Goal: Task Accomplishment & Management: Manage account settings

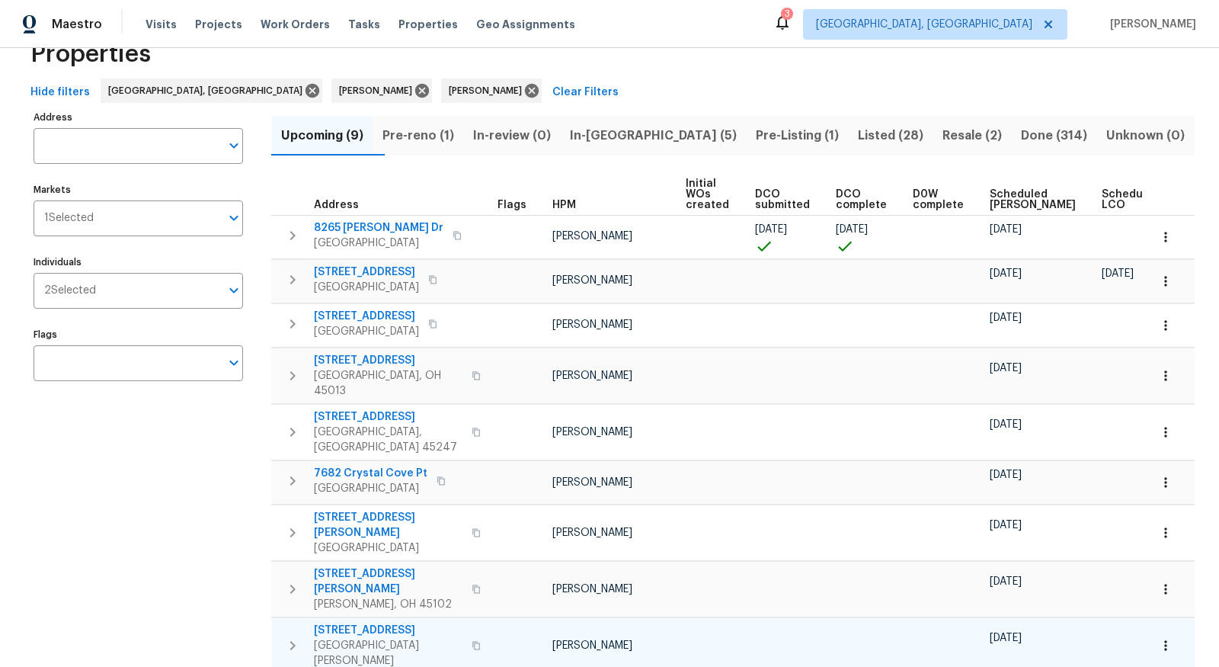
click at [381, 623] on span "7395 Clarinbridge Ct" at bounding box center [388, 630] width 149 height 15
click at [1163, 629] on button "button" at bounding box center [1166, 646] width 34 height 34
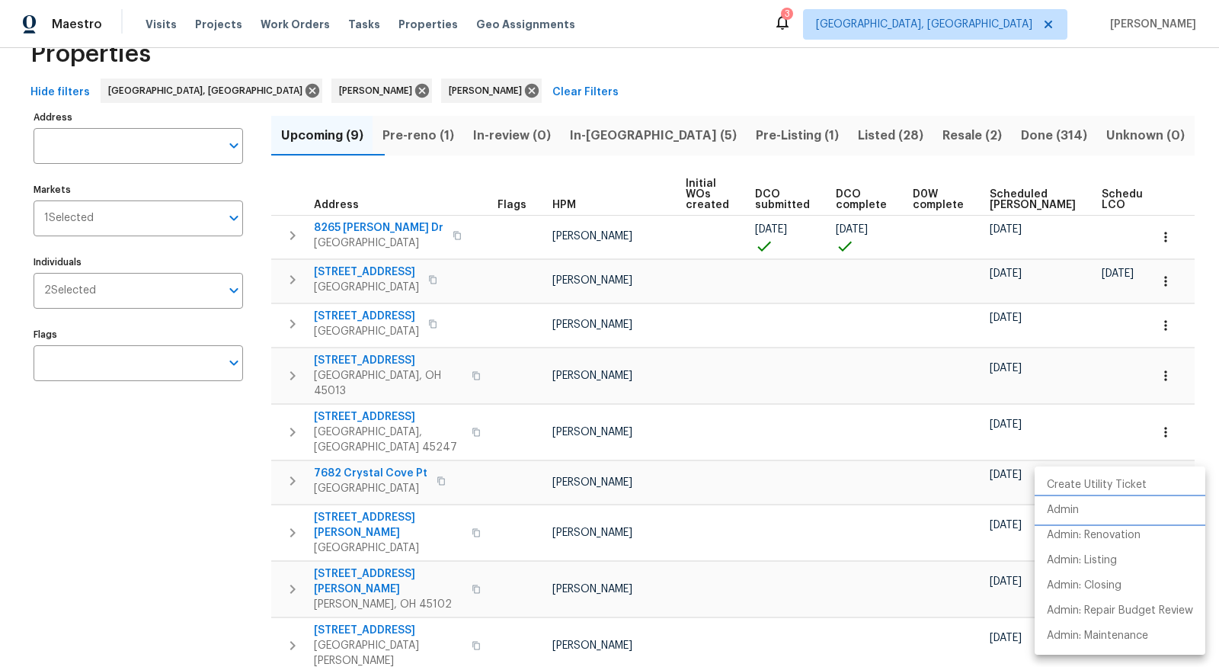
click at [1109, 520] on li "Admin" at bounding box center [1120, 510] width 171 height 25
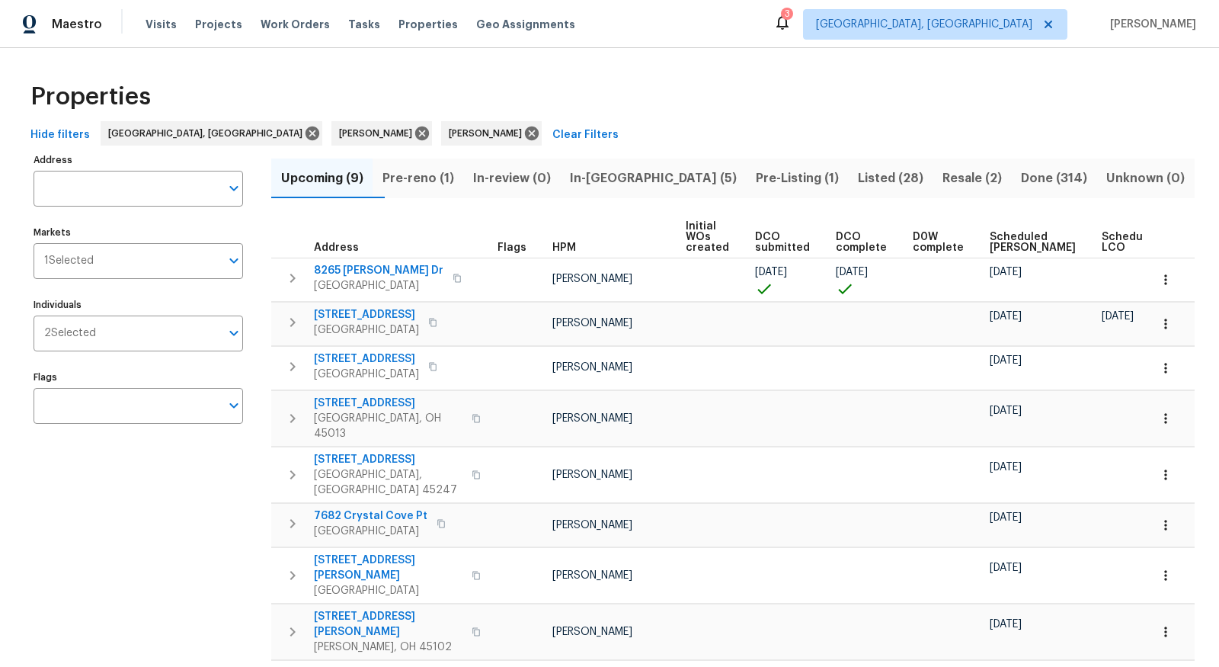
click at [858, 182] on span "Listed (28)" at bounding box center [891, 178] width 66 height 21
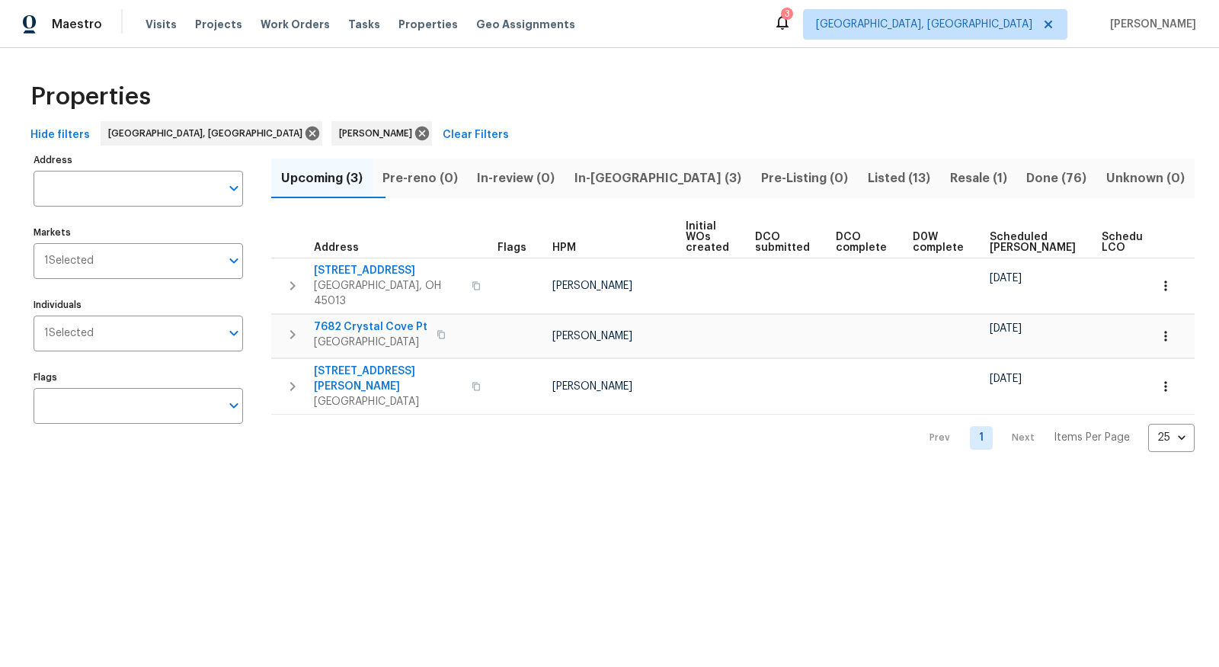
click at [873, 178] on span "Listed (13)" at bounding box center [899, 178] width 64 height 21
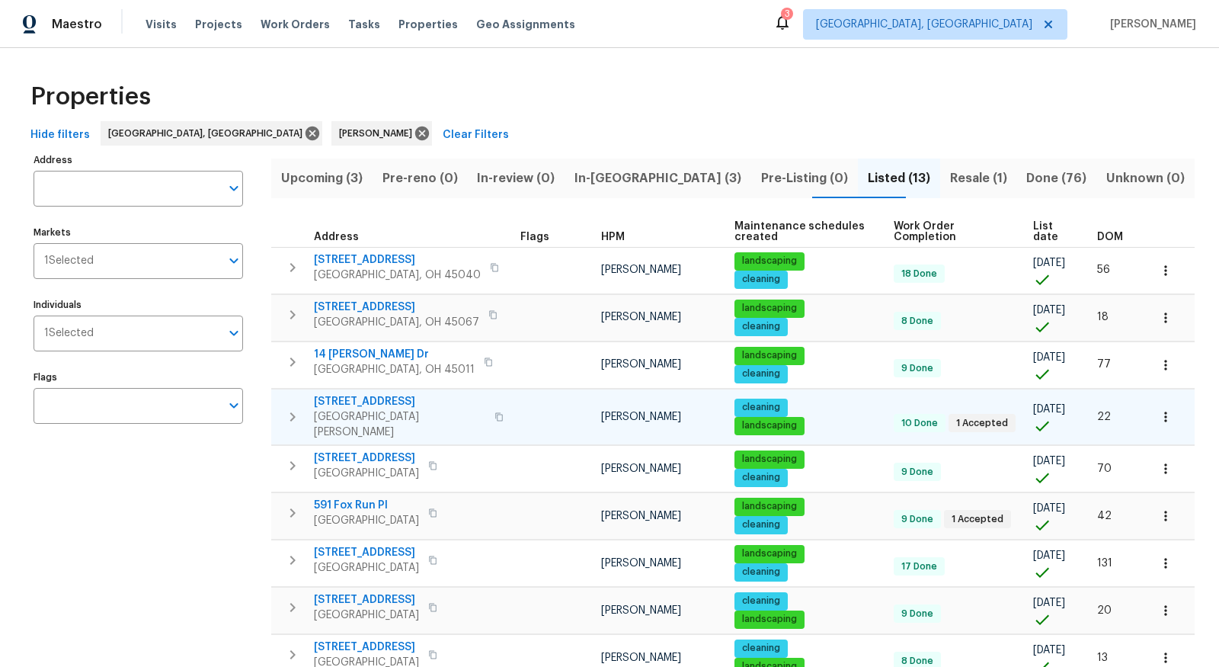
click at [387, 421] on span "[GEOGRAPHIC_DATA][PERSON_NAME]" at bounding box center [399, 424] width 171 height 30
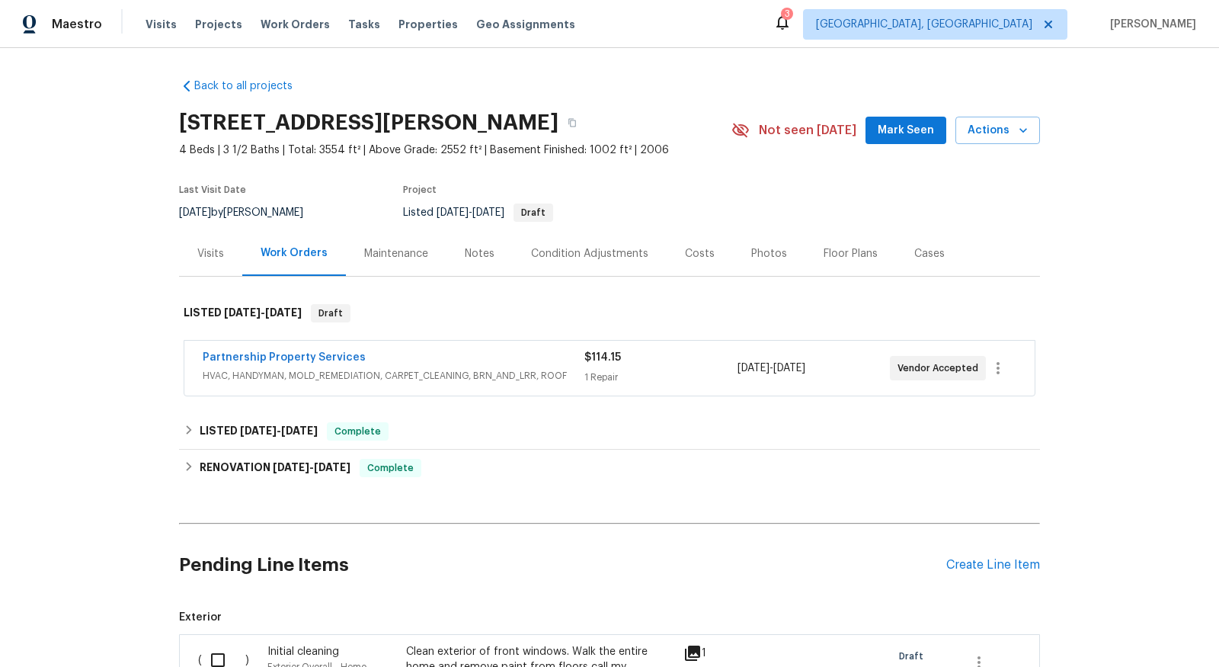
click at [255, 383] on div "Partnership Property Services HVAC, HANDYMAN, MOLD_REMEDIATION, CARPET_CLEANING…" at bounding box center [394, 368] width 382 height 37
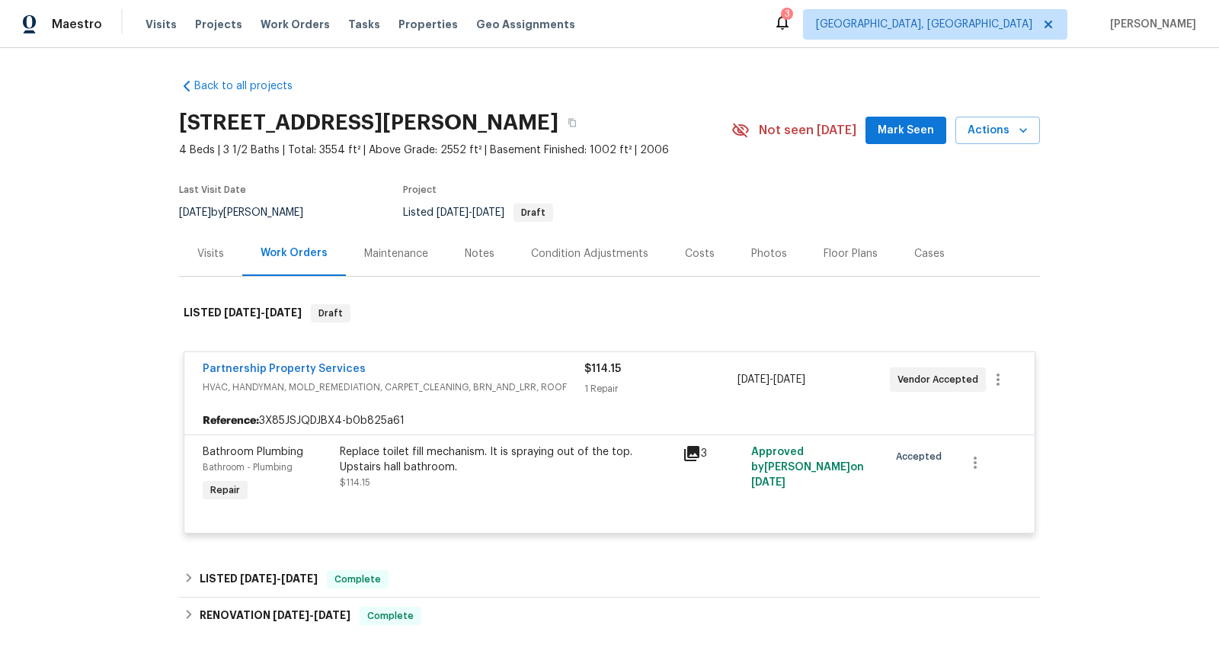
click at [399, 381] on span "HVAC, HANDYMAN, MOLD_REMEDIATION, CARPET_CLEANING, BRN_AND_LRR, ROOF" at bounding box center [394, 387] width 382 height 15
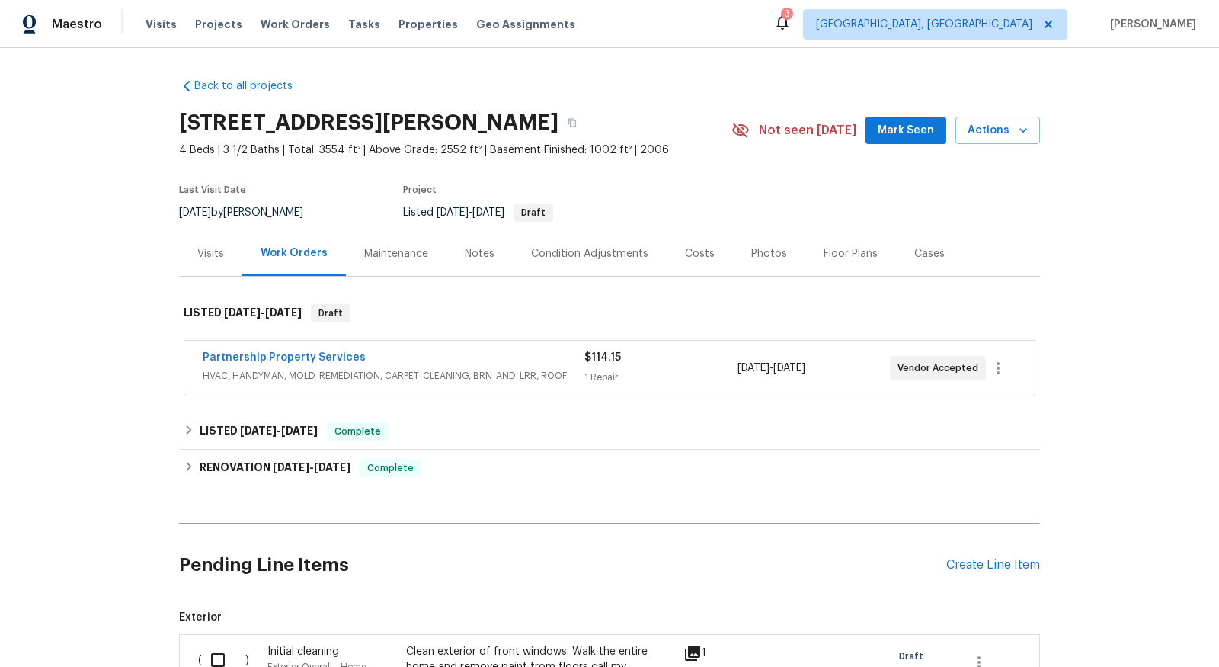
click at [399, 381] on span "HVAC, HANDYMAN, MOLD_REMEDIATION, CARPET_CLEANING, BRN_AND_LRR, ROOF" at bounding box center [394, 375] width 382 height 15
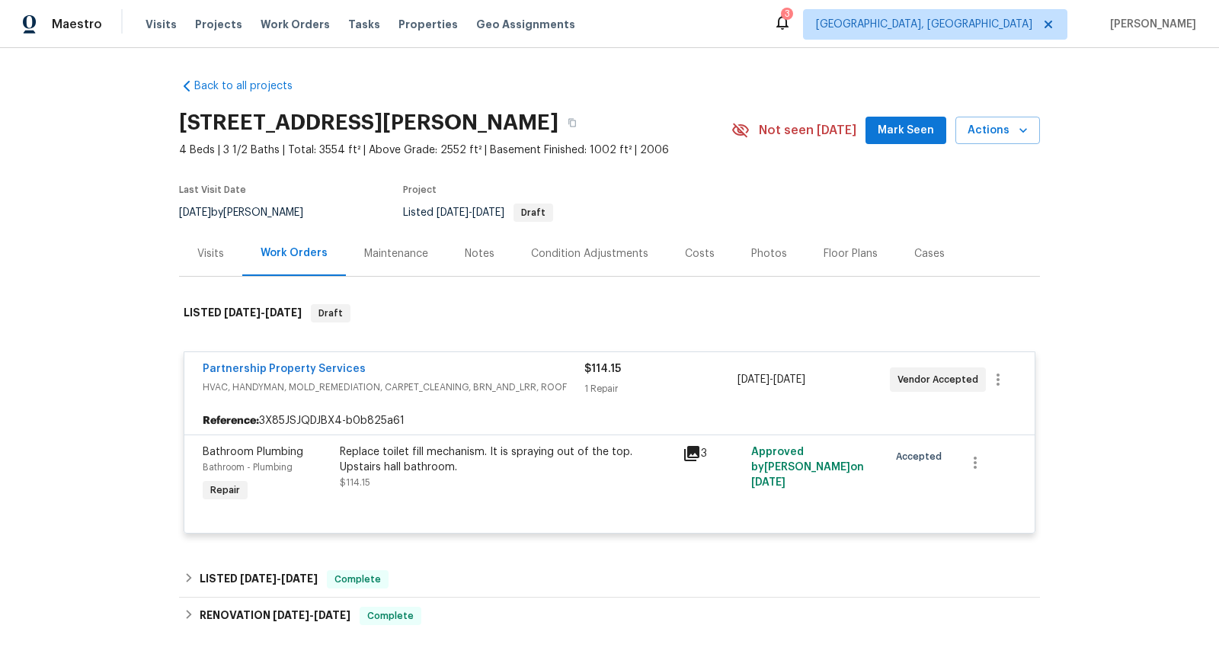
click at [442, 381] on span "HVAC, HANDYMAN, MOLD_REMEDIATION, CARPET_CLEANING, BRN_AND_LRR, ROOF" at bounding box center [394, 387] width 382 height 15
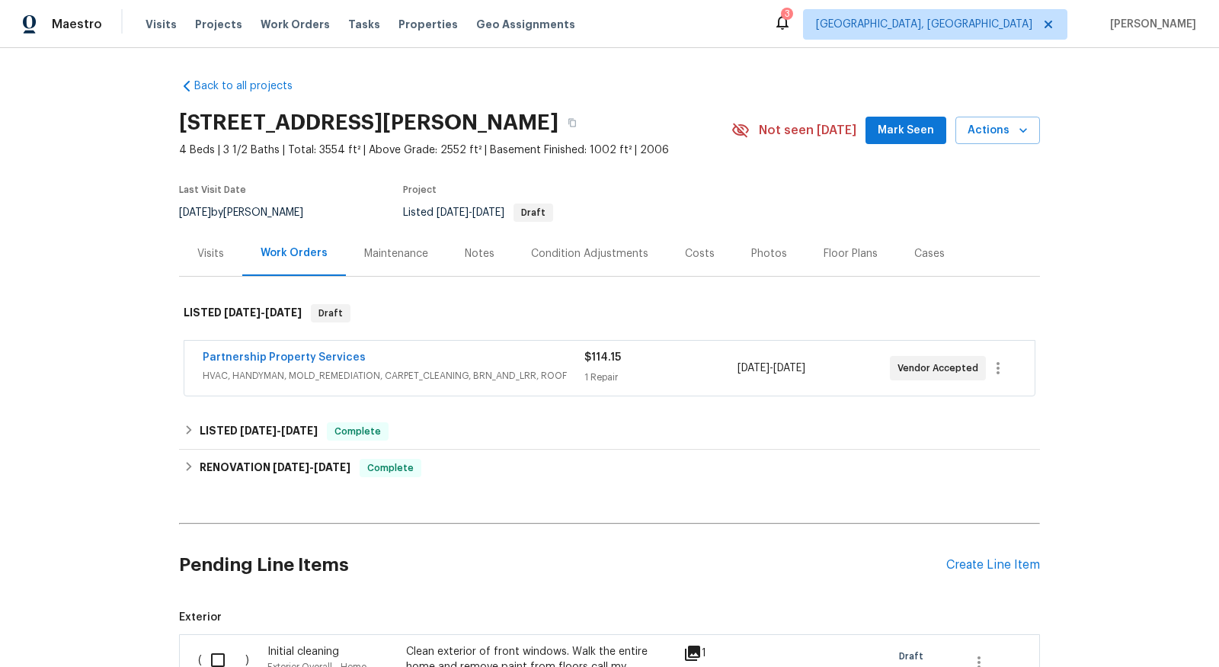
click at [442, 381] on span "HVAC, HANDYMAN, MOLD_REMEDIATION, CARPET_CLEANING, BRN_AND_LRR, ROOF" at bounding box center [394, 375] width 382 height 15
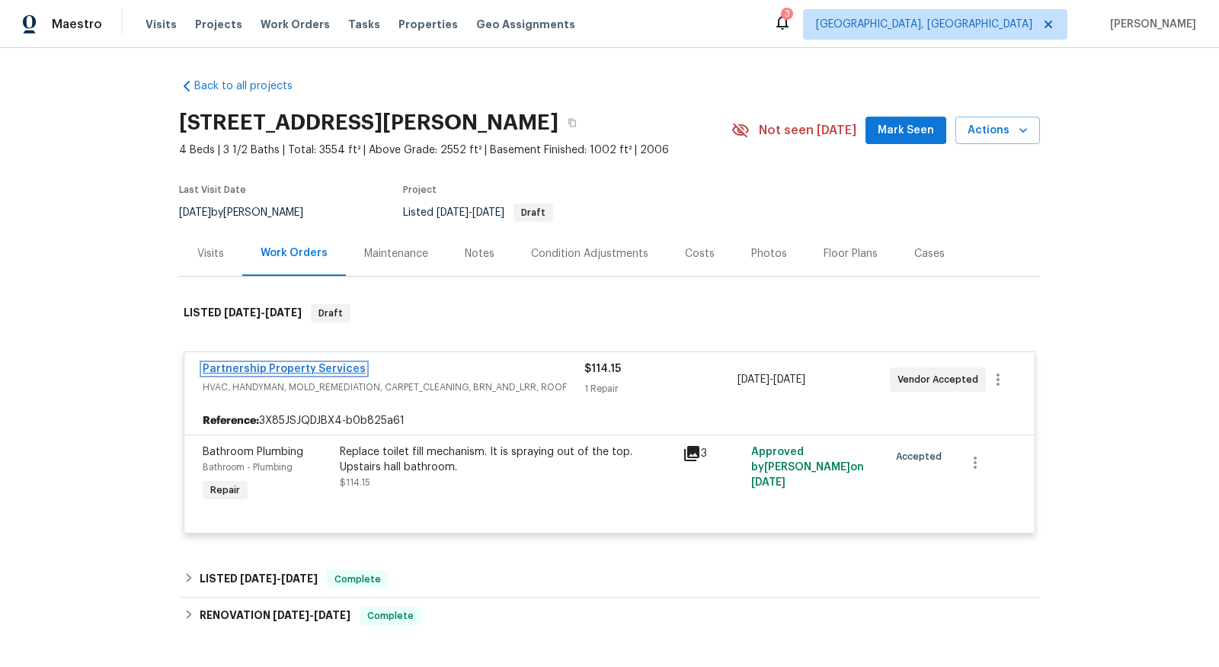
click at [262, 370] on link "Partnership Property Services" at bounding box center [284, 369] width 163 height 11
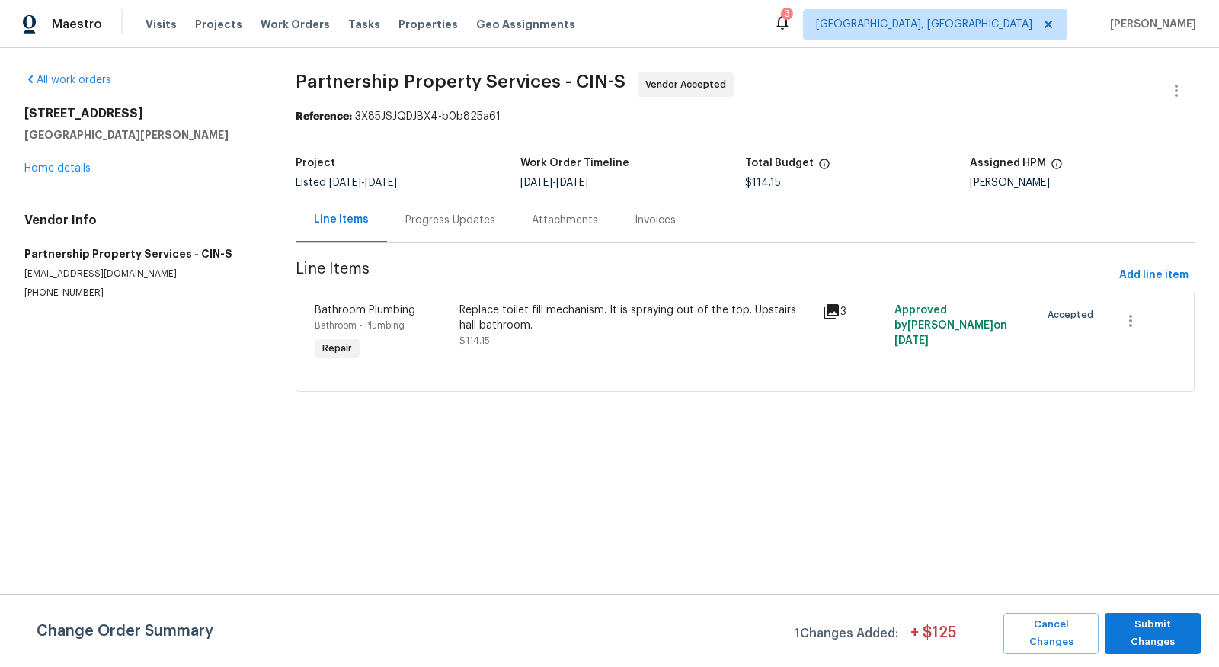
click at [603, 313] on div "Replace toilet fill mechanism. It is spraying out of the top. Upstairs hall bat…" at bounding box center [637, 318] width 354 height 30
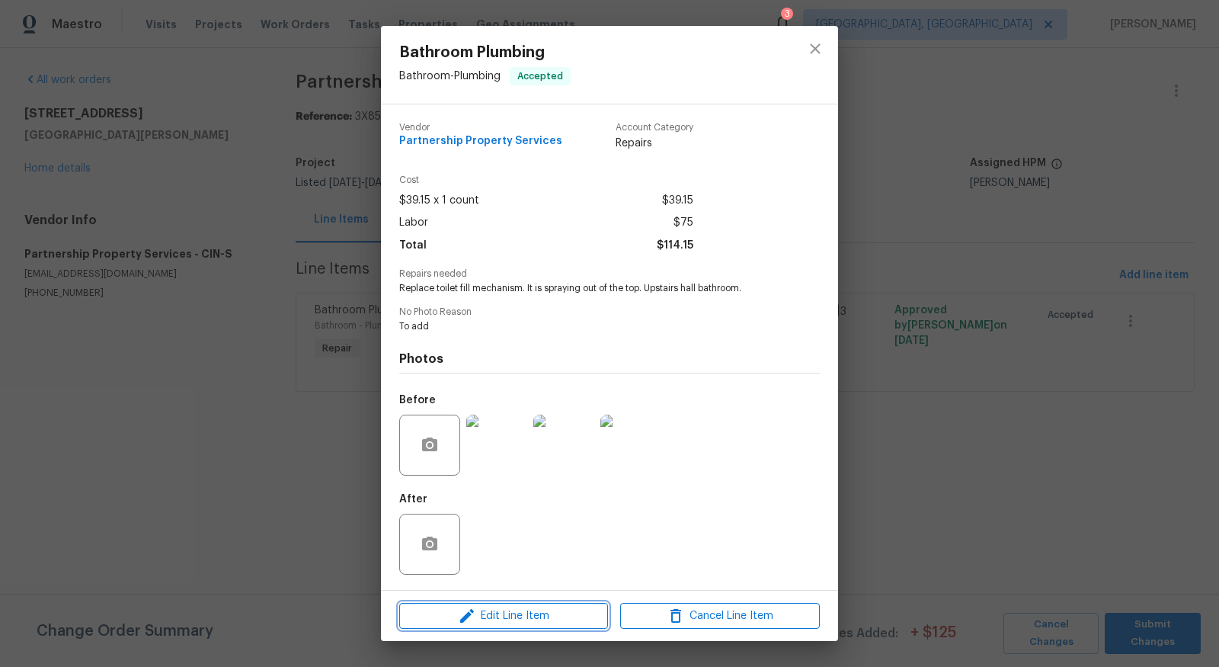
click at [507, 611] on span "Edit Line Item" at bounding box center [504, 616] width 200 height 19
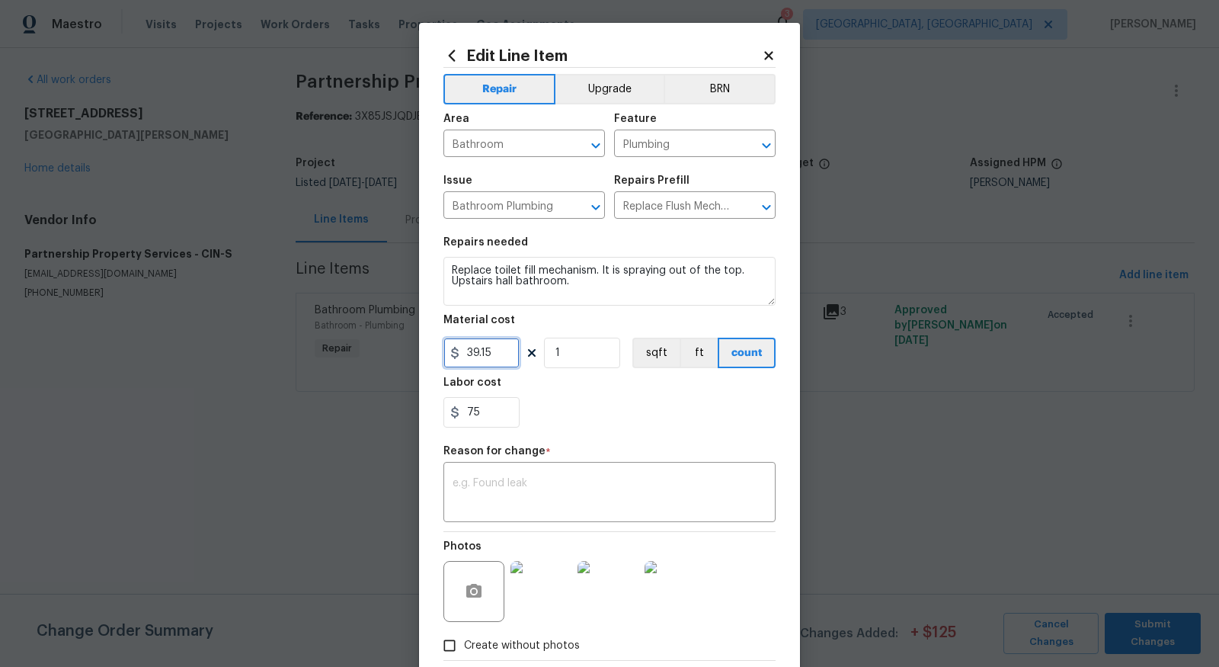
click at [495, 347] on input "39.15" at bounding box center [482, 353] width 76 height 30
type input "100"
click at [496, 411] on input "75" at bounding box center [482, 412] width 76 height 30
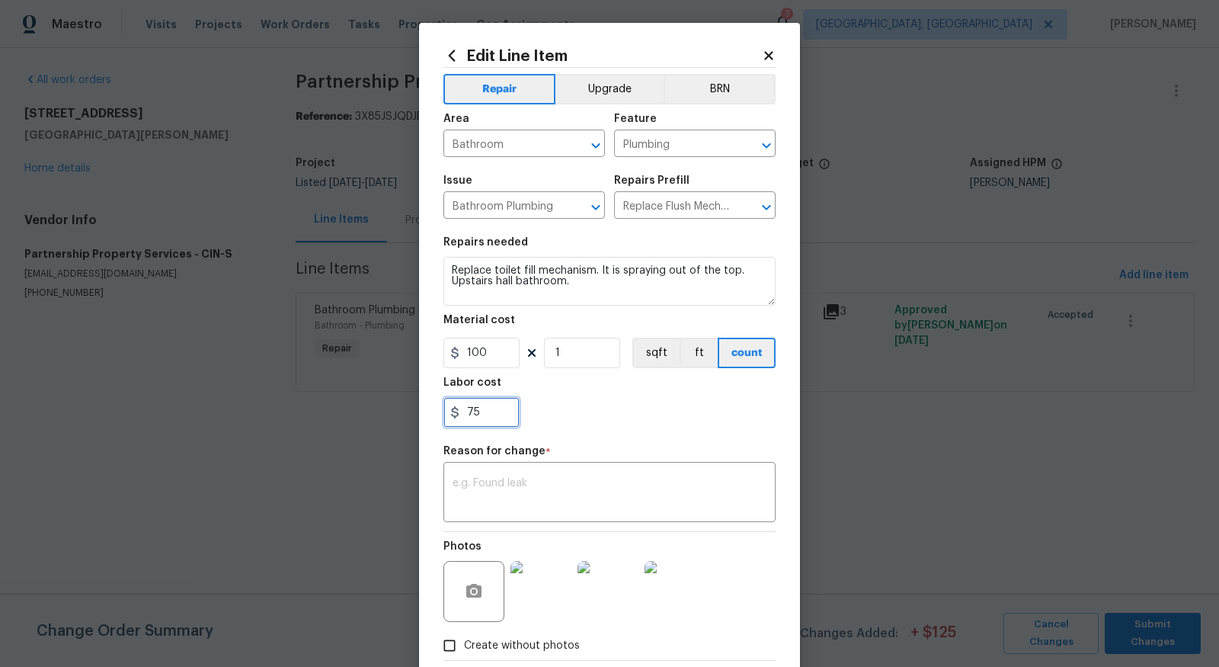
type input "7"
type input "75"
click at [495, 343] on input "100" at bounding box center [482, 353] width 76 height 30
type input "75"
click at [572, 443] on div "Repair Upgrade BRN Area Bathroom ​ Feature Plumbing ​ Issue Bathroom Plumbing ​…" at bounding box center [610, 364] width 332 height 592
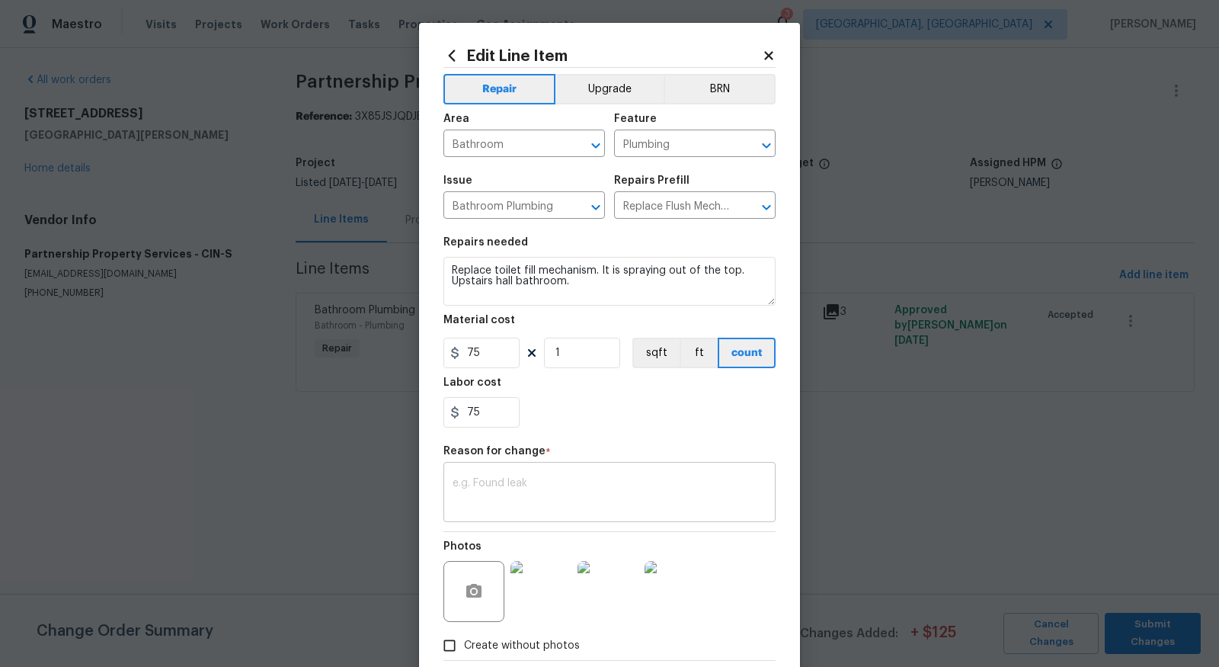
click at [562, 476] on div "x ​" at bounding box center [610, 494] width 332 height 56
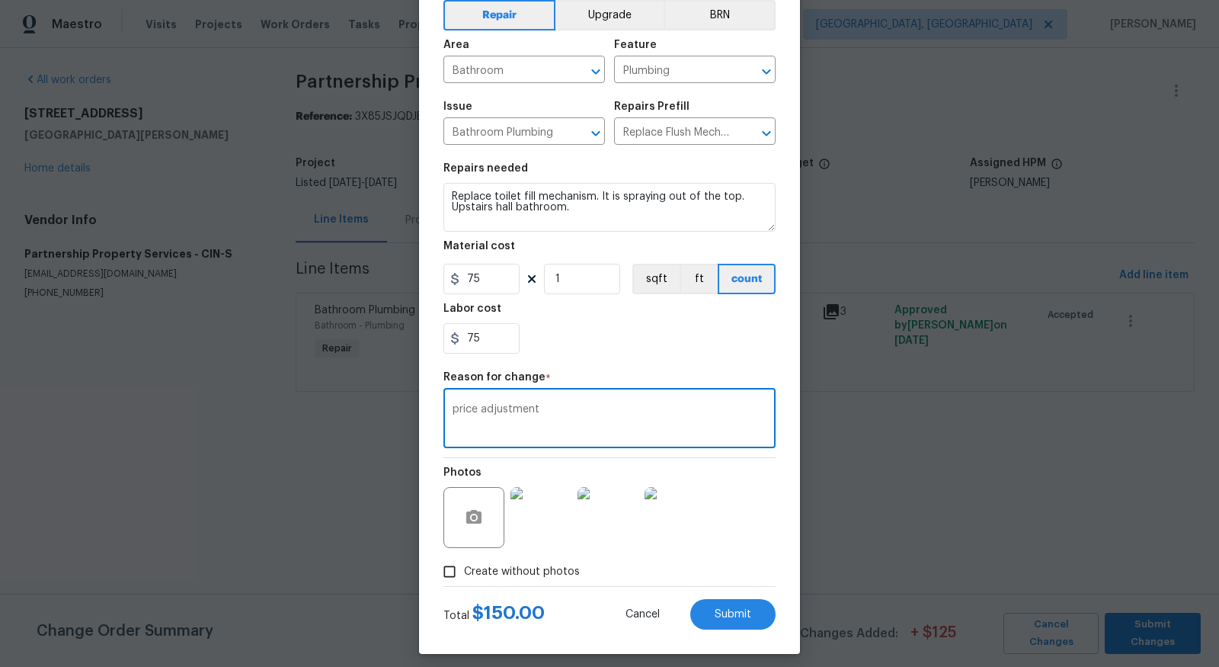
scroll to position [83, 0]
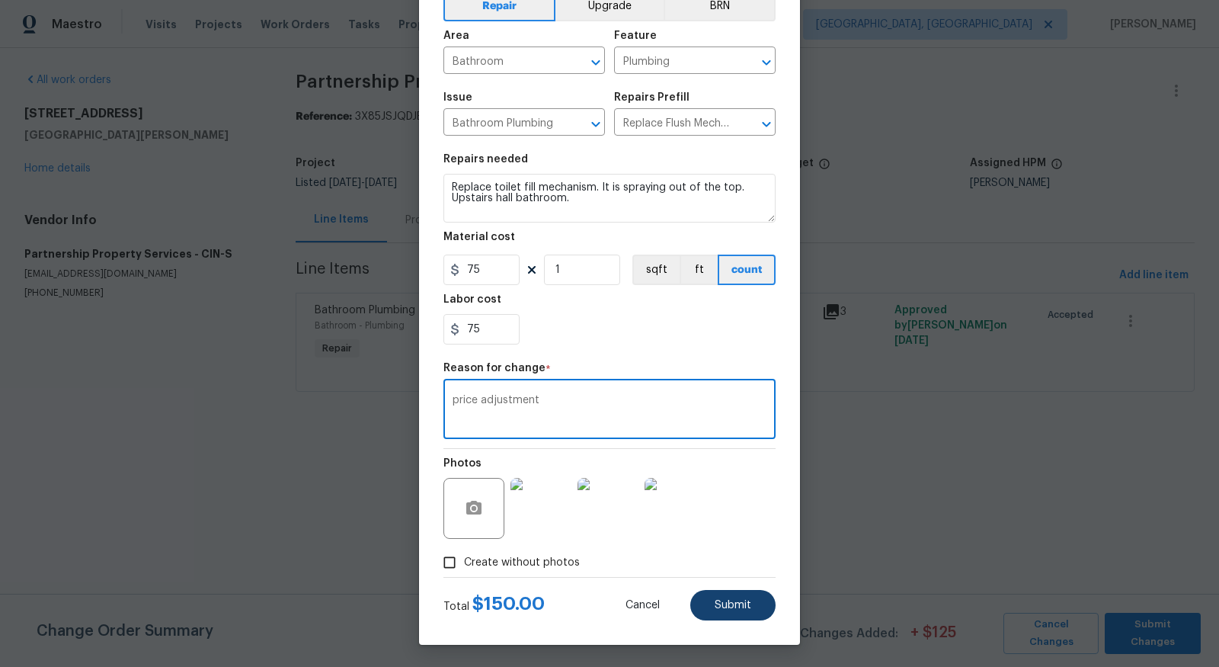
type textarea "price adjustment"
click at [732, 613] on button "Submit" at bounding box center [733, 605] width 85 height 30
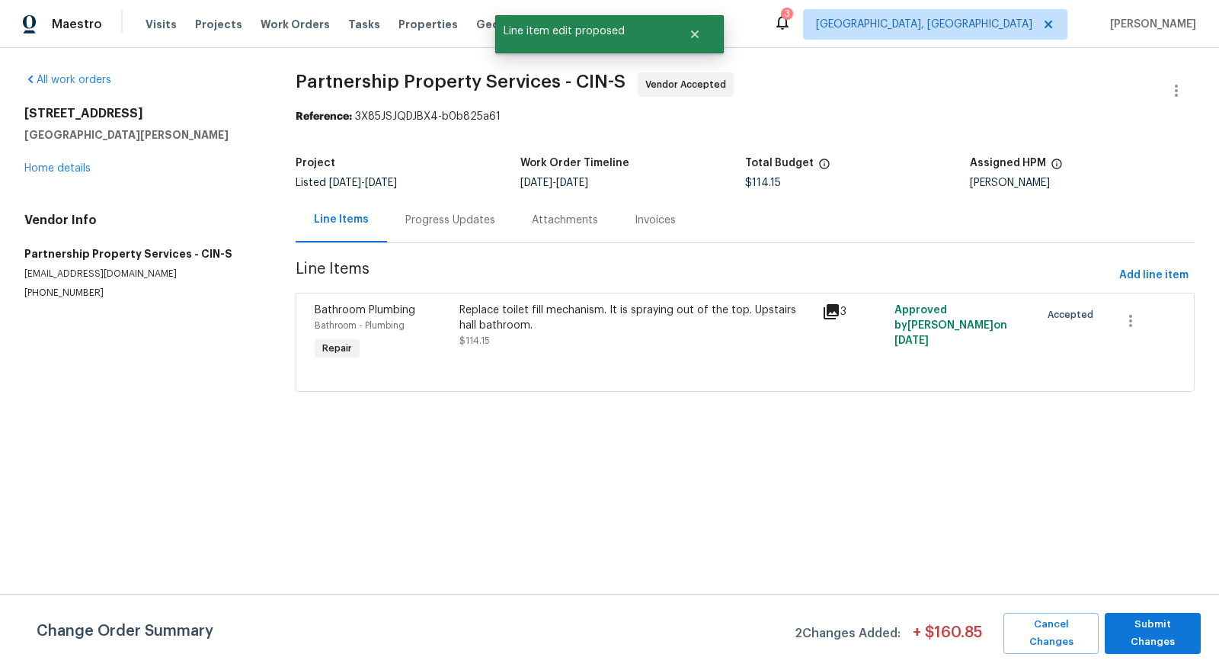
scroll to position [0, 0]
drag, startPoint x: 1037, startPoint y: 662, endPoint x: 1133, endPoint y: 667, distance: 96.9
click at [1133, 666] on div "Change Order Summary 2 Changes Added: + $ 160.85 Cancel Changes Submit Changes" at bounding box center [609, 630] width 1219 height 73
click at [1166, 627] on span "Submit Changes" at bounding box center [1153, 633] width 81 height 35
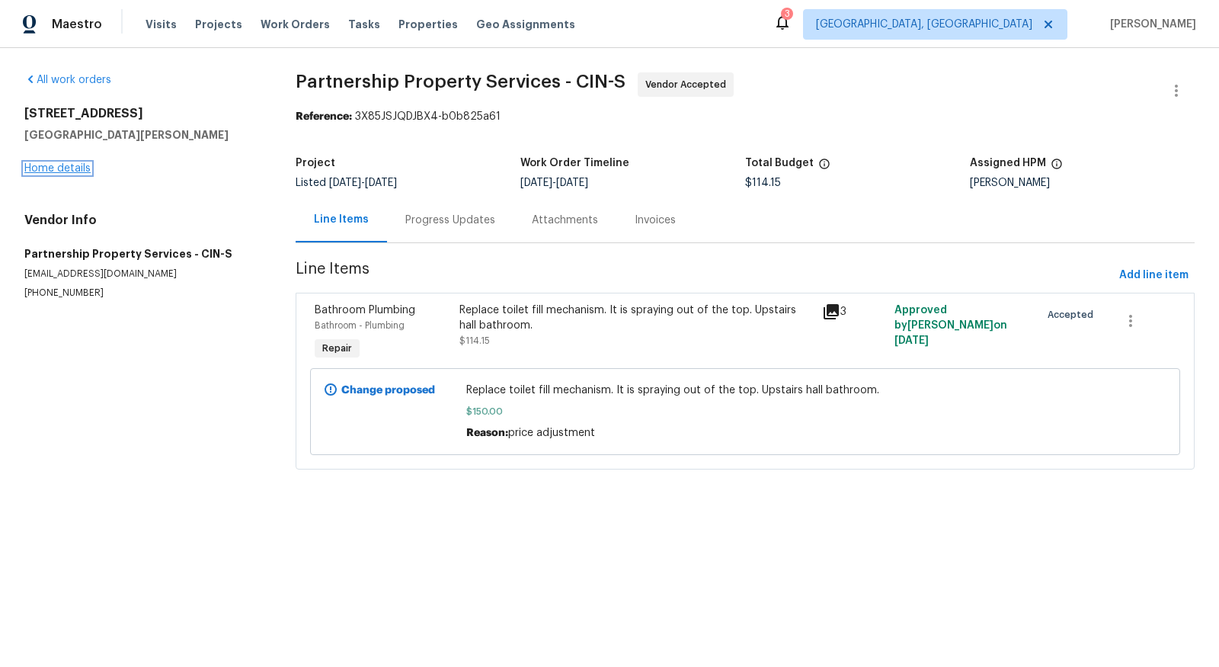
click at [62, 171] on link "Home details" at bounding box center [57, 168] width 66 height 11
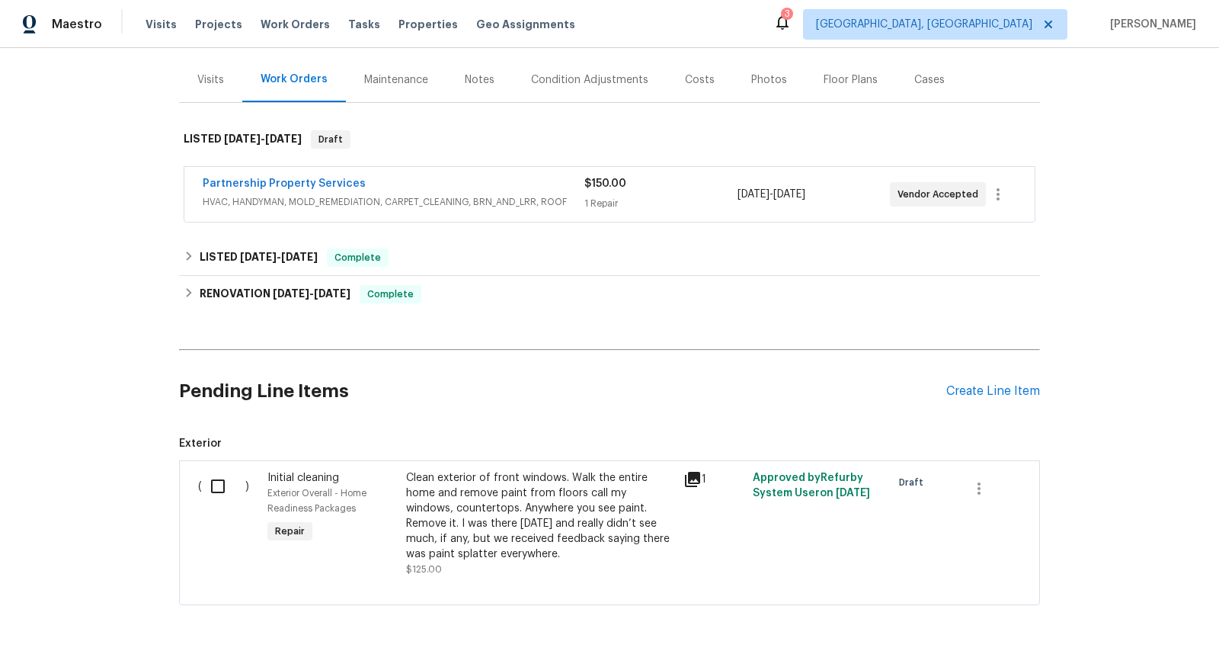
scroll to position [175, 0]
click at [1018, 393] on div "Create Line Item" at bounding box center [994, 390] width 94 height 14
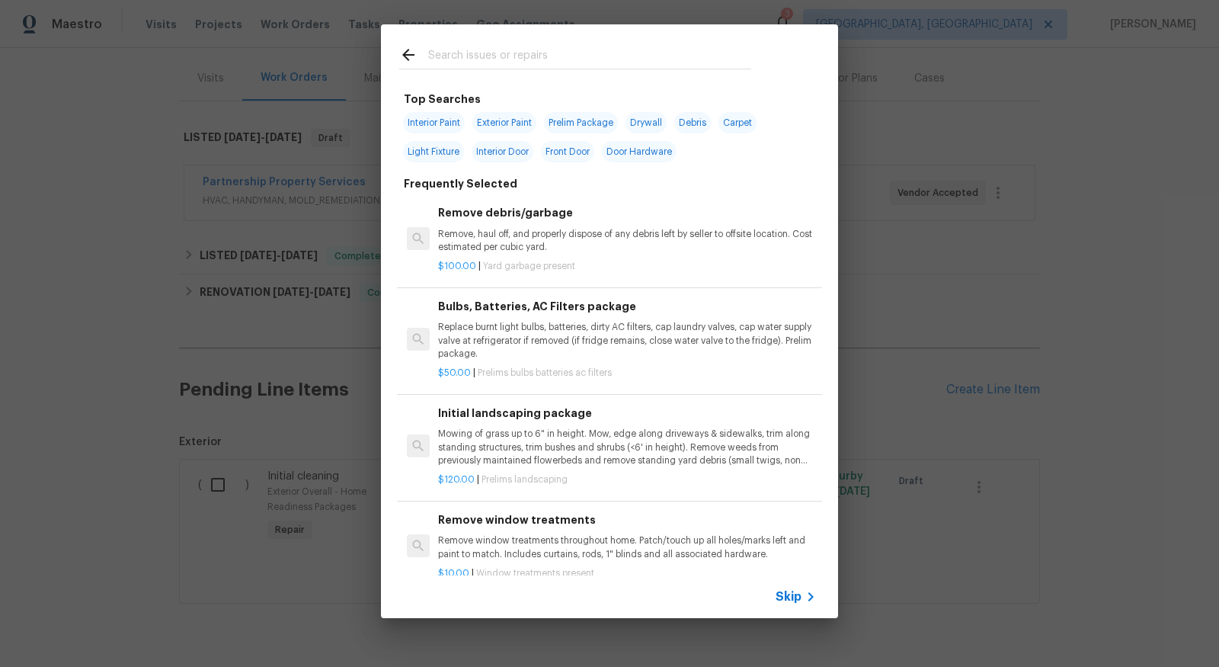
click at [572, 54] on input "text" at bounding box center [589, 57] width 323 height 23
type input "draw"
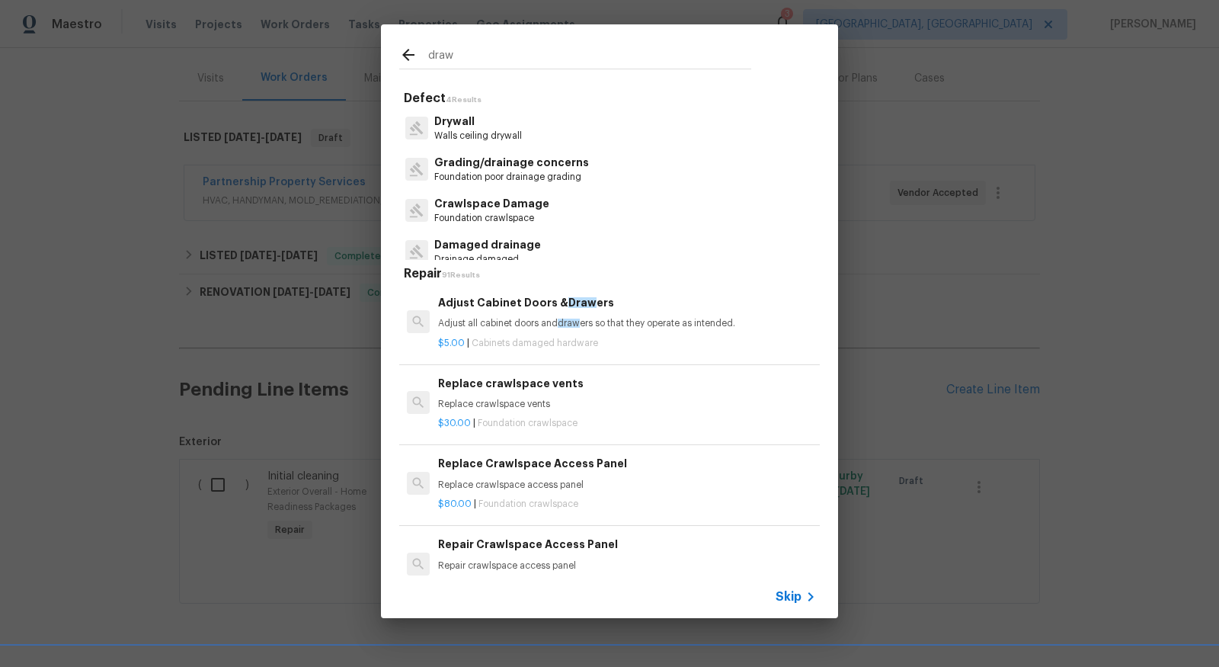
click at [492, 318] on p "Adjust all cabinet doors and draw ers so that they operate as intended." at bounding box center [627, 323] width 378 height 13
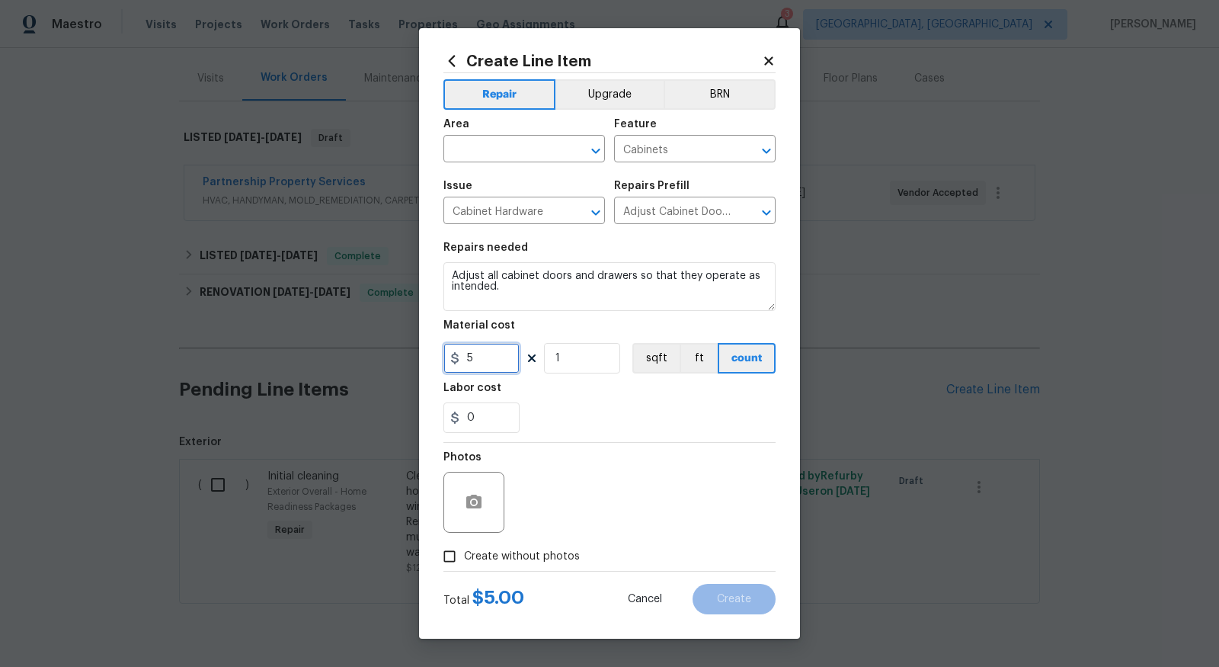
click at [493, 369] on input "5" at bounding box center [482, 358] width 76 height 30
type input "120"
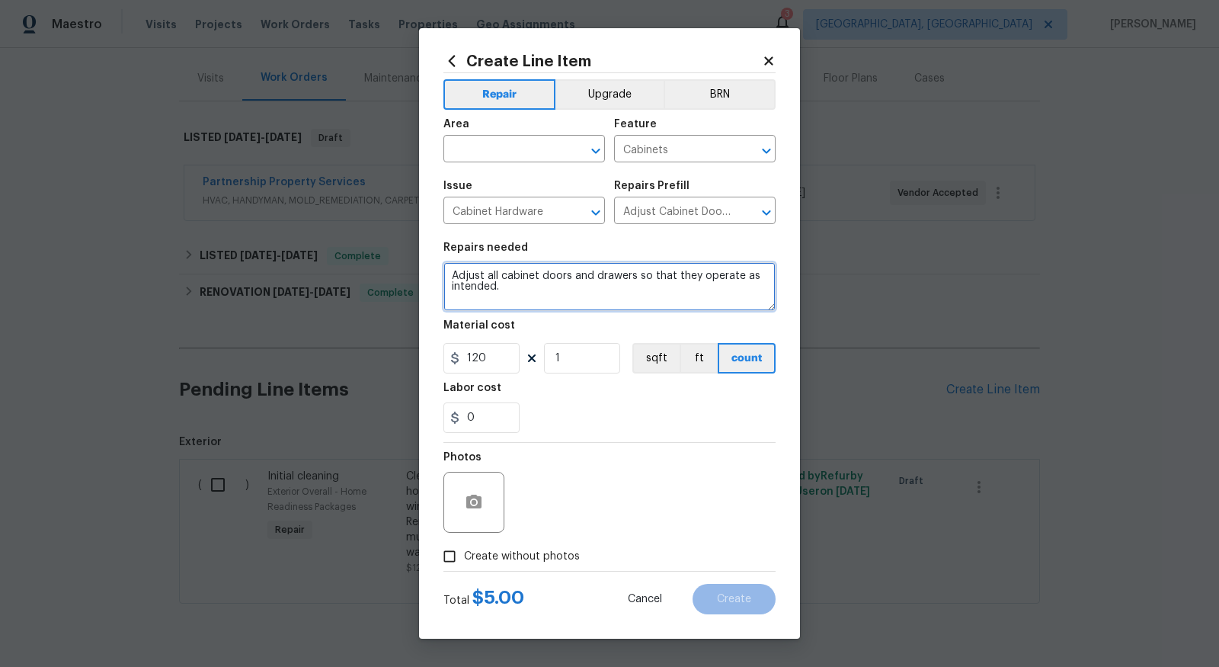
click at [471, 283] on textarea "Adjust all cabinet doors and drawers so that they operate as intended." at bounding box center [610, 286] width 332 height 49
click at [460, 277] on textarea "Adjust all cabinet doors and drawers so that they operate as intended." at bounding box center [610, 286] width 332 height 49
click at [450, 281] on textarea "Adjust all cabinet doors and drawers so that they operate as intended." at bounding box center [610, 286] width 332 height 49
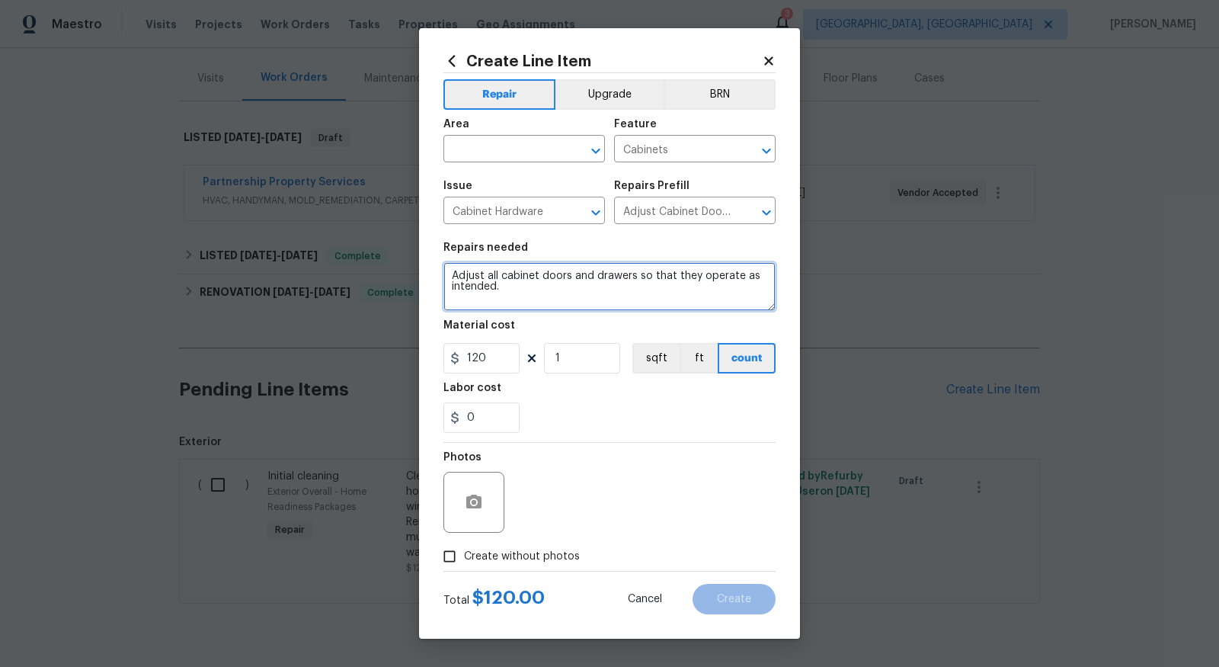
click at [450, 281] on textarea "Adjust all cabinet doors and drawers so that they operate as intended." at bounding box center [610, 286] width 332 height 49
type textarea "Repair desk cabinet drawer"
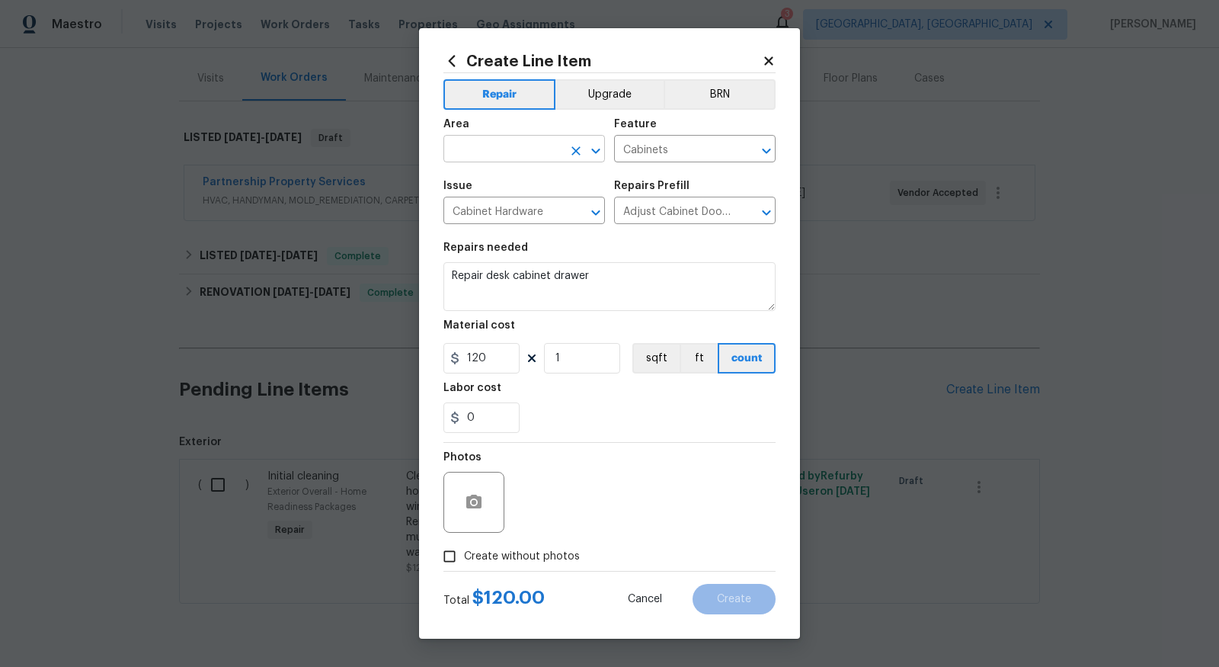
click at [493, 152] on input "text" at bounding box center [503, 151] width 119 height 24
click at [511, 178] on li "Kitchen" at bounding box center [525, 184] width 162 height 25
type input "Kitchen"
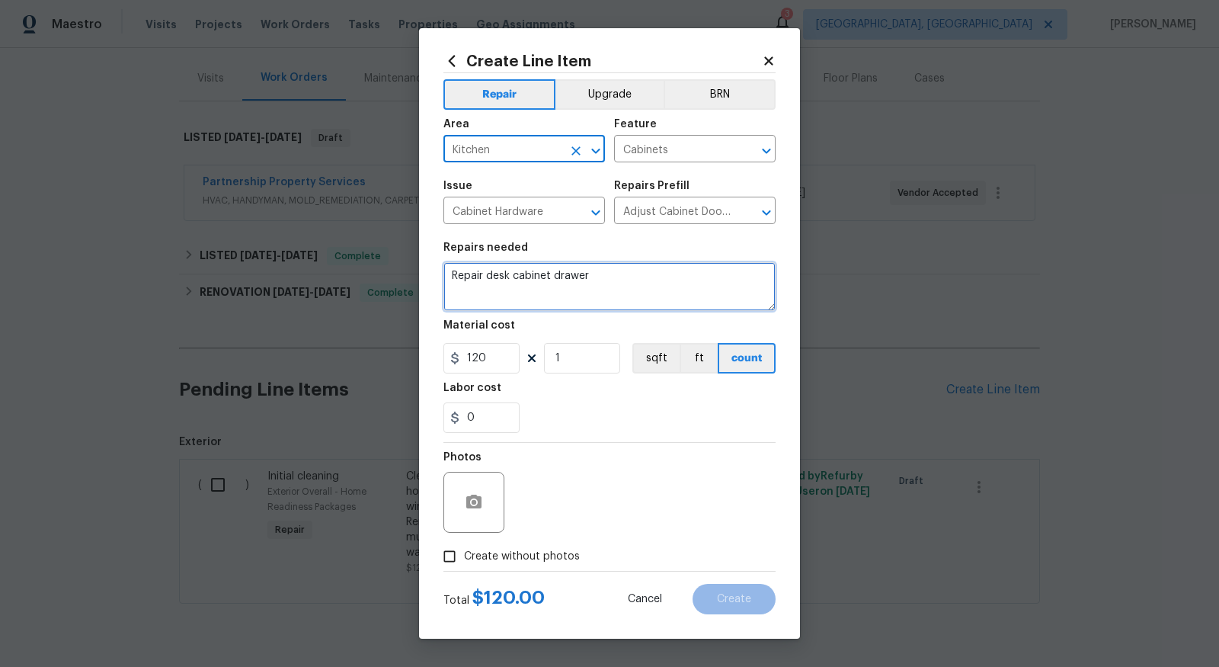
click at [610, 281] on textarea "Repair desk cabinet drawer" at bounding box center [610, 286] width 332 height 49
type textarea "Repair desk cabinet drawer"
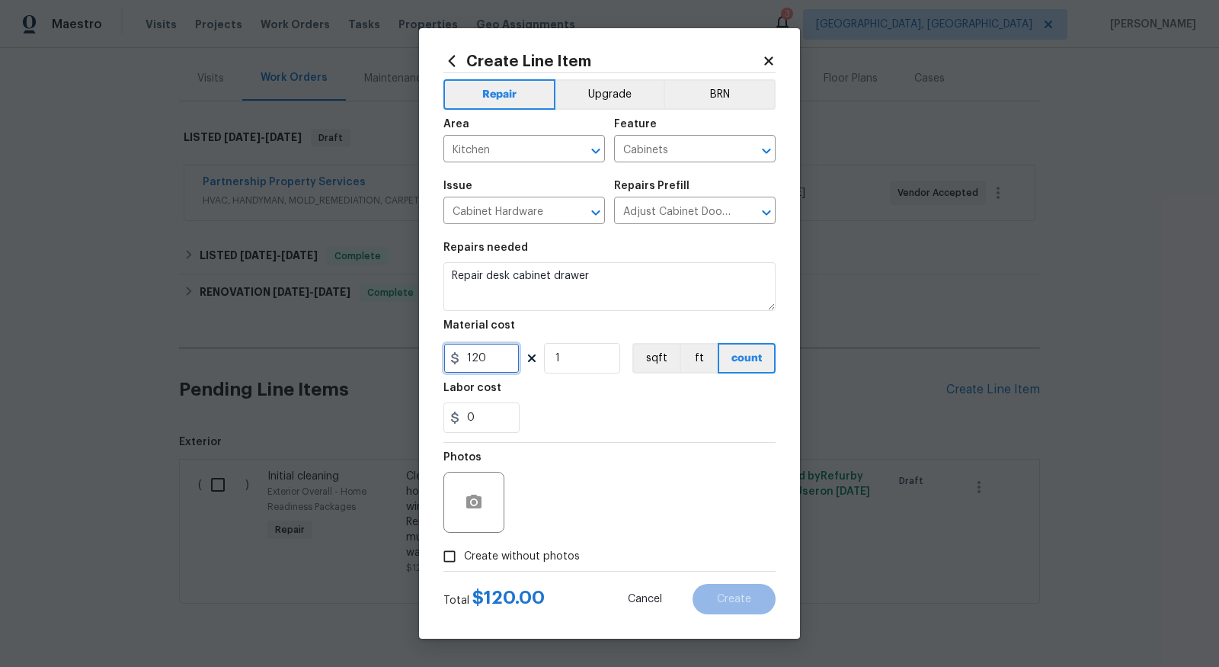
click at [487, 357] on input "120" at bounding box center [482, 358] width 76 height 30
type input "100"
click at [444, 559] on input "Create without photos" at bounding box center [449, 556] width 29 height 29
checkbox input "true"
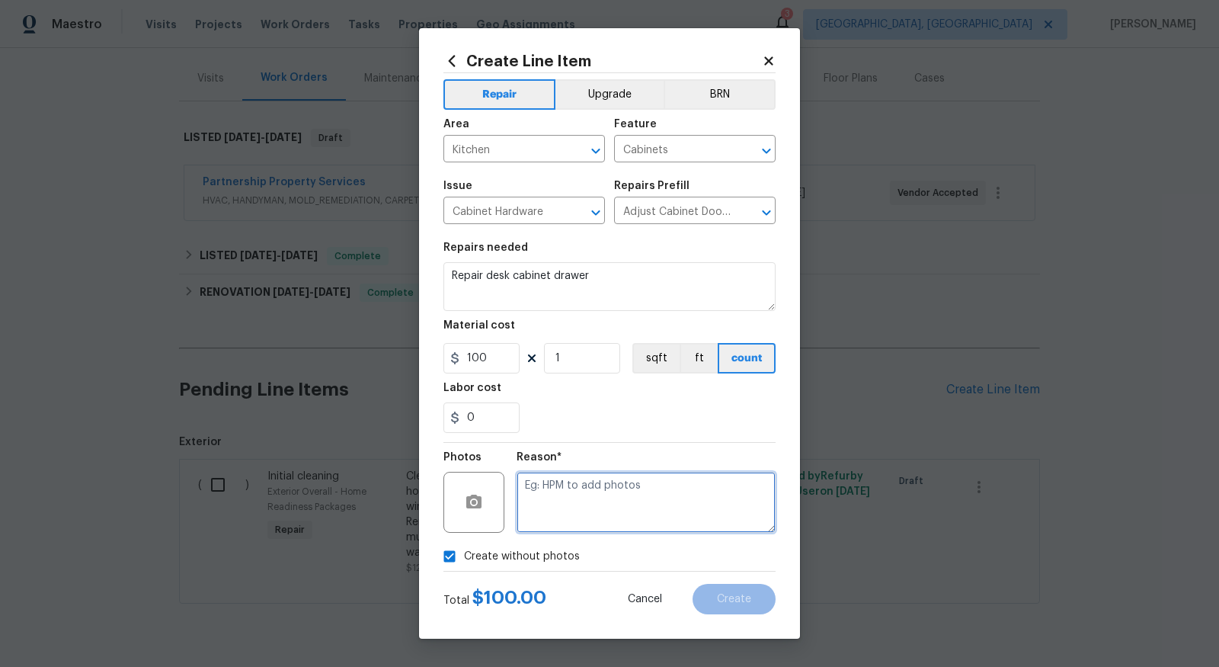
click at [692, 487] on textarea at bounding box center [646, 502] width 259 height 61
type textarea "to add"
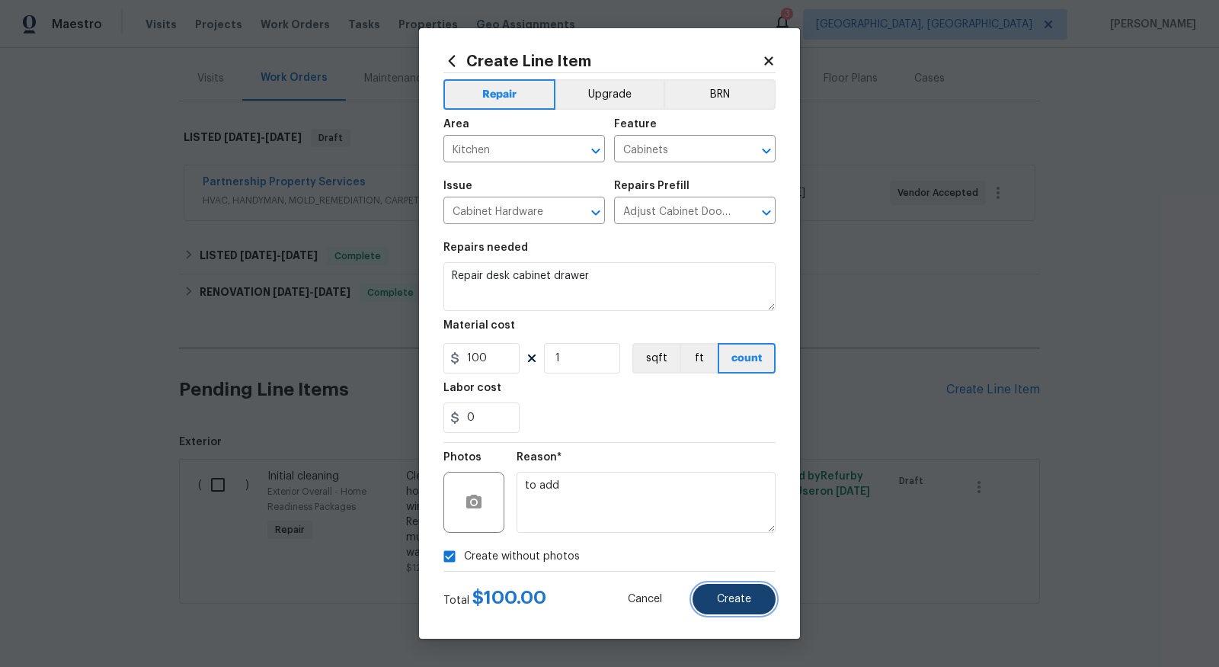
click at [759, 604] on button "Create" at bounding box center [734, 599] width 83 height 30
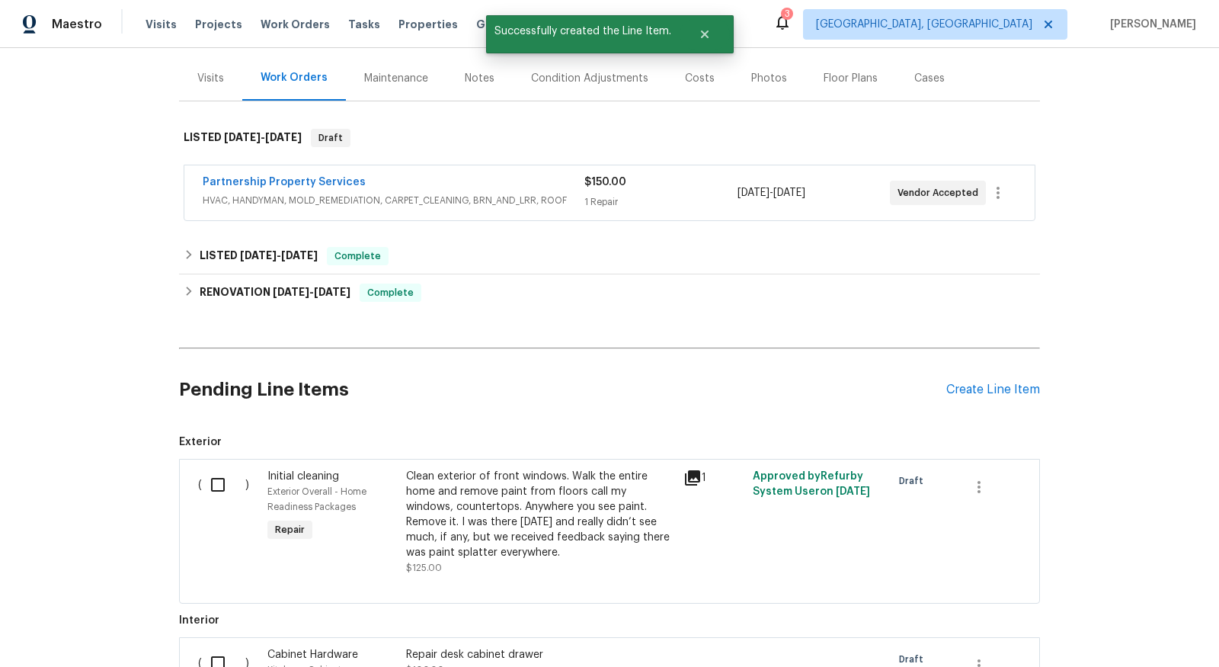
scroll to position [173, 0]
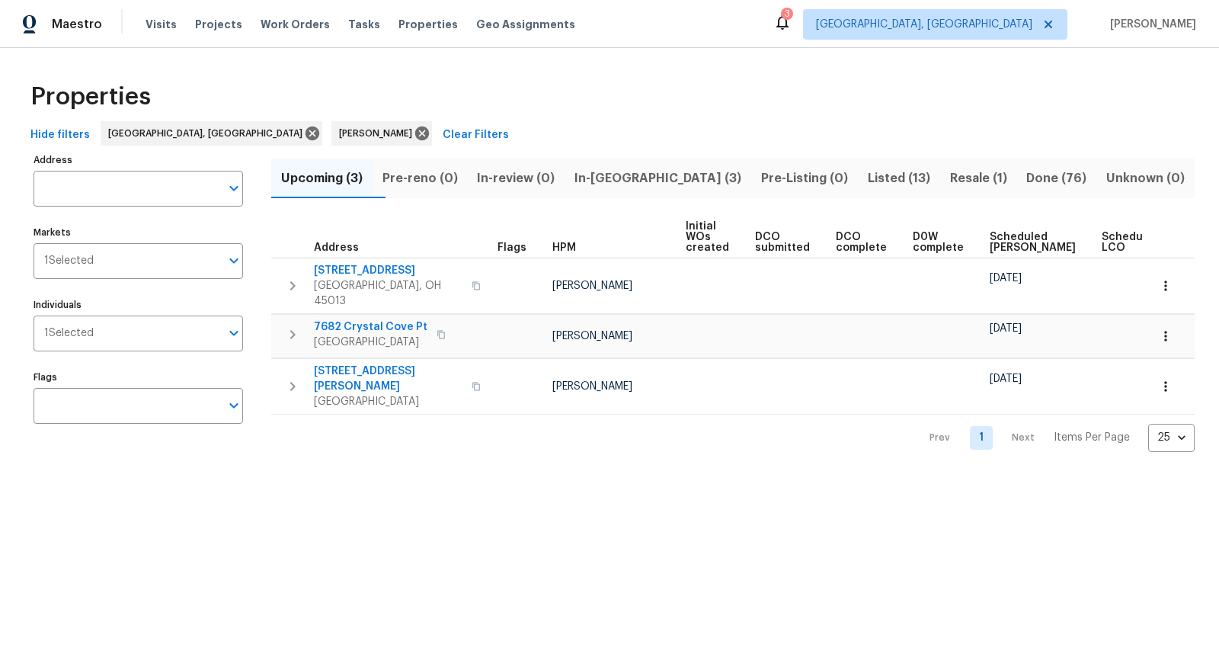
click at [867, 173] on span "Listed (13)" at bounding box center [899, 178] width 64 height 21
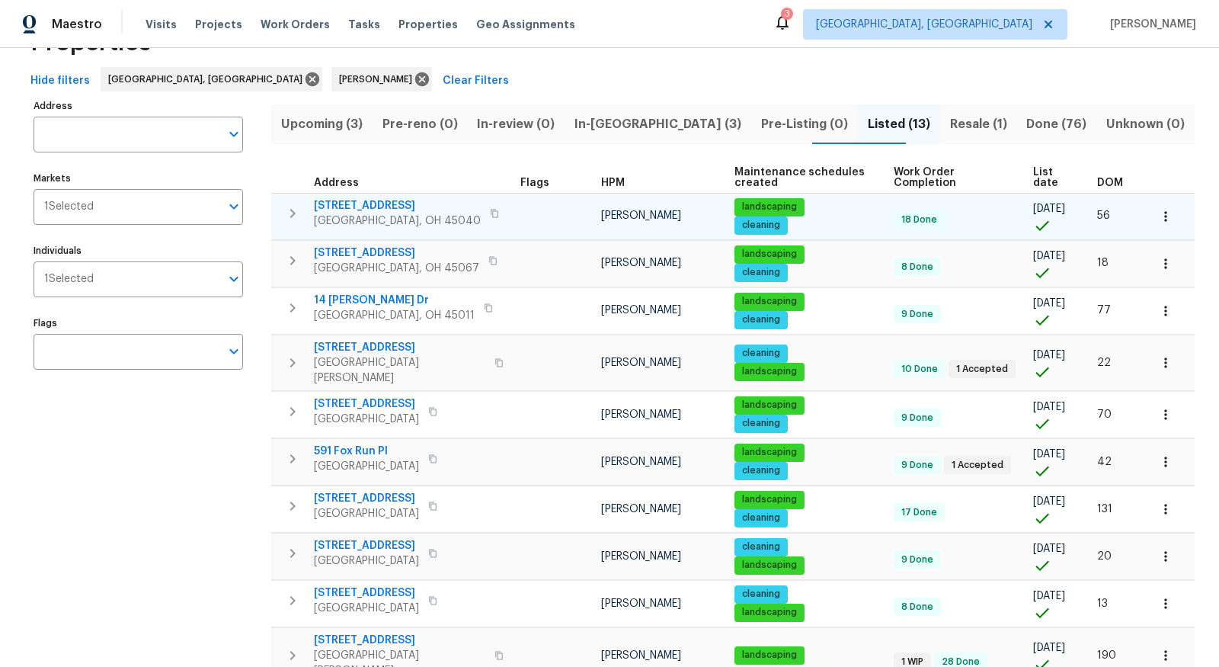
scroll to position [56, 0]
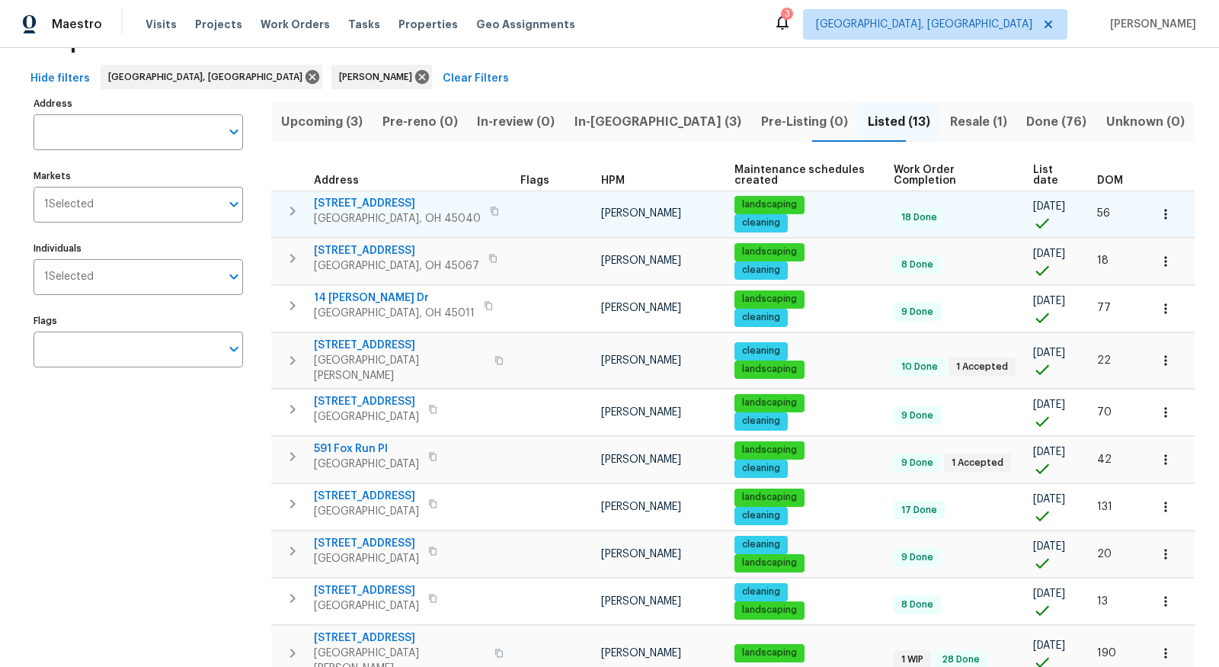
click at [364, 200] on span "[STREET_ADDRESS]" at bounding box center [397, 203] width 167 height 15
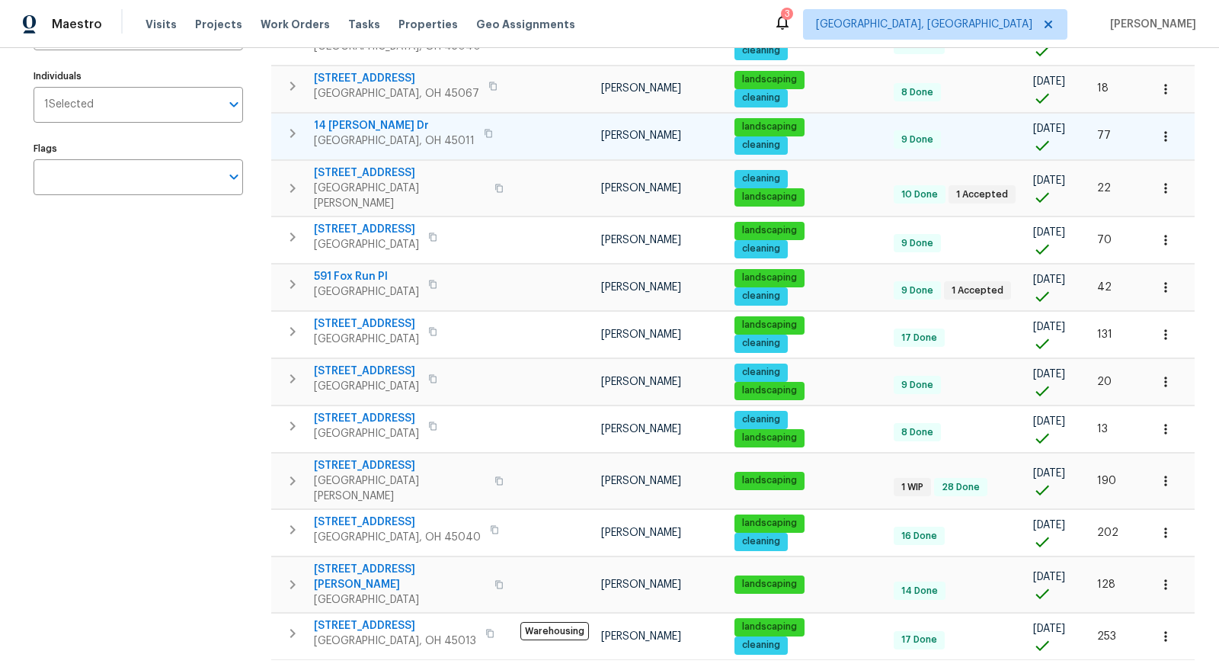
scroll to position [239, 0]
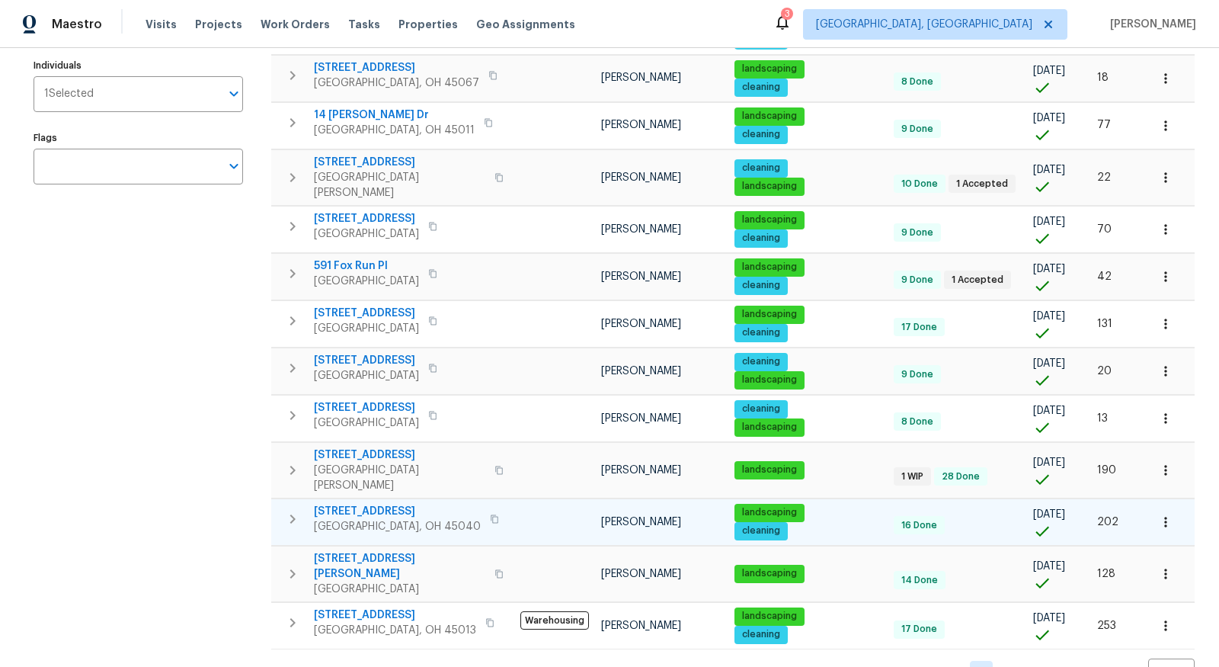
click at [367, 504] on span "5819 Deer Run Dr" at bounding box center [397, 511] width 167 height 15
click at [1162, 514] on icon "button" at bounding box center [1166, 521] width 15 height 15
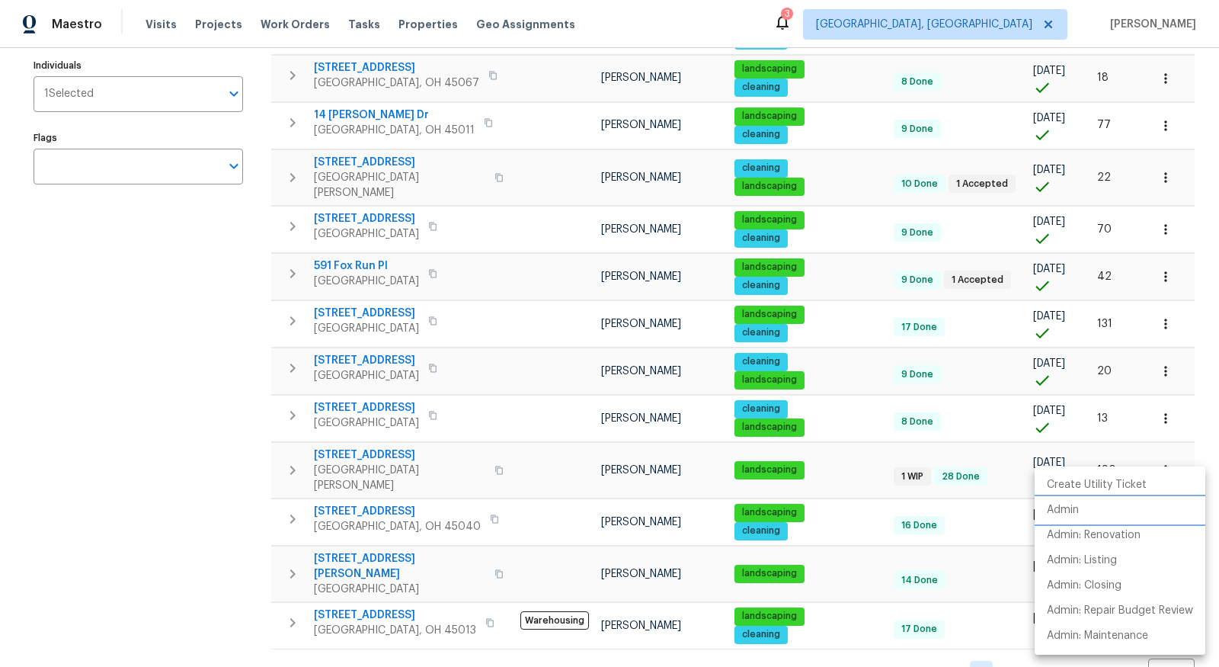
click at [1109, 518] on li "Admin" at bounding box center [1120, 510] width 171 height 25
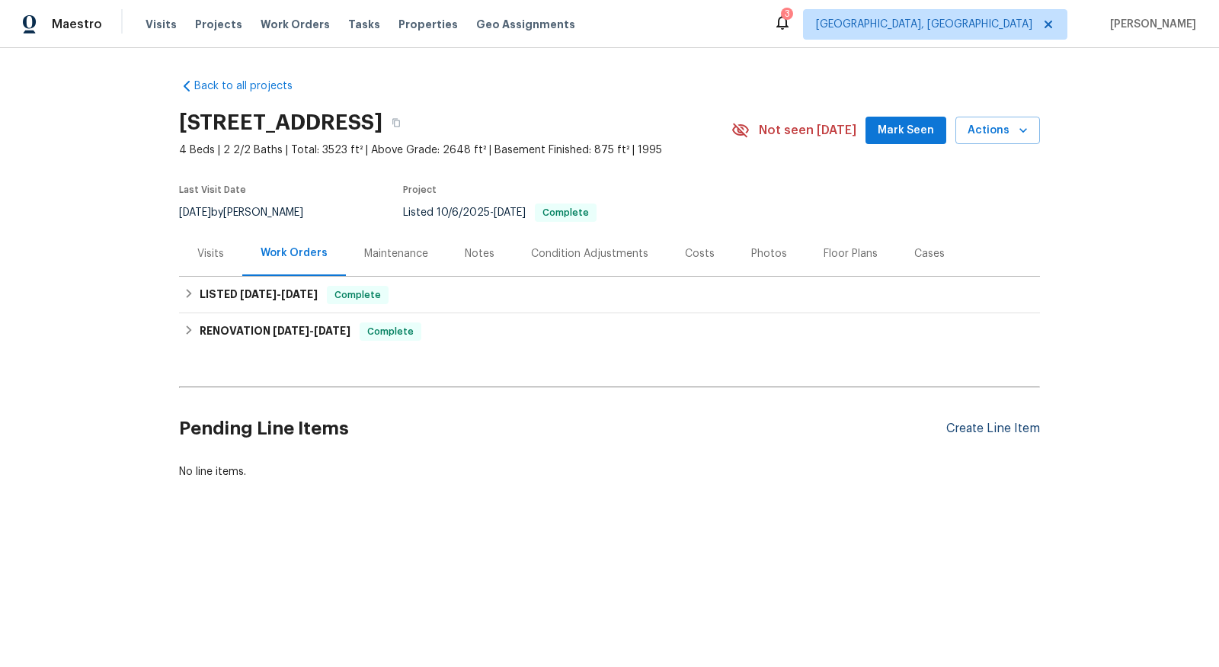
click at [992, 427] on div "Create Line Item" at bounding box center [994, 428] width 94 height 14
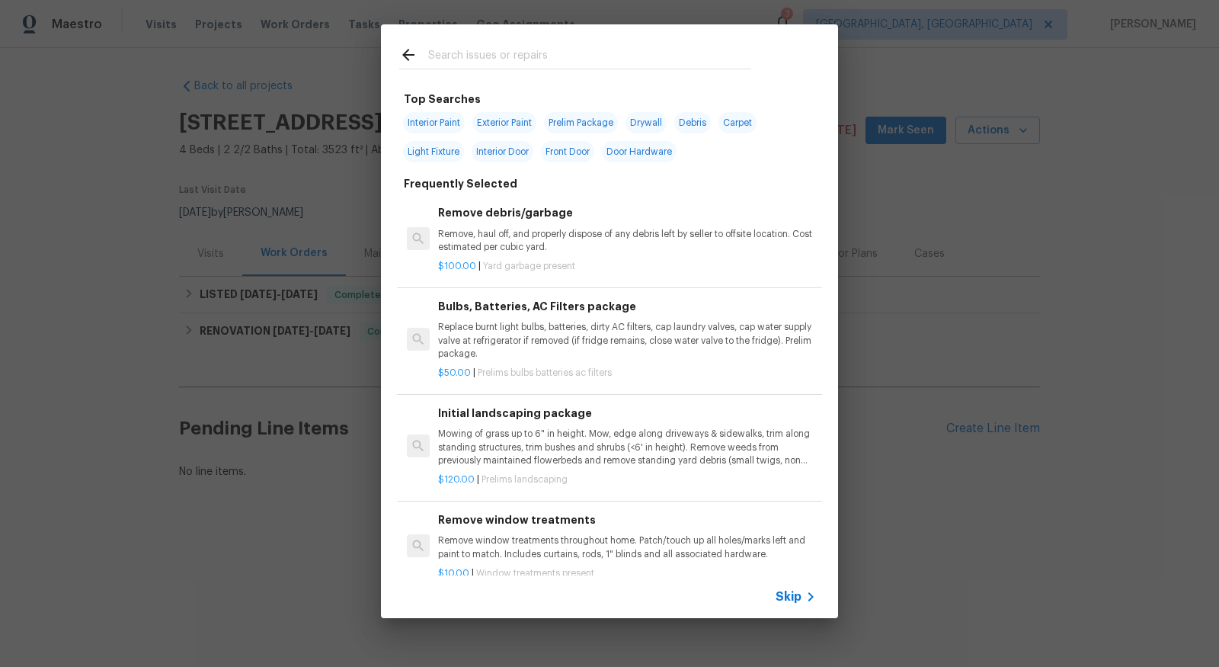
click at [490, 69] on div at bounding box center [575, 54] width 389 height 60
click at [512, 56] on input "text" at bounding box center [589, 57] width 323 height 23
type input "e"
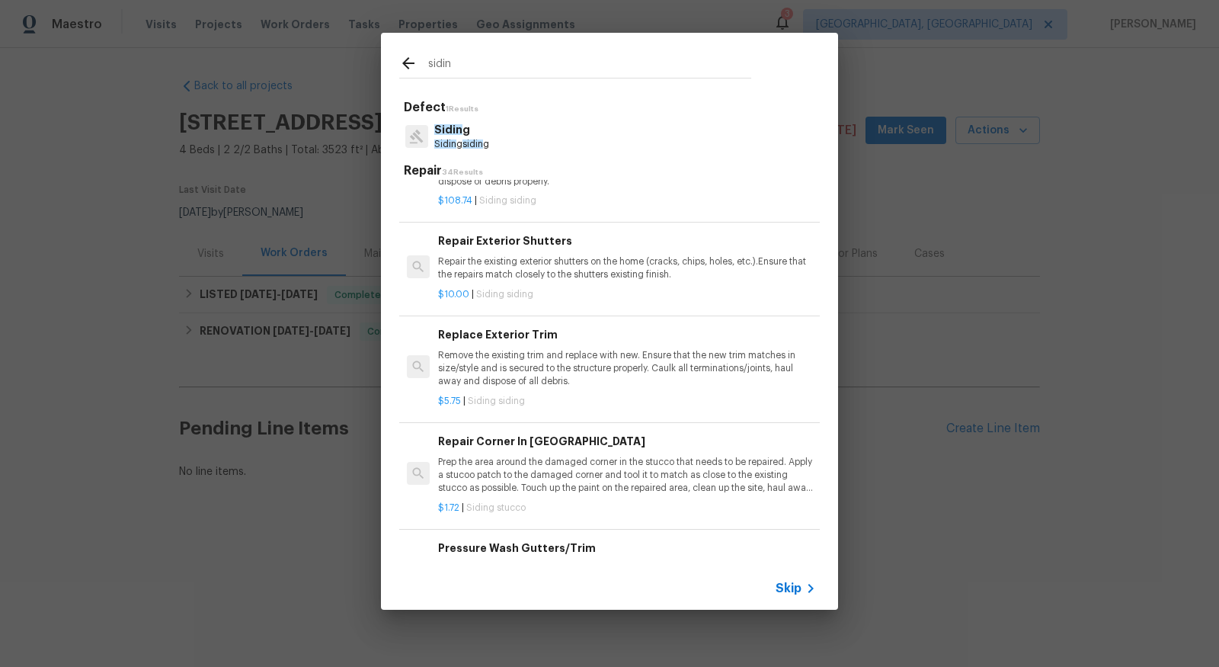
scroll to position [1671, 0]
type input "sidin"
click at [534, 365] on p "Remove the existing trim and replace with new. Ensure that the new trim matches…" at bounding box center [627, 364] width 378 height 39
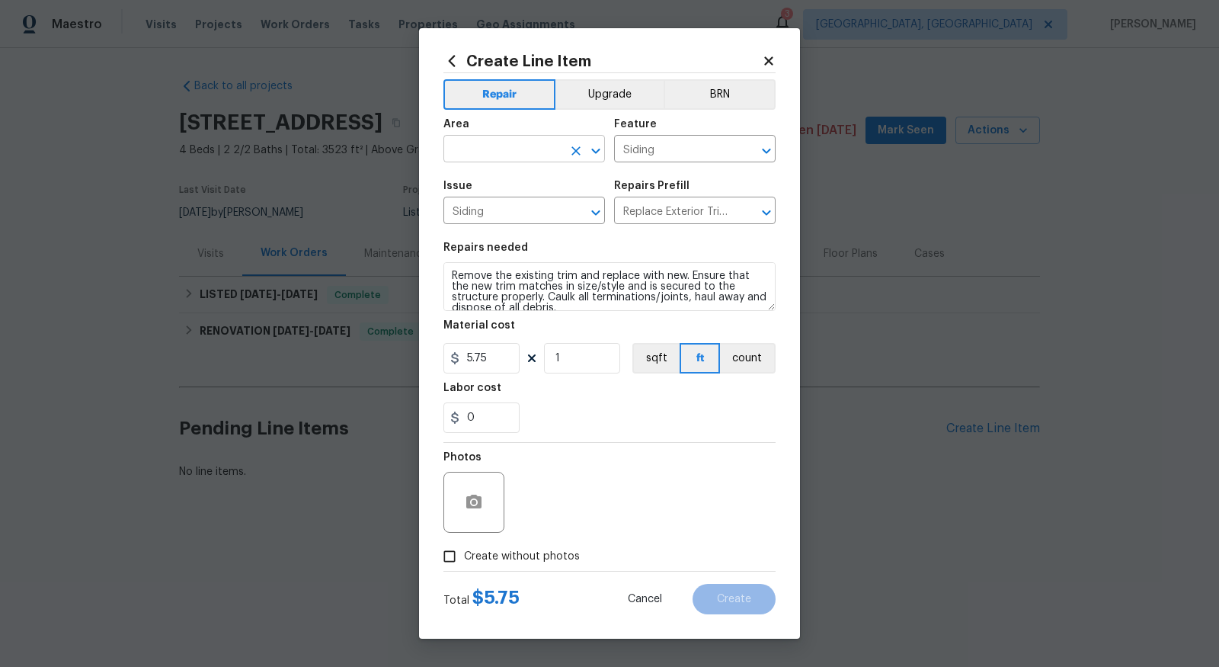
click at [539, 143] on input "text" at bounding box center [503, 151] width 119 height 24
type input "c"
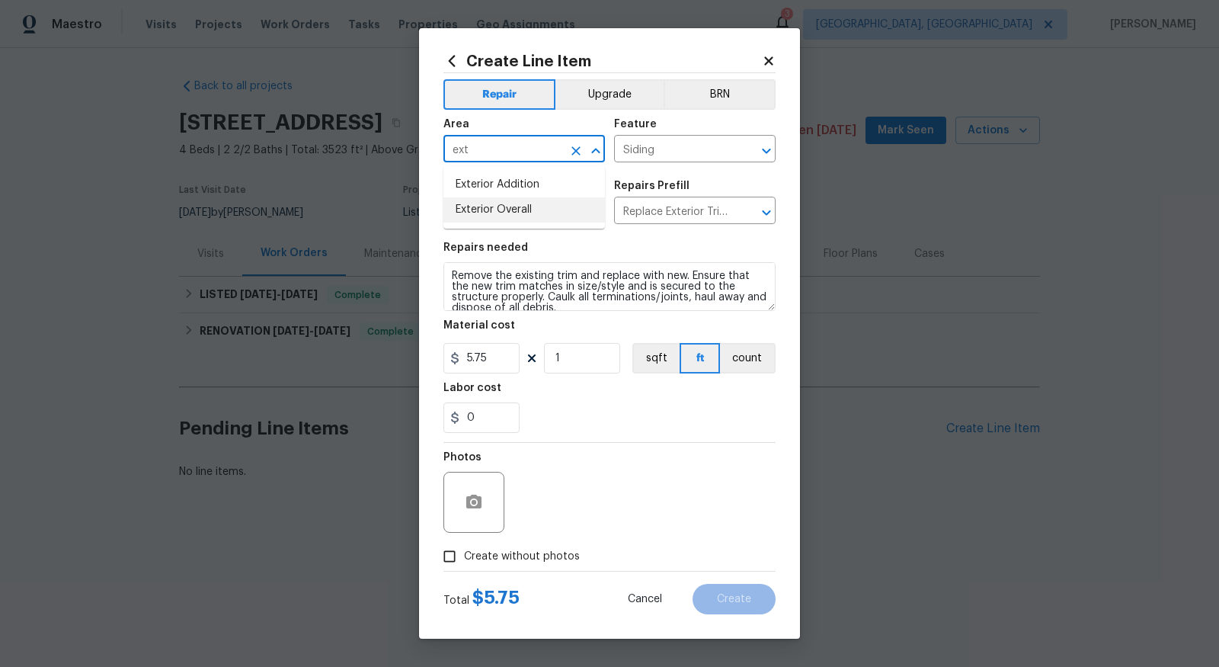
click at [492, 208] on li "Exterior Overall" at bounding box center [525, 209] width 162 height 25
type input "Exterior Overall"
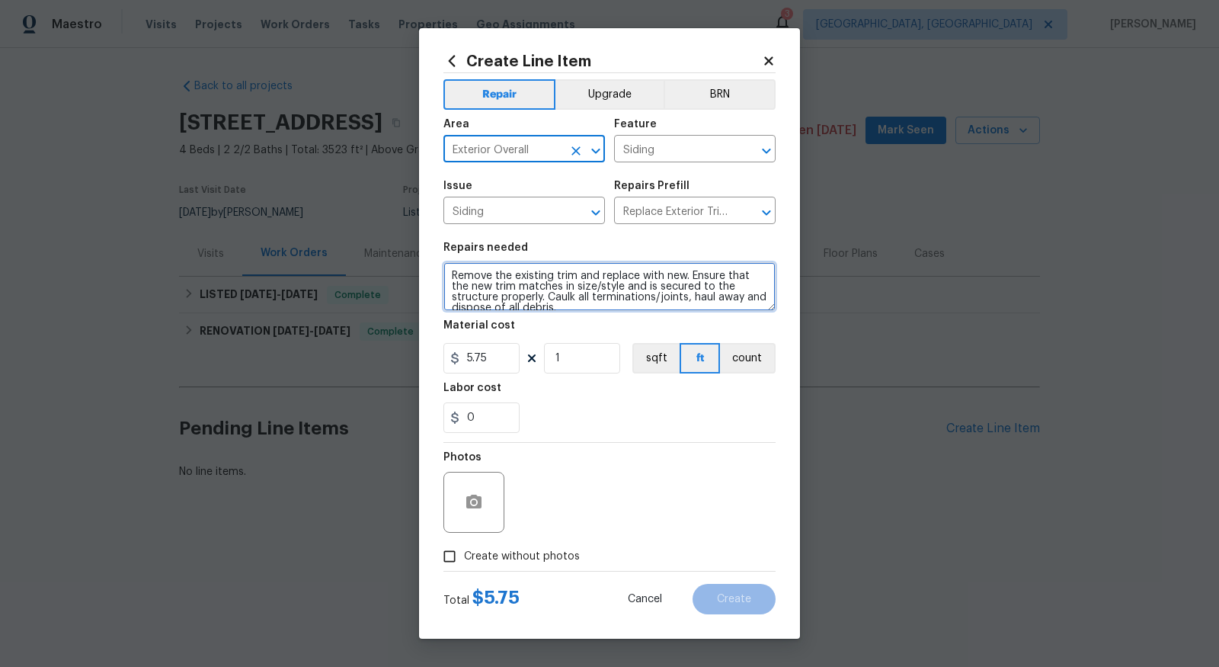
click at [473, 264] on textarea "Remove the existing trim and replace with new. Ensure that the new trim matches…" at bounding box center [610, 286] width 332 height 49
click at [474, 290] on textarea "Remove the existing trim and replace with new. Ensure that the new trim matches…" at bounding box center [610, 286] width 332 height 49
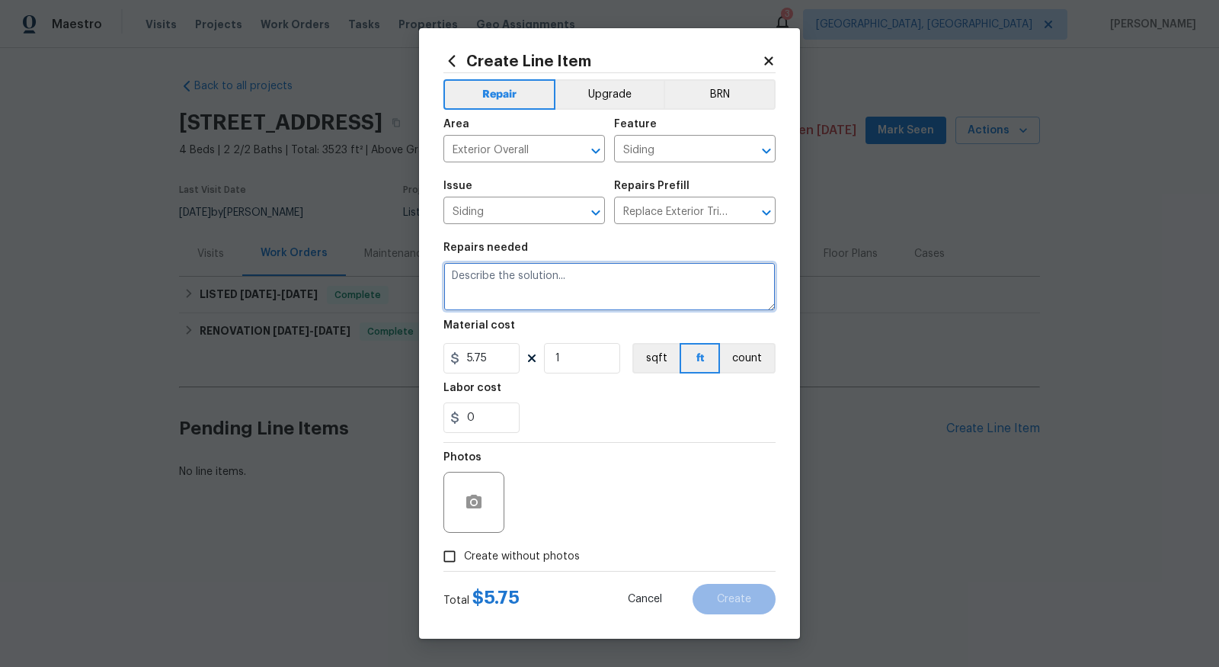
type textarea "R"
click at [447, 276] on textarea "Add in chimney trim that was not added at renovation" at bounding box center [610, 286] width 332 height 49
type textarea "******. Warranty Work order******Add in chimney trim that was not added at reno…"
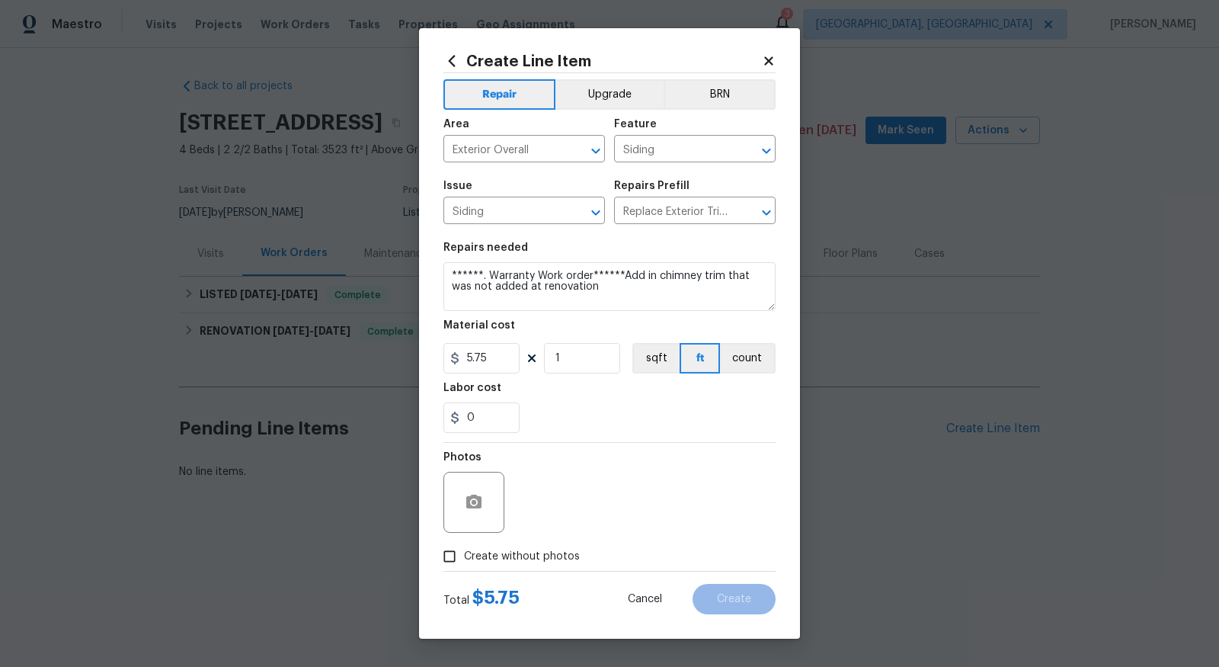
click at [520, 353] on div "5.75 1 sqft ft count" at bounding box center [610, 358] width 332 height 30
click at [502, 361] on input "5.75" at bounding box center [482, 358] width 76 height 30
type input "1"
click at [463, 556] on input "Create without photos" at bounding box center [449, 556] width 29 height 29
checkbox input "true"
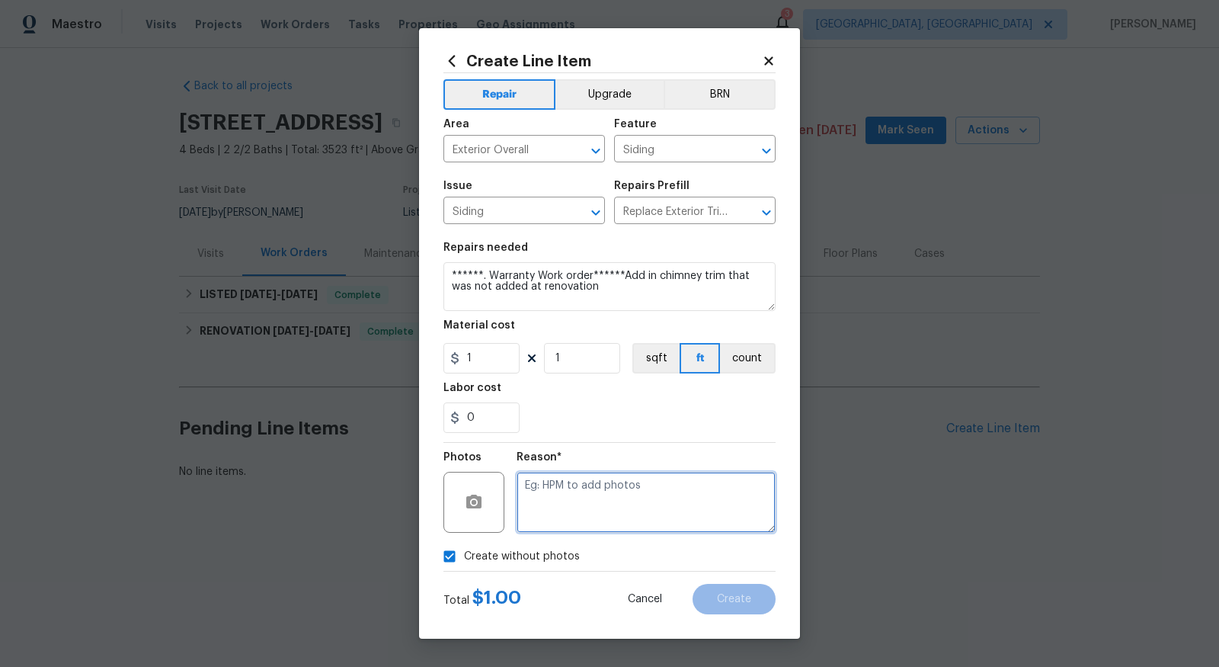
click at [572, 513] on textarea at bounding box center [646, 502] width 259 height 61
type textarea "to add"
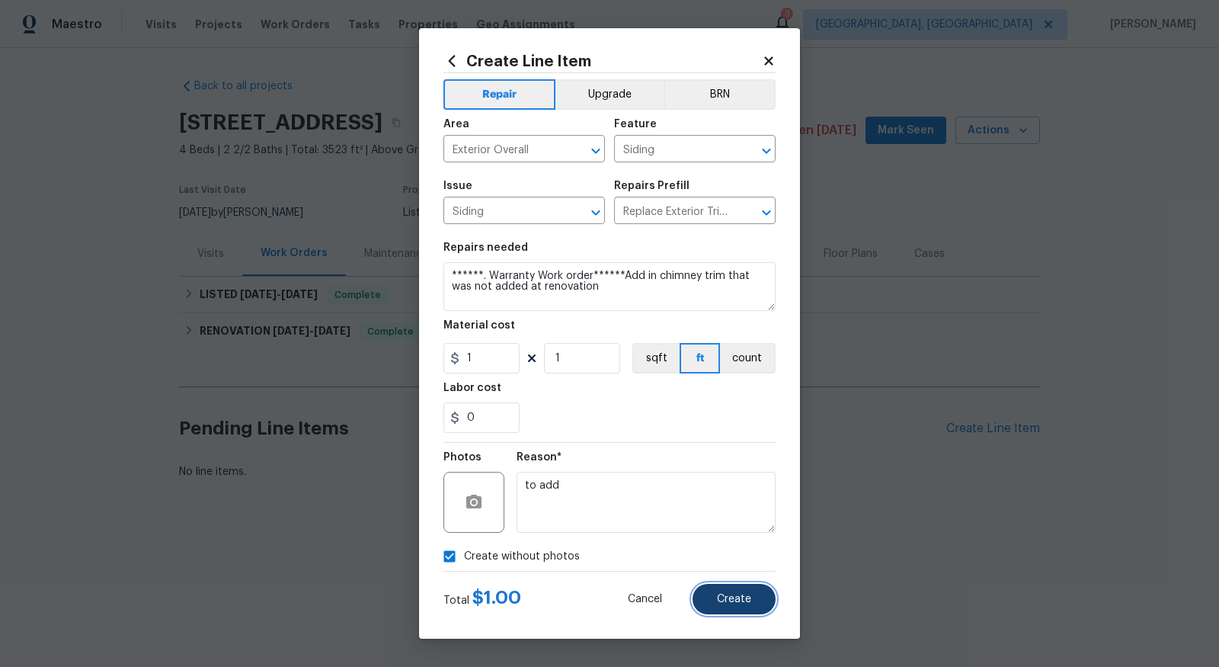
click at [739, 598] on span "Create" at bounding box center [734, 599] width 34 height 11
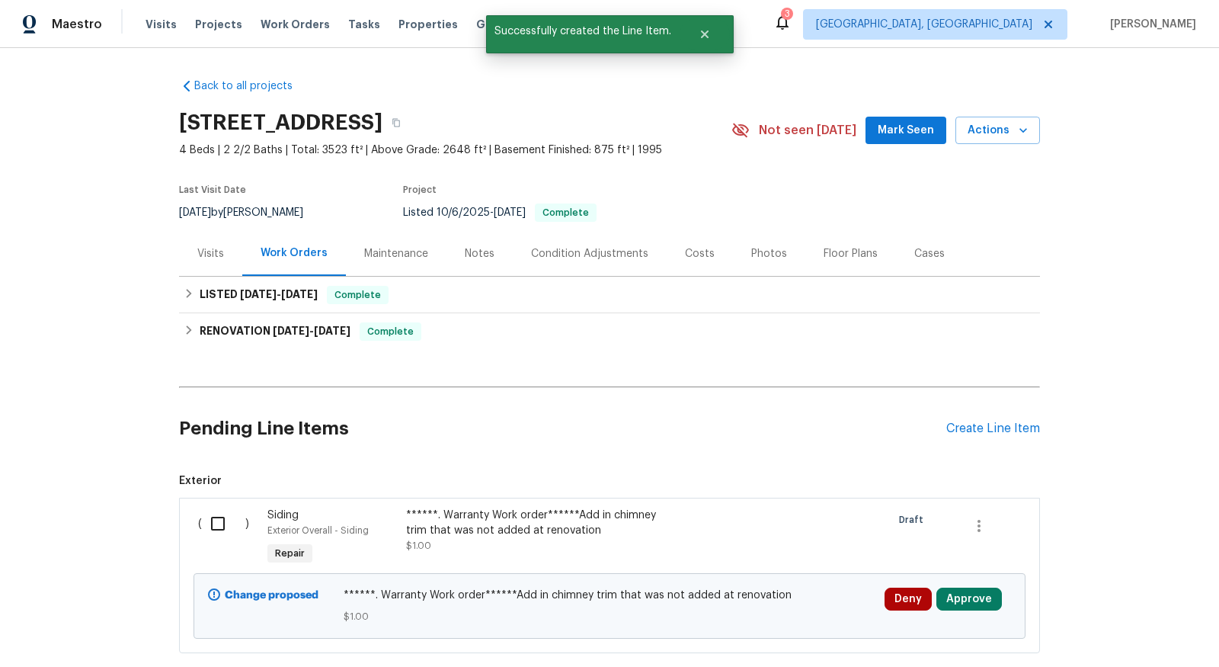
click at [216, 514] on input "checkbox" at bounding box center [223, 524] width 43 height 32
checkbox input "true"
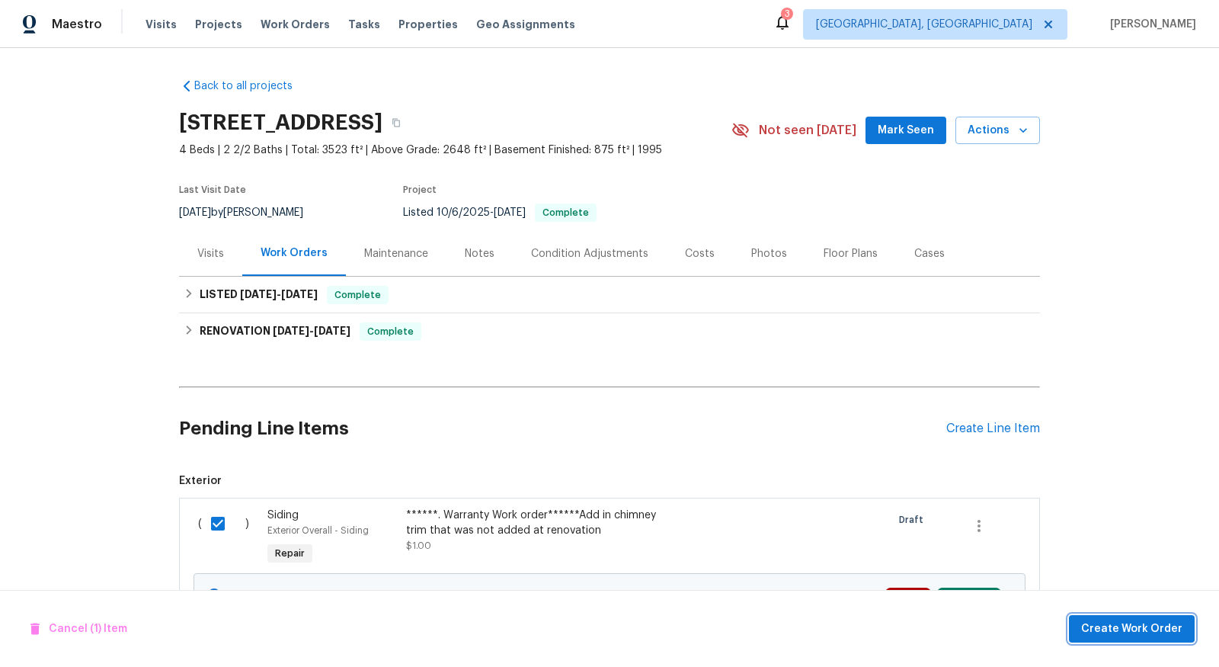
click at [1140, 625] on span "Create Work Order" at bounding box center [1132, 629] width 101 height 19
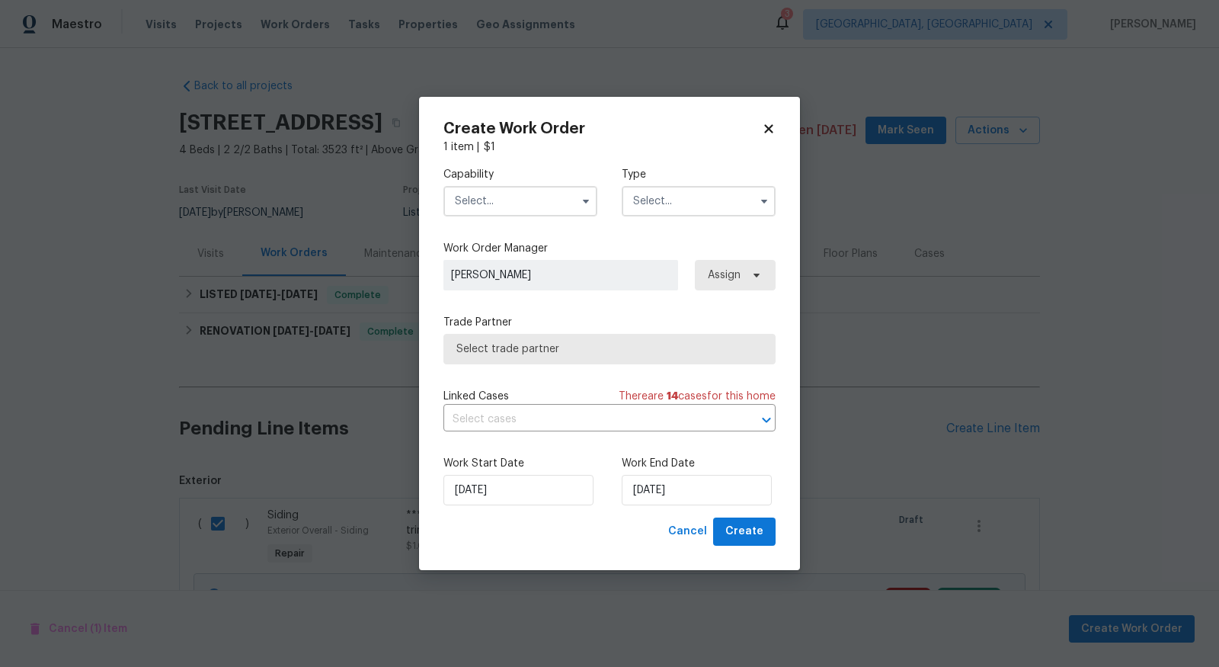
click at [538, 193] on input "text" at bounding box center [521, 201] width 154 height 30
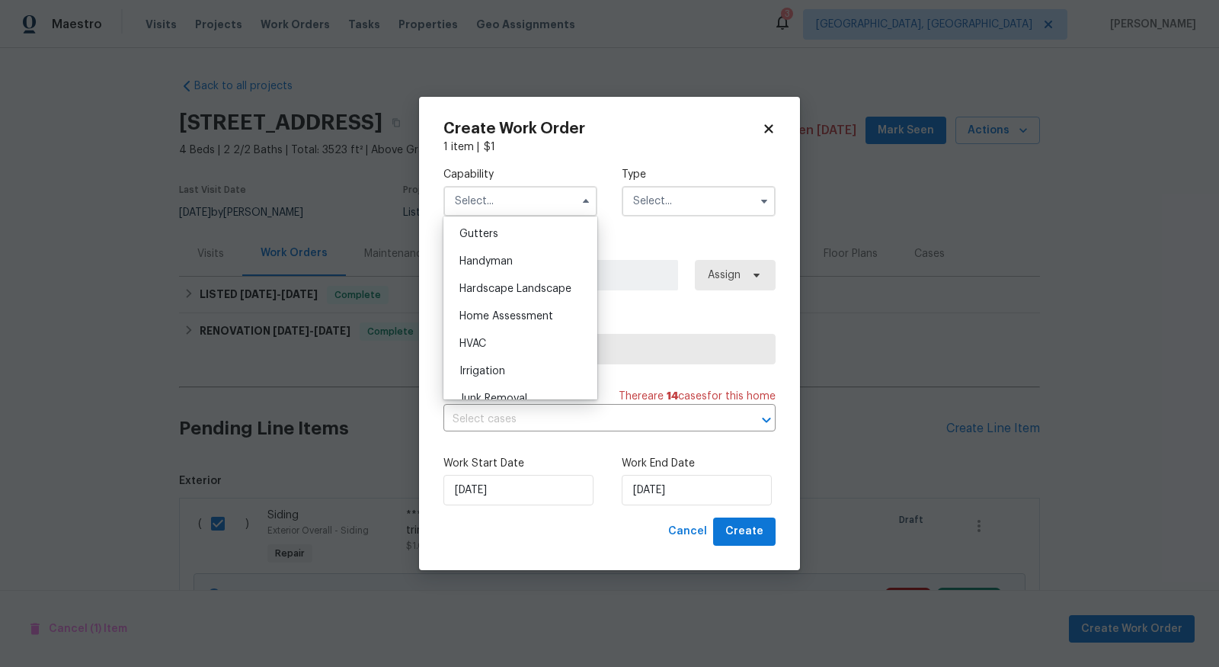
scroll to position [812, 0]
click at [518, 256] on div "Handyman" at bounding box center [520, 260] width 146 height 27
type input "Handyman"
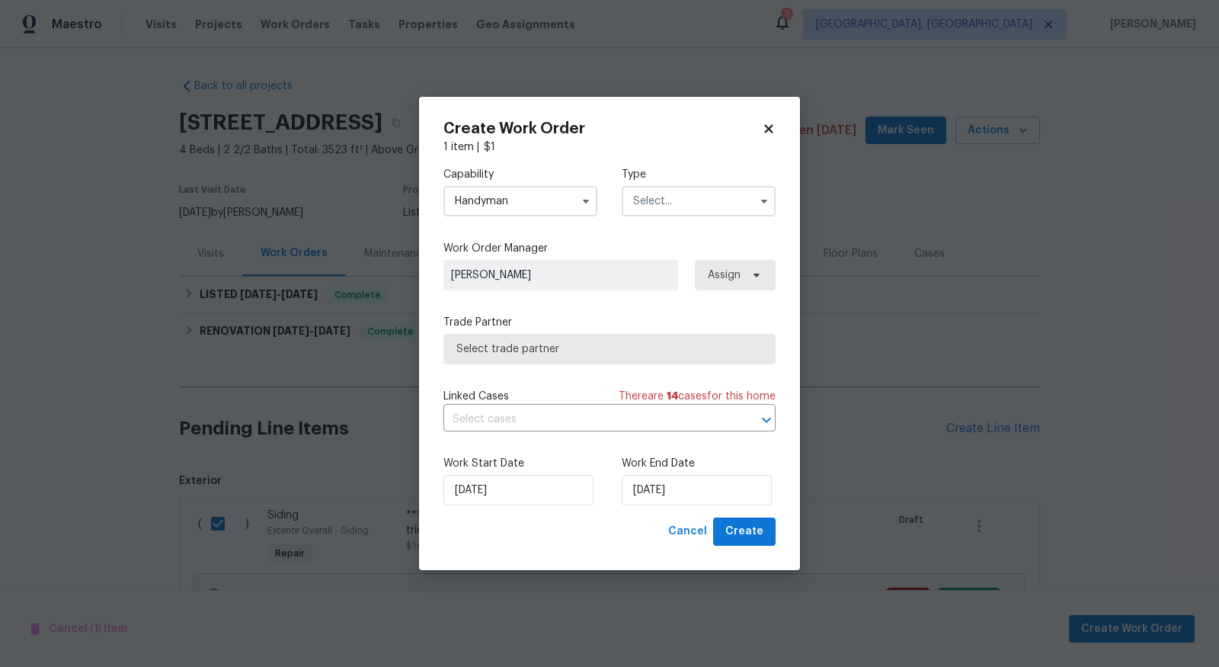
click at [701, 204] on input "text" at bounding box center [699, 201] width 154 height 30
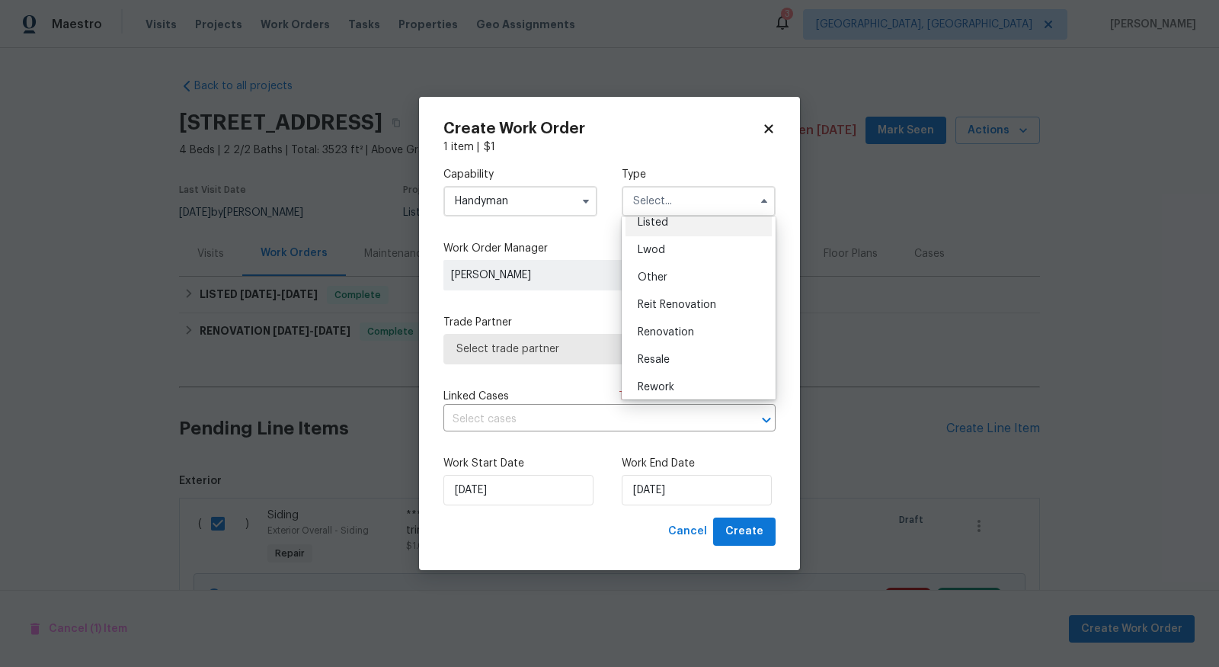
scroll to position [181, 0]
click at [679, 350] on div "Rework" at bounding box center [699, 354] width 146 height 27
type input "Rework"
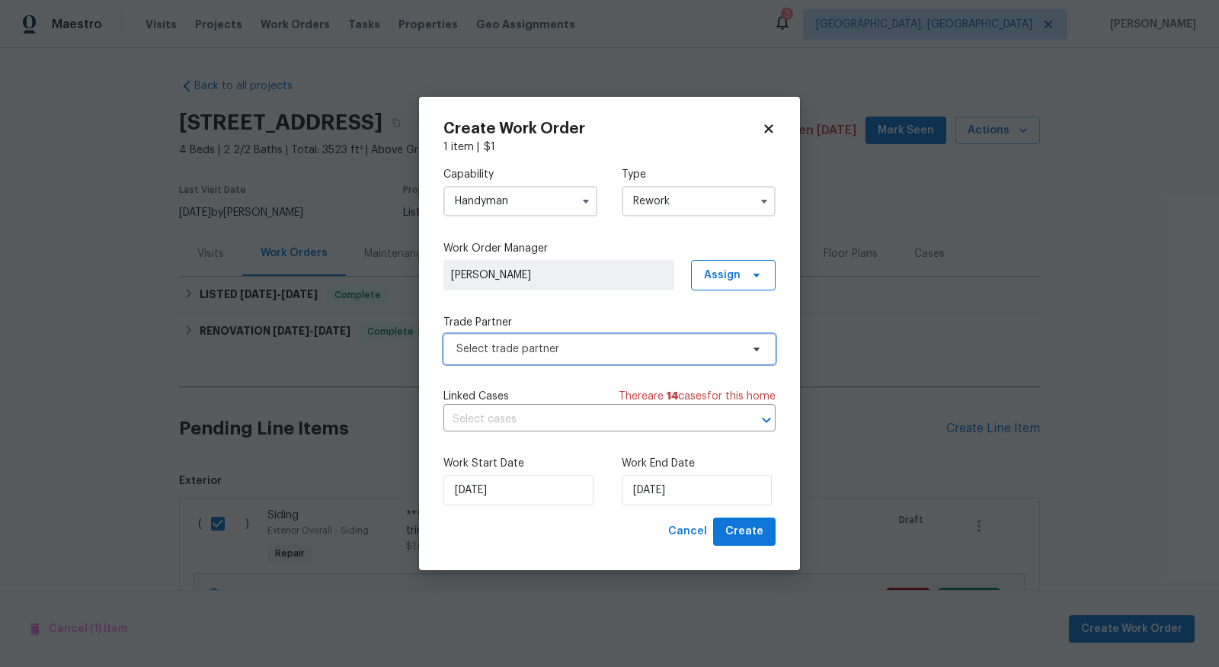
click at [605, 347] on span "Select trade partner" at bounding box center [599, 348] width 284 height 15
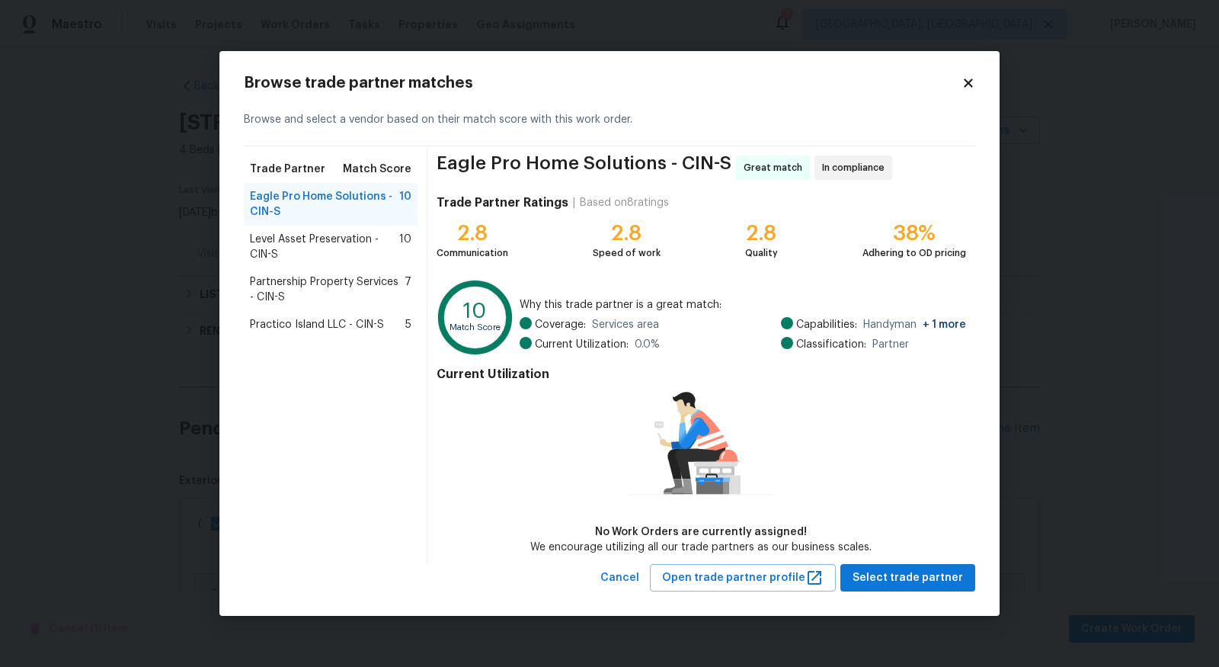
click at [332, 280] on span "Partnership Property Services - CIN-S" at bounding box center [327, 289] width 155 height 30
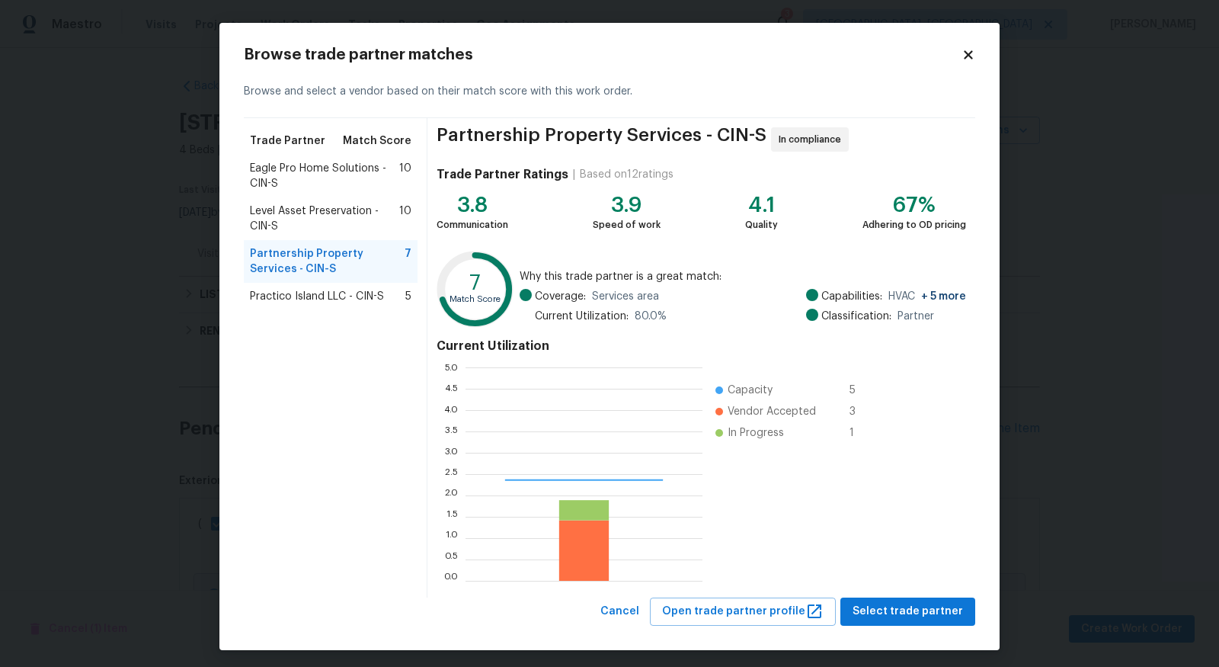
scroll to position [213, 237]
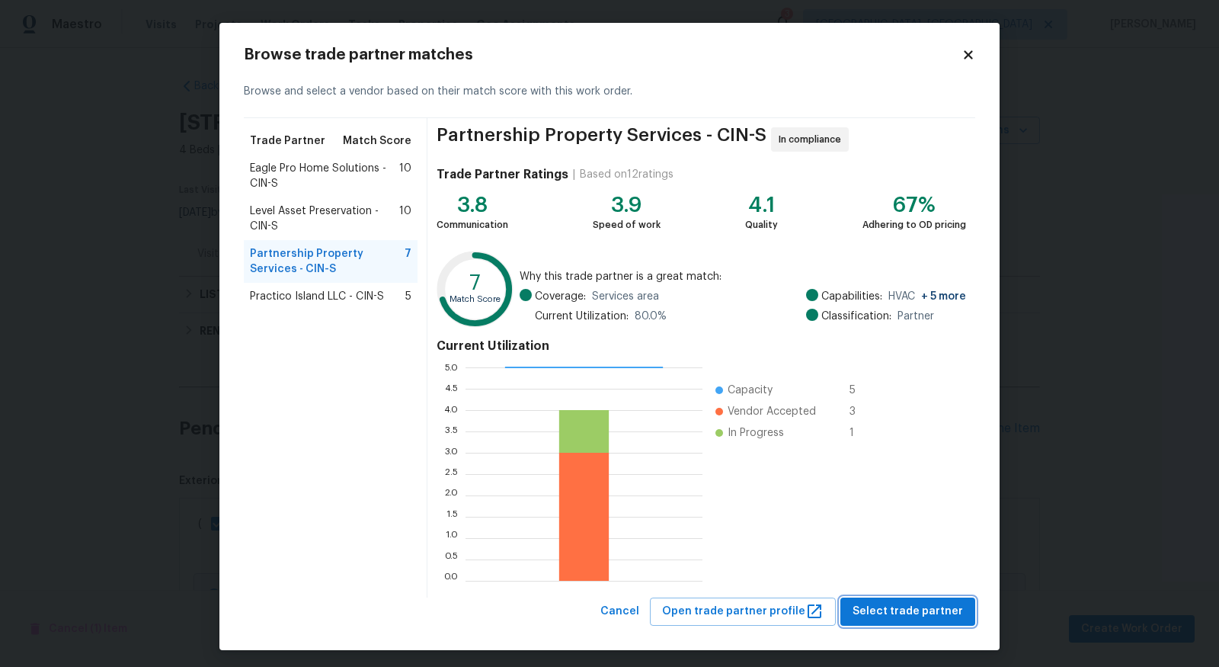
click at [938, 608] on span "Select trade partner" at bounding box center [908, 611] width 111 height 19
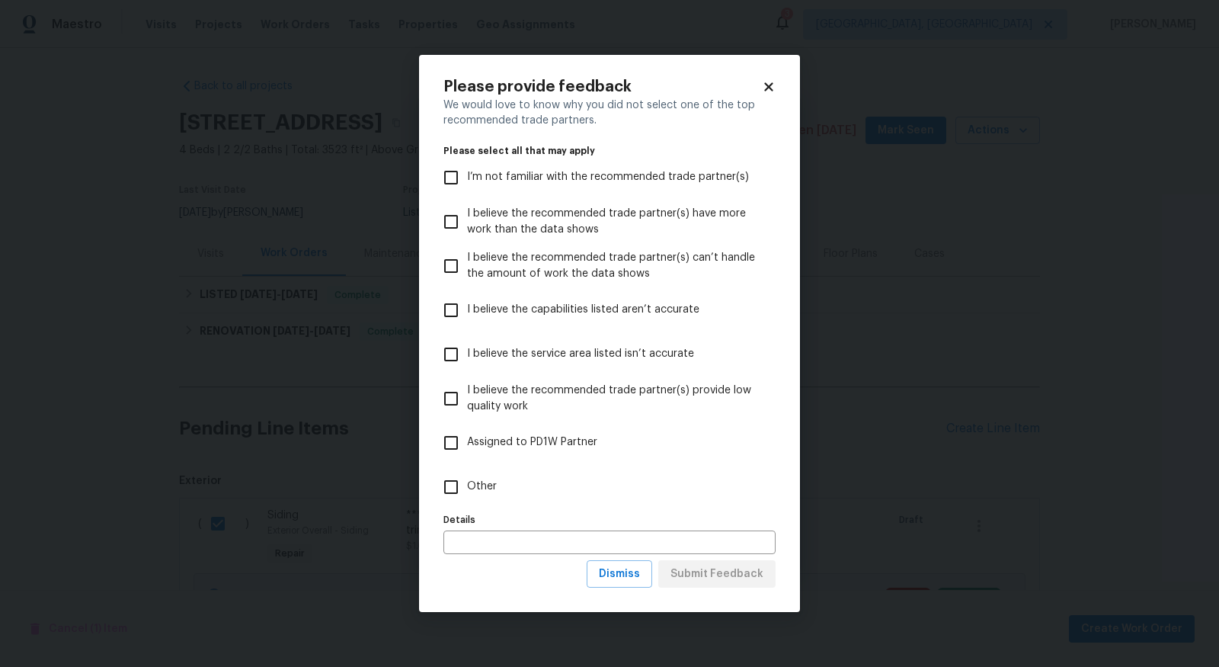
click at [451, 488] on input "Other" at bounding box center [451, 487] width 32 height 32
checkbox input "true"
click at [484, 543] on input "text" at bounding box center [610, 542] width 332 height 24
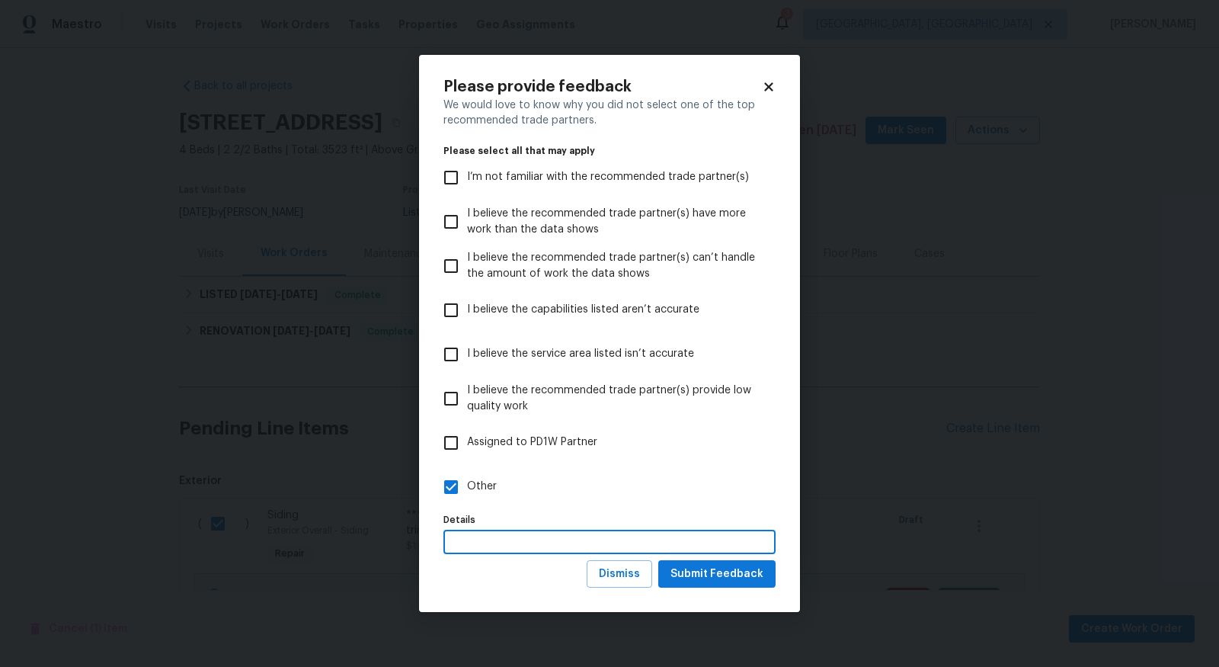
type input "R"
type input "Warranty"
click at [672, 576] on button "Submit Feedback" at bounding box center [717, 574] width 117 height 28
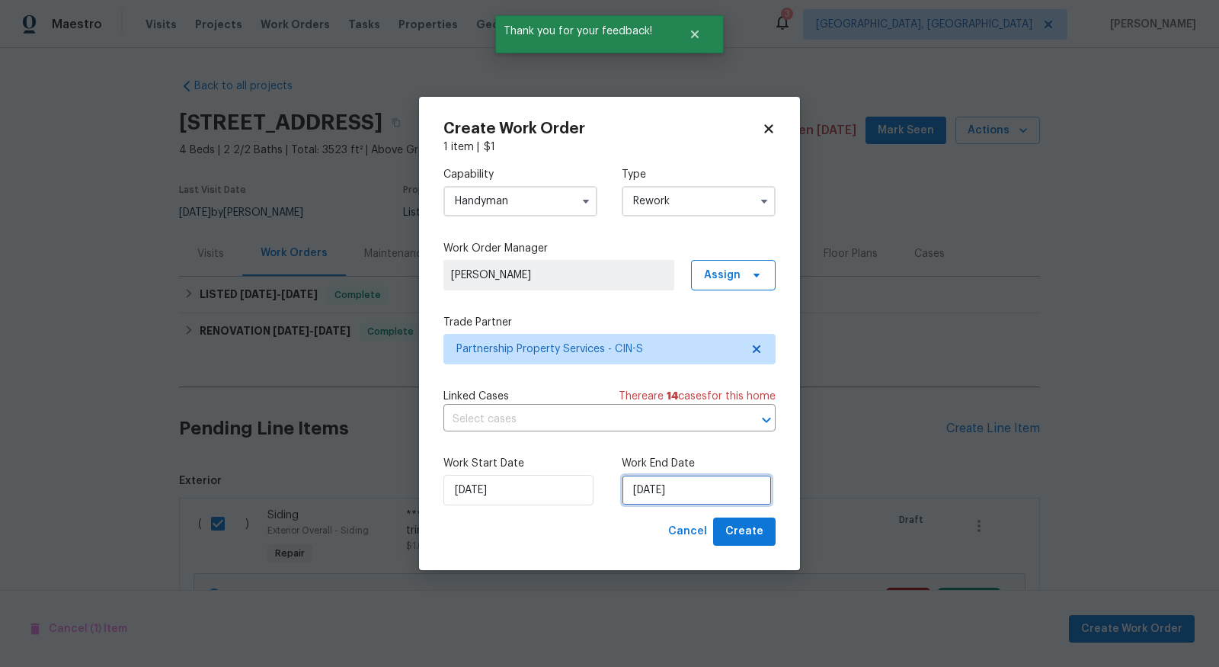
click at [682, 502] on input "[DATE]" at bounding box center [697, 490] width 150 height 30
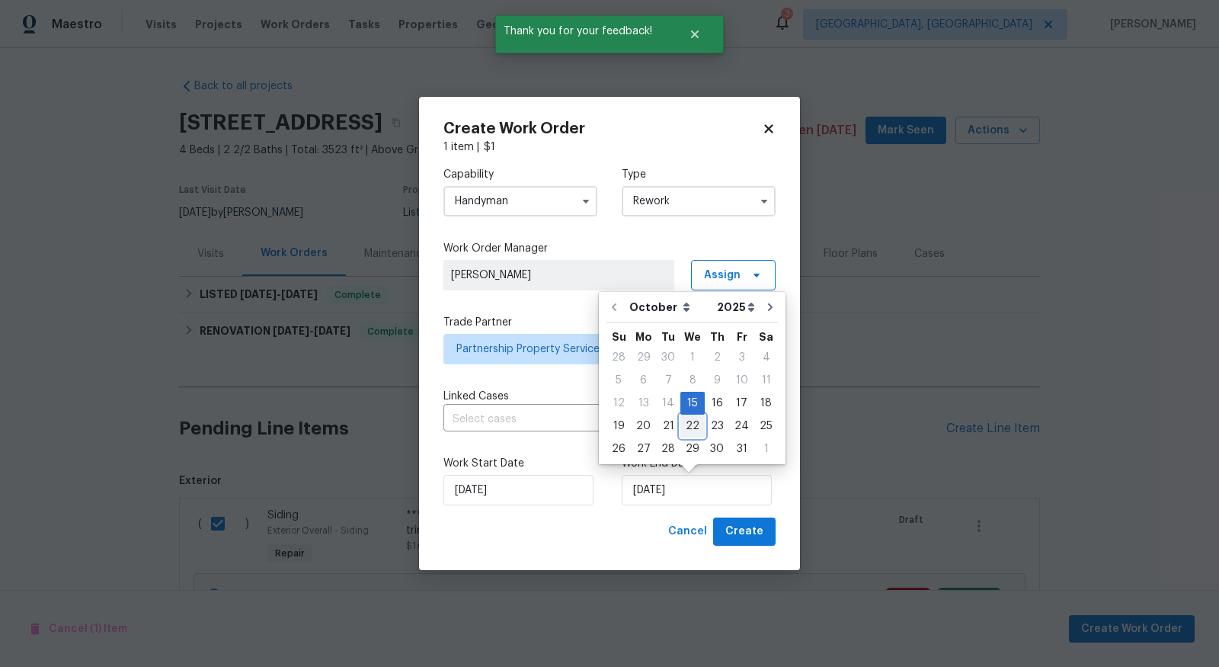
click at [694, 426] on div "22" at bounding box center [693, 425] width 24 height 21
type input "10/22/2025"
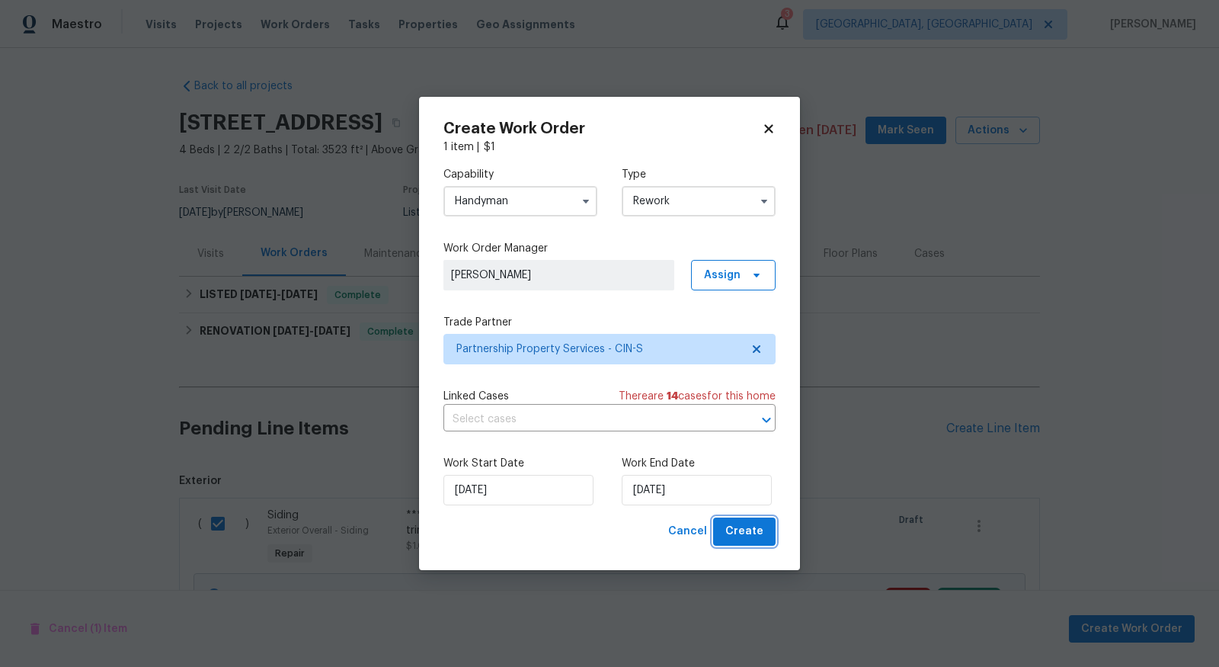
click at [753, 539] on span "Create" at bounding box center [745, 531] width 38 height 19
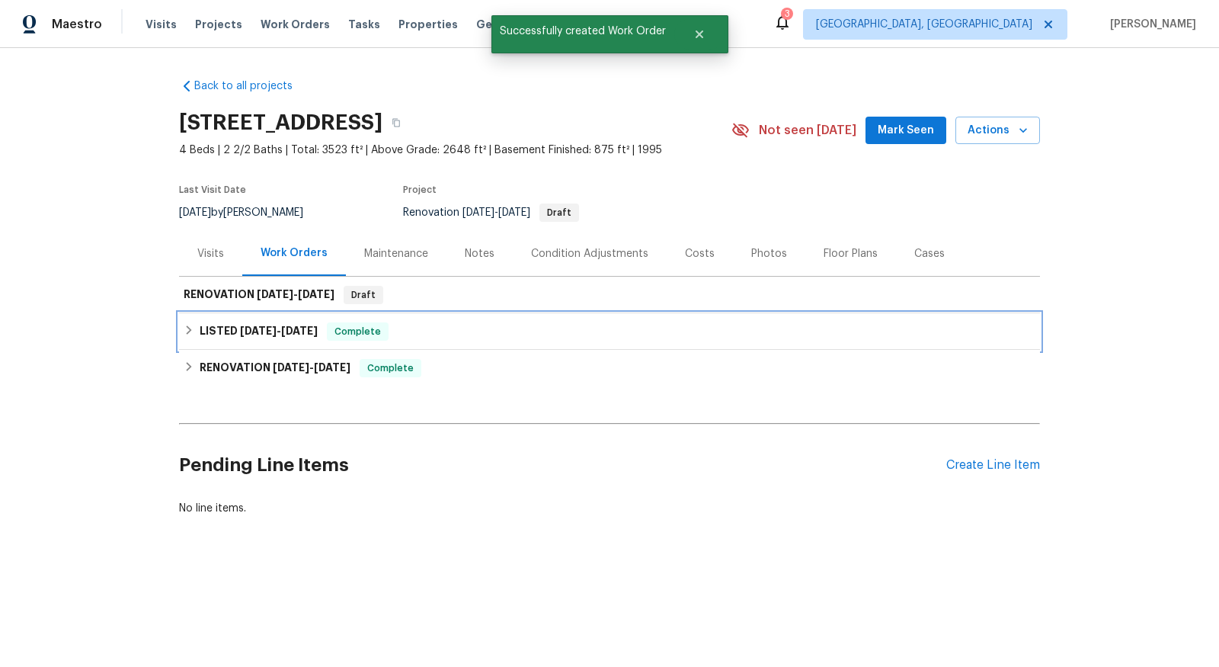
click at [205, 348] on div "LISTED 10/6/25 - 10/10/25 Complete" at bounding box center [609, 331] width 861 height 37
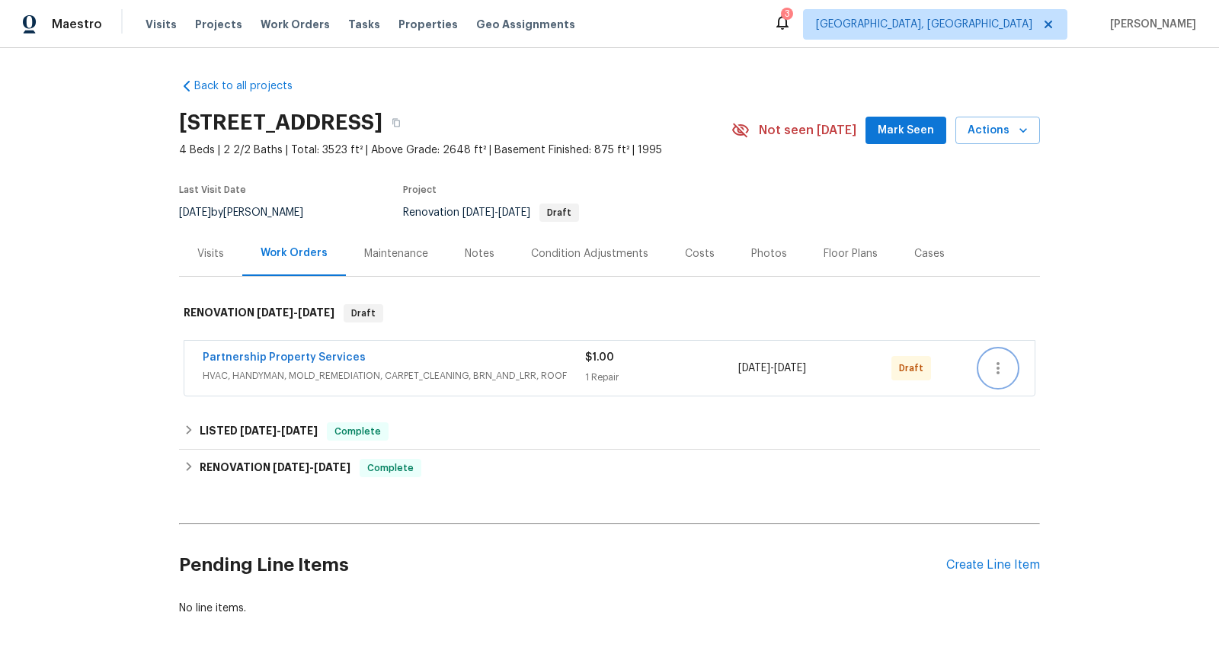
click at [997, 367] on icon "button" at bounding box center [998, 368] width 3 height 12
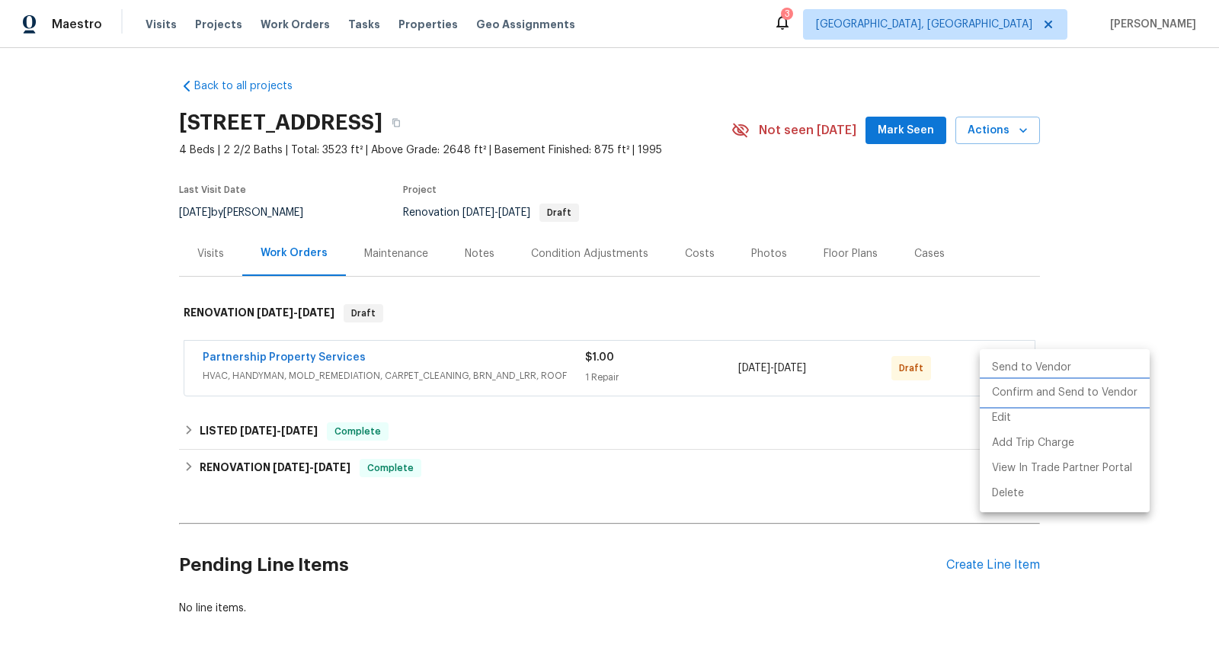
click at [1014, 402] on li "Confirm and Send to Vendor" at bounding box center [1065, 392] width 170 height 25
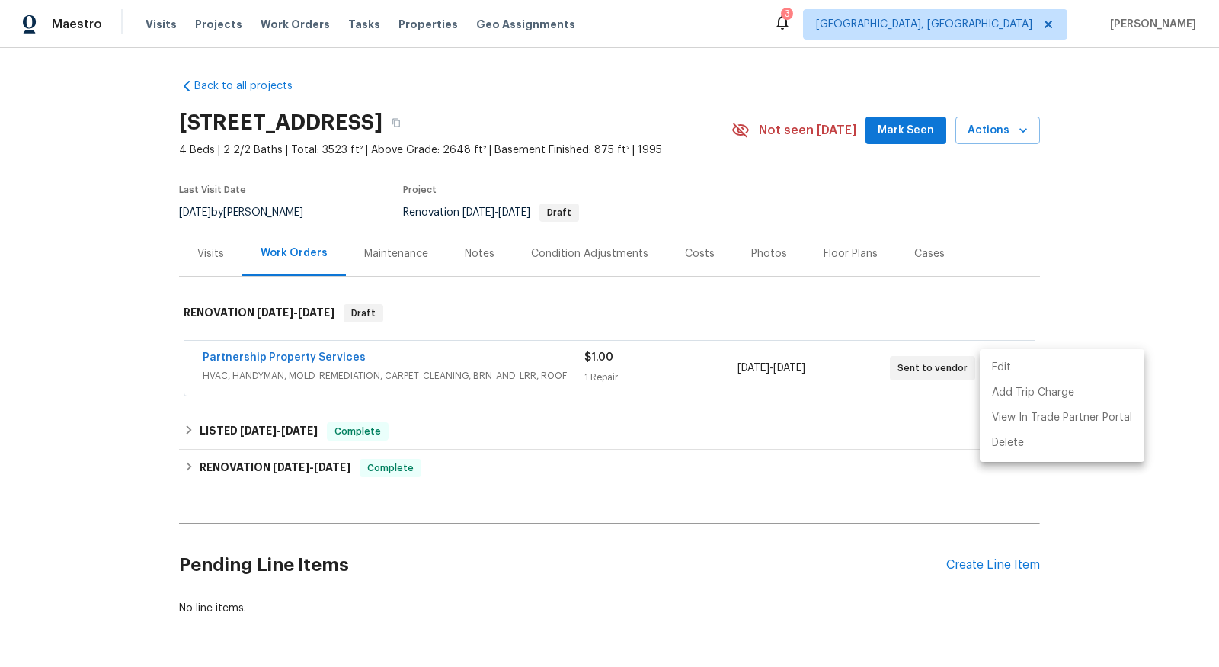
click at [255, 356] on div at bounding box center [609, 333] width 1219 height 667
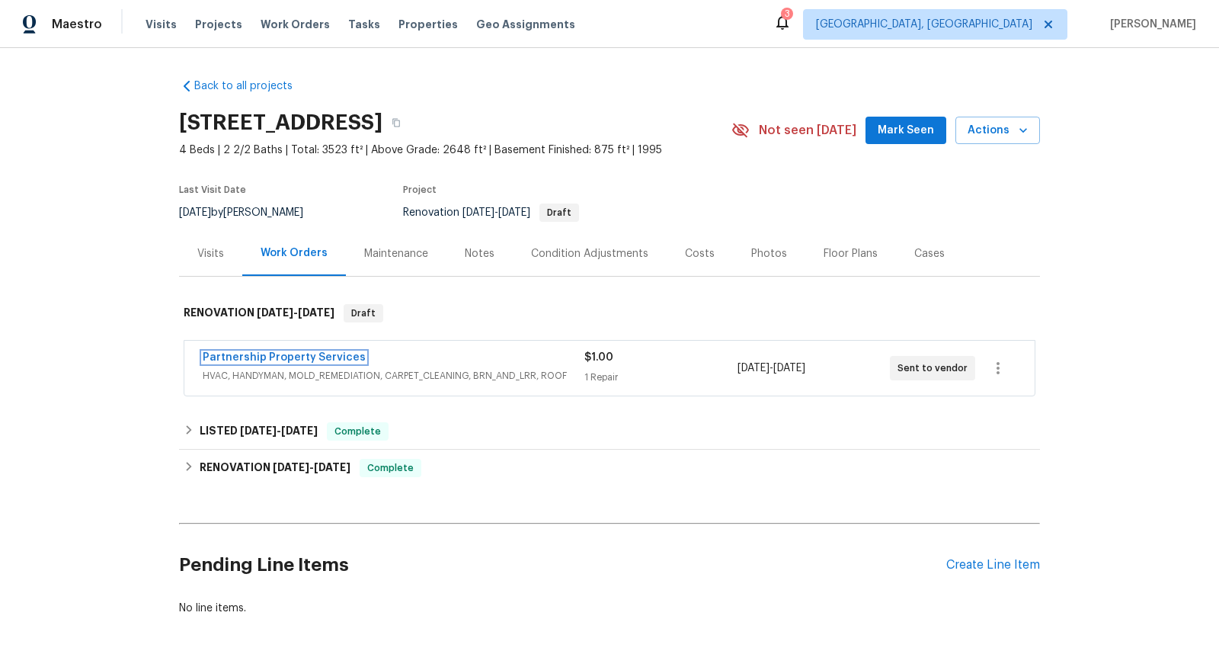
click at [255, 356] on link "Partnership Property Services" at bounding box center [284, 357] width 163 height 11
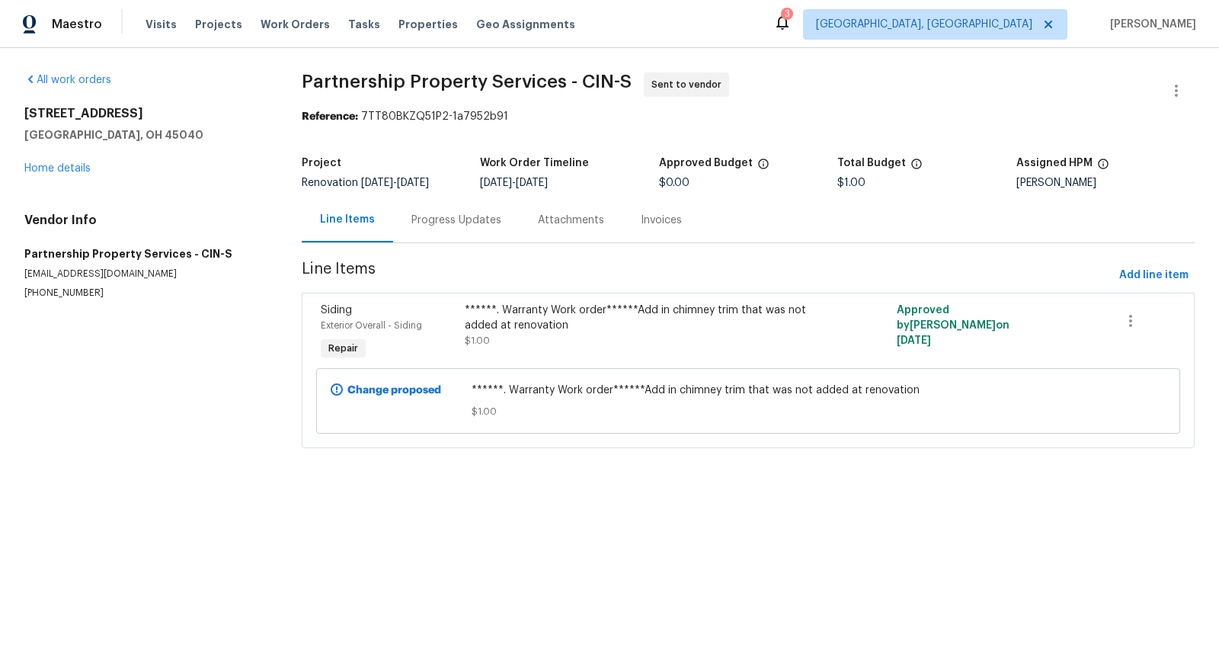
click at [463, 227] on div "Progress Updates" at bounding box center [457, 220] width 90 height 15
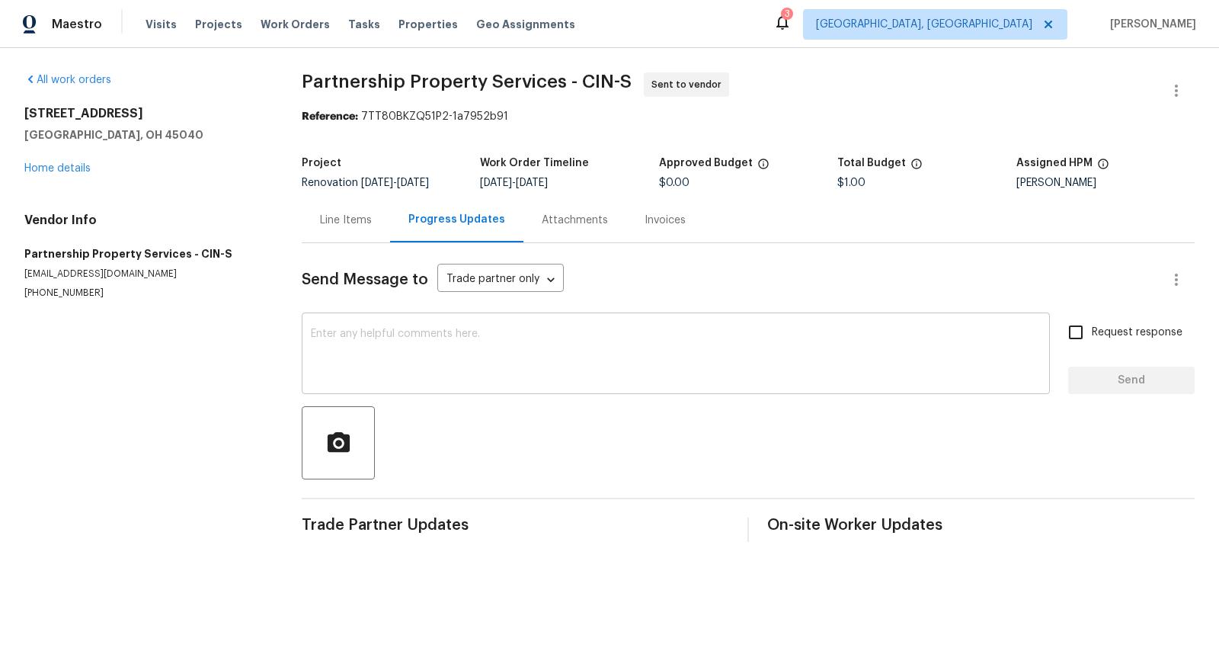
click at [422, 355] on textarea at bounding box center [676, 354] width 730 height 53
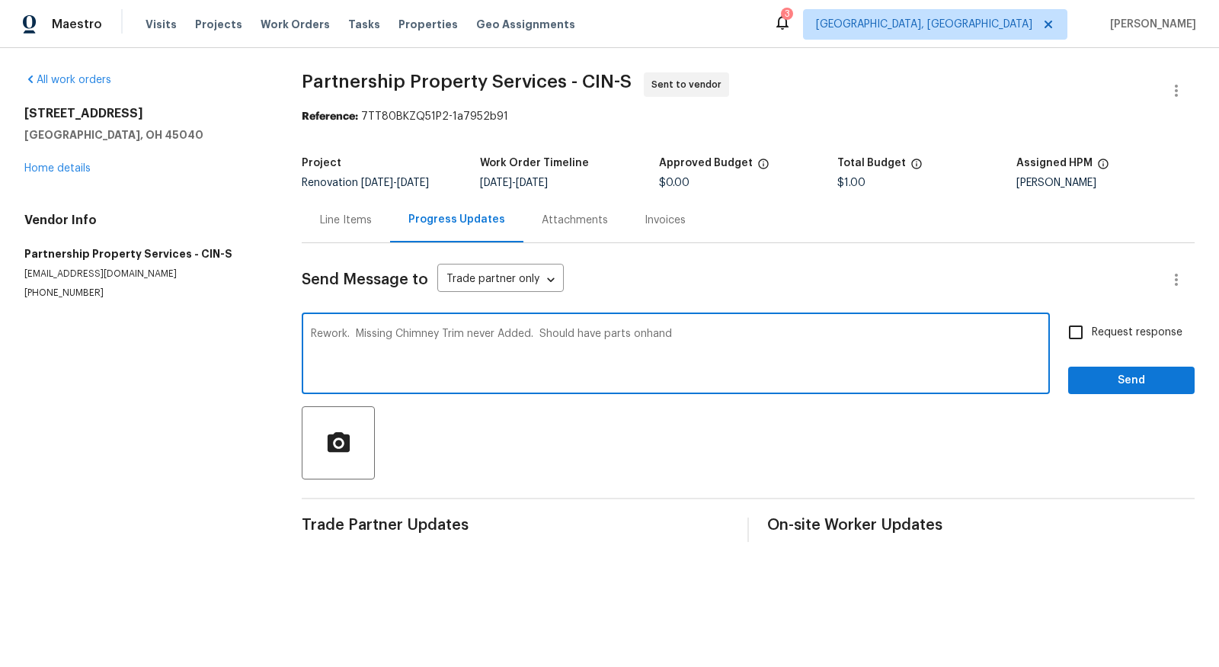
type textarea "Rework. Missing Chimney Trim never Added. Should have parts onhand"
click at [1092, 341] on input "Request response" at bounding box center [1076, 332] width 32 height 32
checkbox input "true"
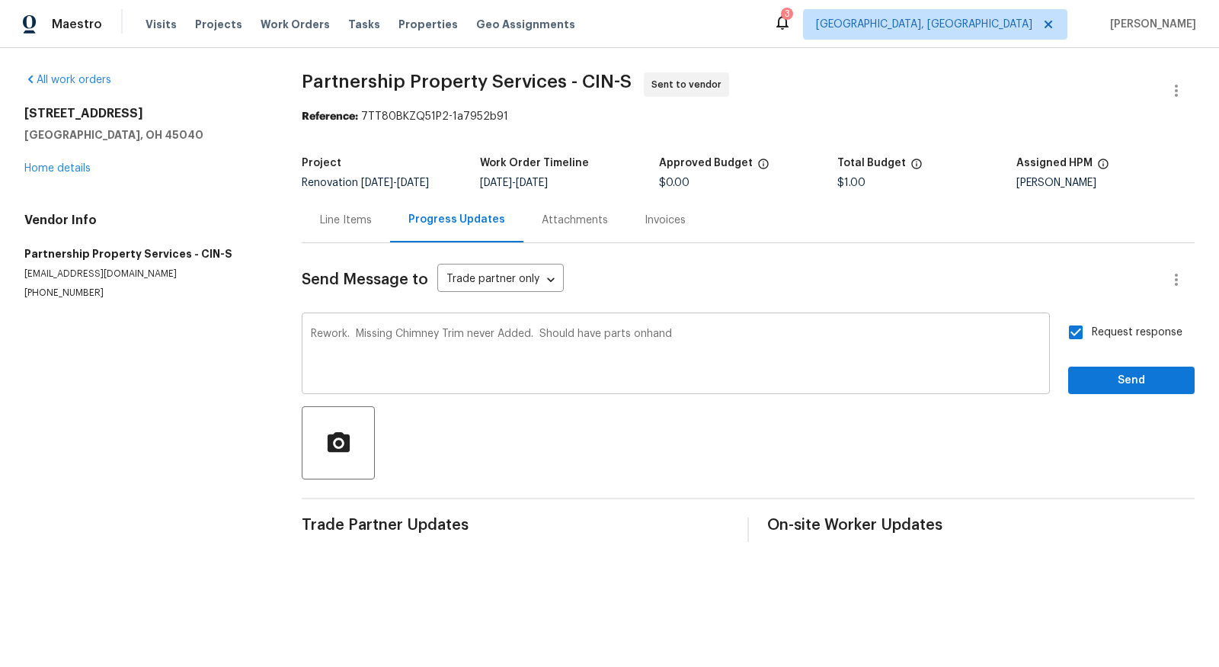
click at [650, 342] on textarea "Rework. Missing Chimney Trim never Added. Should have parts onhand" at bounding box center [676, 354] width 730 height 53
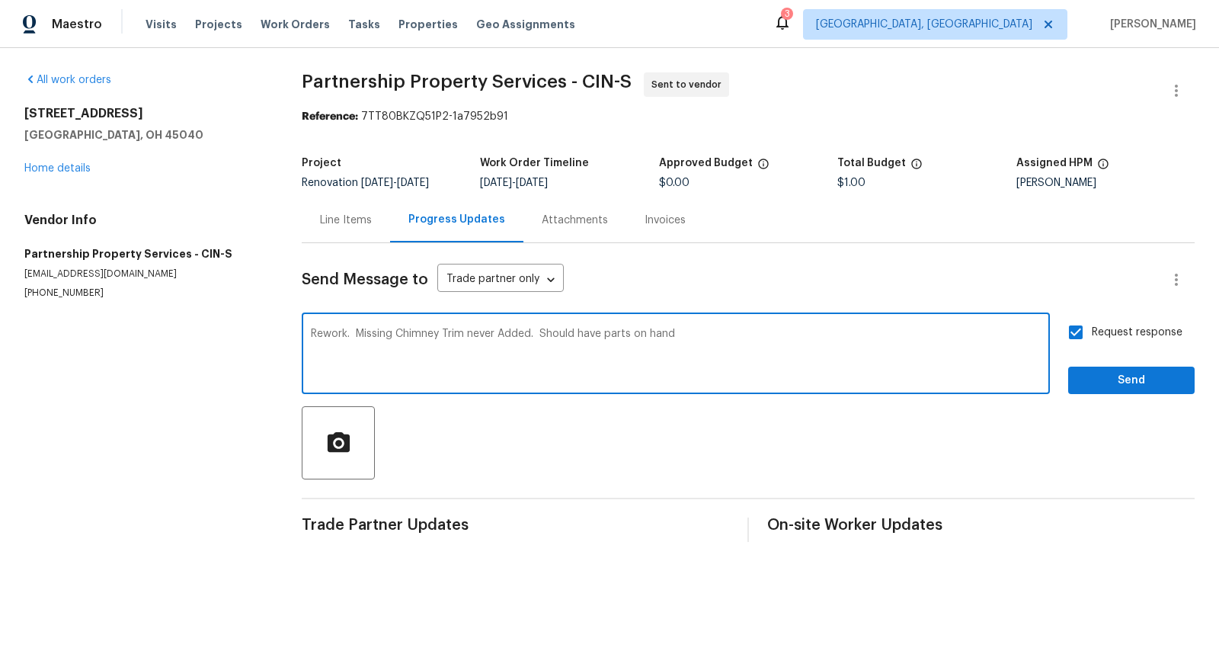
type textarea "Rework. Missing Chimney Trim never Added. Should have parts on hand"
click at [1139, 390] on span "Send" at bounding box center [1132, 380] width 102 height 19
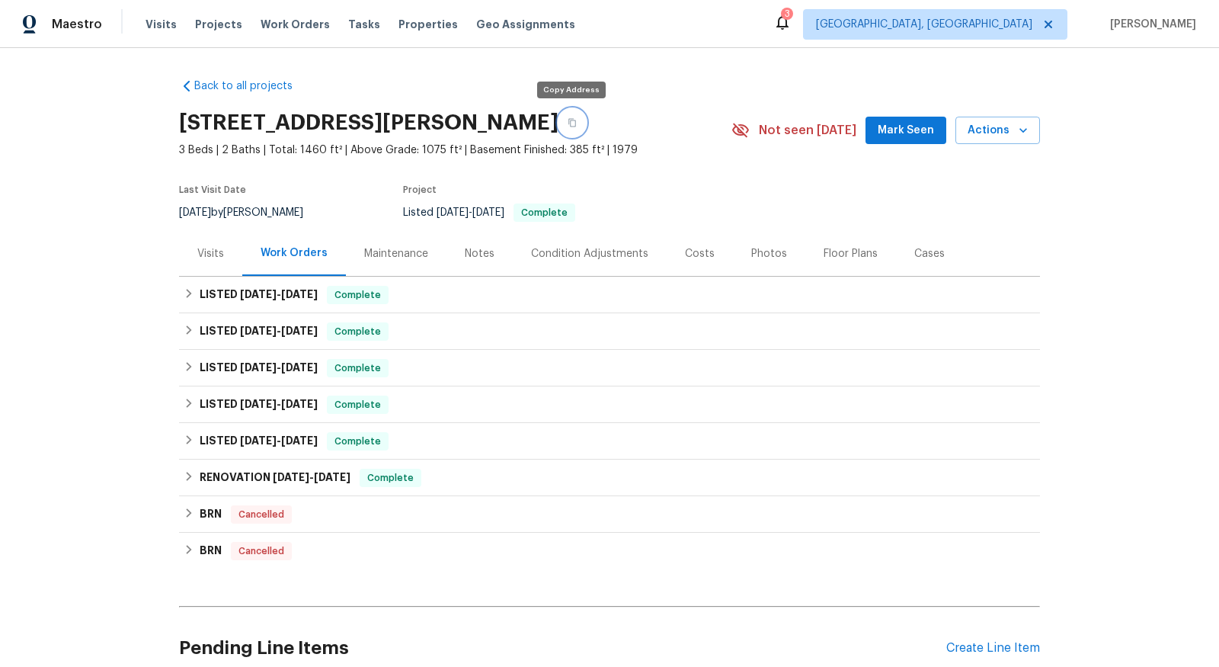
click at [570, 123] on icon "button" at bounding box center [572, 122] width 9 height 9
click at [575, 120] on button "button" at bounding box center [572, 122] width 27 height 27
click at [578, 123] on button "button" at bounding box center [572, 122] width 27 height 27
click at [473, 260] on div "Notes" at bounding box center [480, 253] width 30 height 15
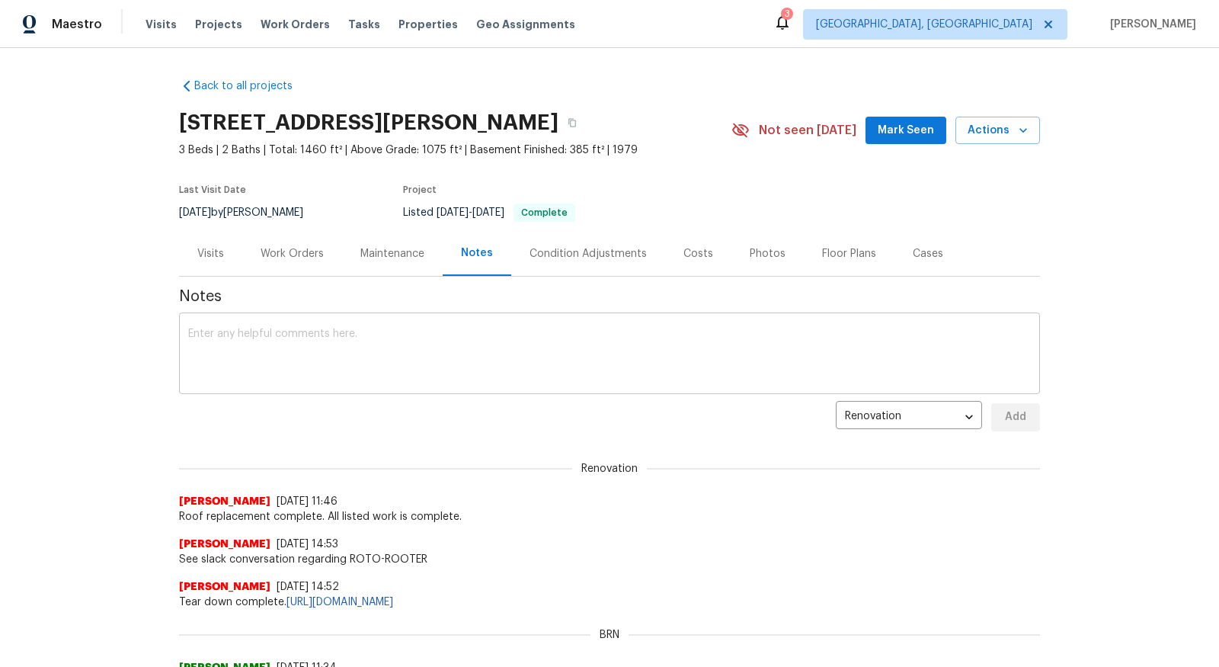
click at [428, 341] on textarea at bounding box center [609, 354] width 843 height 53
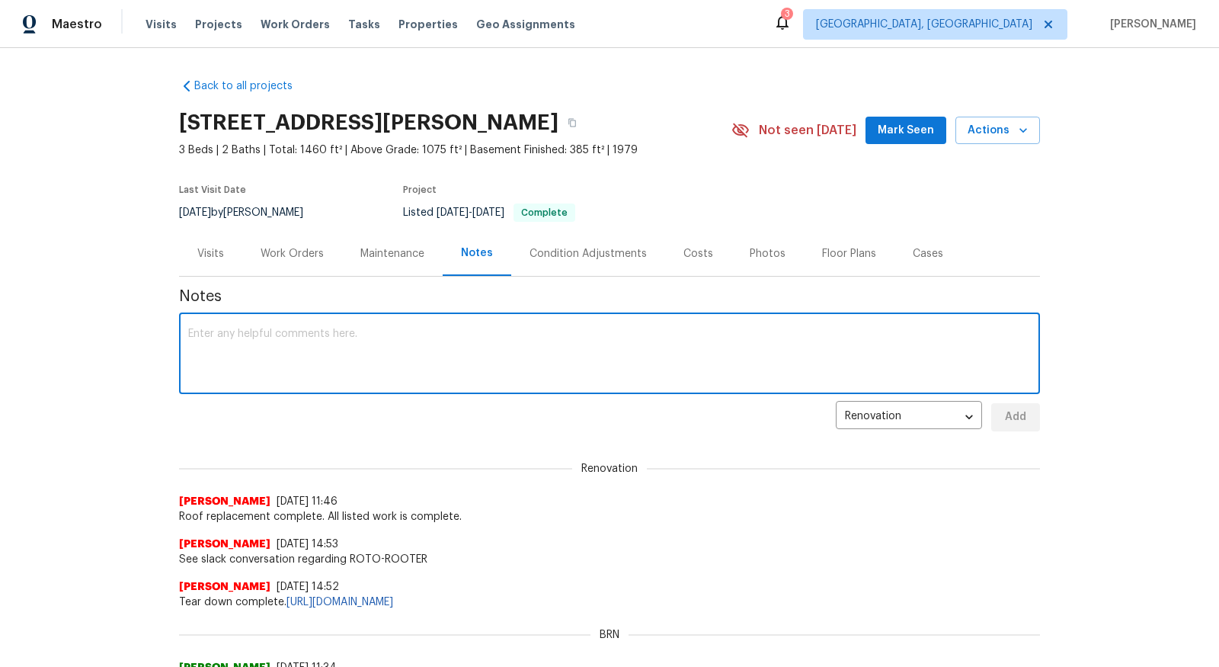
paste textarea "Price (est.) Item Scope/Notes $1,200–$1,400 Main Hall Bath New vanity, faucet, …"
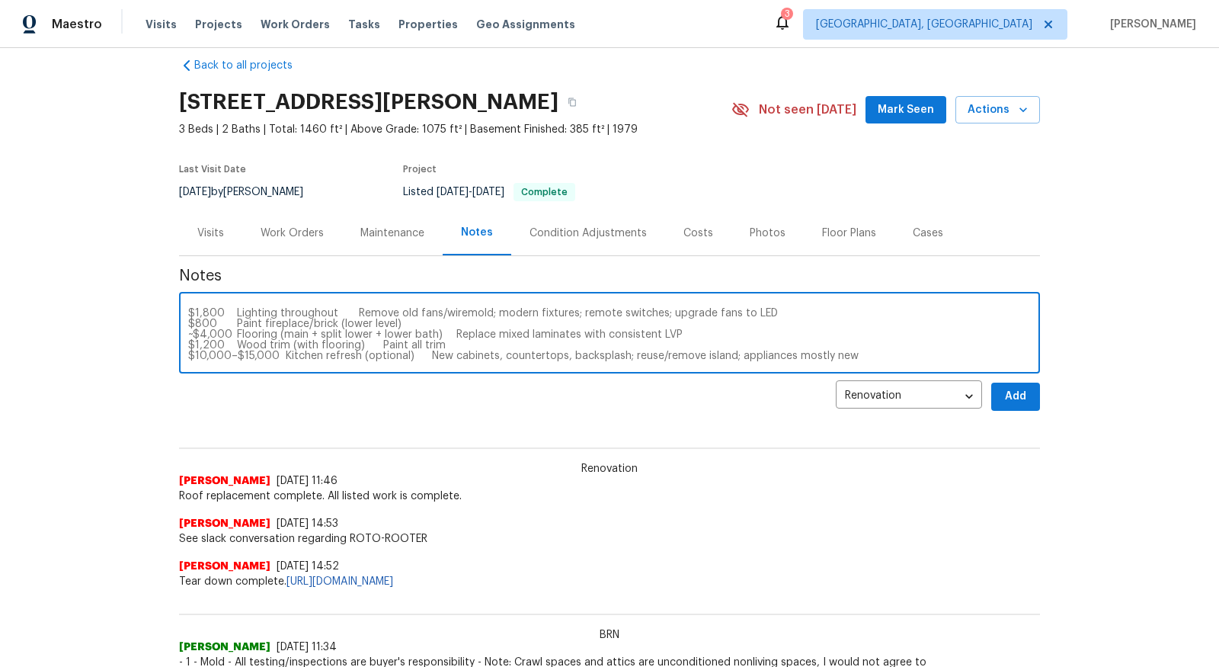
scroll to position [24, 0]
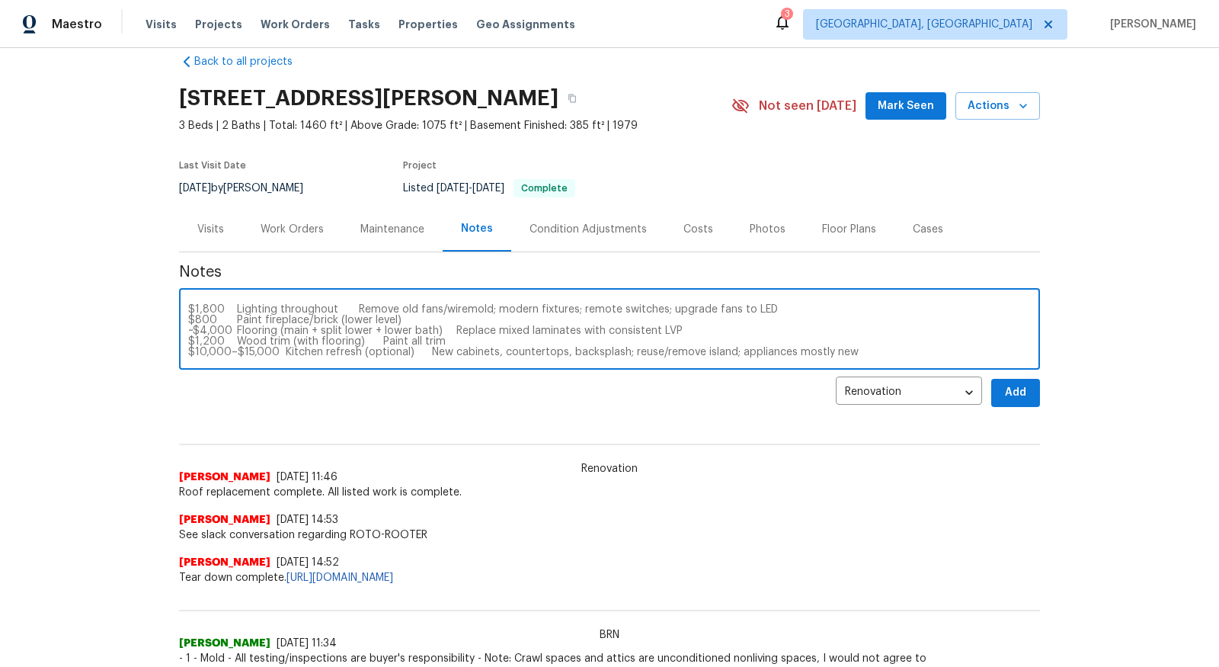
click at [450, 335] on textarea "Price (est.) Item Scope/Notes $1,200–$1,400 Main Hall Bath New vanity, faucet, …" at bounding box center [609, 330] width 843 height 53
click at [462, 332] on textarea "Price (est.) Item Scope/Notes $1,200–$1,400 Main Hall Bath New vanity, faucet, …" at bounding box center [609, 330] width 843 height 53
click at [194, 319] on textarea "Price (est.) Item Scope/Notes $1,200–$1,400 Main Hall Bath New vanity, faucet, …" at bounding box center [609, 330] width 843 height 53
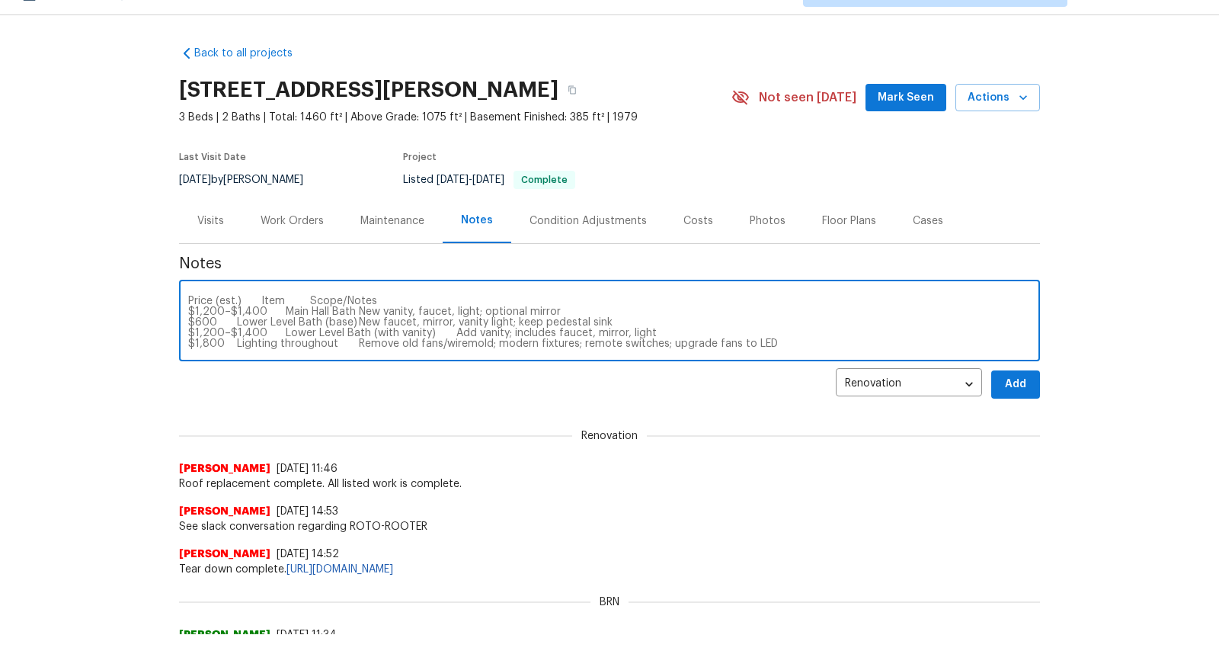
scroll to position [35, 0]
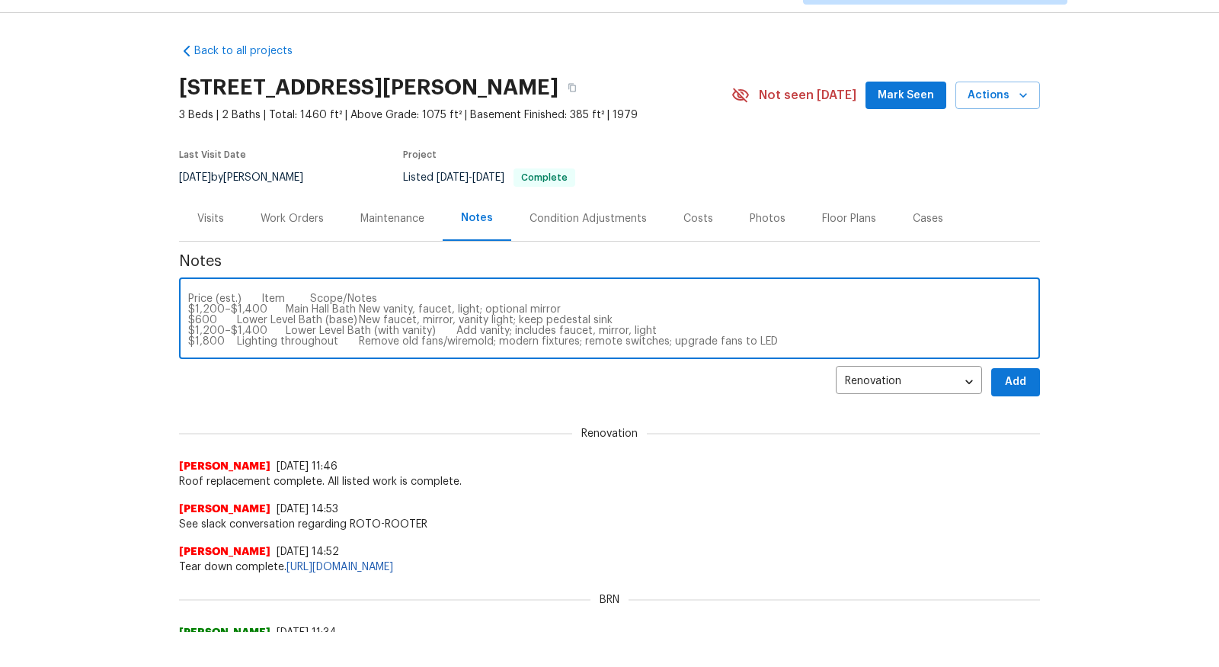
type textarea "Price (est.) Item Scope/Notes $1,200–$1,400 Main Hall Bath New vanity, faucet, …"
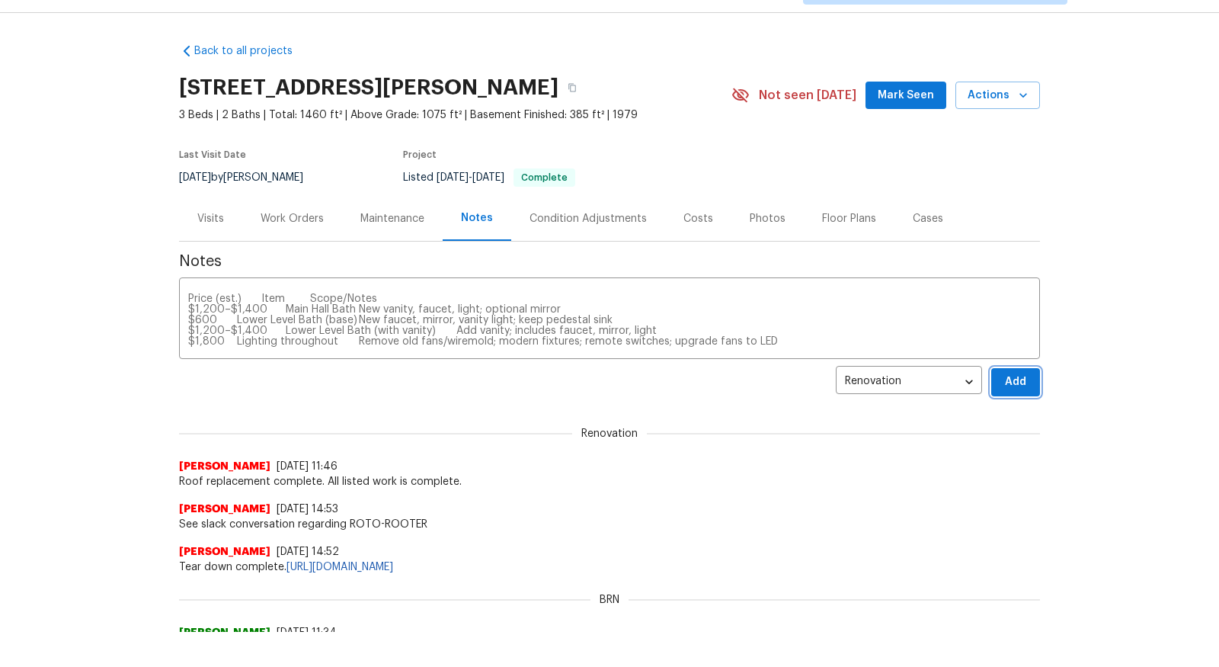
click at [1019, 375] on span "Add" at bounding box center [1016, 382] width 24 height 19
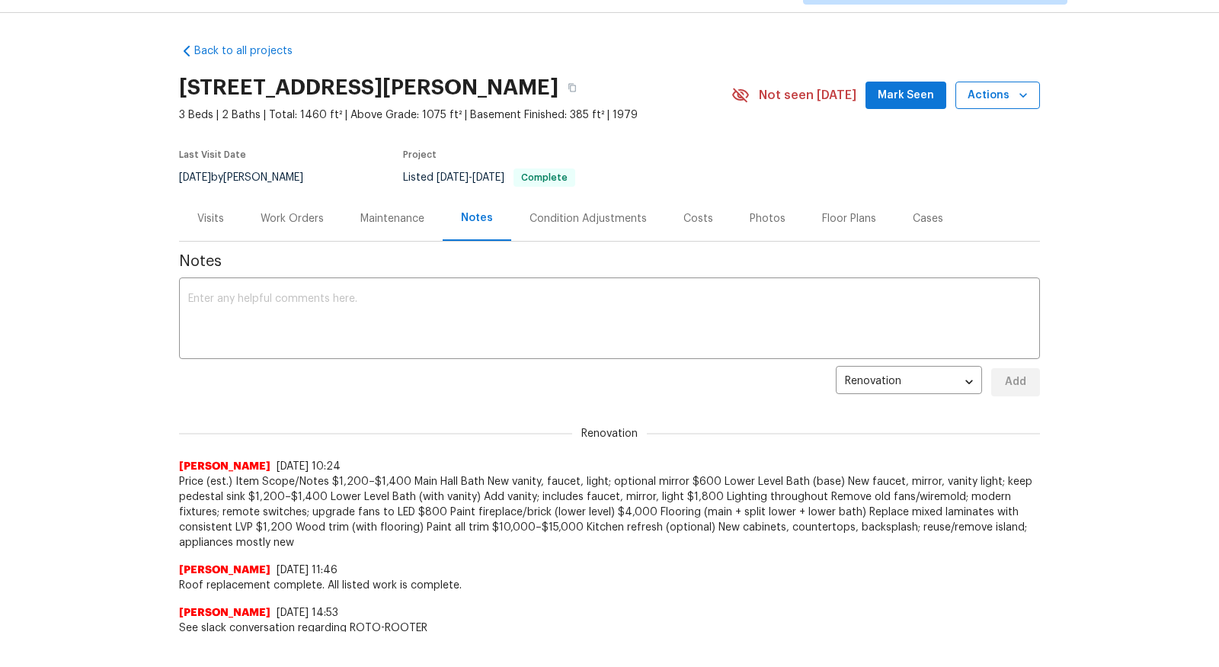
click at [1013, 98] on span "Actions" at bounding box center [998, 95] width 60 height 19
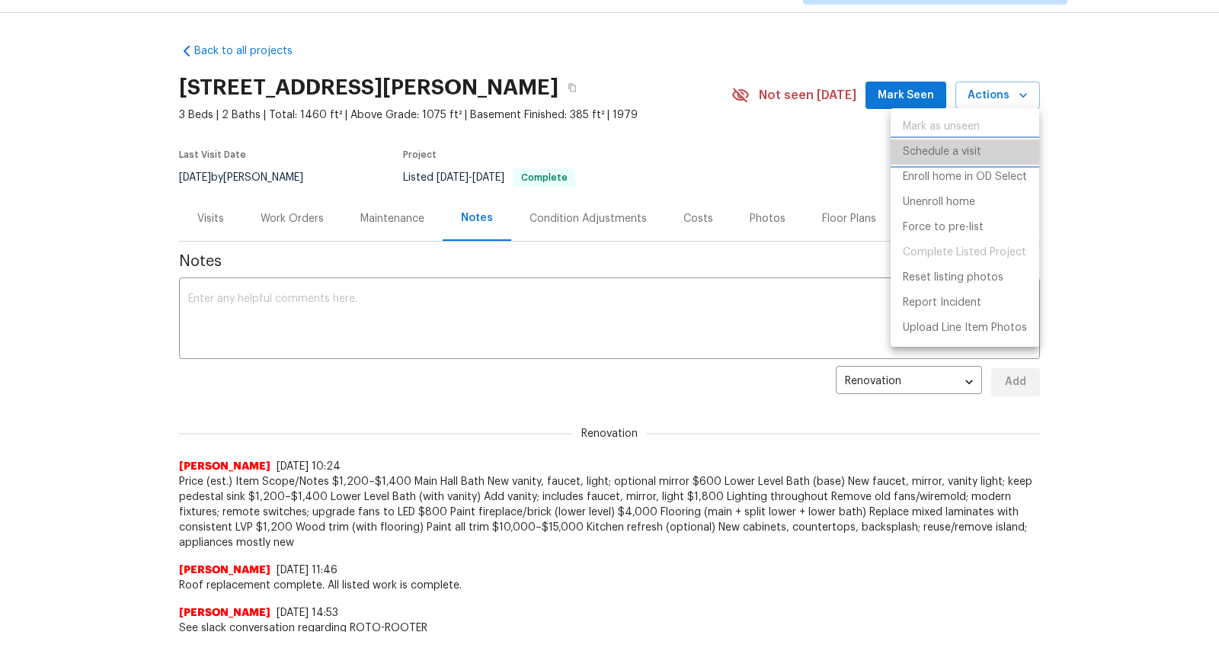
click at [958, 144] on p "Schedule a visit" at bounding box center [942, 152] width 79 height 16
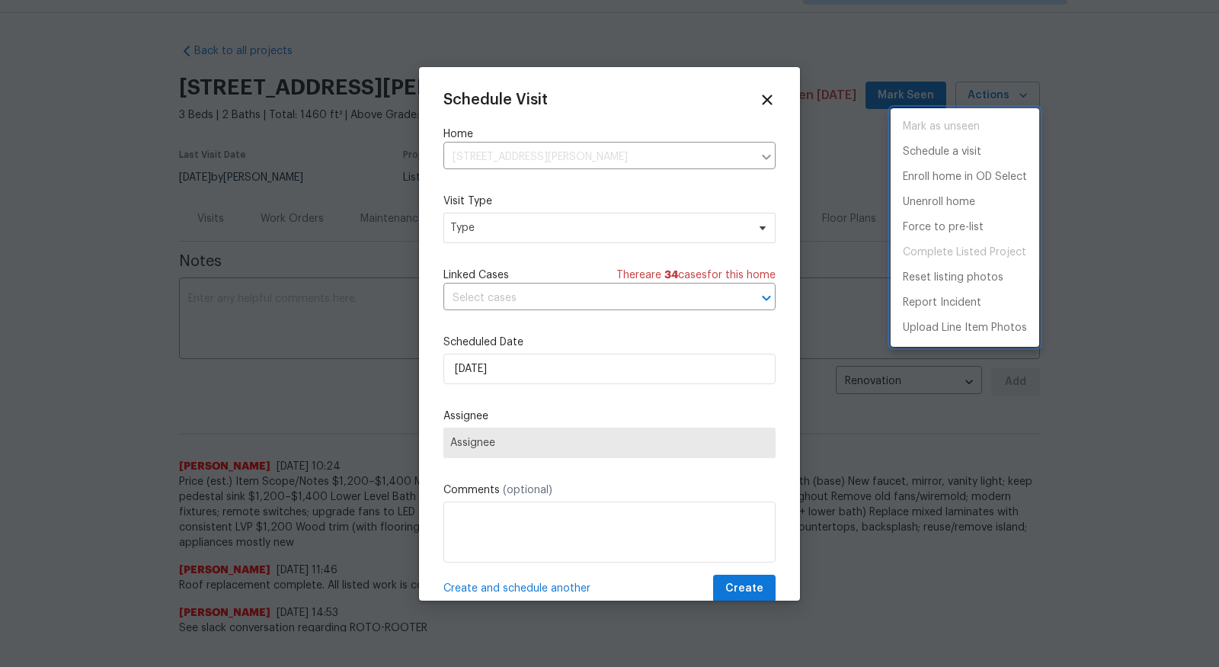
click at [637, 156] on div at bounding box center [609, 333] width 1219 height 667
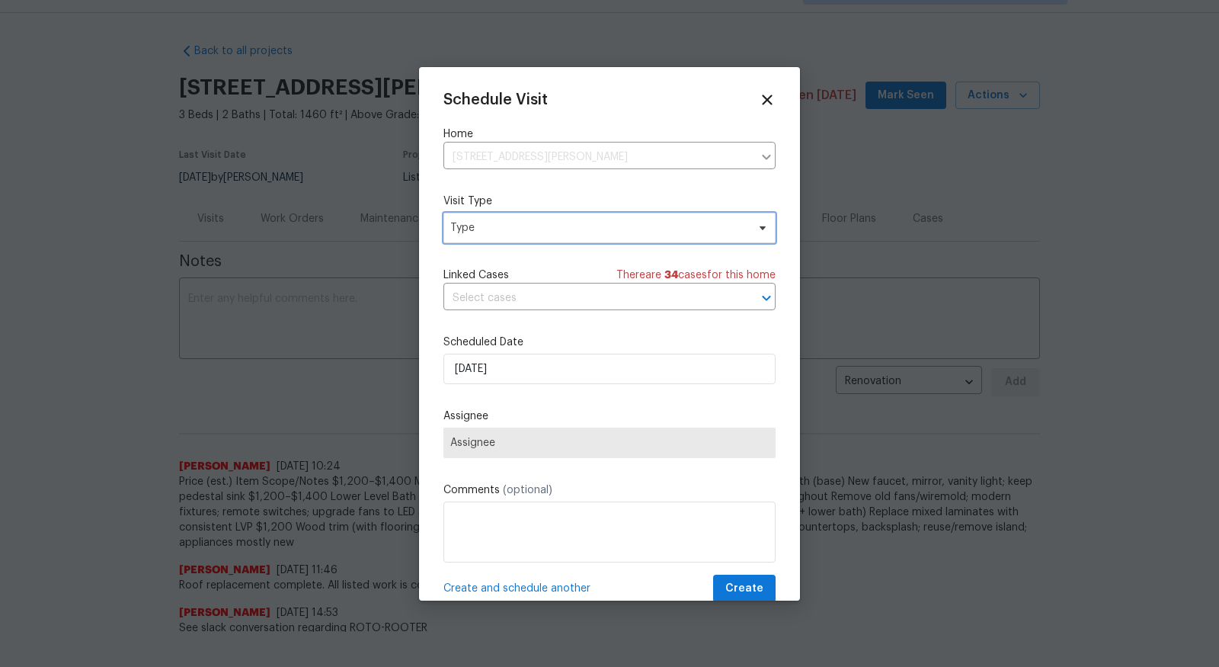
click at [559, 226] on span "Type" at bounding box center [598, 227] width 296 height 15
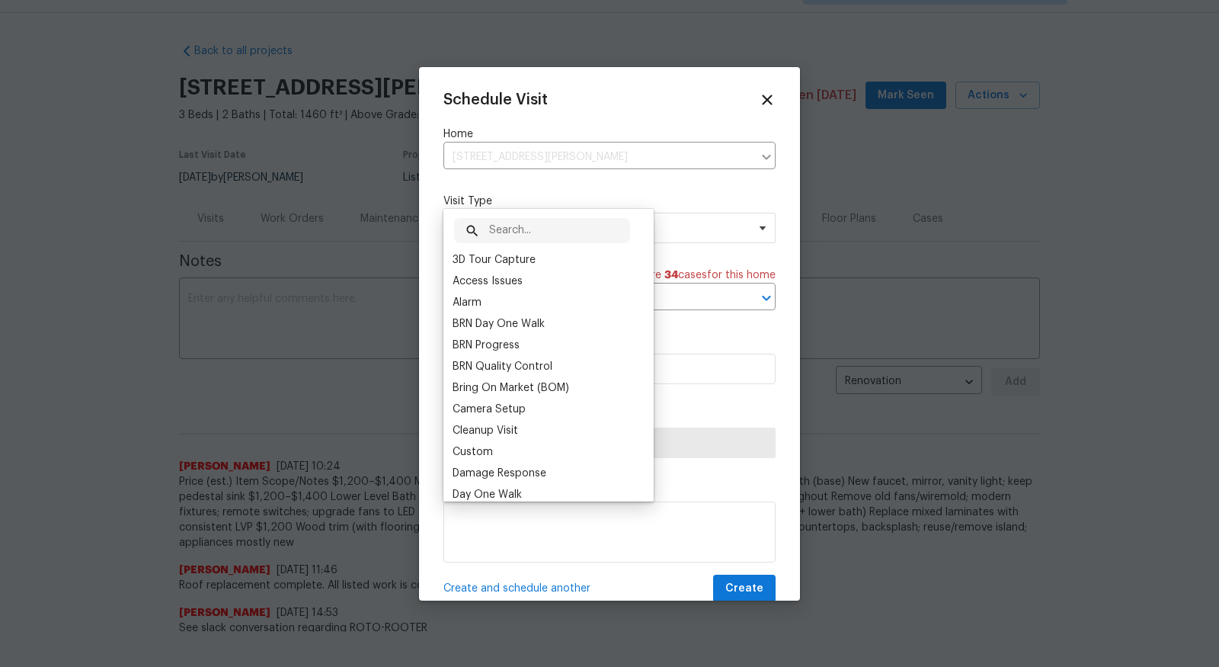
scroll to position [0, 0]
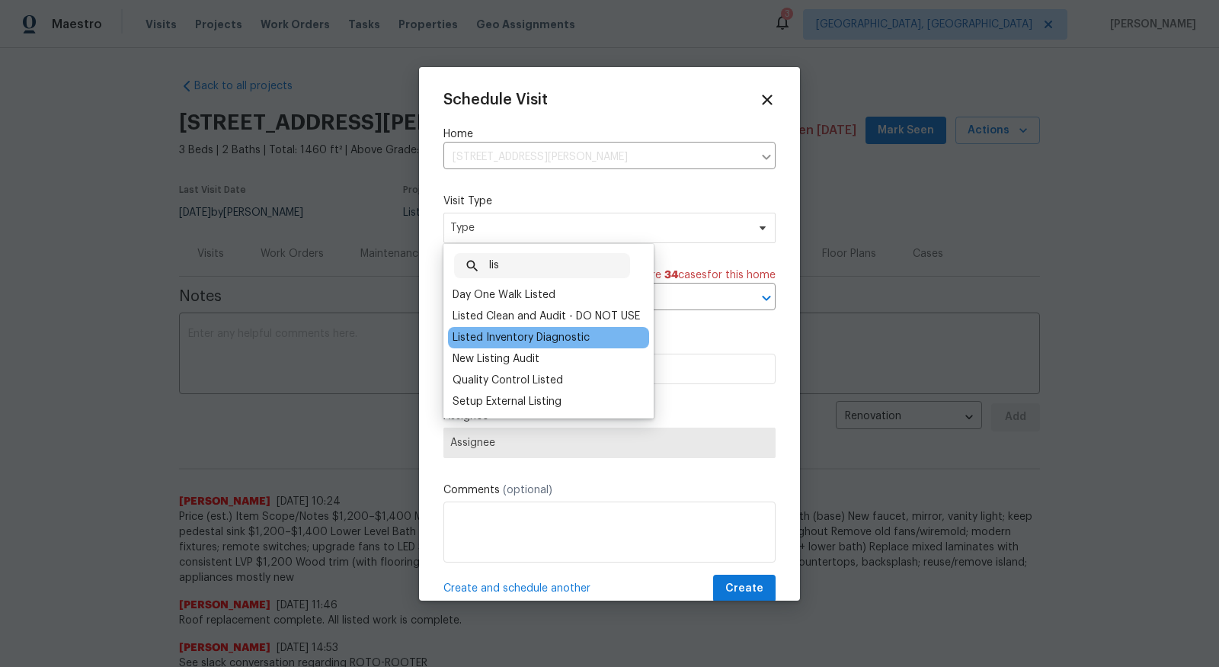
type input "lis"
click at [539, 343] on div "Listed Inventory Diagnostic" at bounding box center [521, 337] width 137 height 15
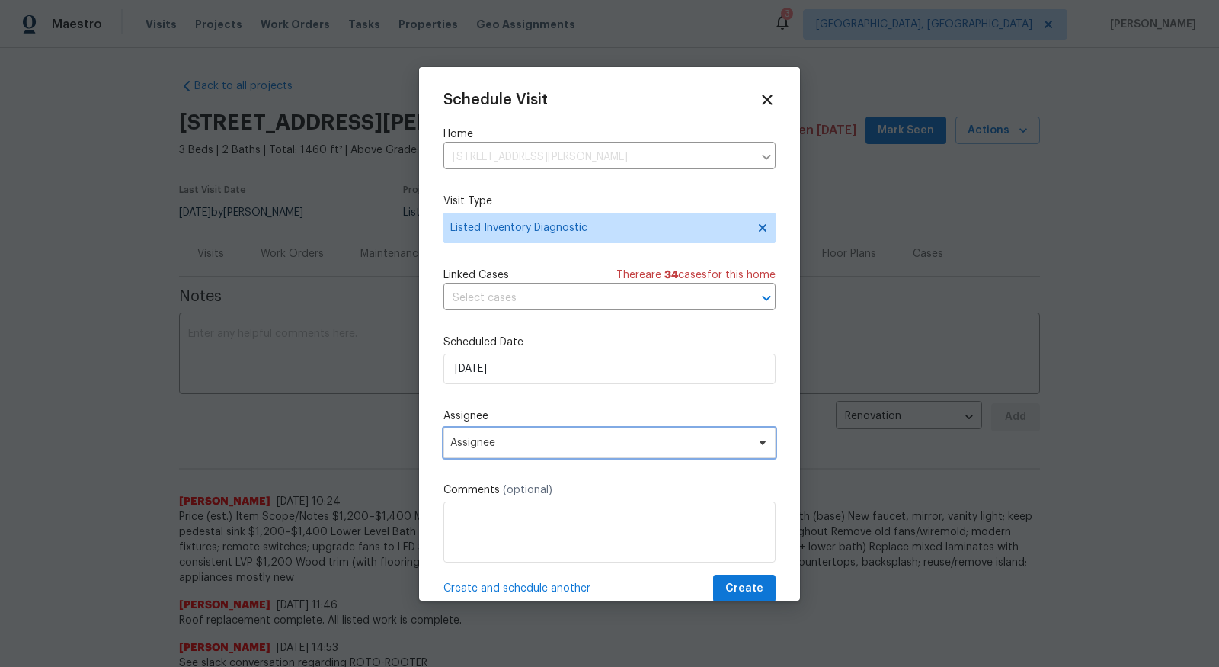
click at [668, 449] on span "Assignee" at bounding box center [599, 443] width 299 height 12
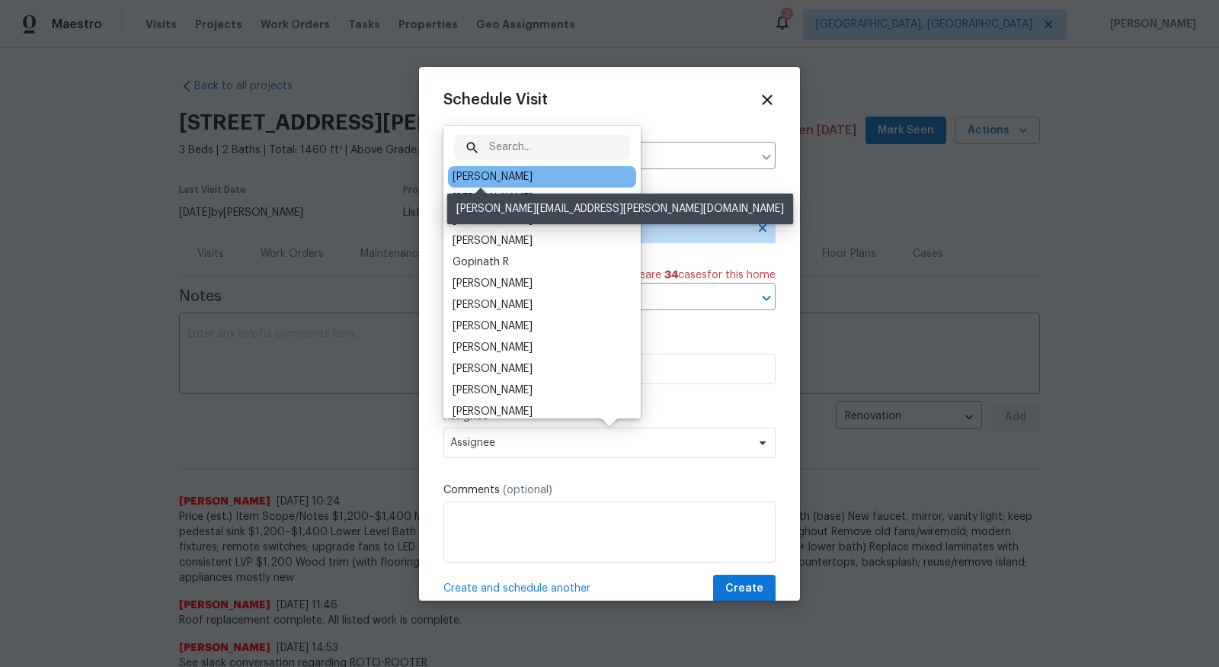
click at [502, 171] on div "[PERSON_NAME]" at bounding box center [493, 176] width 80 height 15
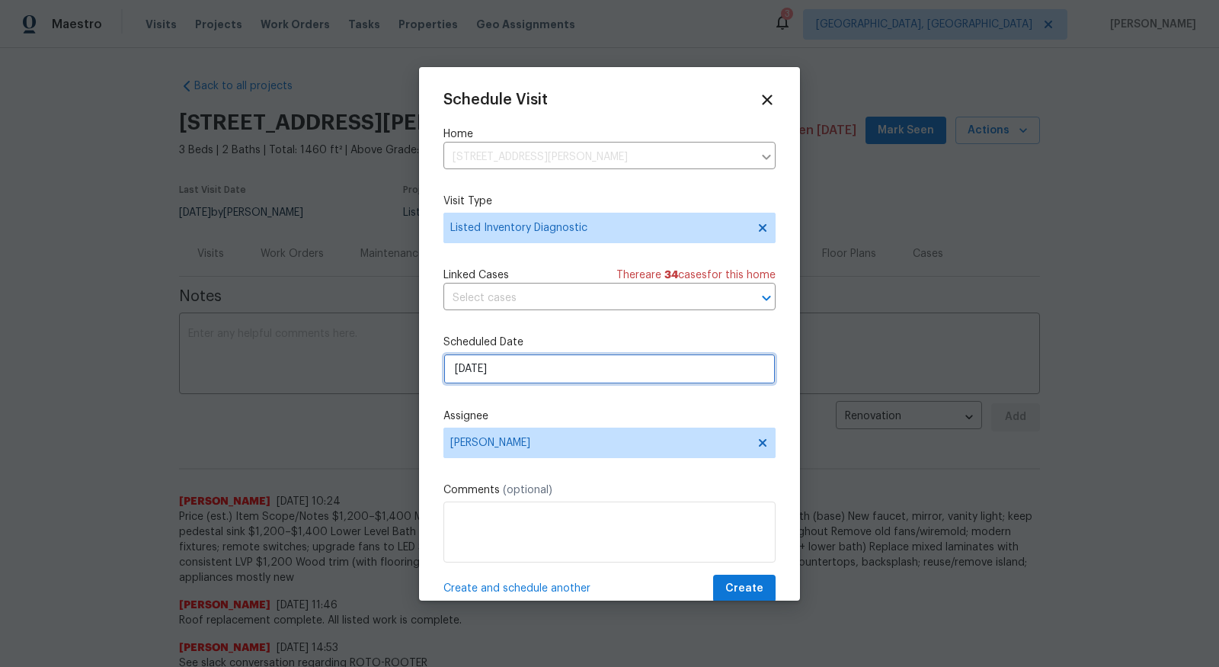
click at [520, 370] on input "[DATE]" at bounding box center [610, 369] width 332 height 30
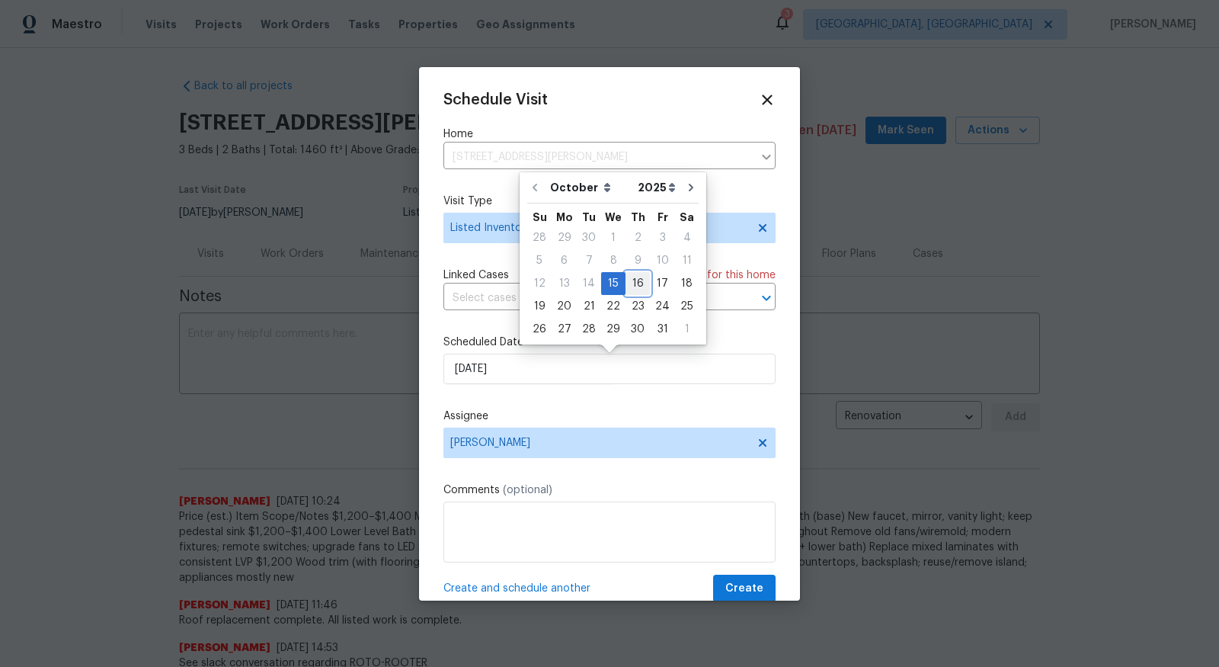
click at [633, 280] on div "16" at bounding box center [638, 283] width 24 height 21
type input "[DATE]"
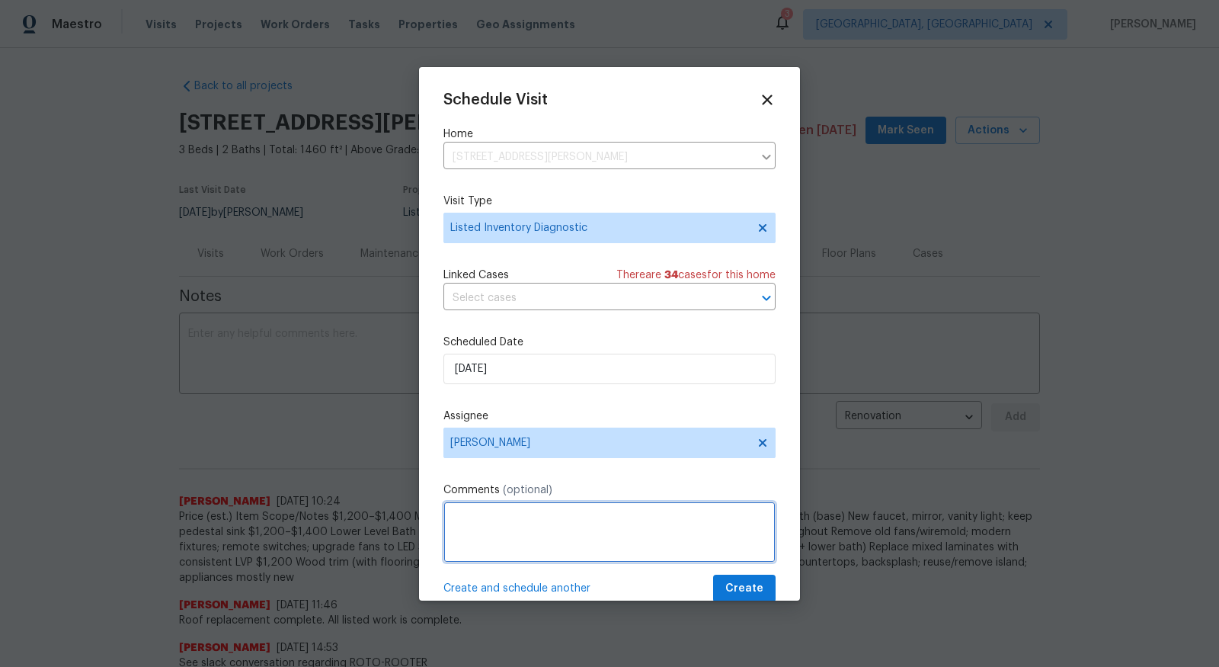
click at [702, 534] on textarea at bounding box center [610, 532] width 332 height 61
type textarea "send possible upgrades"
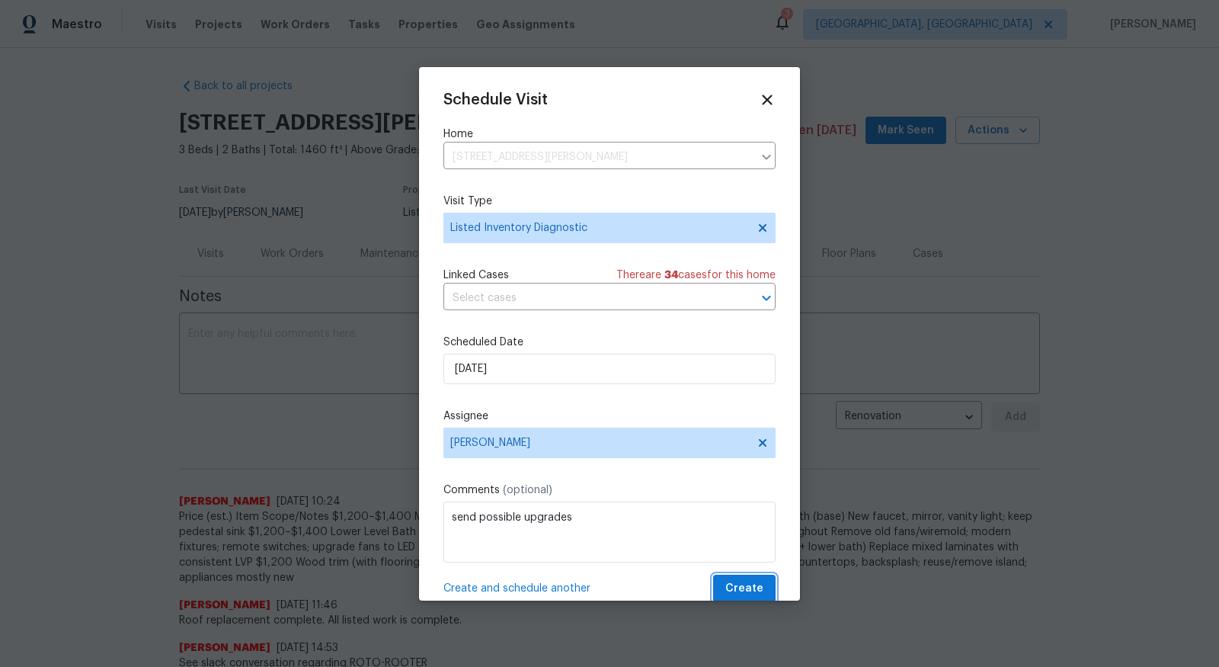
click at [753, 582] on span "Create" at bounding box center [745, 588] width 38 height 19
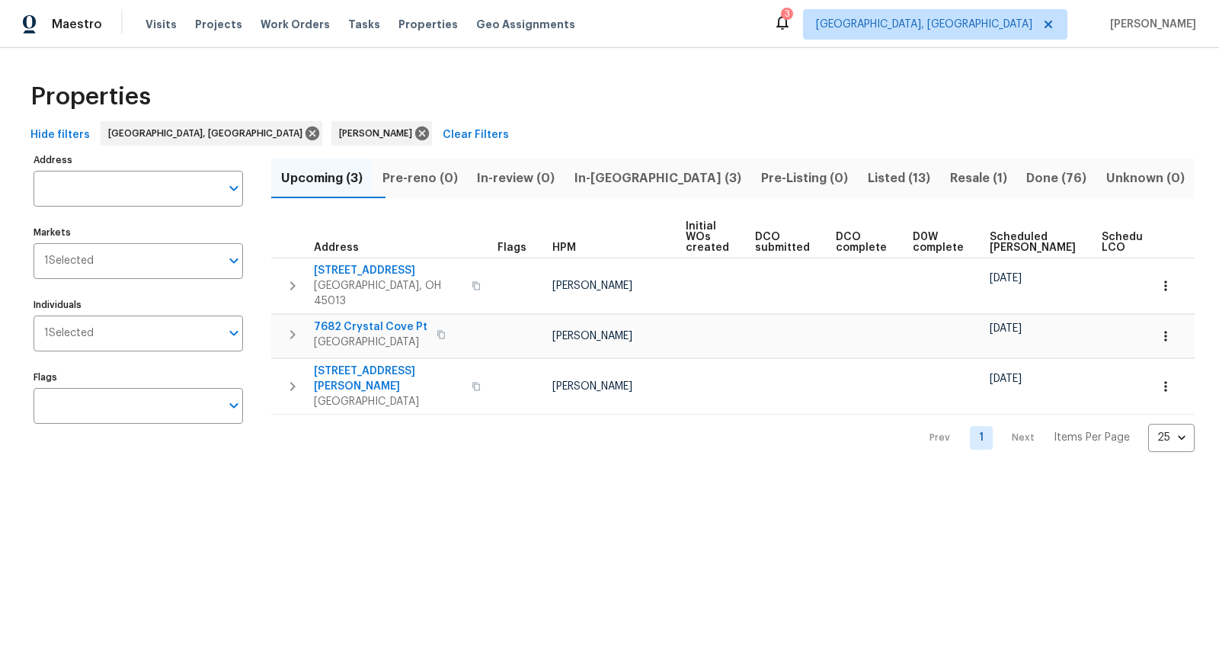
click at [867, 168] on span "Listed (13)" at bounding box center [899, 178] width 64 height 21
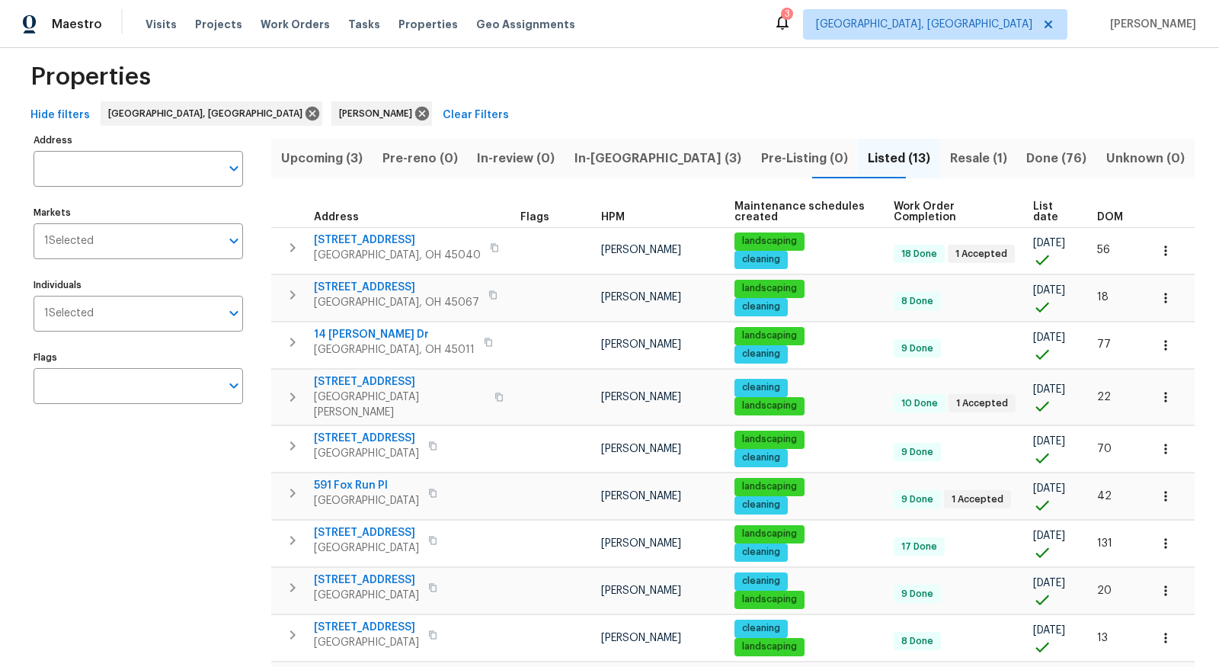
scroll to position [23, 0]
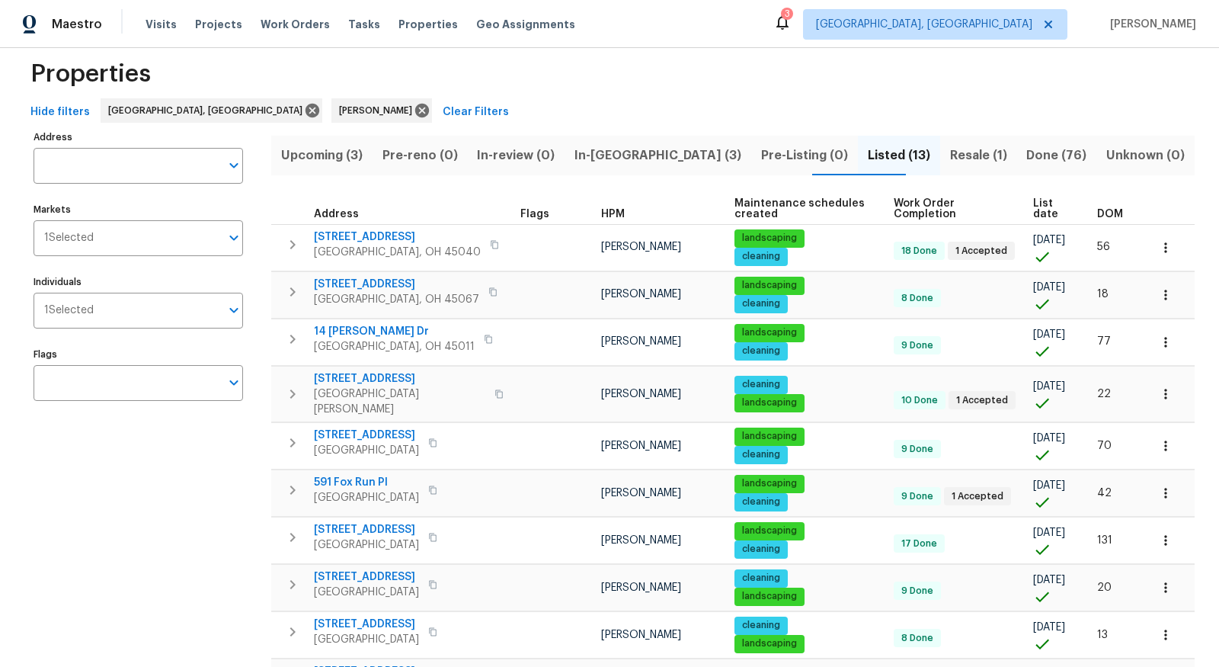
click at [374, 277] on span "[STREET_ADDRESS]" at bounding box center [396, 284] width 165 height 15
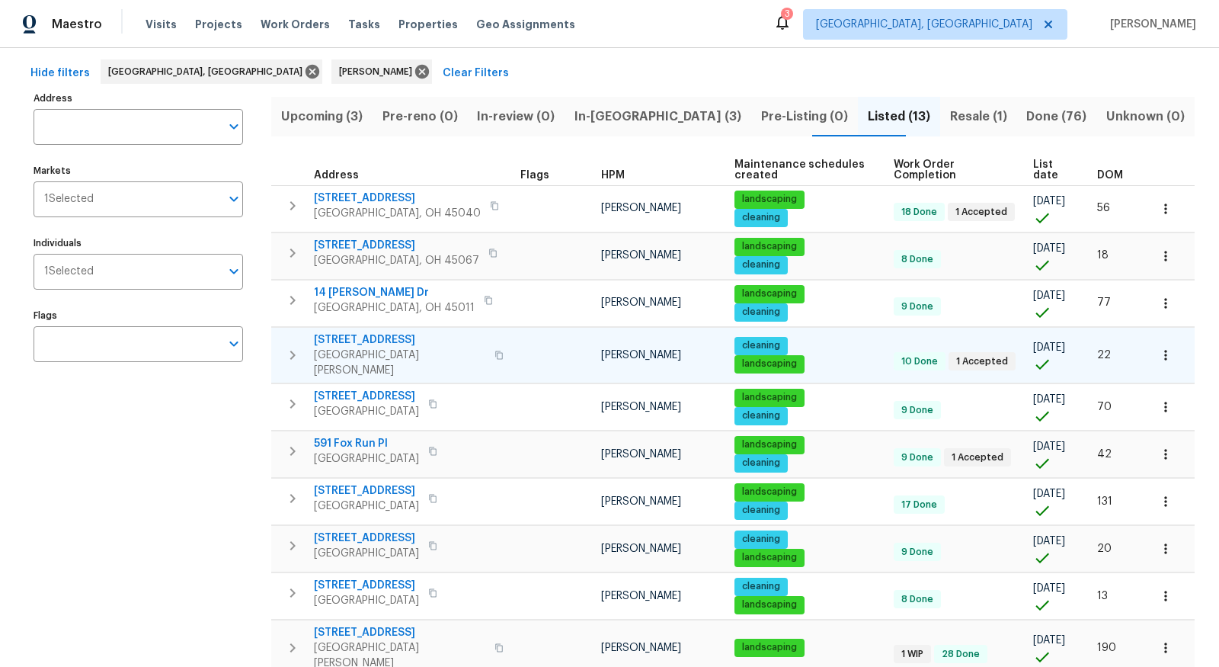
scroll to position [65, 0]
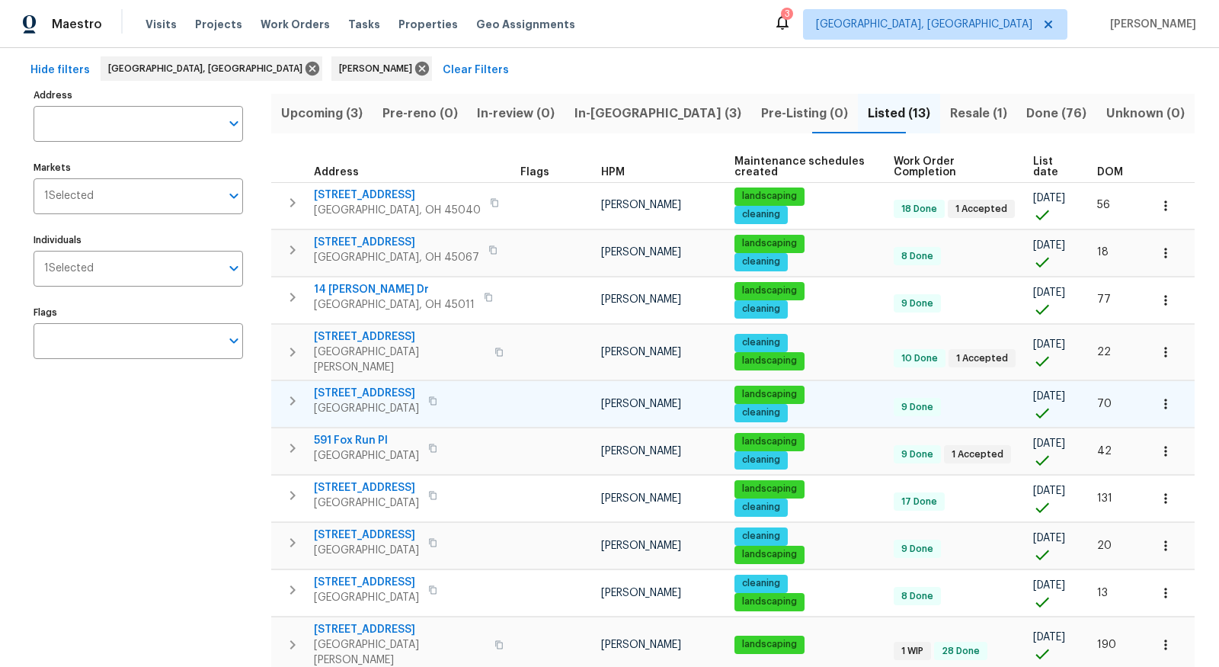
click at [883, 396] on icon "button" at bounding box center [1166, 403] width 15 height 15
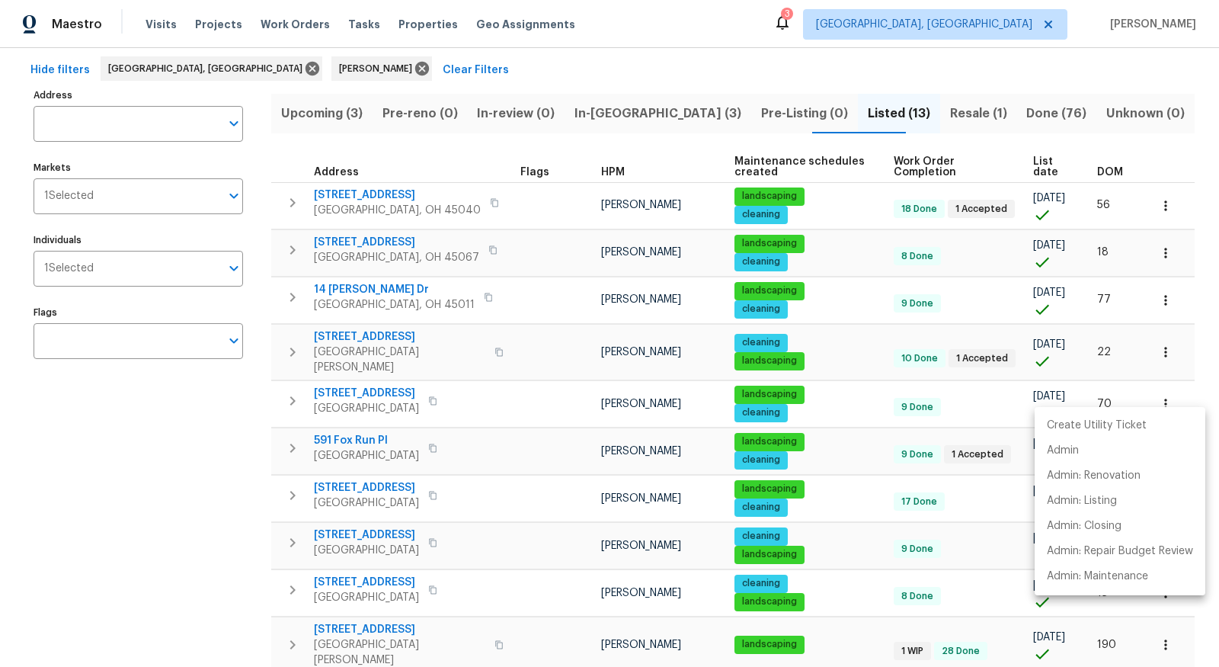
click at [354, 373] on div at bounding box center [609, 333] width 1219 height 667
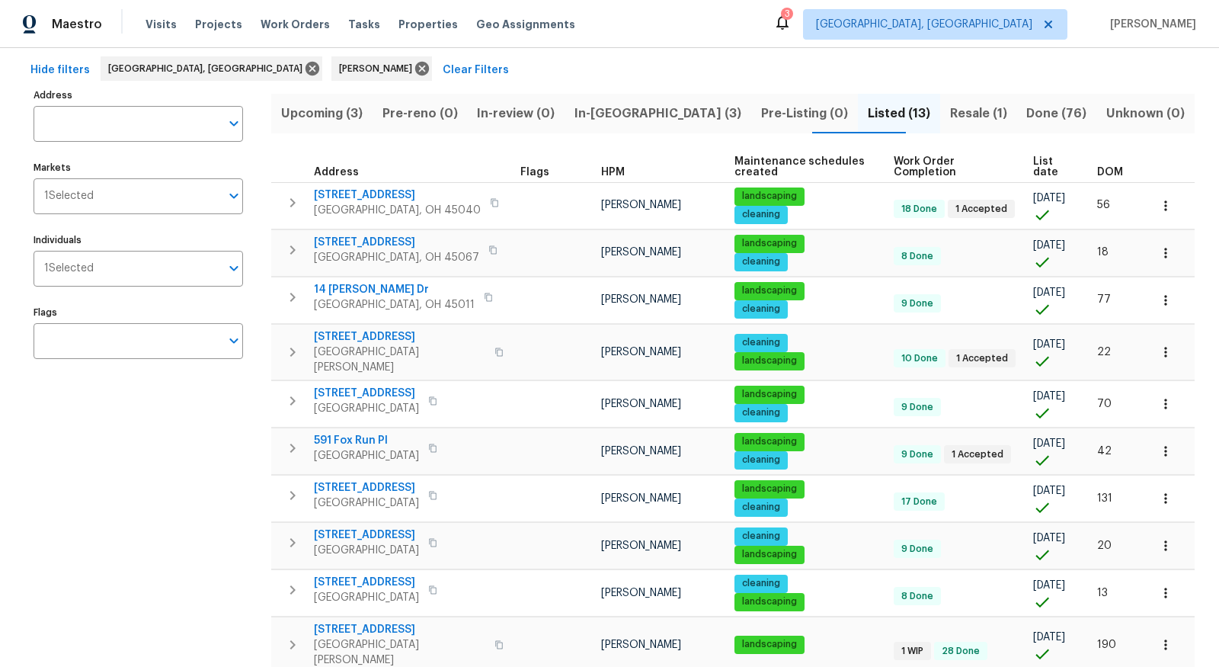
click at [354, 386] on span "8339 Maineville Rd" at bounding box center [366, 393] width 105 height 15
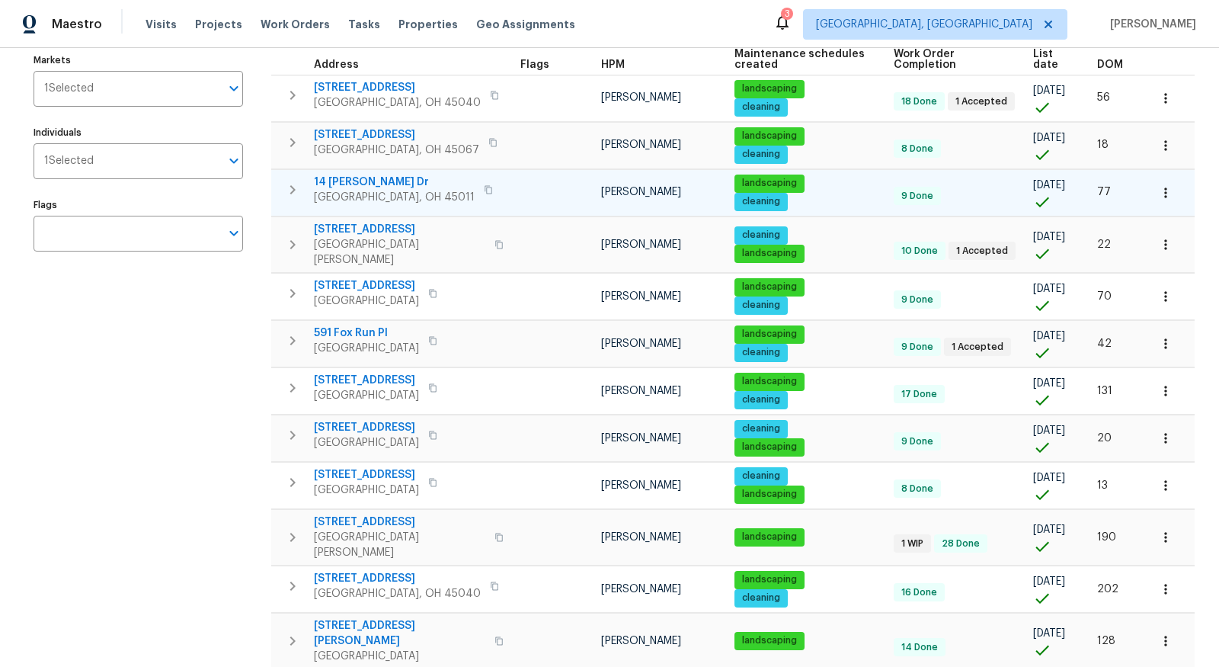
scroll to position [202, 0]
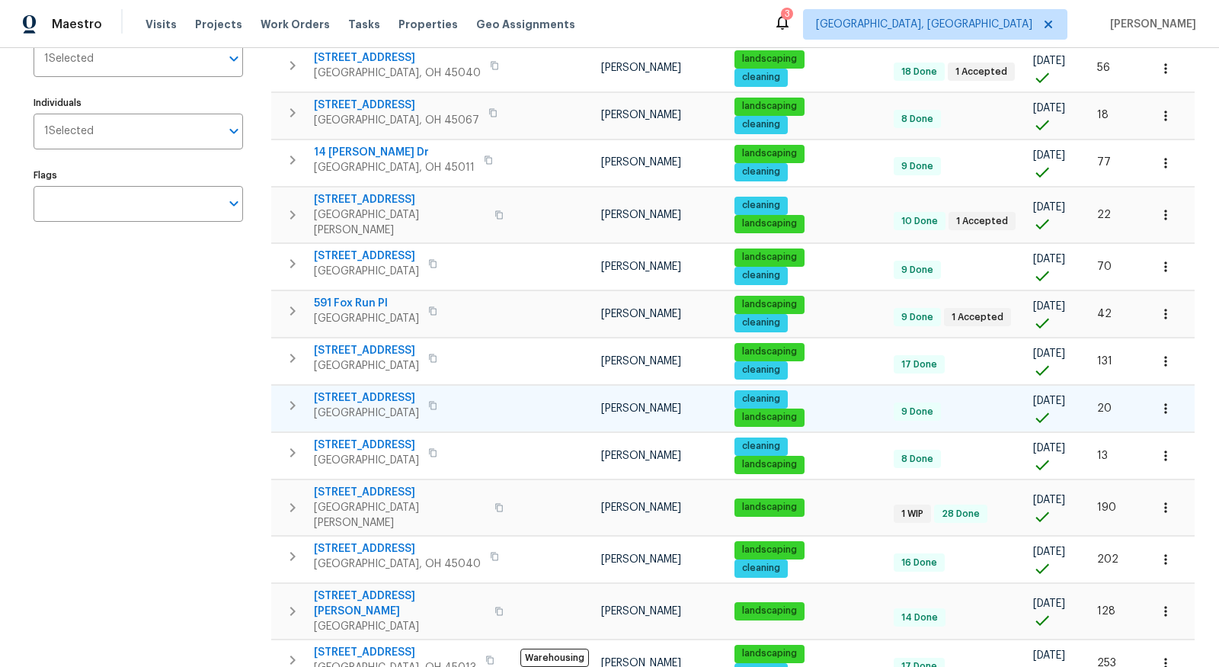
click at [883, 392] on button "button" at bounding box center [1166, 409] width 34 height 34
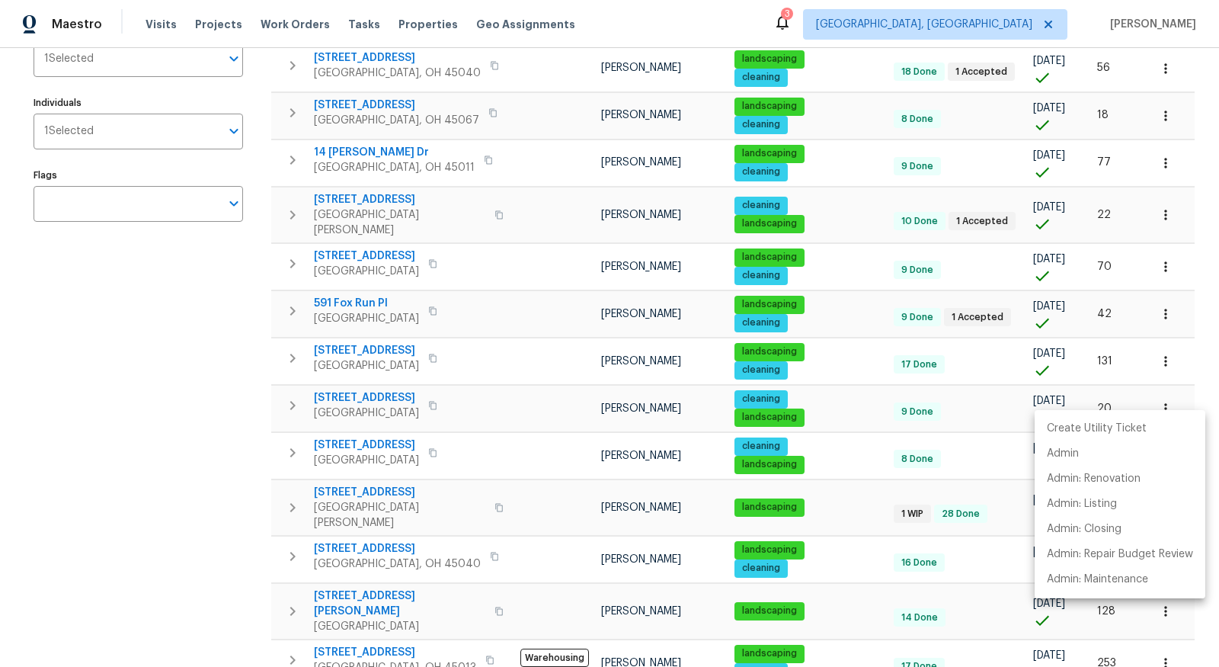
click at [883, 343] on div at bounding box center [609, 333] width 1219 height 667
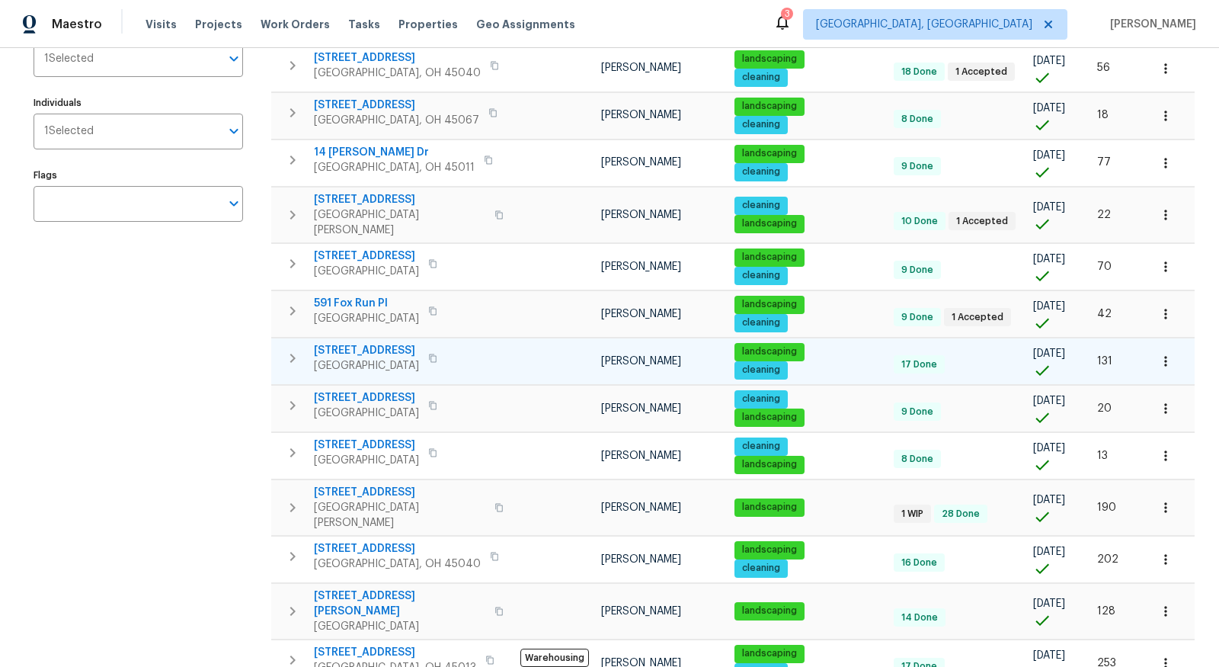
click at [883, 356] on icon "button" at bounding box center [1166, 361] width 2 height 10
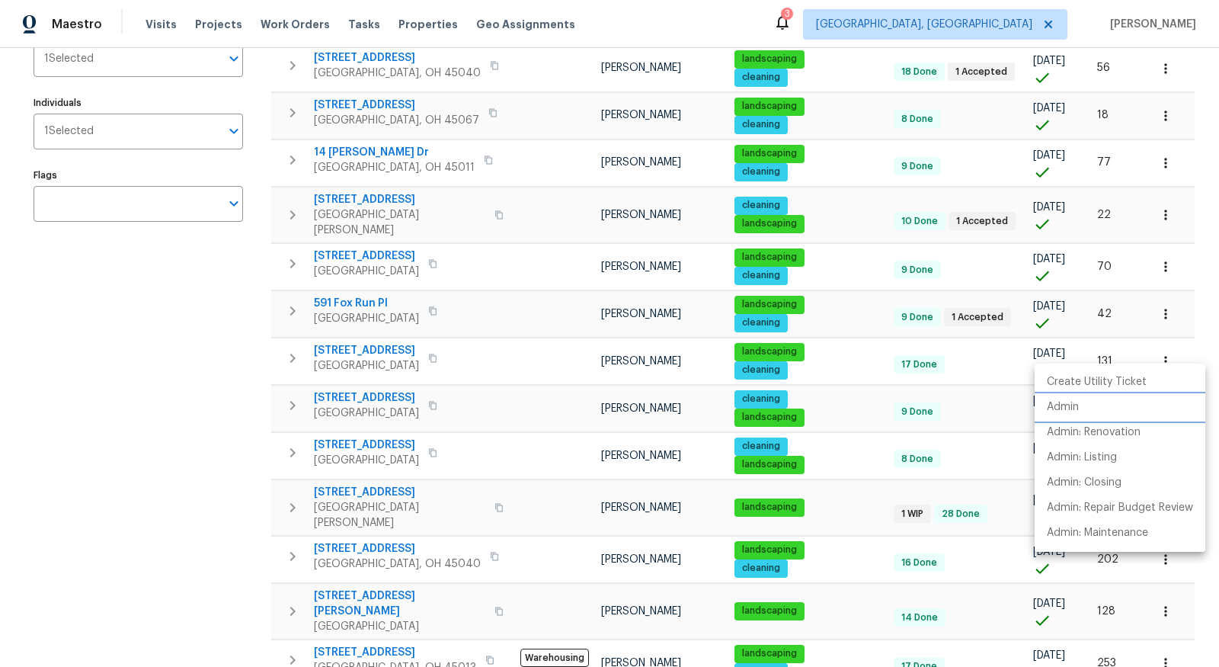
click at [883, 401] on li "Admin" at bounding box center [1120, 407] width 171 height 25
click at [126, 441] on div at bounding box center [609, 333] width 1219 height 667
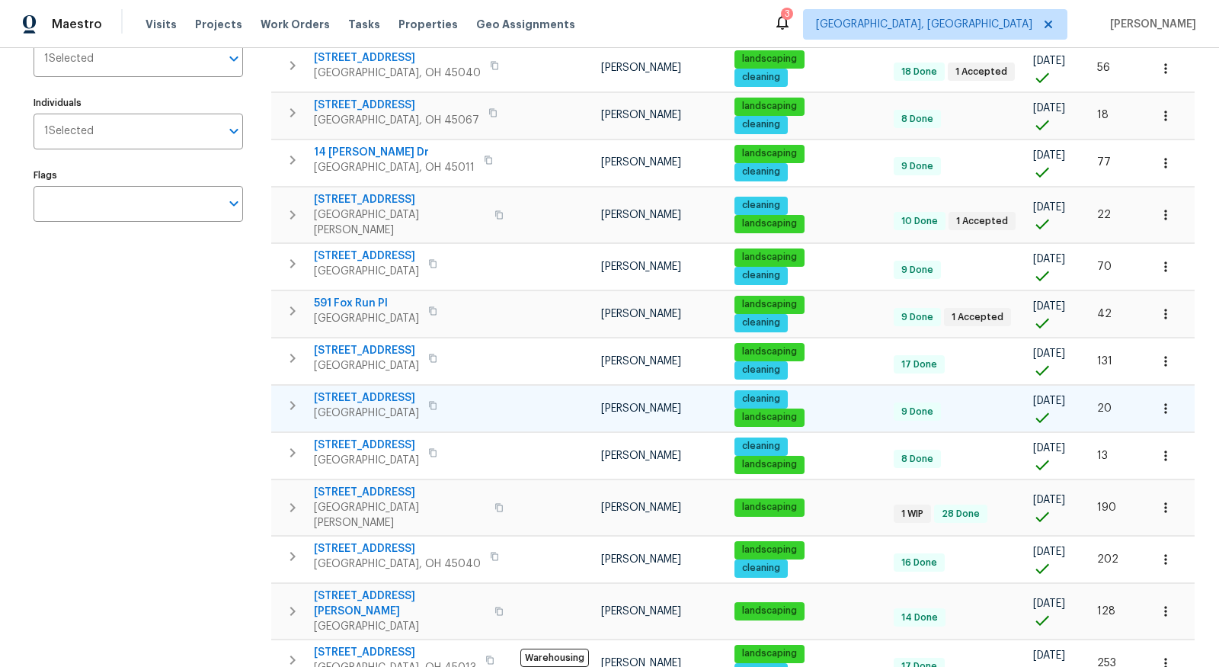
click at [883, 392] on button "button" at bounding box center [1166, 409] width 34 height 34
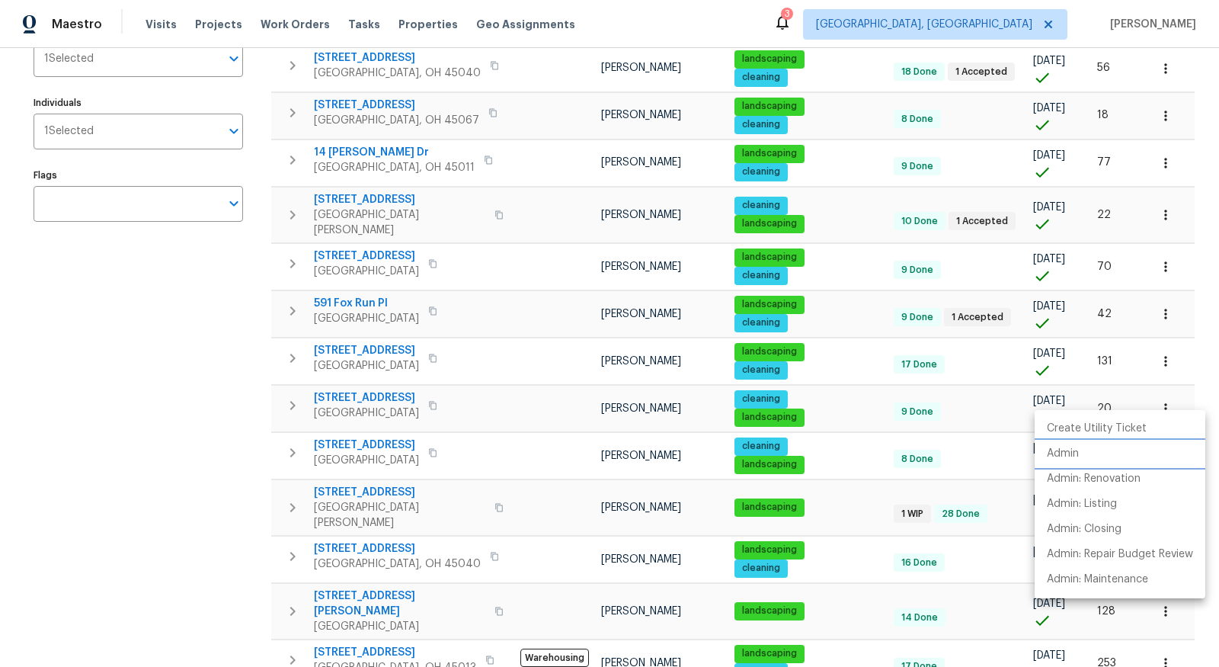
click at [883, 452] on li "Admin" at bounding box center [1120, 453] width 171 height 25
click at [374, 333] on div at bounding box center [609, 333] width 1219 height 667
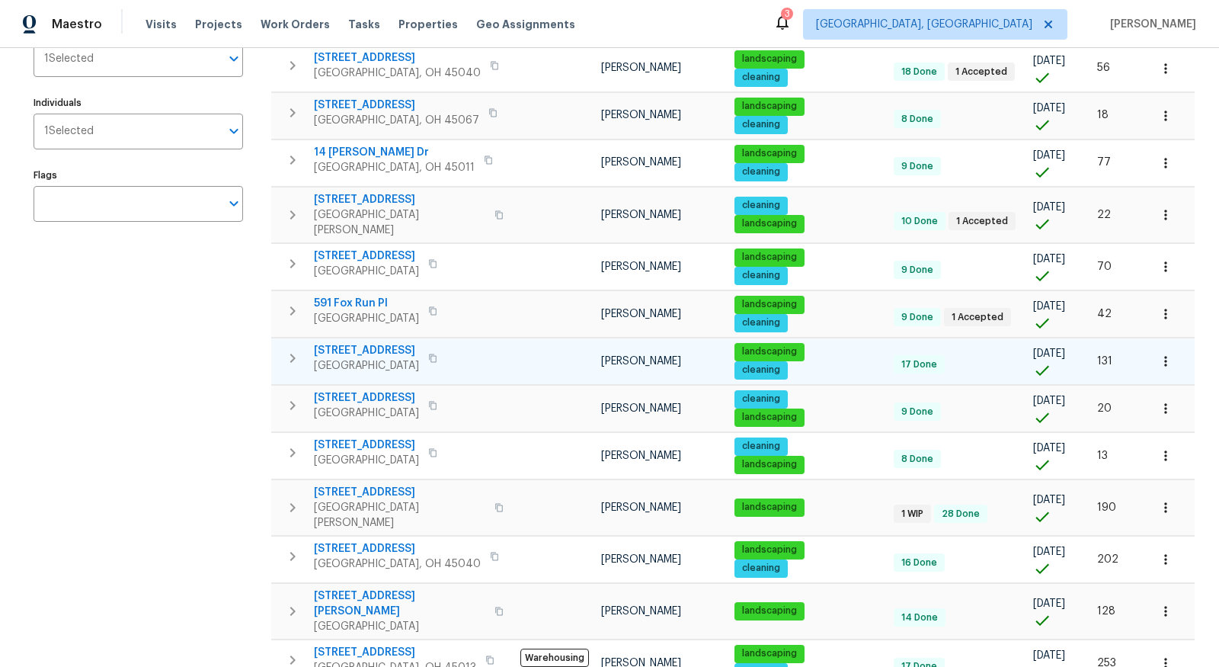
click at [367, 343] on span "3833 Spring Mill Way" at bounding box center [366, 350] width 105 height 15
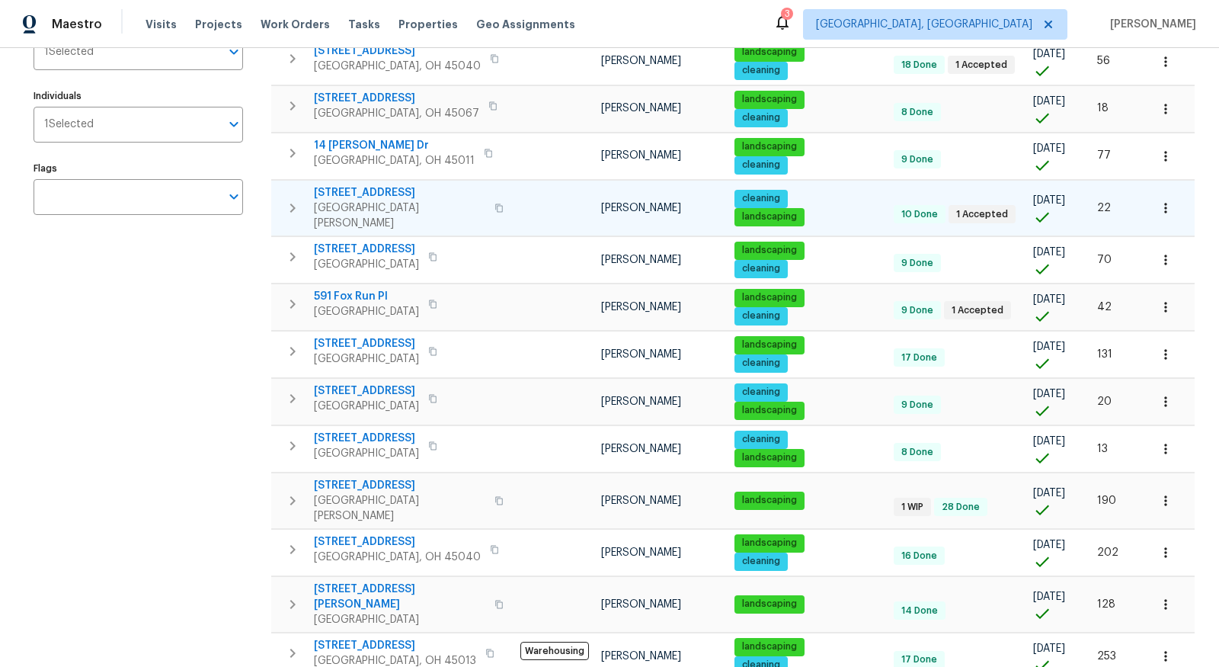
scroll to position [239, 0]
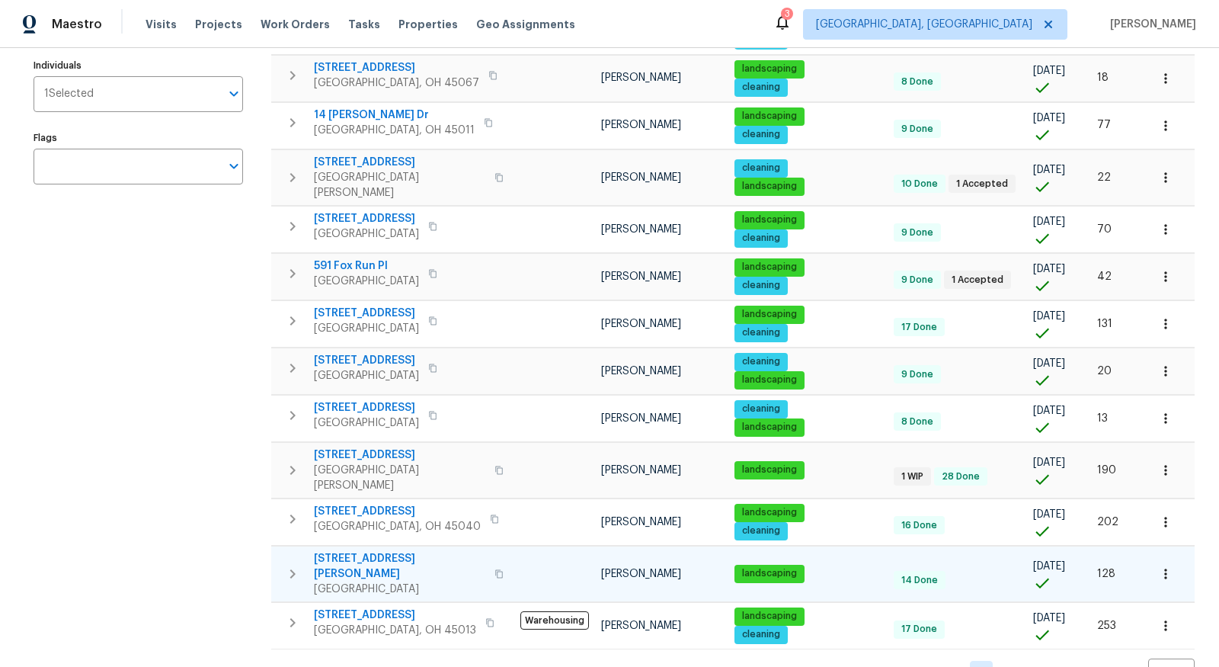
click at [883, 566] on icon "button" at bounding box center [1166, 573] width 15 height 15
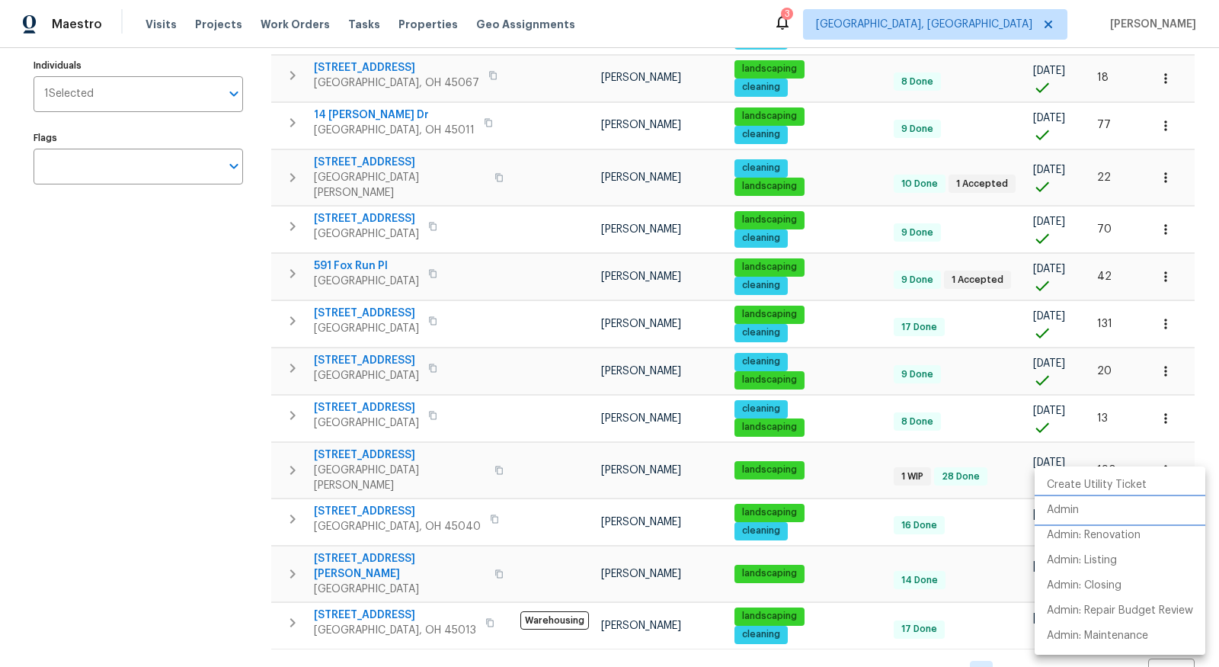
click at [883, 506] on li "Admin" at bounding box center [1120, 510] width 171 height 25
click at [883, 126] on div at bounding box center [609, 333] width 1219 height 667
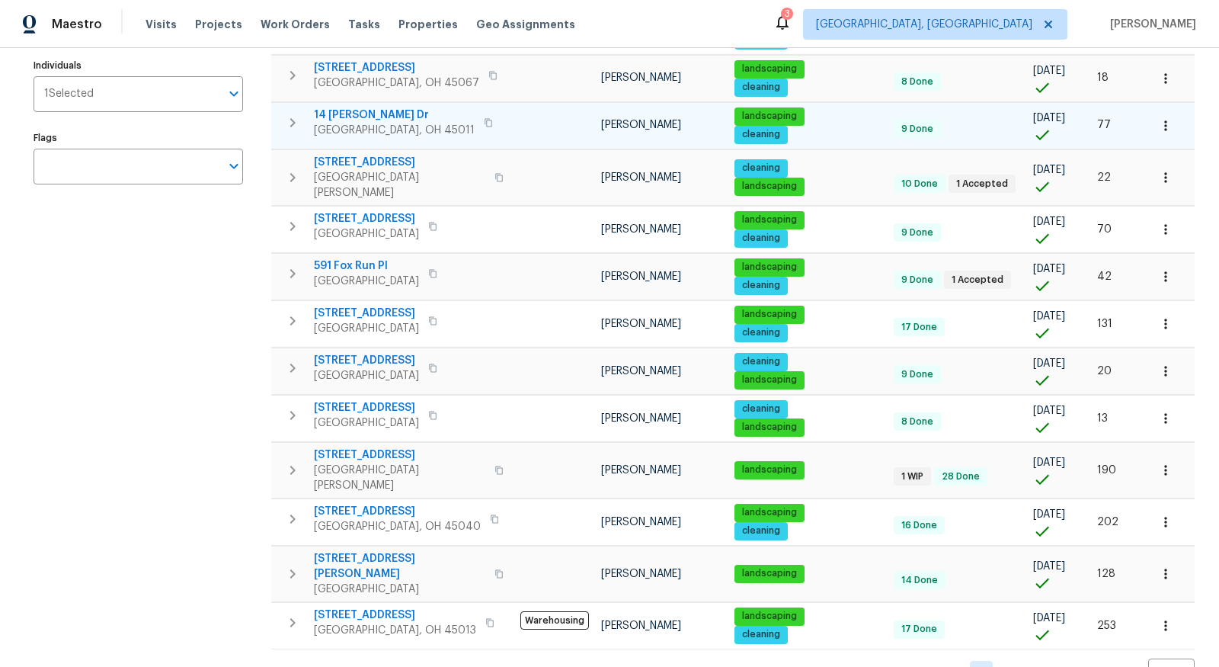
click at [883, 125] on icon "button" at bounding box center [1166, 125] width 15 height 15
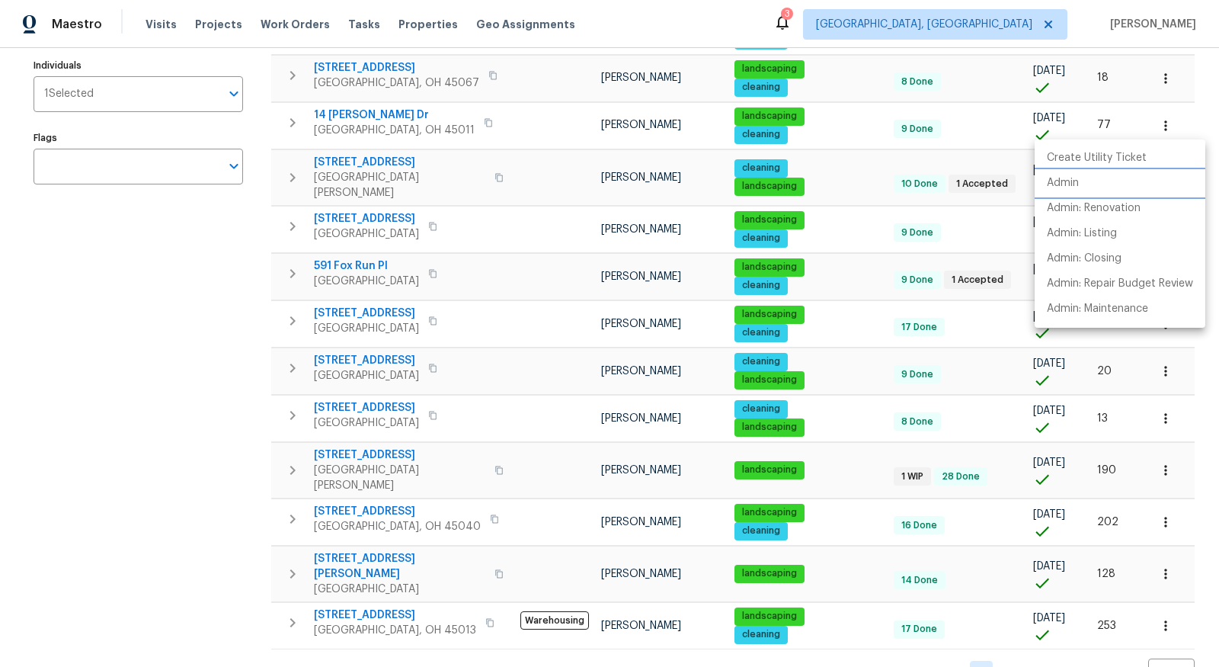
click at [883, 183] on li "Admin" at bounding box center [1120, 183] width 171 height 25
click at [883, 407] on div at bounding box center [609, 333] width 1219 height 667
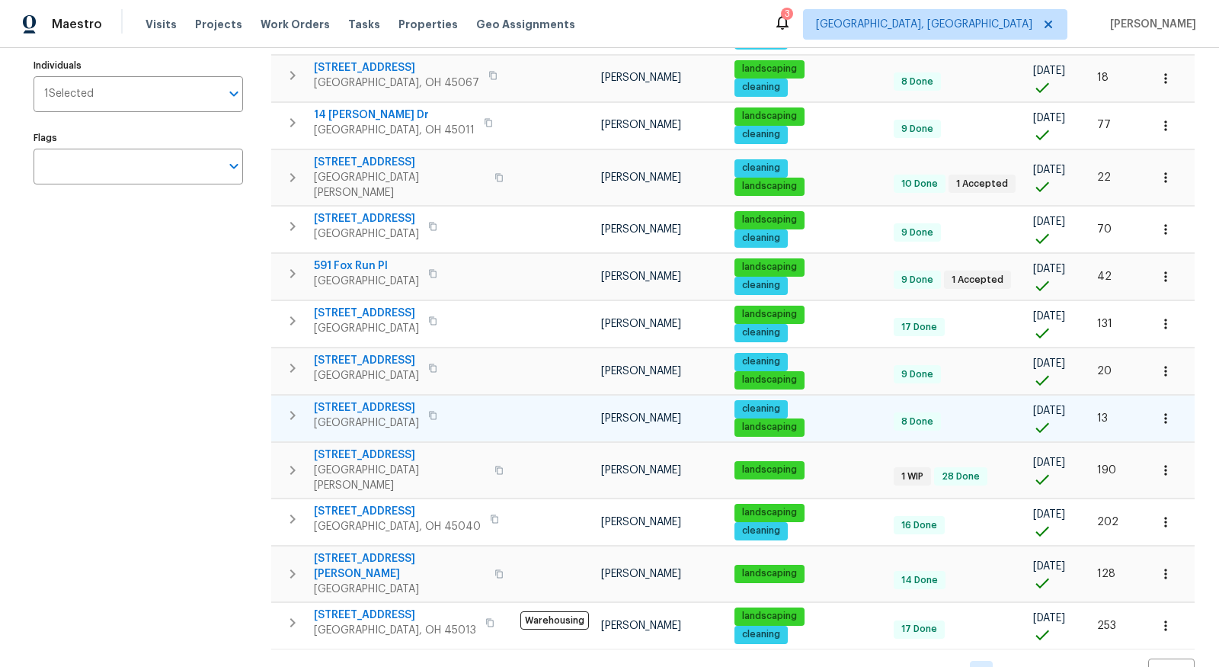
click at [883, 411] on icon "button" at bounding box center [1166, 418] width 15 height 15
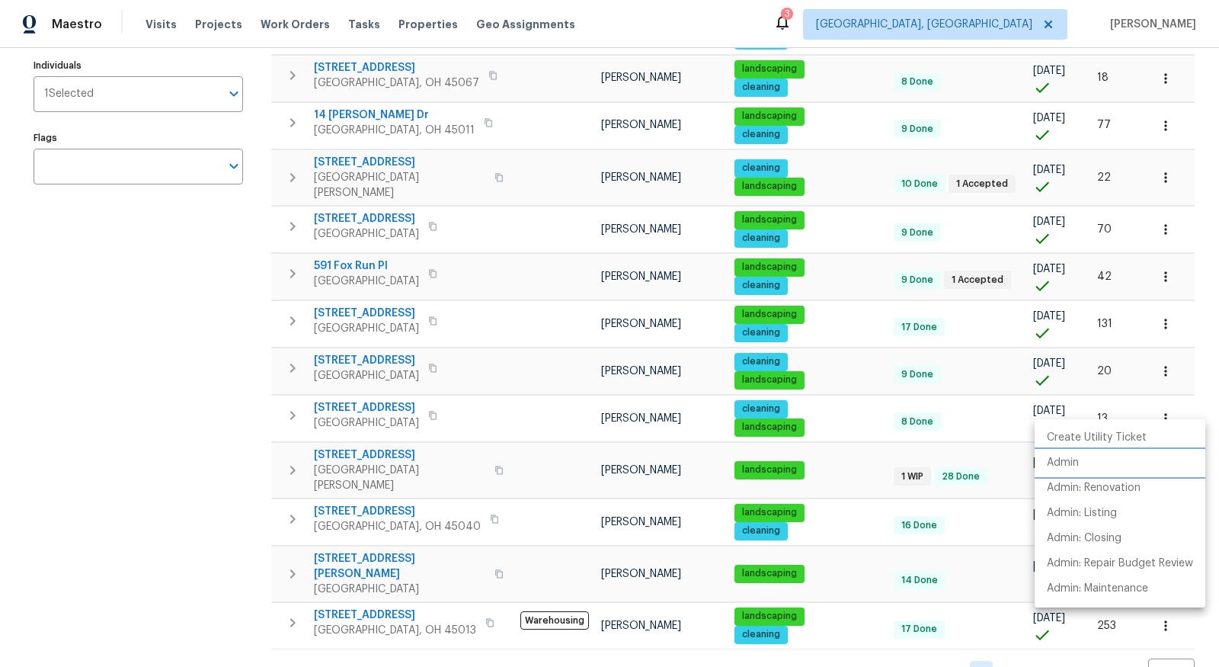
click at [883, 463] on li "Admin" at bounding box center [1120, 462] width 171 height 25
click at [368, 395] on div at bounding box center [609, 333] width 1219 height 667
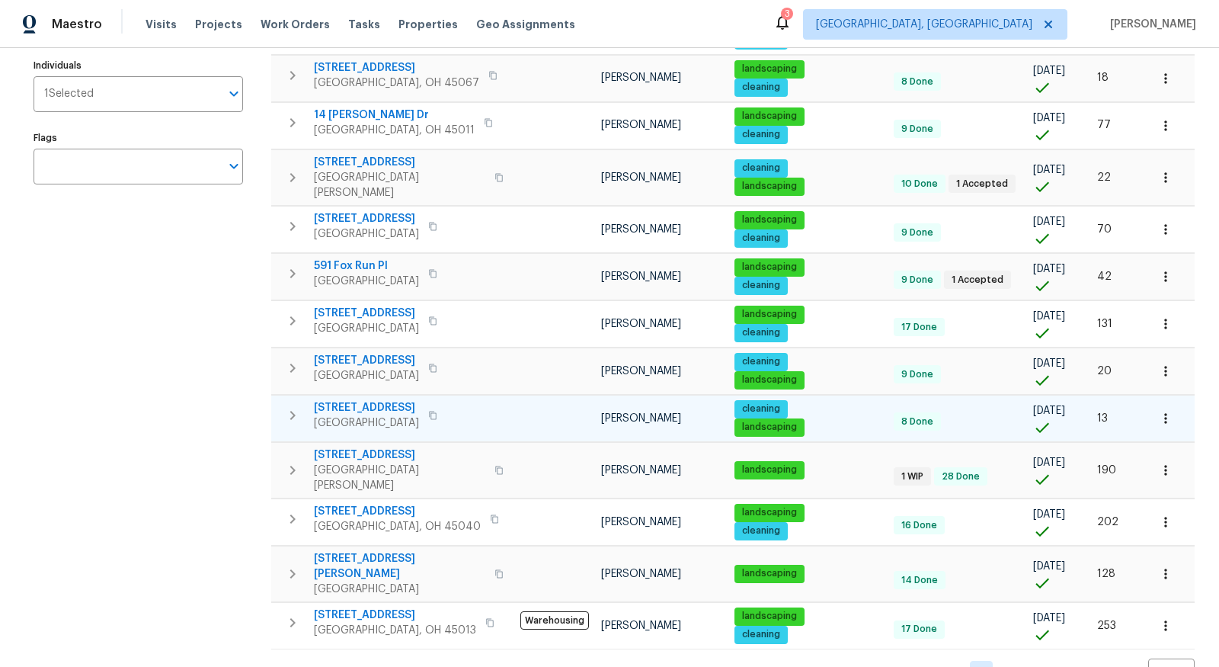
click at [365, 400] on span "5326 Elmwood Ln" at bounding box center [366, 407] width 105 height 15
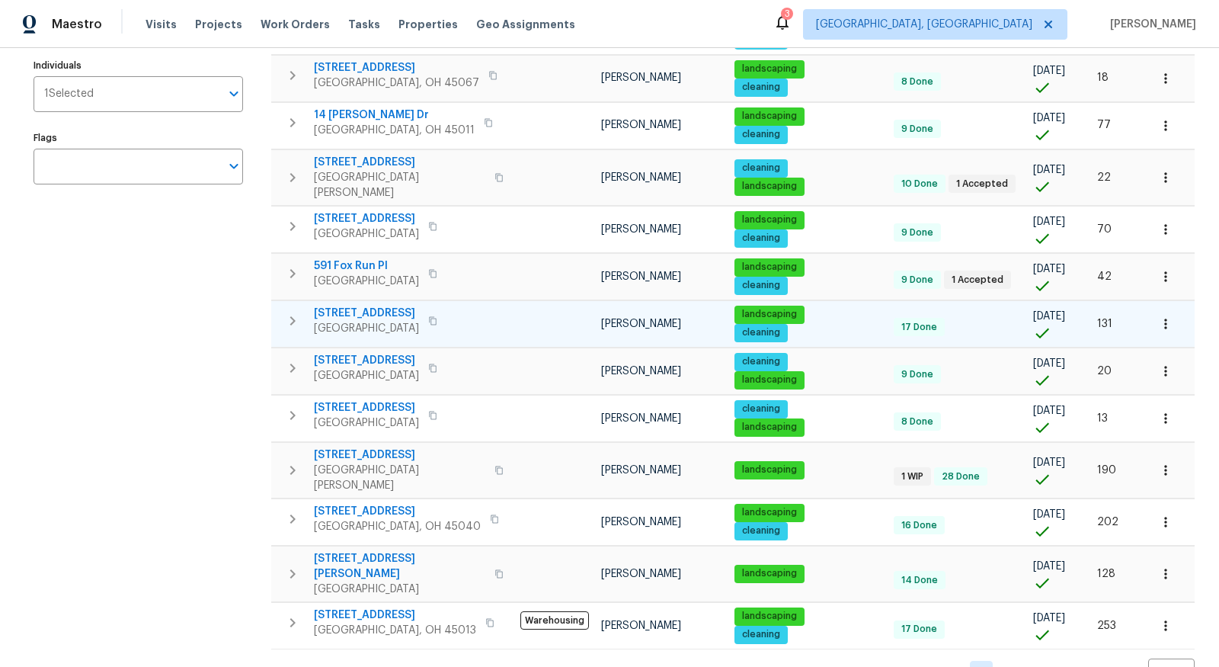
click at [883, 316] on icon "button" at bounding box center [1166, 323] width 15 height 15
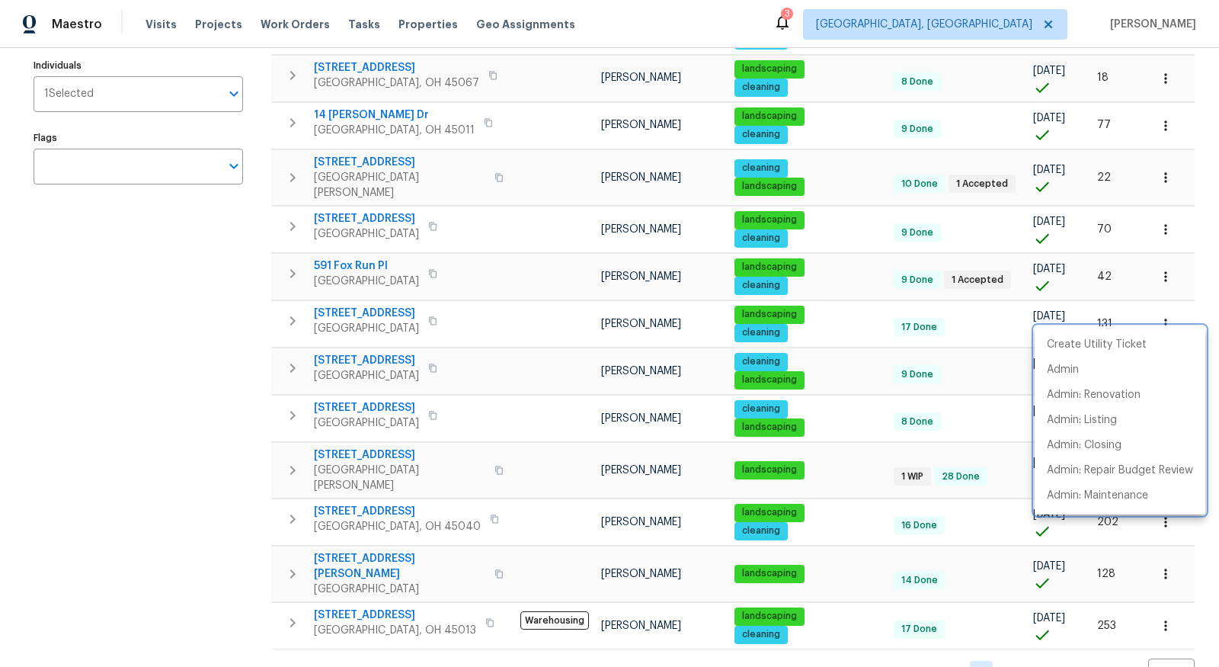
click at [373, 296] on div at bounding box center [609, 333] width 1219 height 667
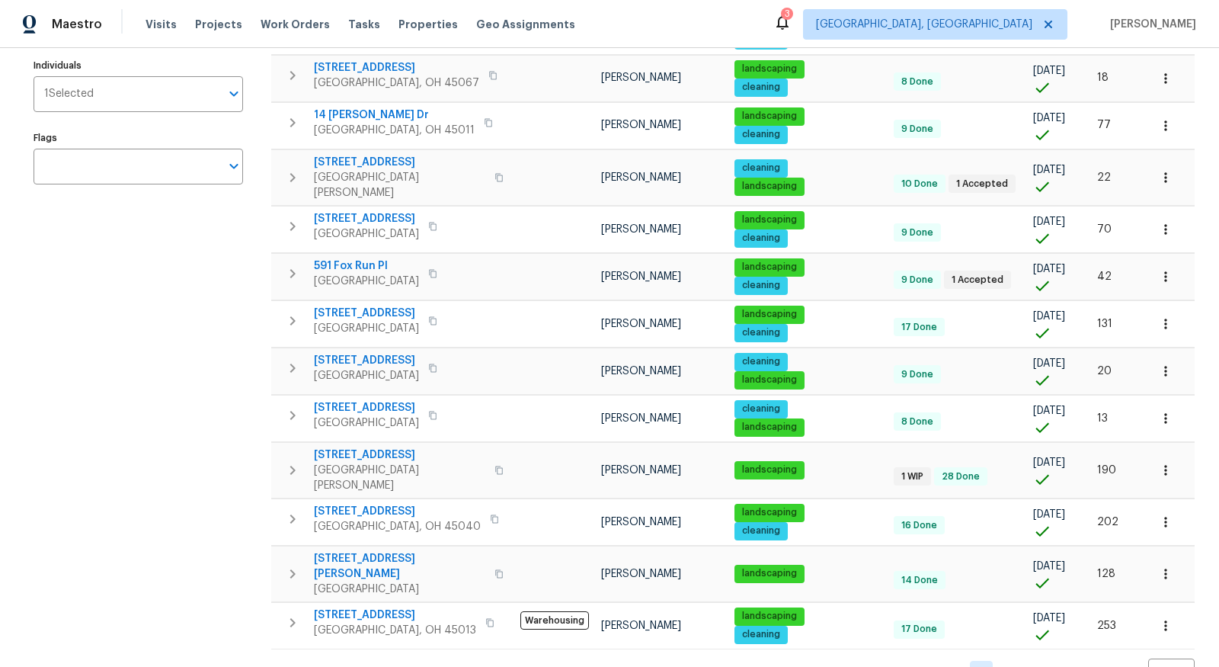
click at [373, 306] on span "3833 Spring Mill Way" at bounding box center [366, 313] width 105 height 15
click at [365, 155] on span "[STREET_ADDRESS]" at bounding box center [399, 162] width 171 height 15
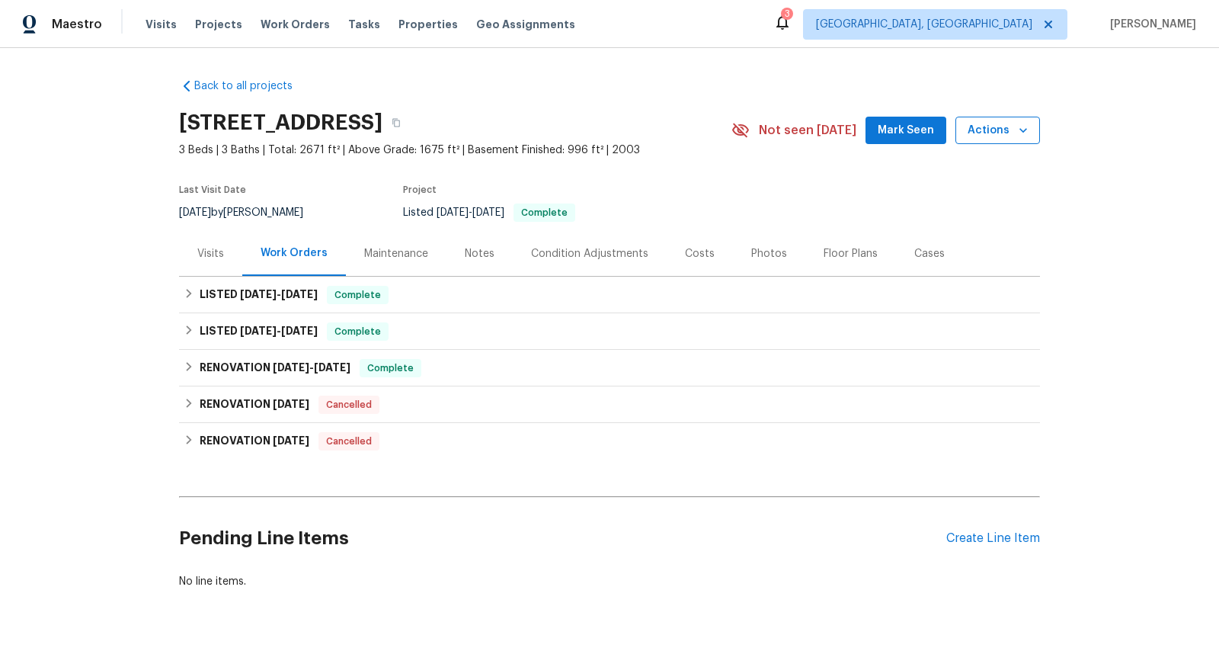
click at [1018, 129] on icon "button" at bounding box center [1023, 130] width 15 height 15
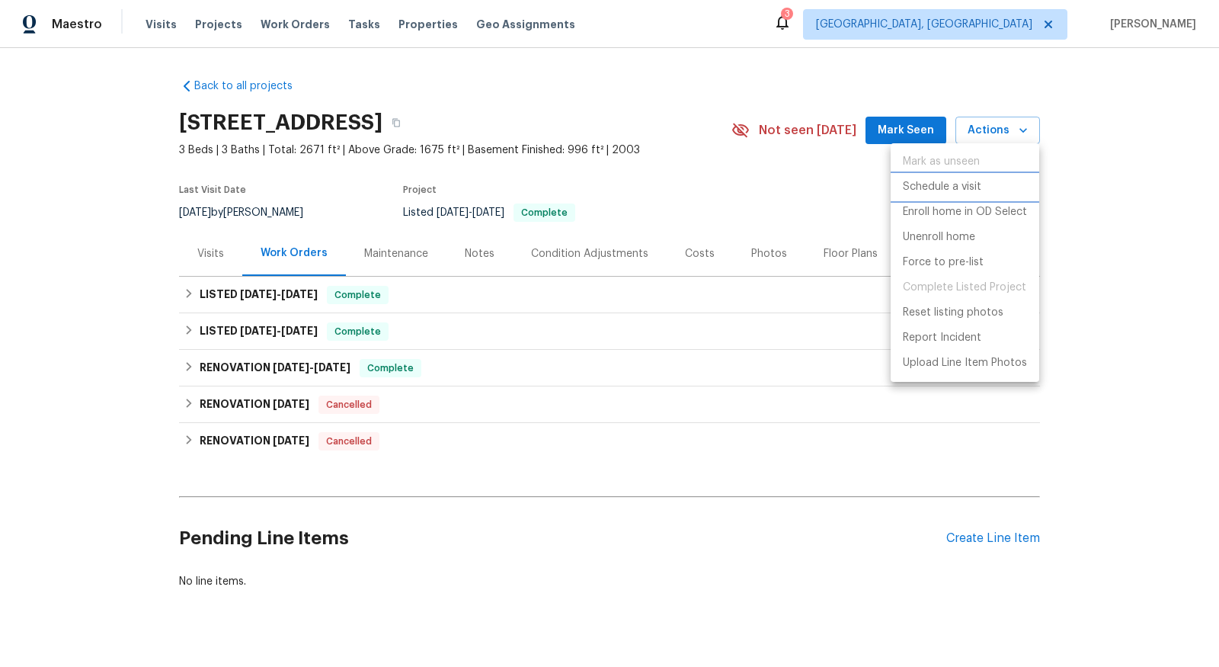
click at [958, 188] on p "Schedule a visit" at bounding box center [942, 187] width 79 height 16
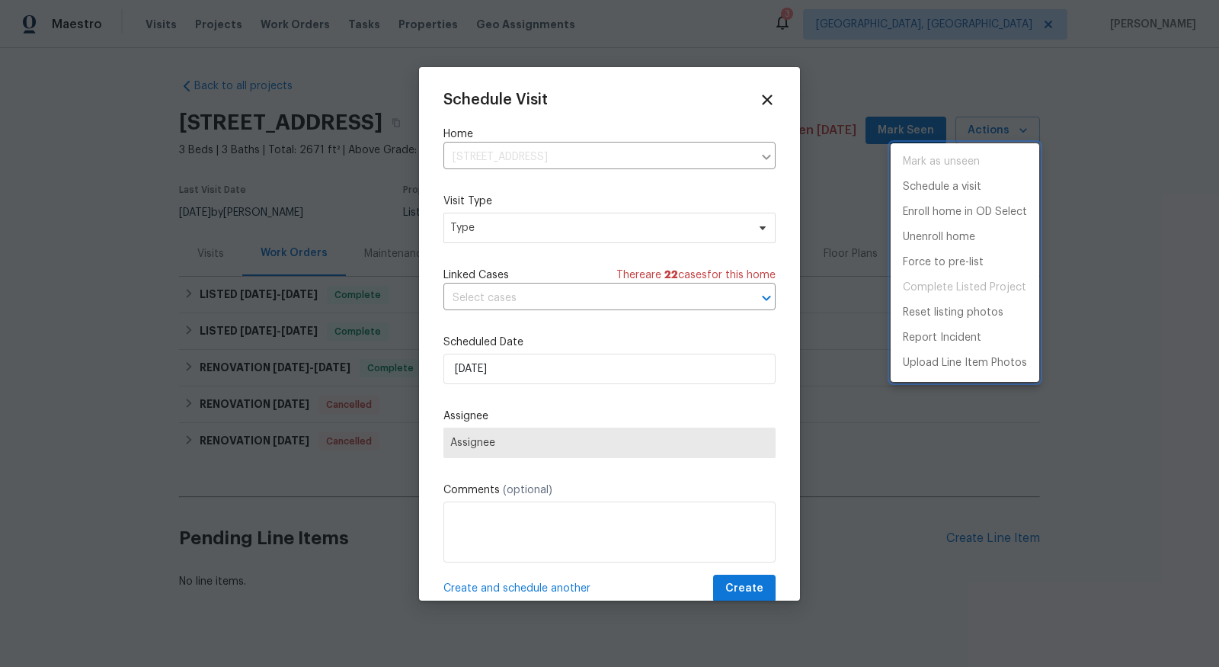
click at [661, 221] on div at bounding box center [609, 333] width 1219 height 667
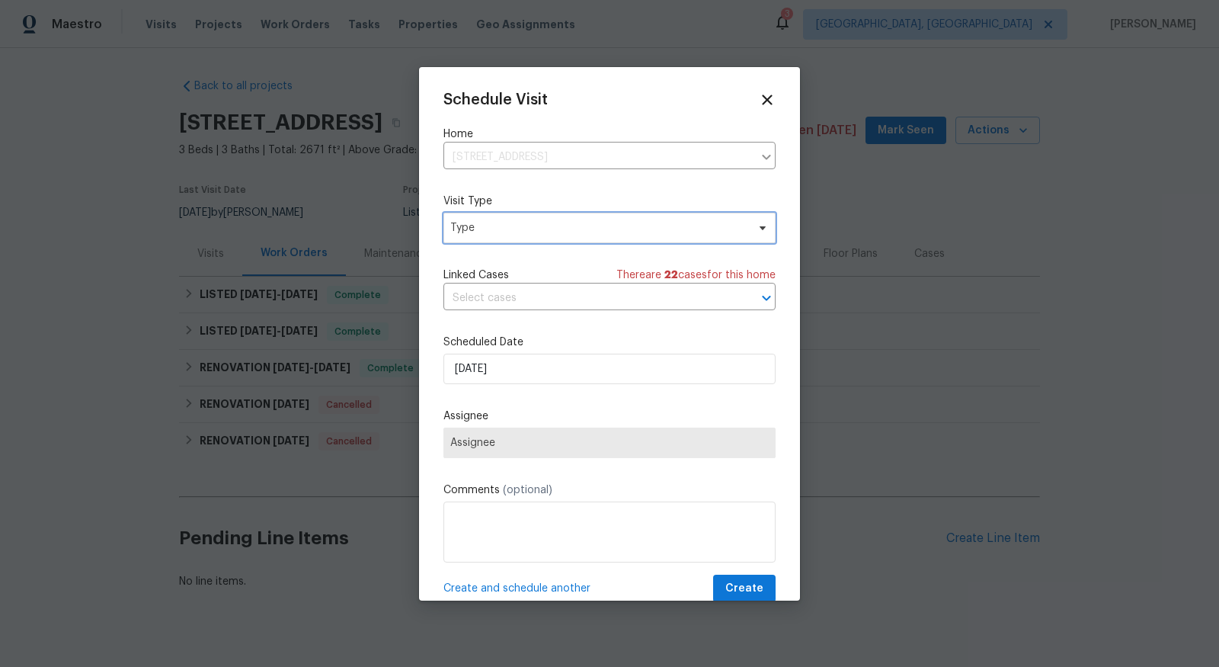
click at [638, 239] on span "Type" at bounding box center [610, 228] width 332 height 30
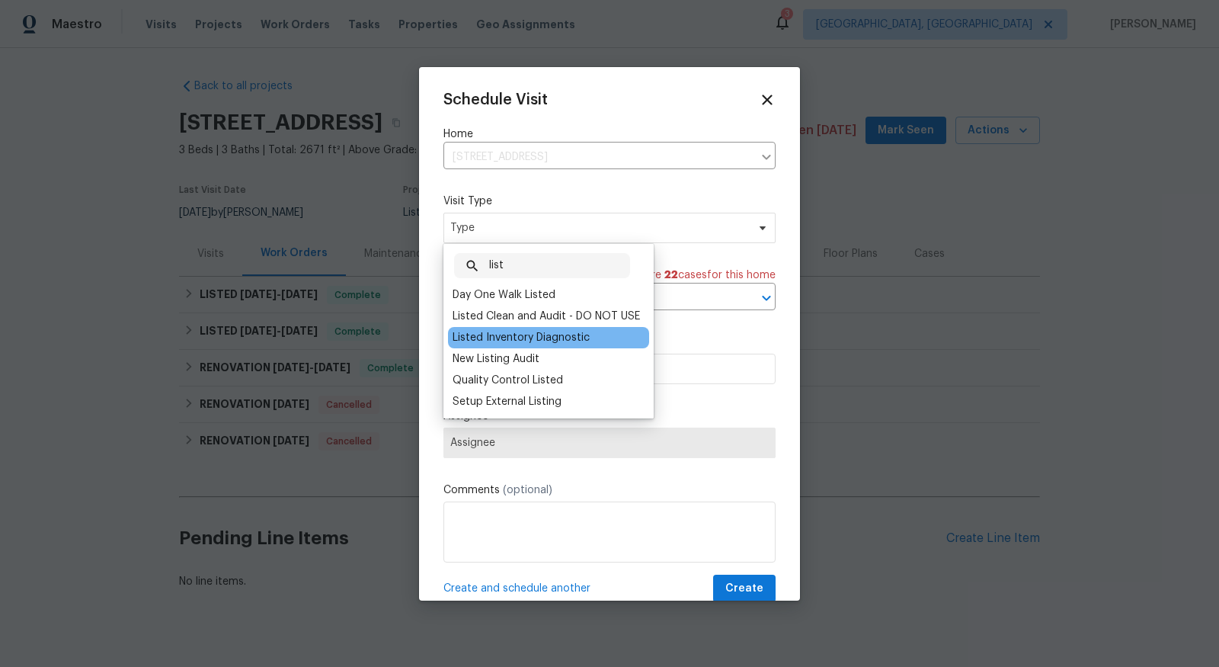
type input "list"
click at [556, 333] on div "Listed Inventory Diagnostic" at bounding box center [521, 337] width 137 height 15
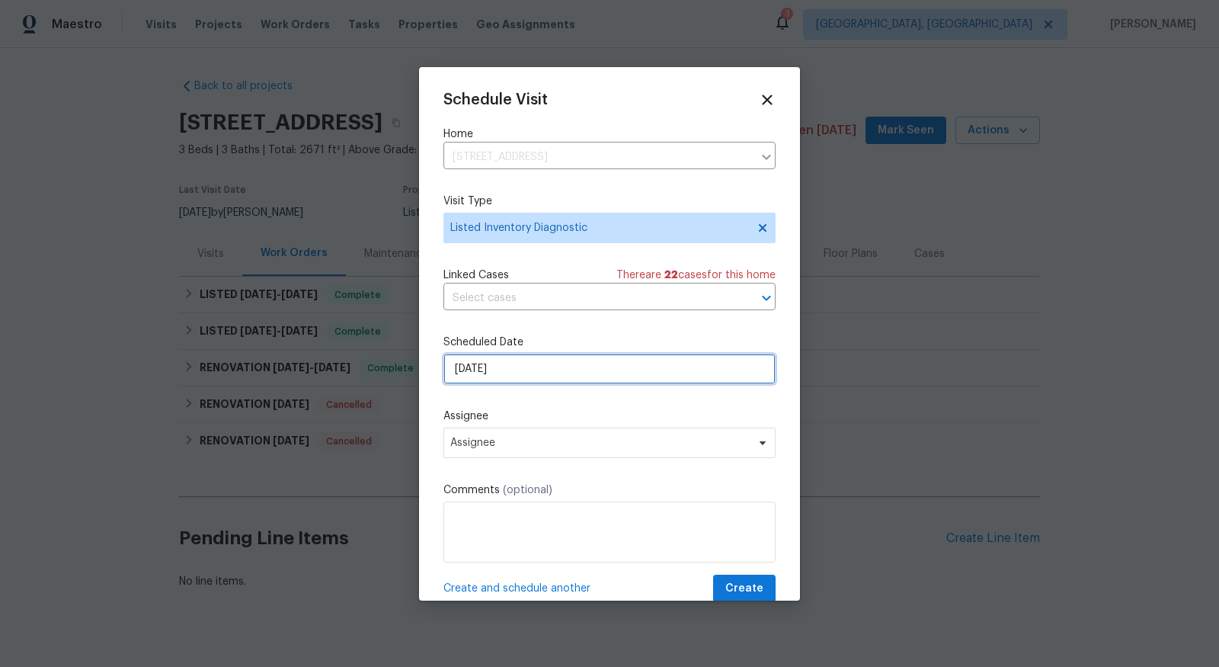
click at [531, 357] on input "[DATE]" at bounding box center [610, 369] width 332 height 30
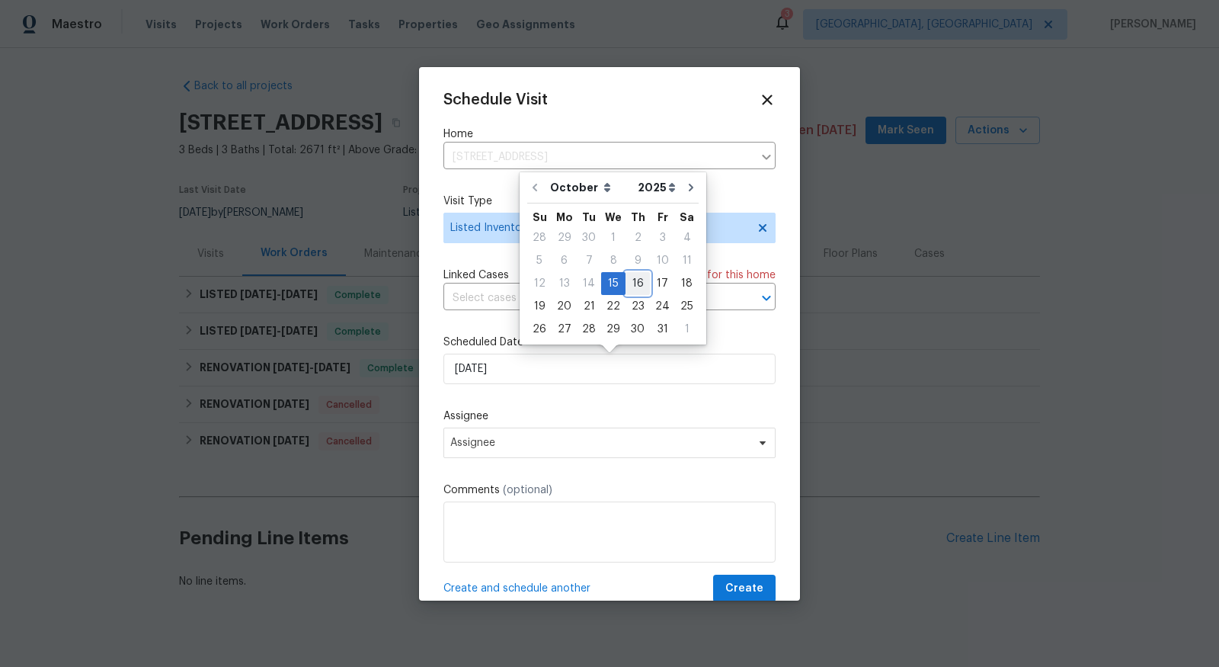
click at [635, 275] on div "16" at bounding box center [638, 283] width 24 height 21
type input "[DATE]"
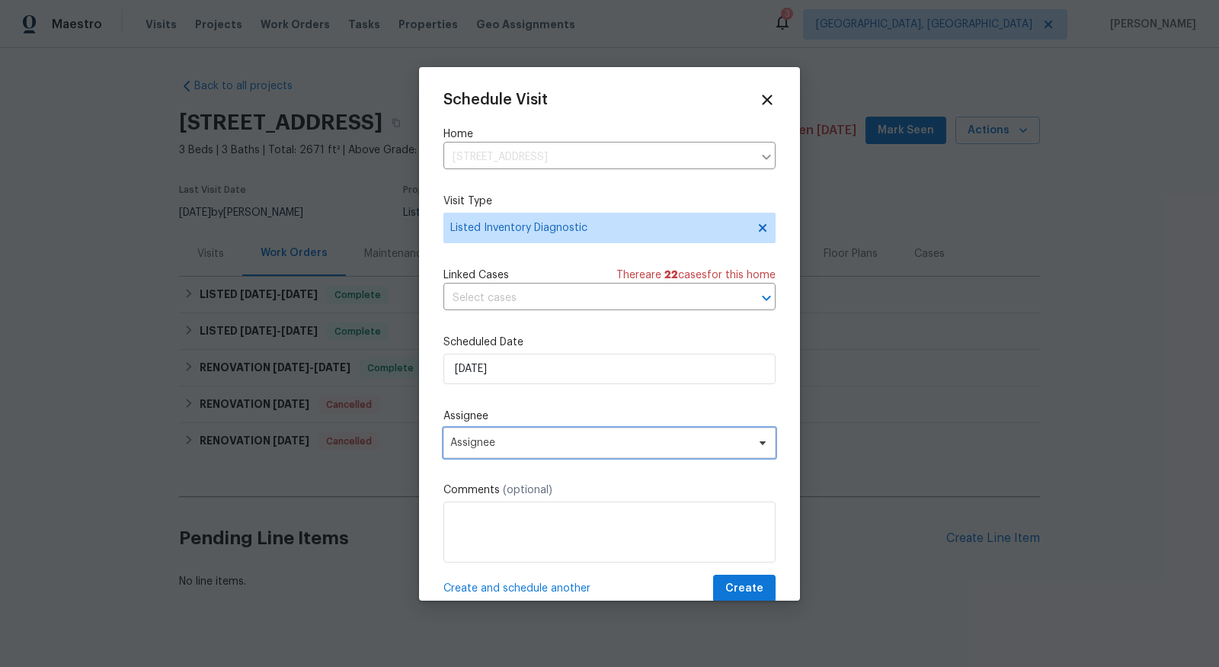
click at [540, 449] on span "Assignee" at bounding box center [599, 443] width 299 height 12
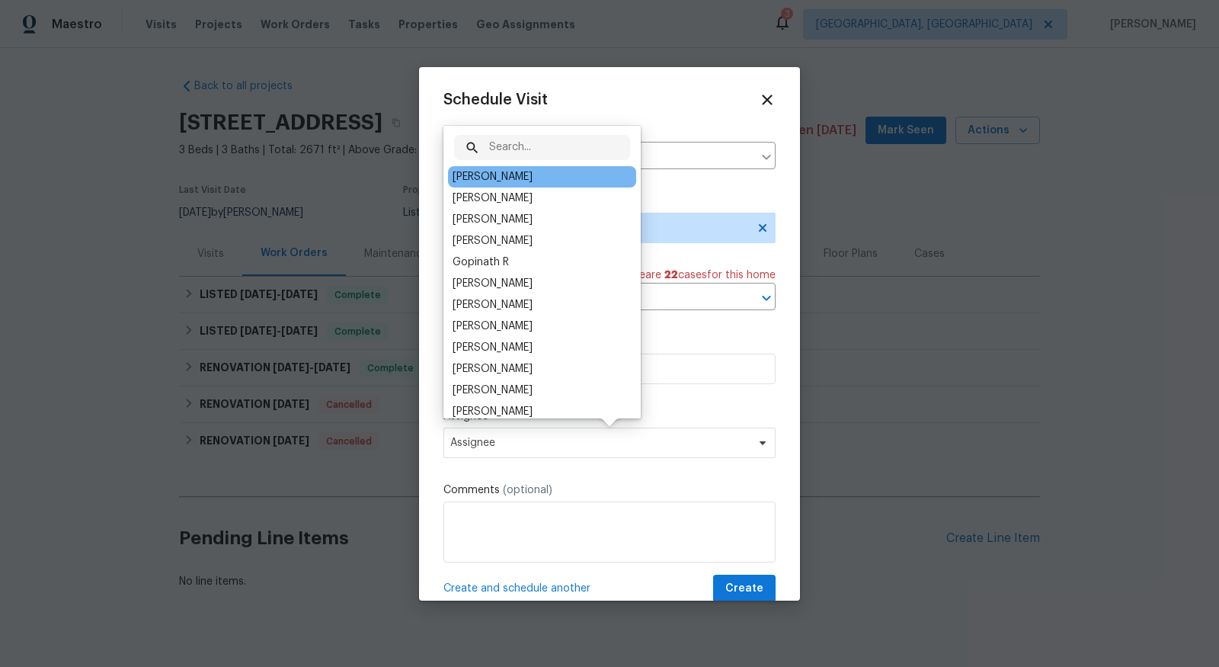
click at [513, 178] on div "[PERSON_NAME]" at bounding box center [542, 176] width 188 height 21
click at [507, 166] on div "[PERSON_NAME]" at bounding box center [542, 176] width 188 height 21
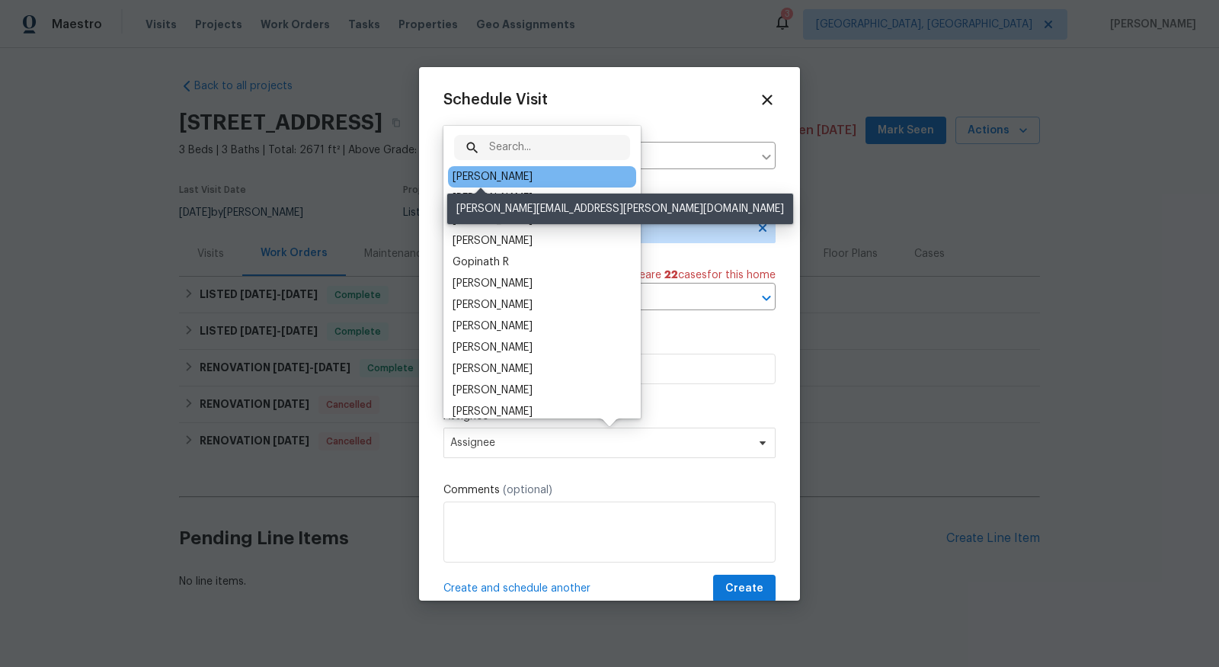
click at [502, 181] on div "[PERSON_NAME]" at bounding box center [493, 176] width 80 height 15
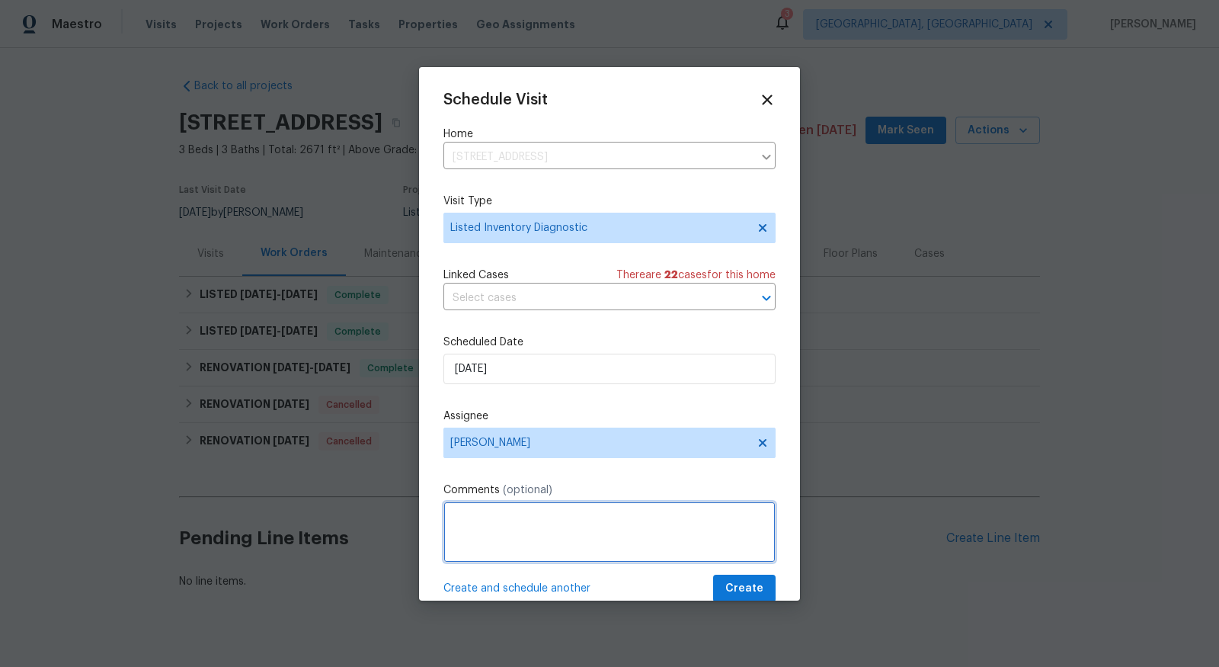
click at [508, 537] on textarea at bounding box center [610, 532] width 332 height 61
paste textarea "We received a message stating "Well customer noticed the paint job was substand…"
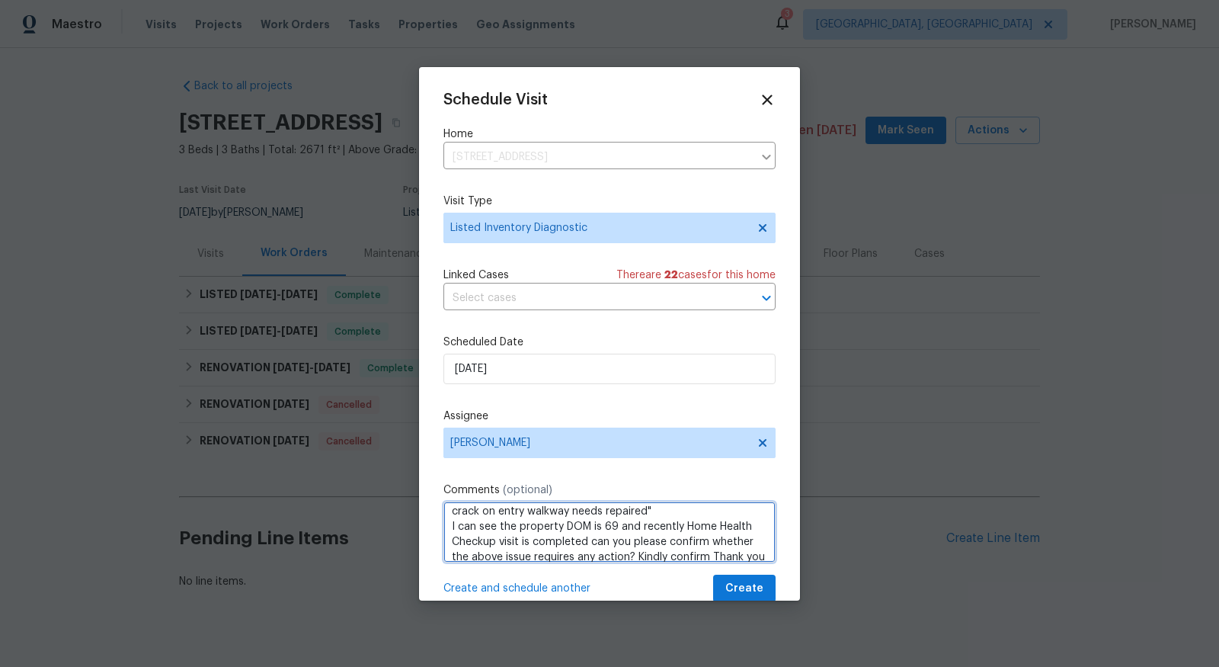
type textarea "EOD - See recent feedback notes We received a message stating "Well customer no…"
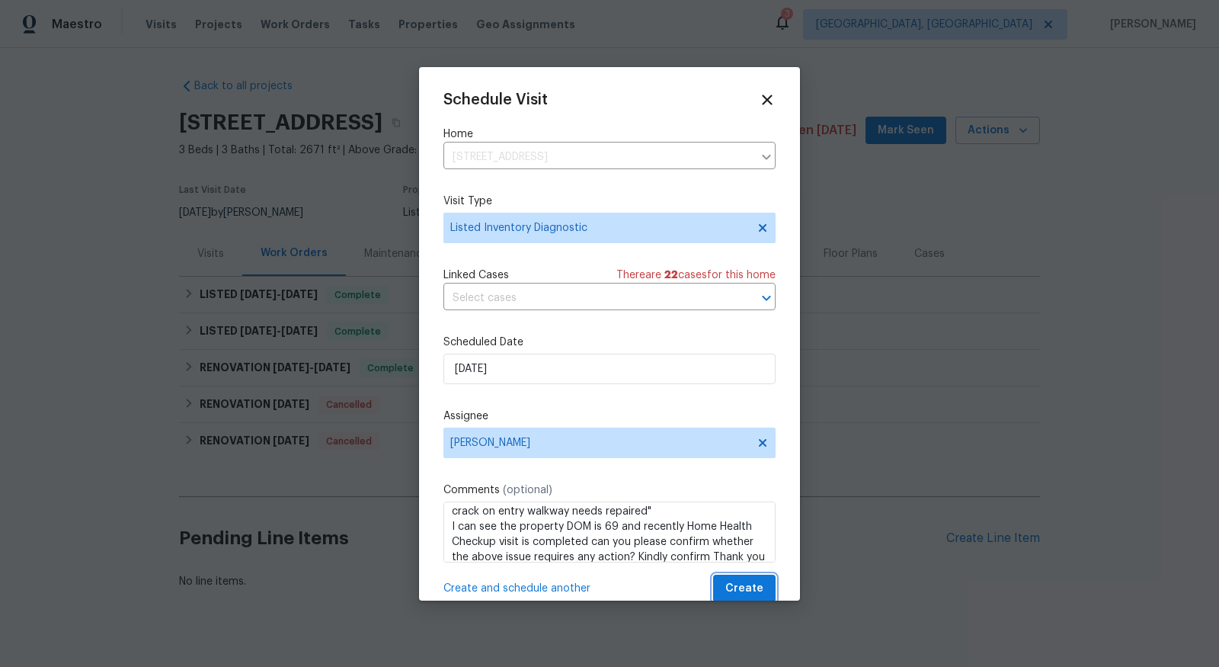
click at [752, 592] on span "Create" at bounding box center [745, 588] width 38 height 19
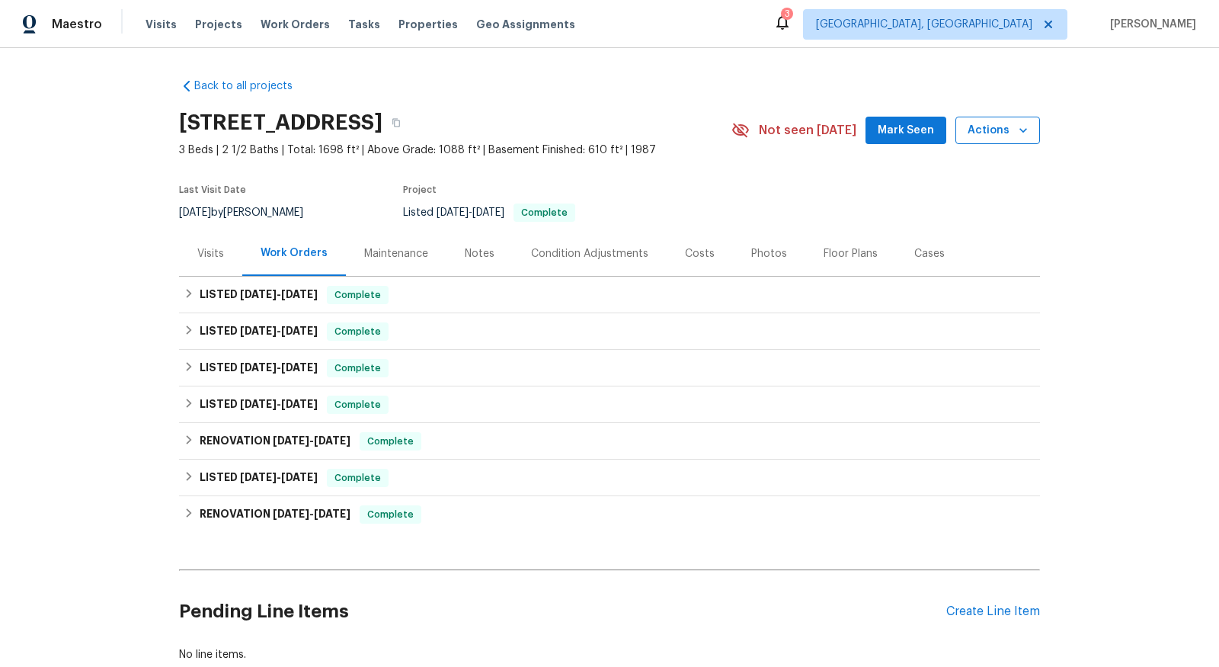
click at [1018, 135] on icon "button" at bounding box center [1023, 130] width 15 height 15
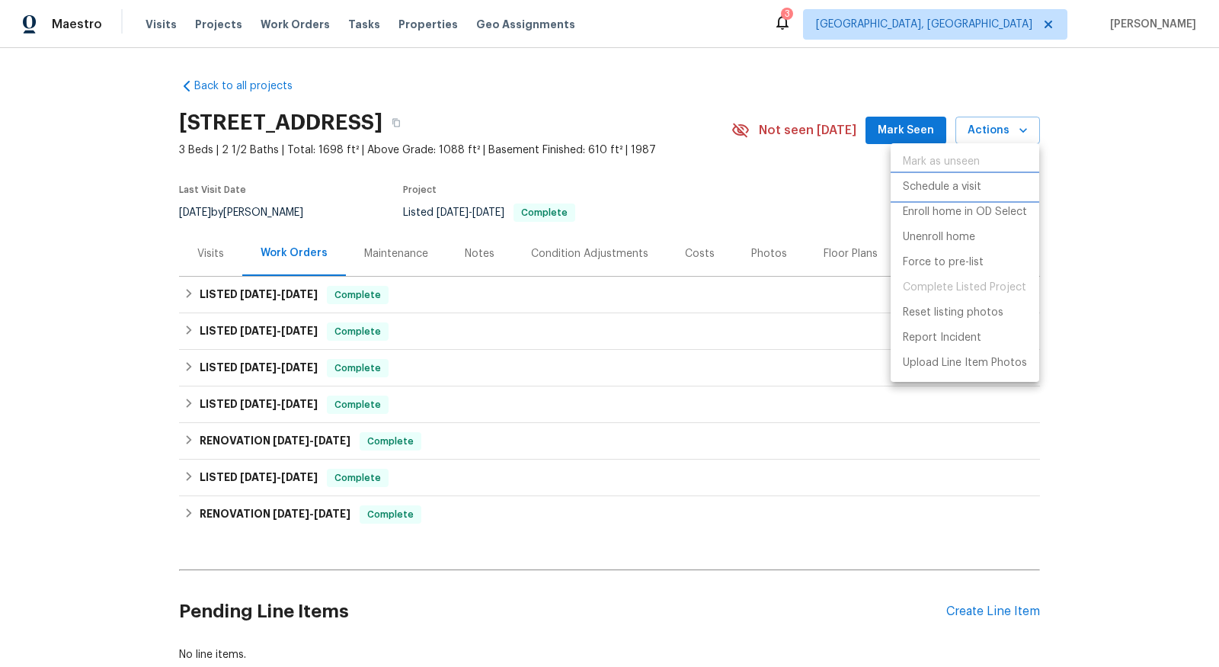
click at [966, 184] on p "Schedule a visit" at bounding box center [942, 187] width 79 height 16
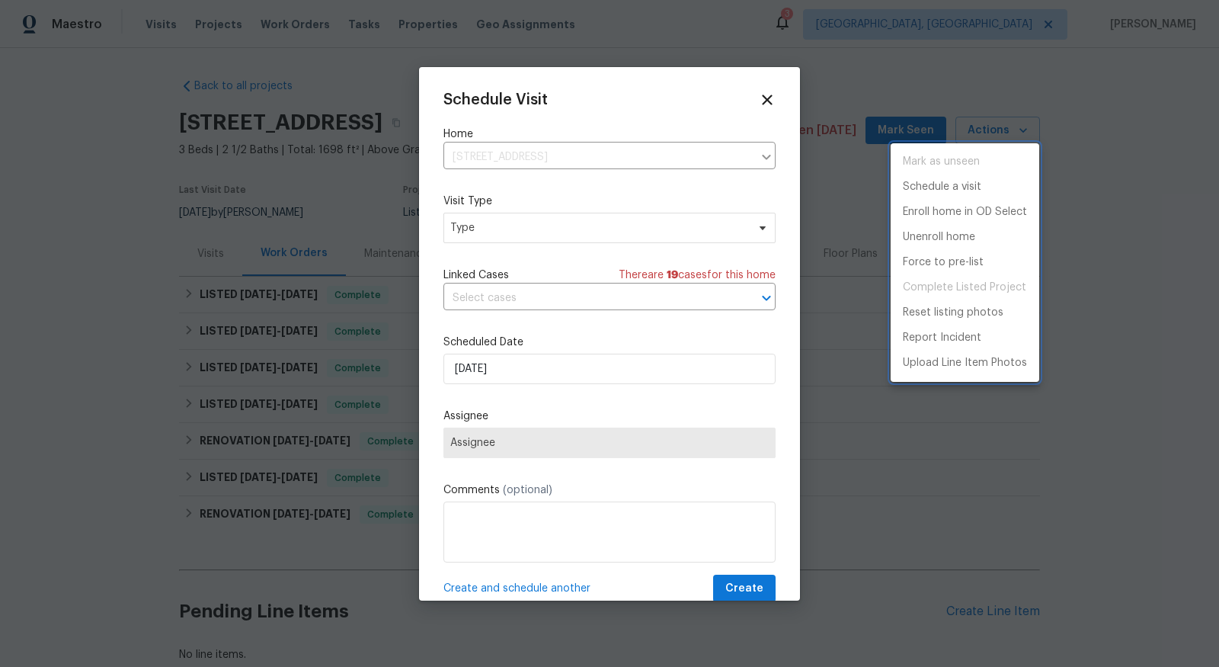
click at [679, 223] on div at bounding box center [609, 333] width 1219 height 667
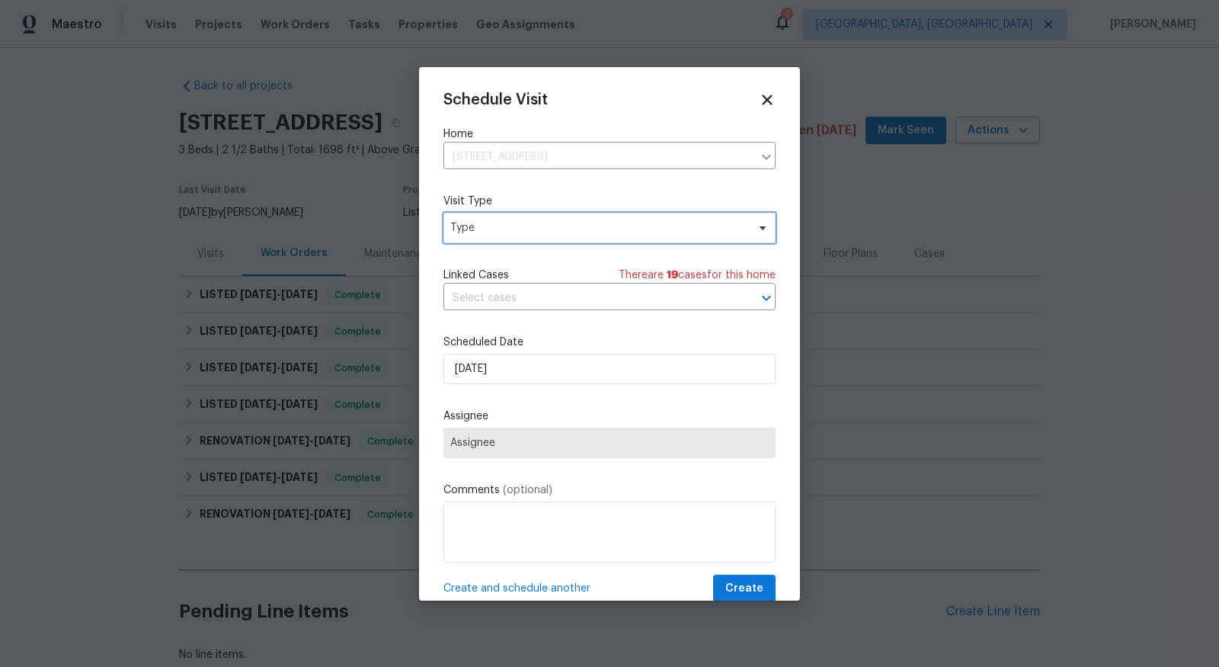
click at [648, 236] on span "Type" at bounding box center [598, 227] width 296 height 15
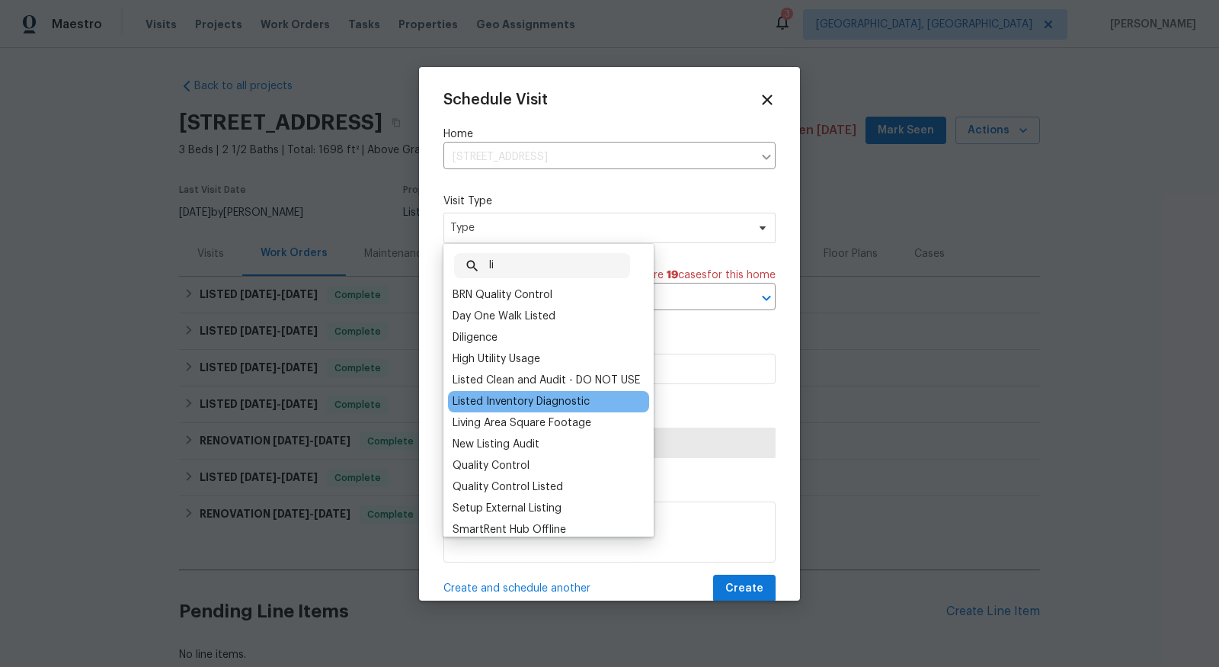
type input "li"
click at [556, 394] on div "Listed Inventory Diagnostic" at bounding box center [521, 401] width 137 height 15
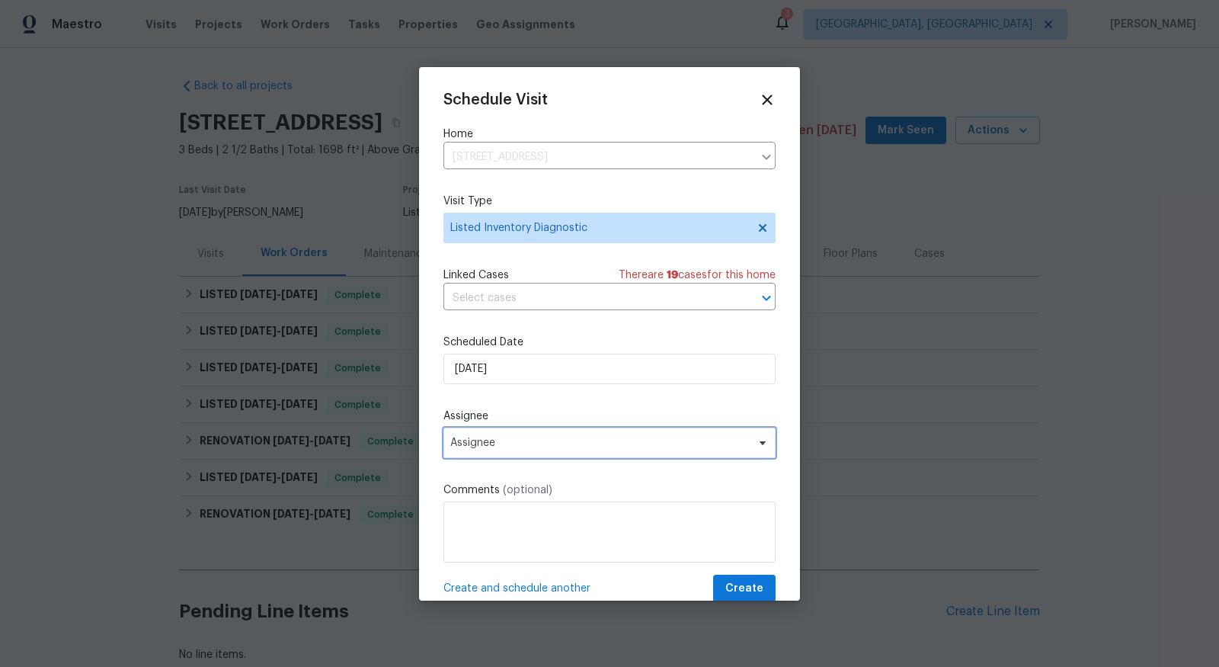
click at [544, 453] on span "Assignee" at bounding box center [610, 443] width 332 height 30
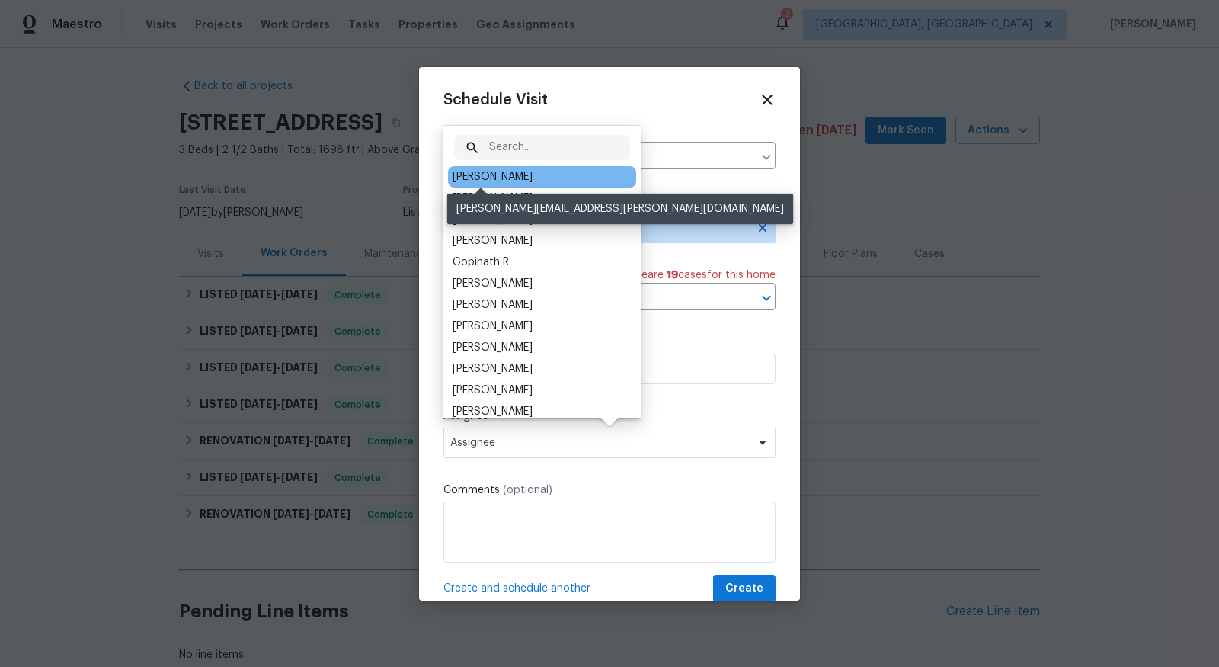
click at [500, 178] on div "[PERSON_NAME]" at bounding box center [493, 176] width 80 height 15
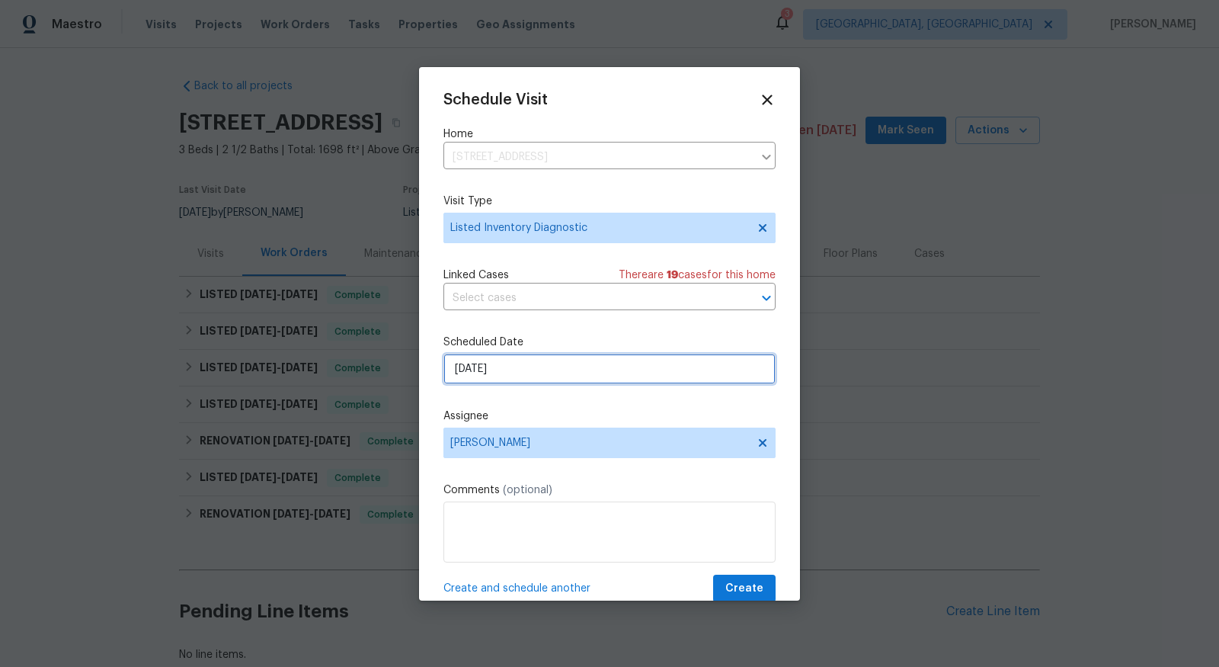
click at [526, 380] on input "[DATE]" at bounding box center [610, 369] width 332 height 30
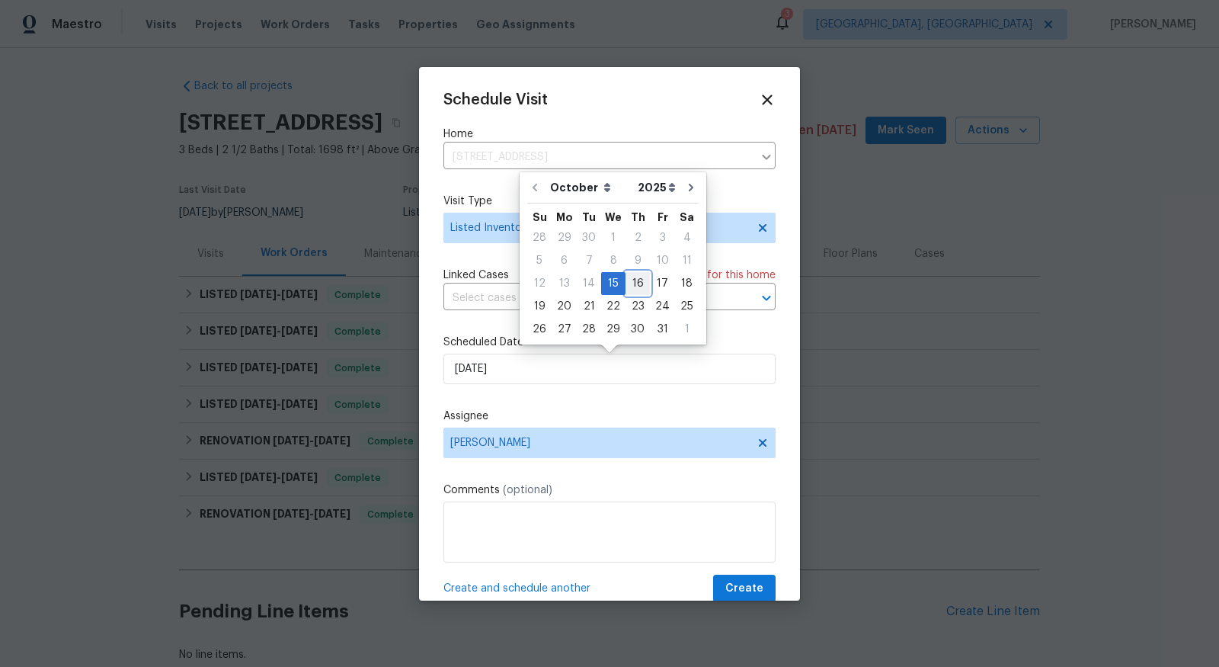
click at [637, 278] on div "16" at bounding box center [638, 283] width 24 height 21
type input "[DATE]"
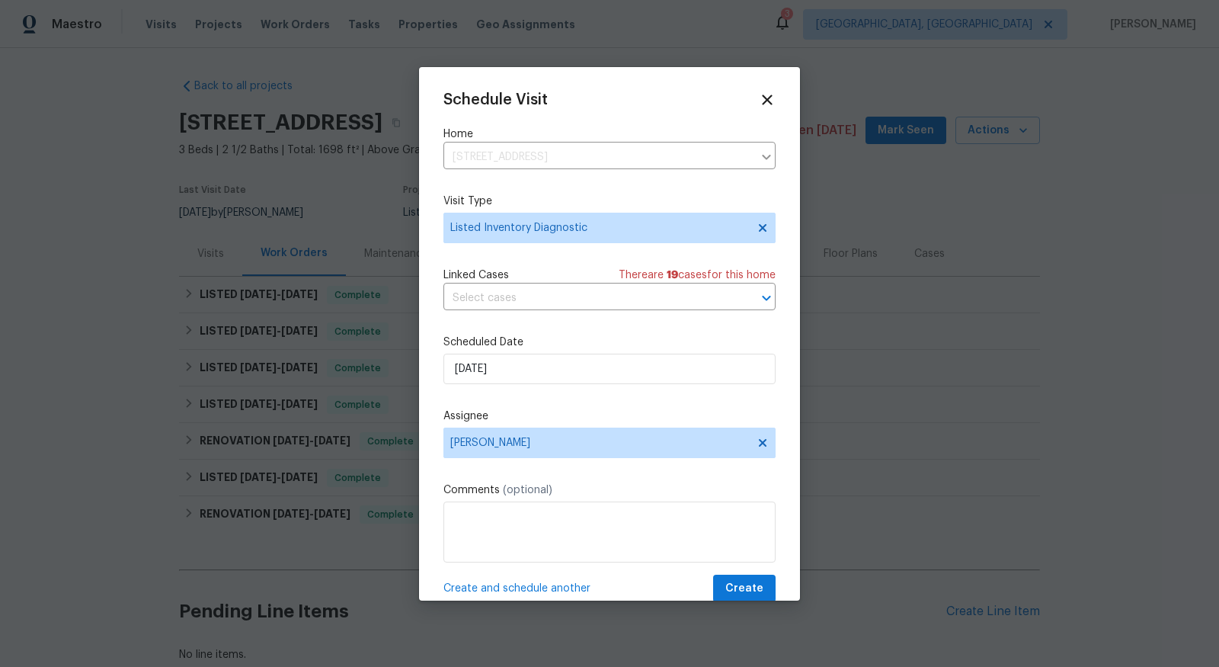
click at [540, 502] on div at bounding box center [610, 532] width 332 height 61
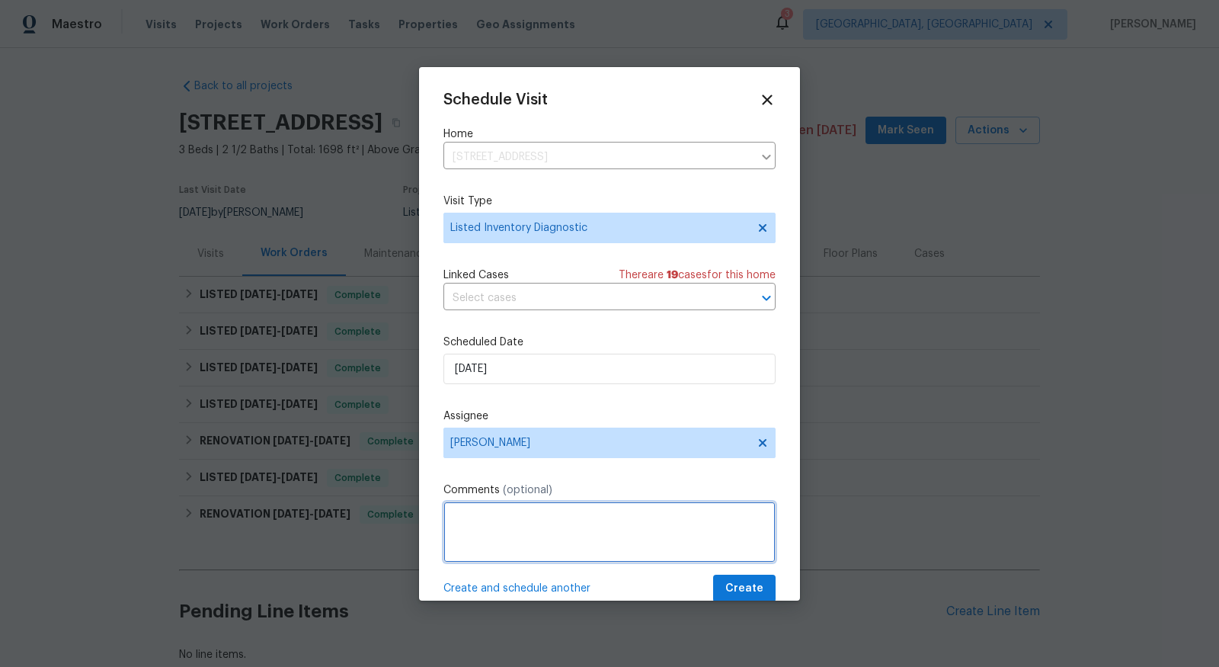
click at [535, 534] on textarea at bounding box center [610, 532] width 332 height 61
type textarea "Look for upgrade options"
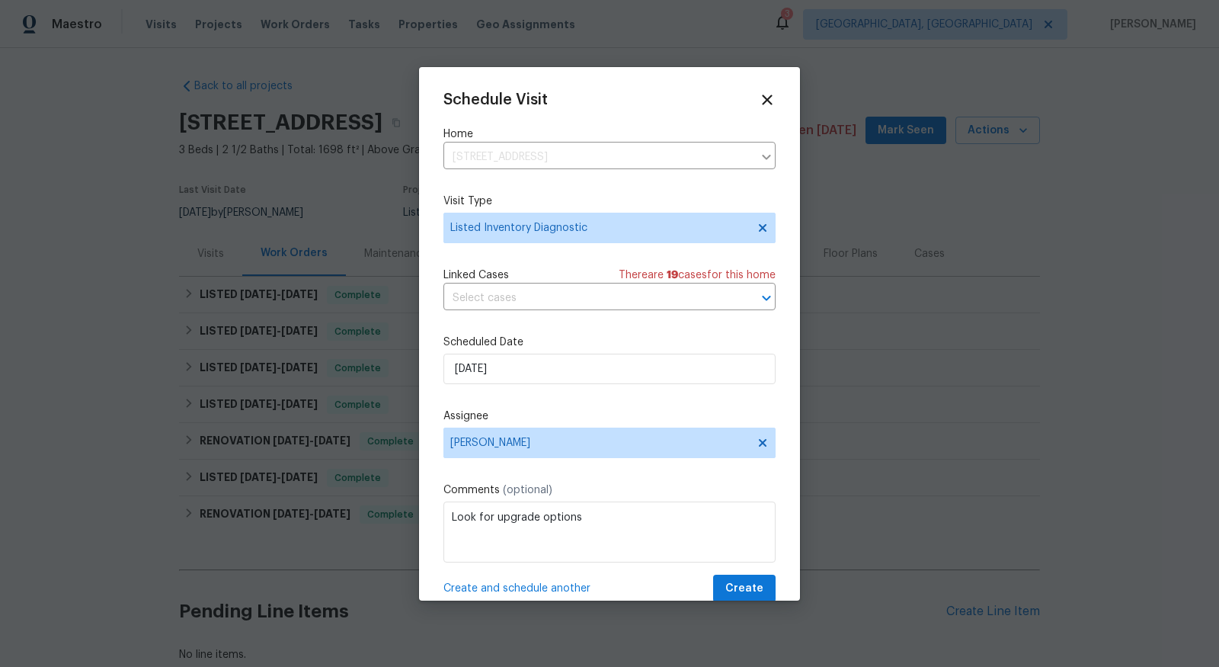
click at [711, 578] on div "Create and schedule another Create" at bounding box center [610, 589] width 332 height 28
click at [735, 583] on span "Create" at bounding box center [745, 588] width 38 height 19
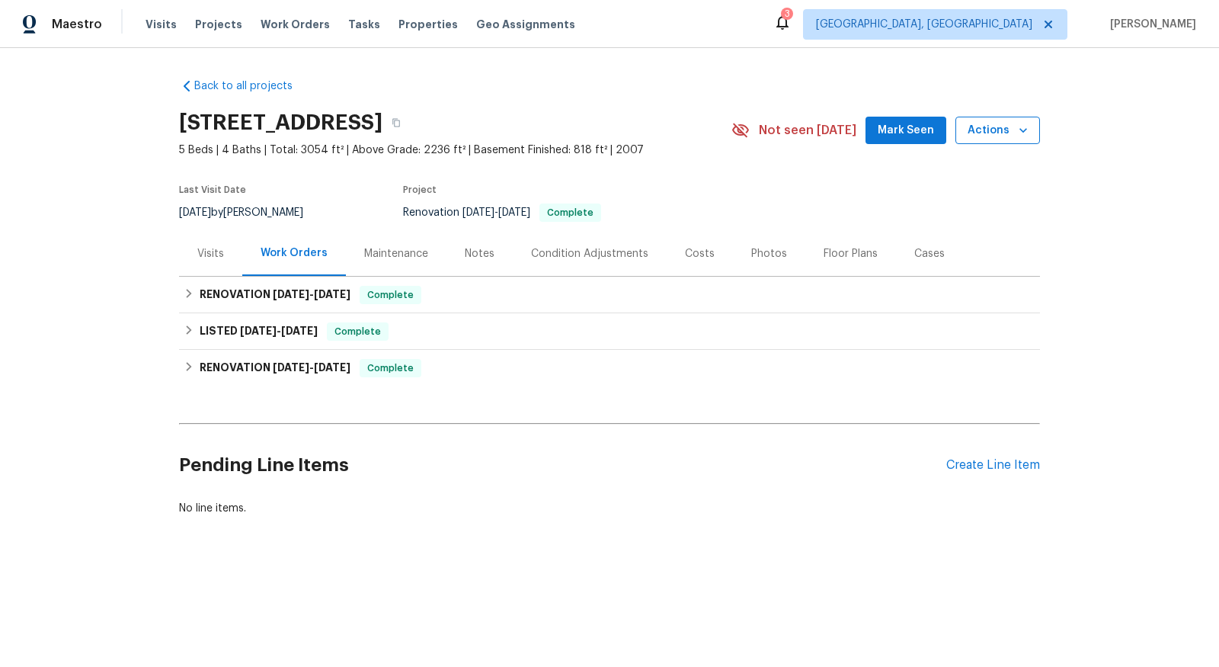
click at [1018, 128] on icon "button" at bounding box center [1023, 130] width 15 height 15
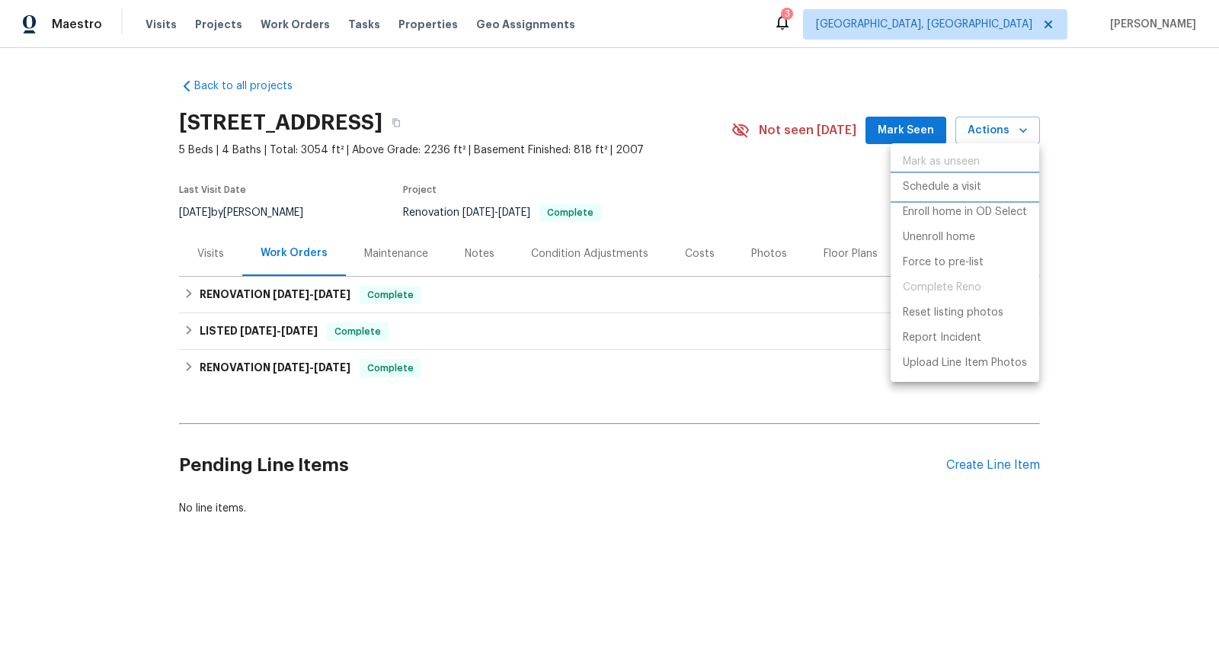
click at [973, 198] on li "Schedule a visit" at bounding box center [965, 187] width 149 height 25
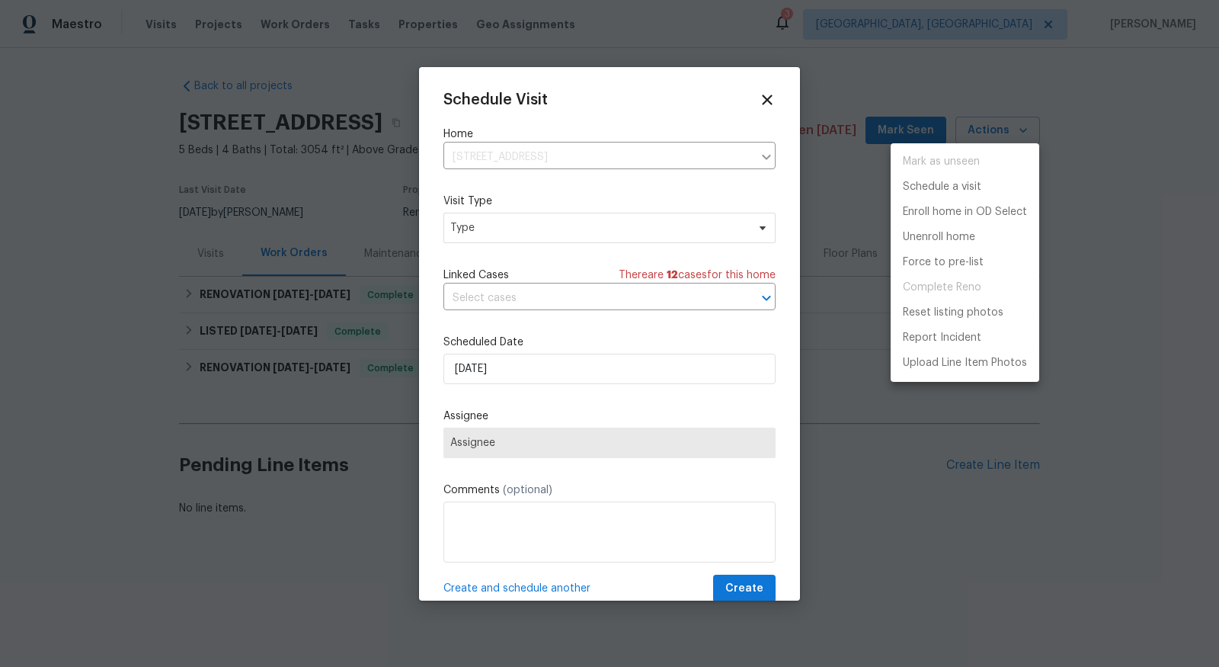
click at [649, 228] on div at bounding box center [609, 333] width 1219 height 667
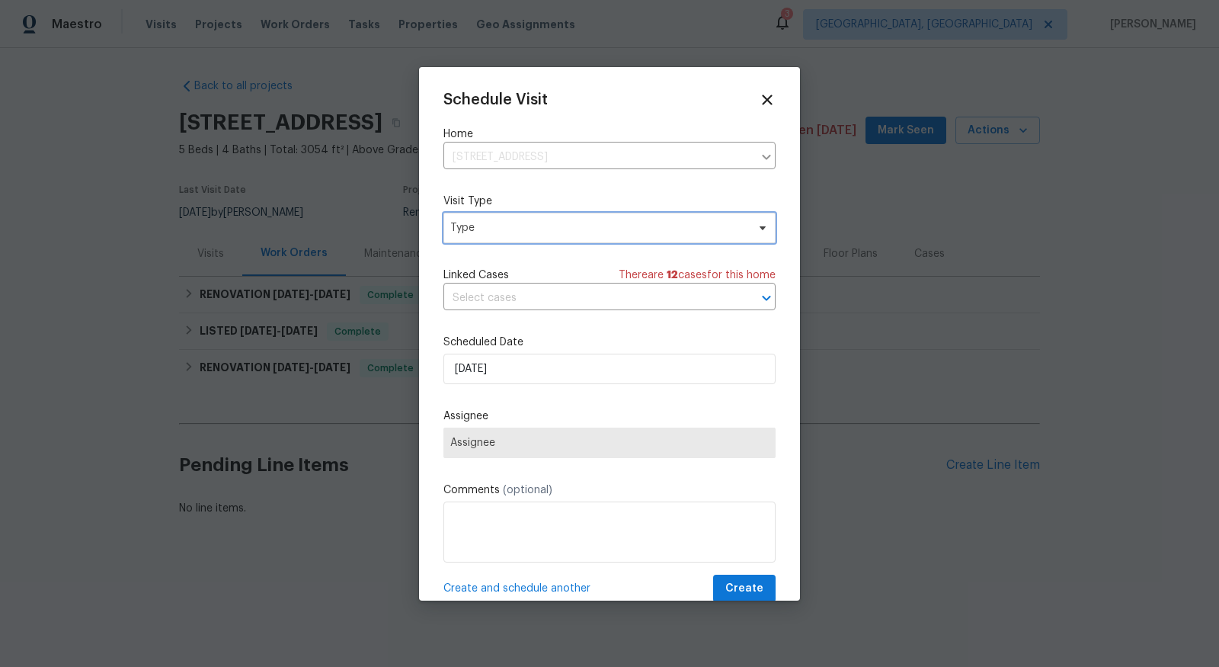
click at [637, 230] on span "Type" at bounding box center [598, 227] width 296 height 15
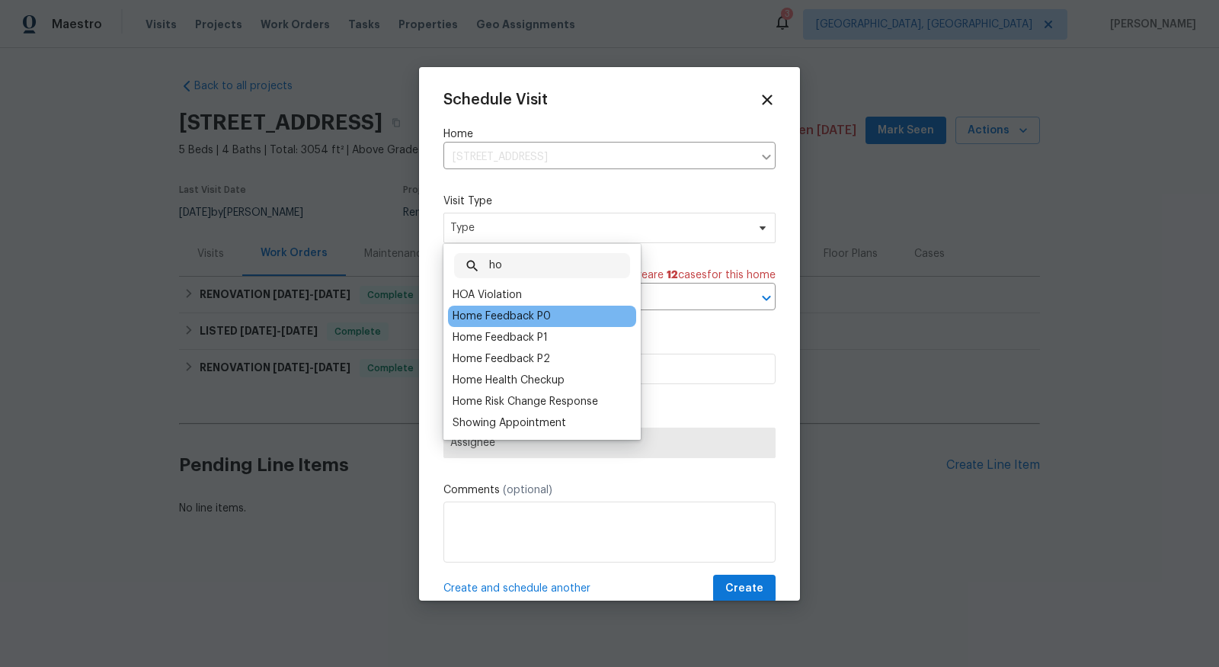
type input "h"
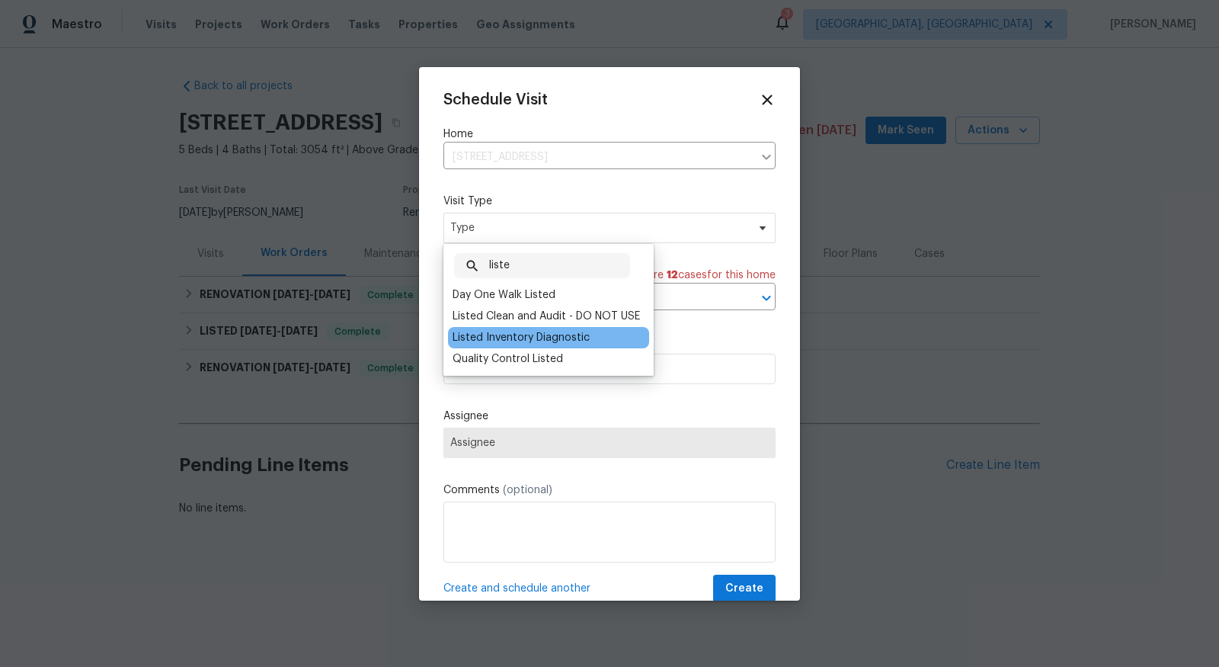
type input "liste"
click at [559, 341] on div "Listed Inventory Diagnostic" at bounding box center [521, 337] width 137 height 15
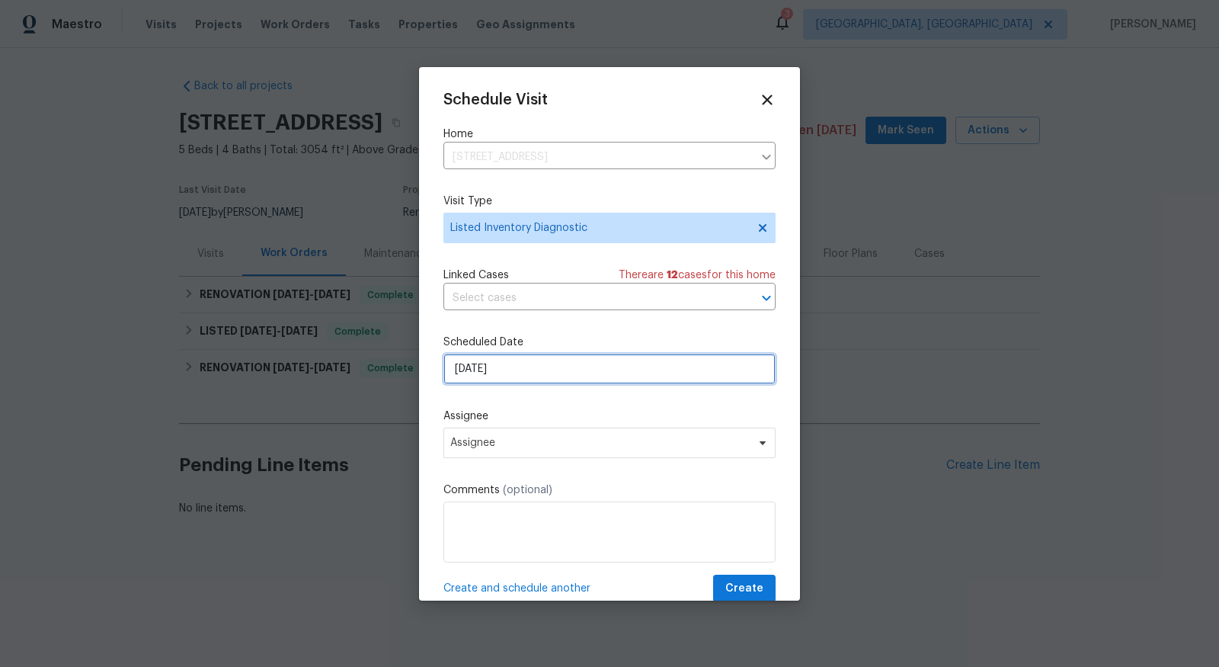
click at [556, 369] on input "[DATE]" at bounding box center [610, 369] width 332 height 30
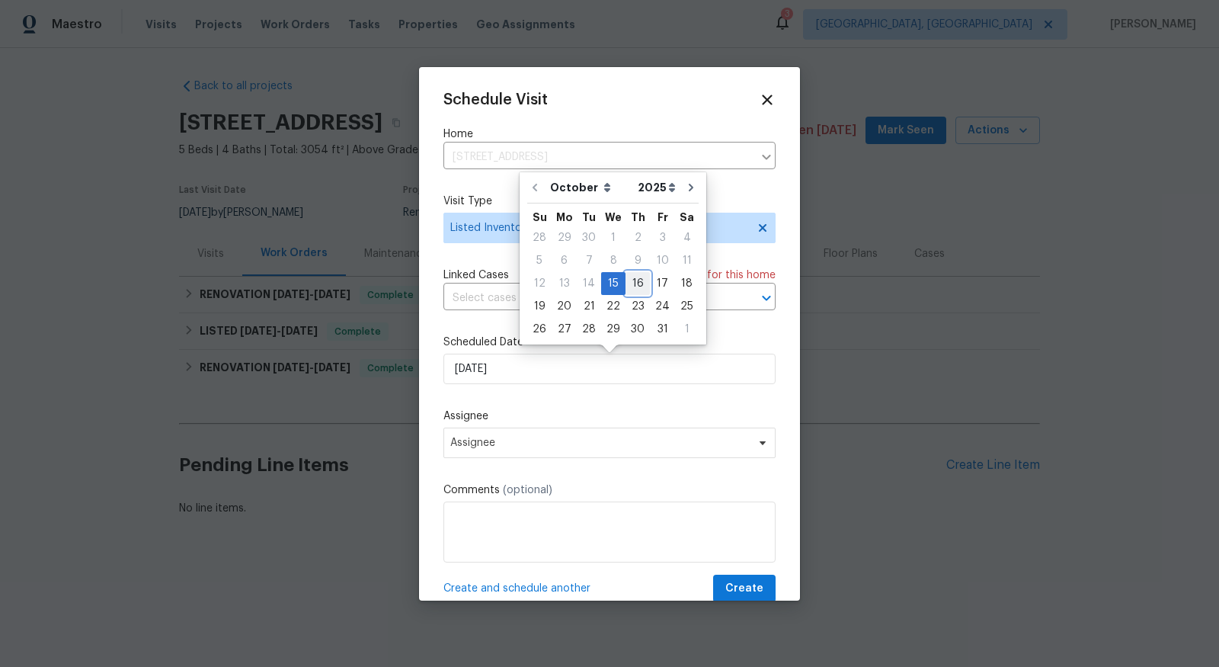
click at [633, 283] on div "16" at bounding box center [638, 283] width 24 height 21
type input "10/16/2025"
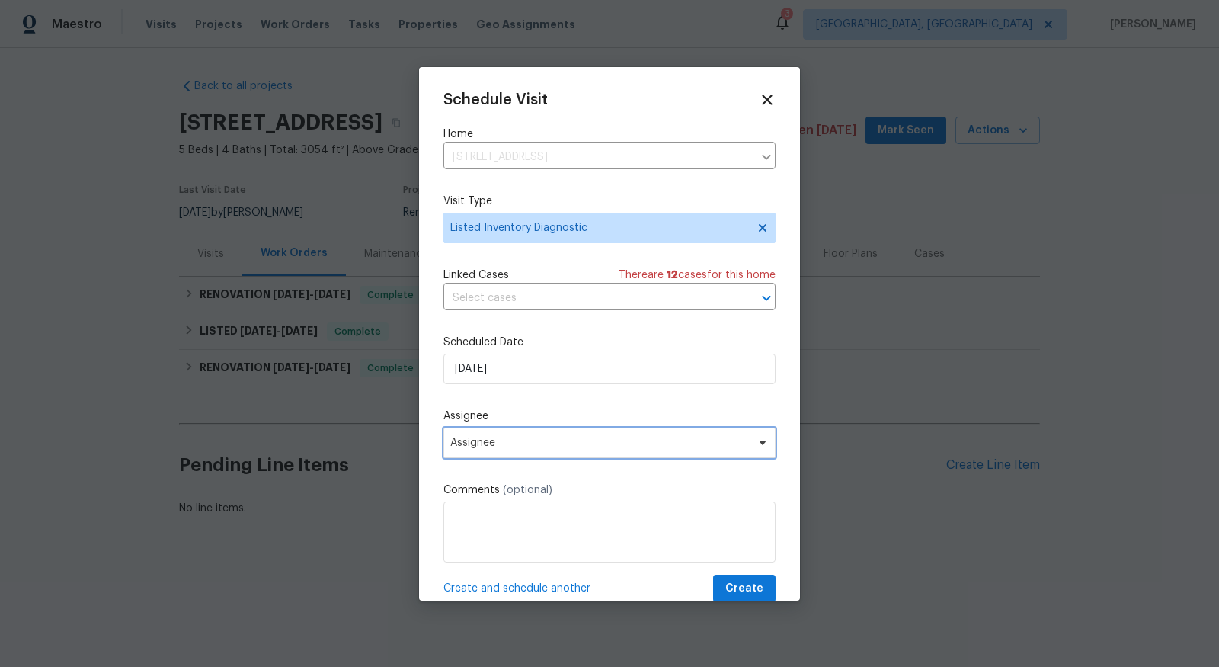
click at [540, 445] on span "Assignee" at bounding box center [599, 443] width 299 height 12
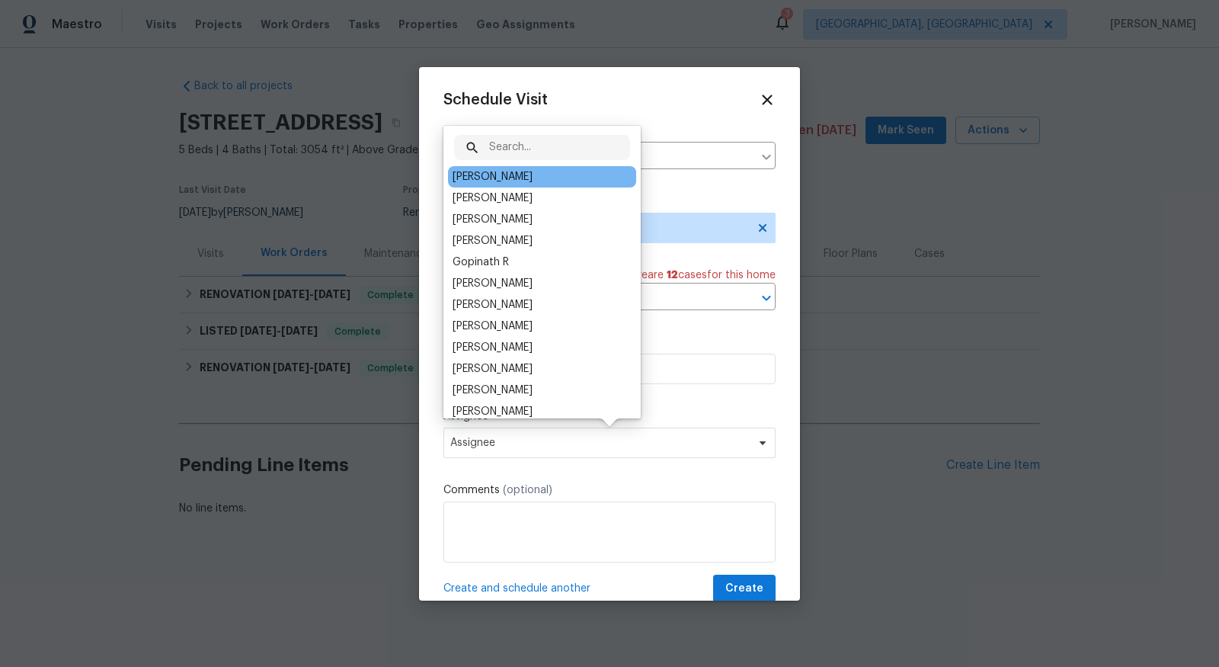
click at [514, 181] on div "[PERSON_NAME]" at bounding box center [542, 176] width 188 height 21
click at [494, 184] on div "[PERSON_NAME]" at bounding box center [542, 176] width 188 height 21
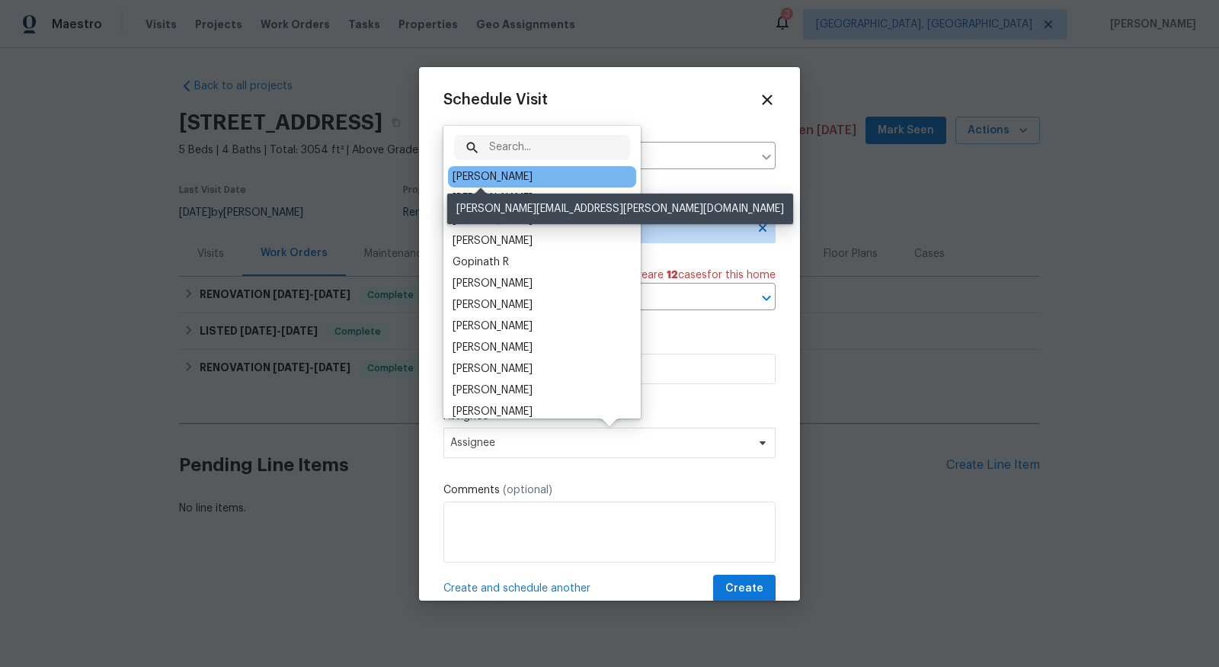
click at [501, 176] on div "[PERSON_NAME]" at bounding box center [493, 176] width 80 height 15
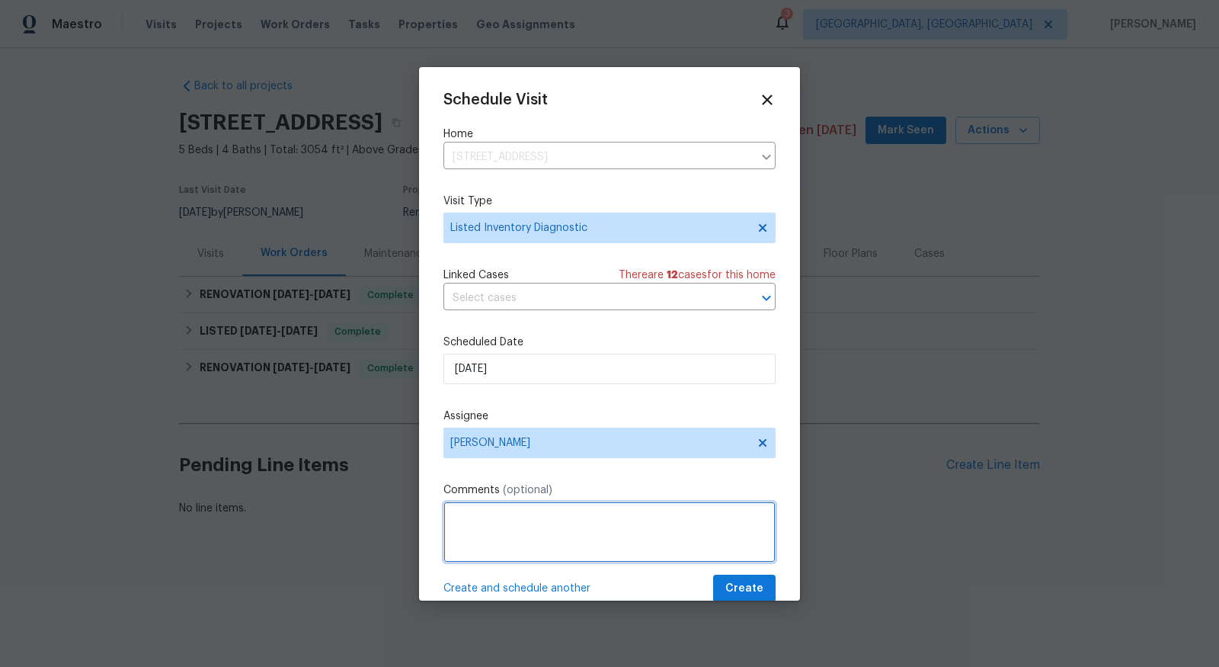
click at [548, 518] on textarea at bounding box center [610, 532] width 332 height 61
type textarea "Check floor conditions"
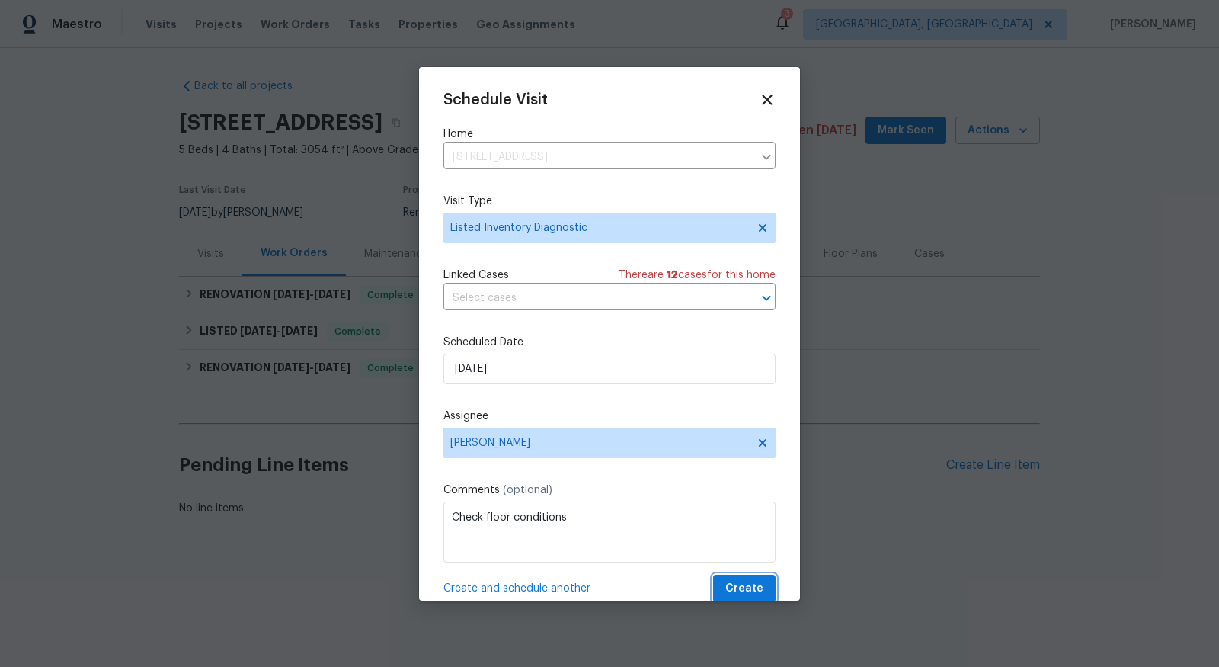
click at [733, 598] on span "Create" at bounding box center [745, 588] width 38 height 19
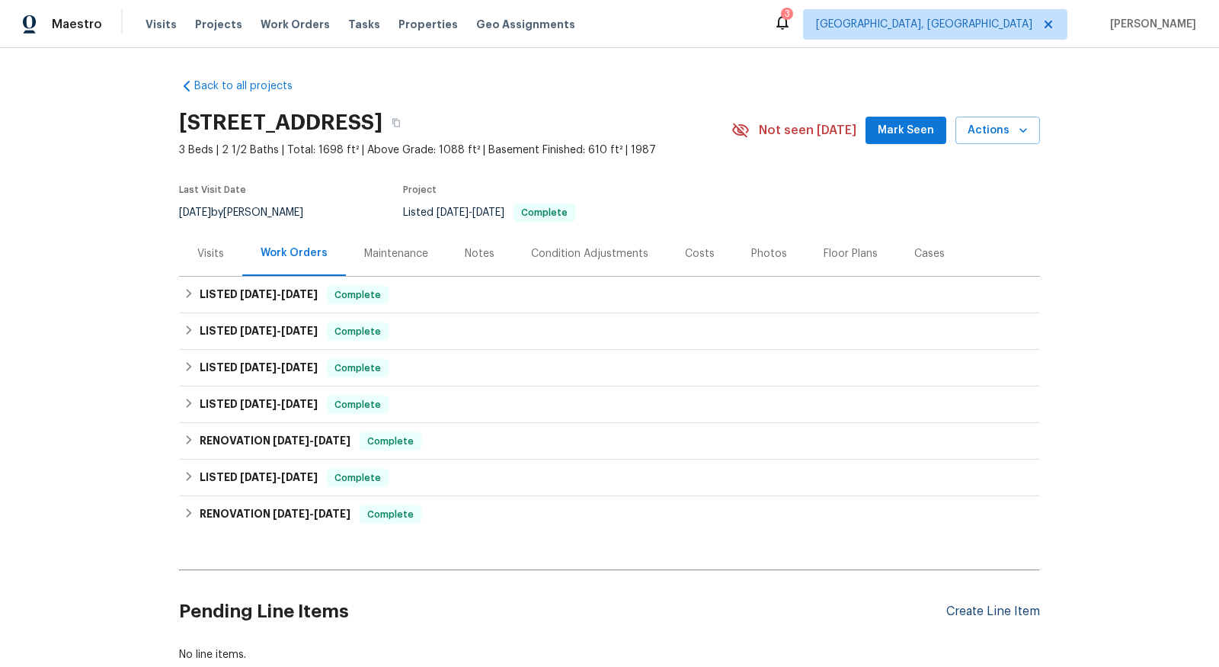
click at [1006, 614] on div "Create Line Item" at bounding box center [994, 611] width 94 height 14
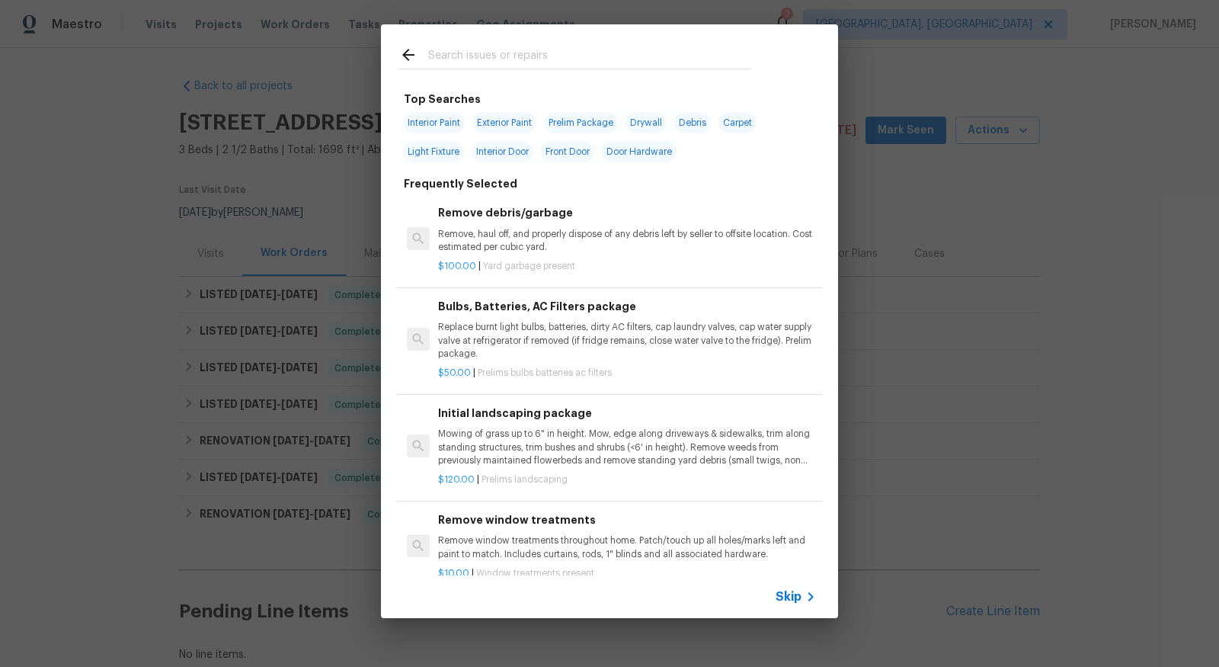
click at [490, 65] on input "text" at bounding box center [589, 57] width 323 height 23
type input "light"
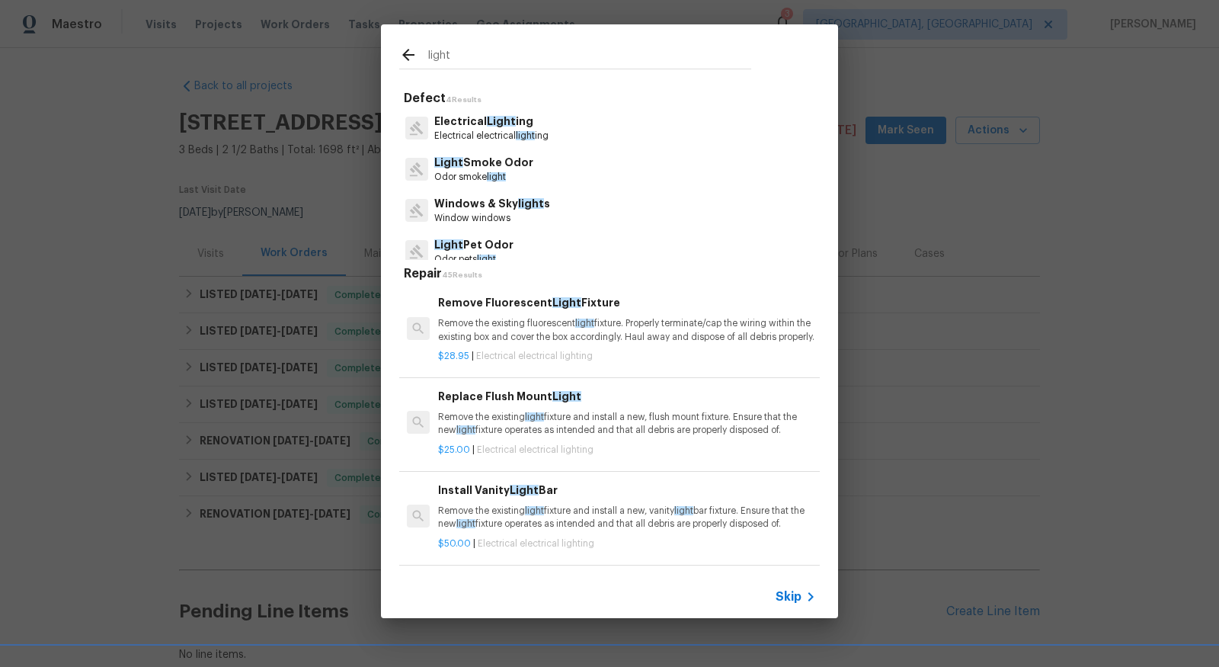
click at [463, 127] on p "Electrical Light ing" at bounding box center [491, 122] width 114 height 16
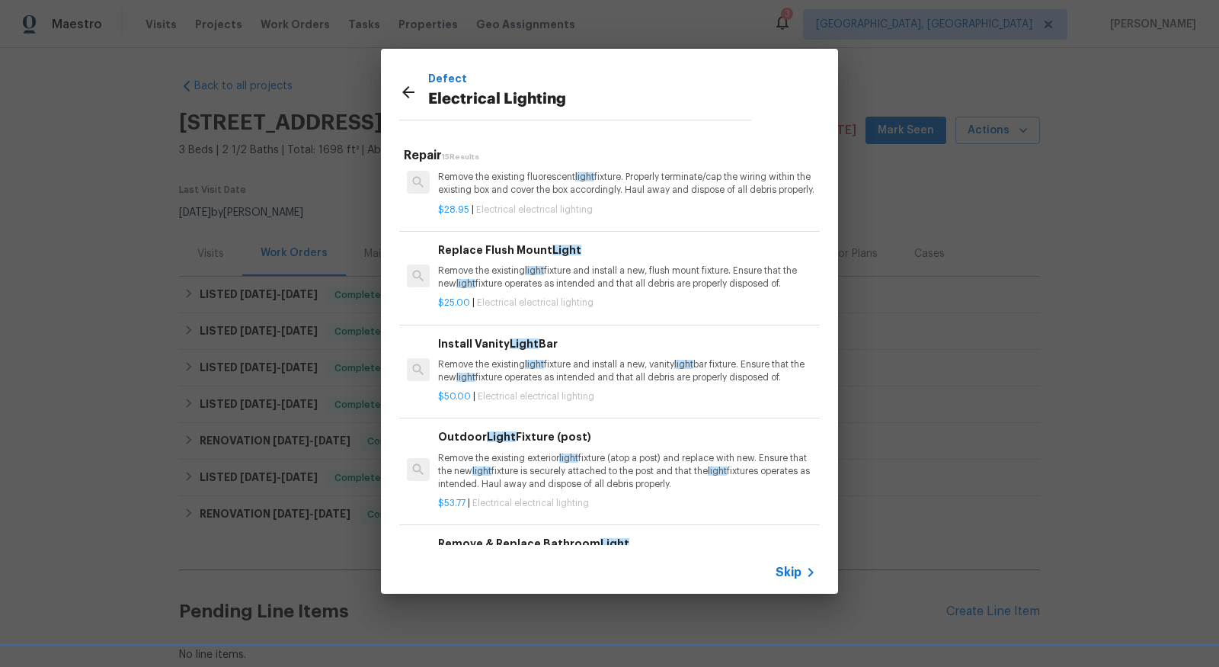
scroll to position [43, 0]
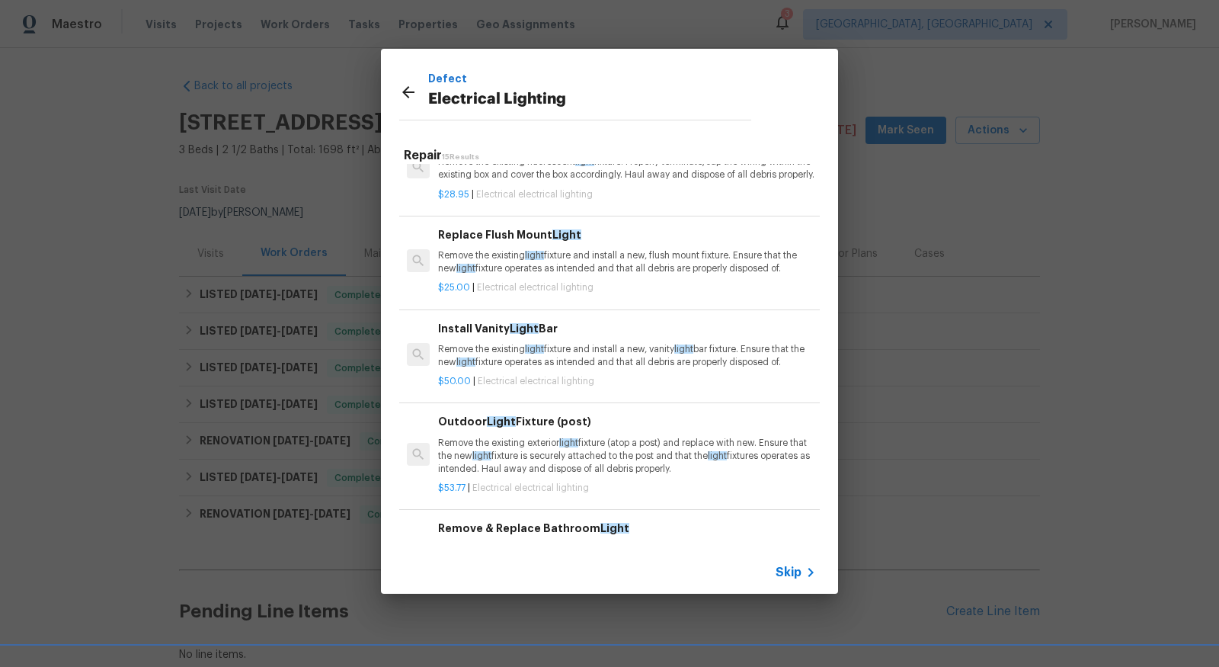
click at [525, 334] on span "Light" at bounding box center [524, 328] width 29 height 11
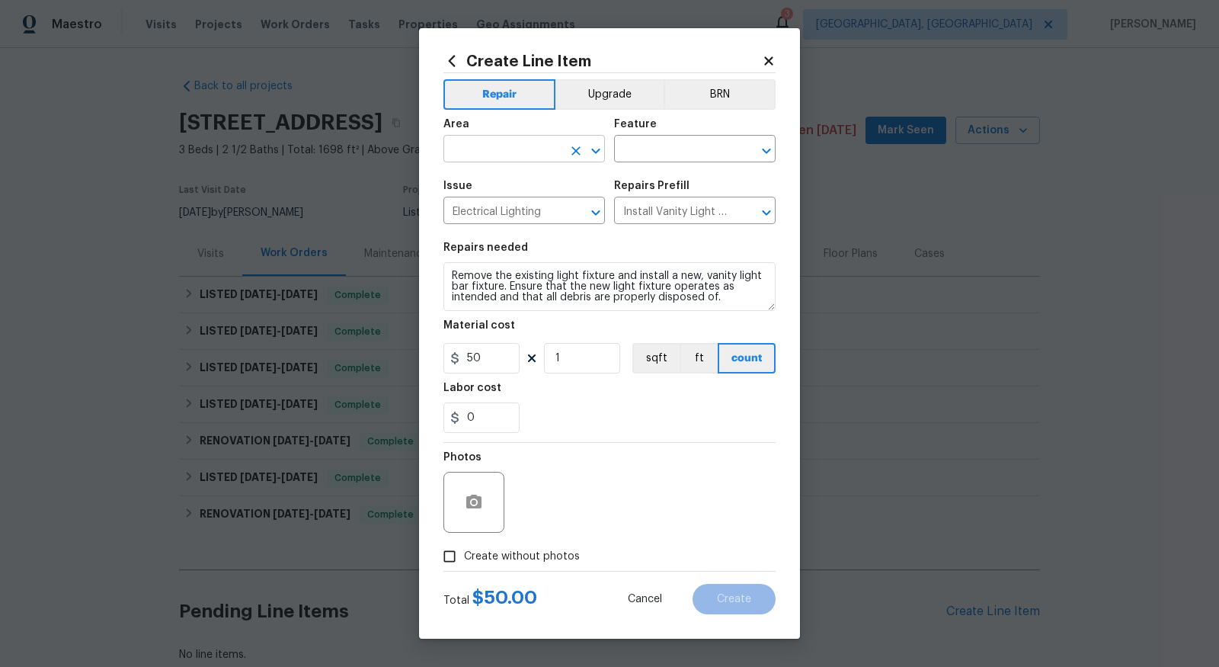
click at [539, 158] on input "text" at bounding box center [503, 151] width 119 height 24
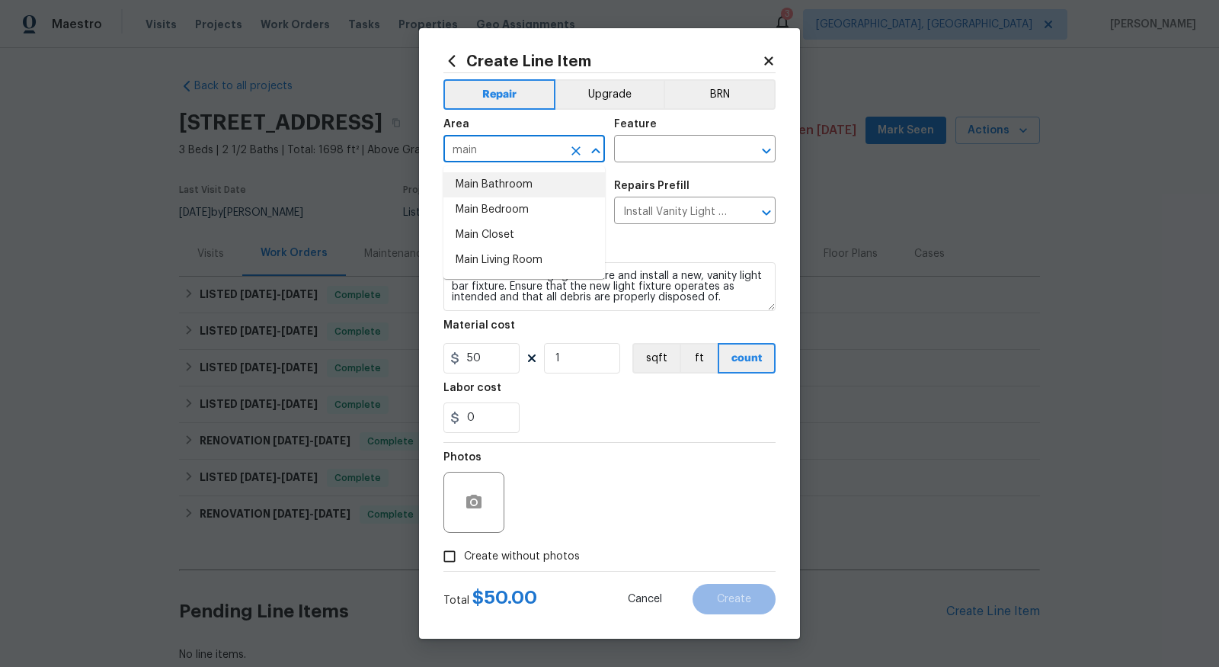
click at [525, 183] on li "Main Bathroom" at bounding box center [525, 184] width 162 height 25
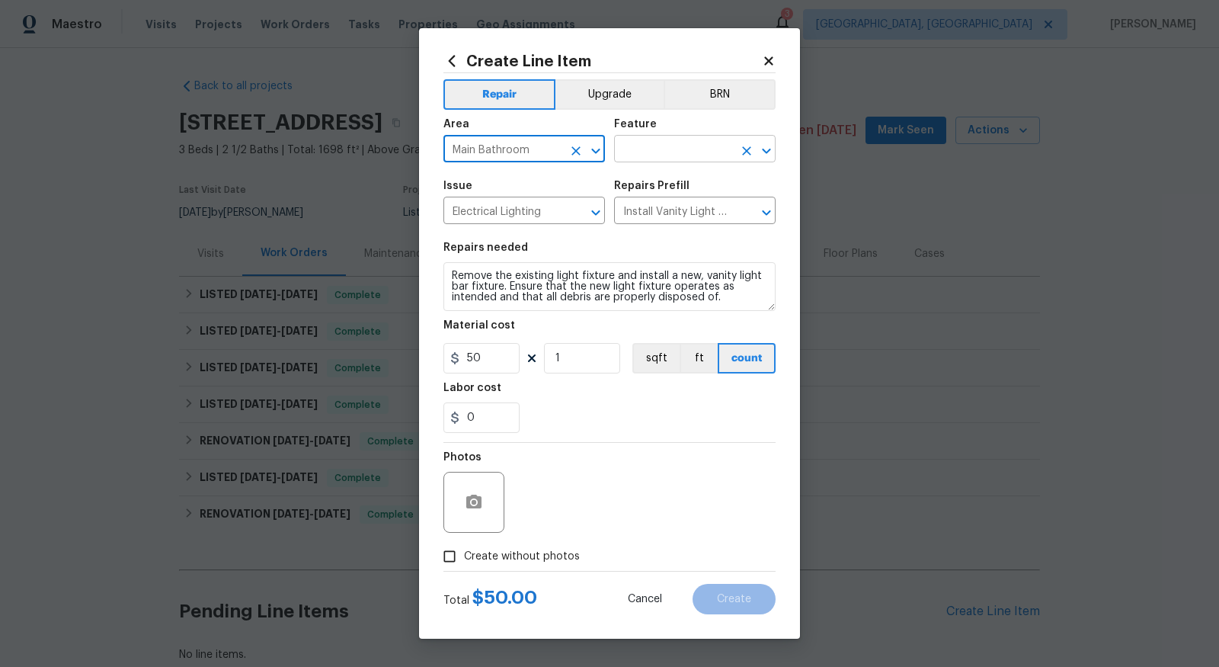
type input "Main Bathroom"
click at [654, 146] on input "text" at bounding box center [673, 151] width 119 height 24
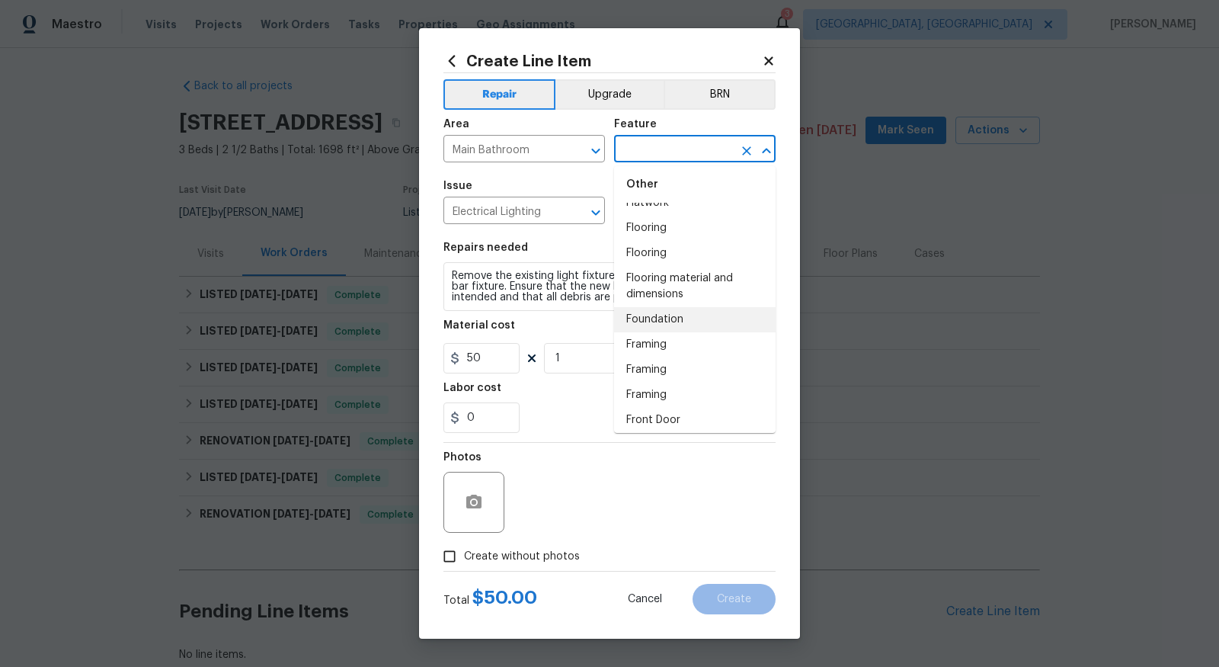
scroll to position [1390, 0]
click at [697, 144] on input "text" at bounding box center [673, 151] width 119 height 24
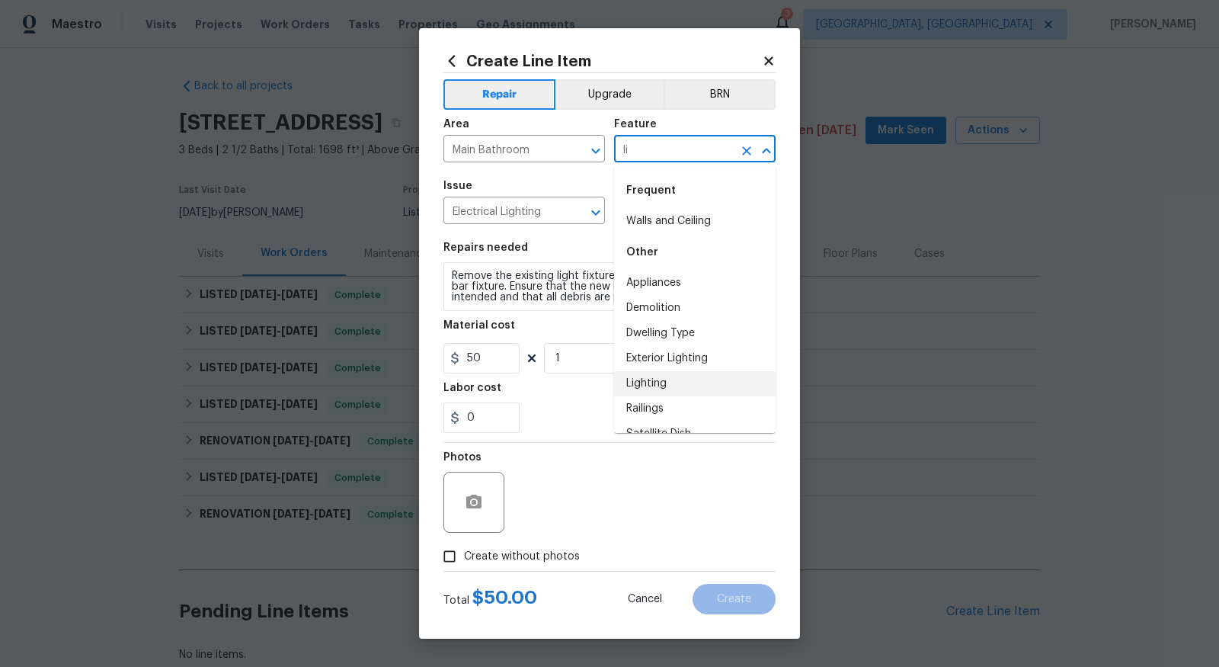
click at [674, 380] on li "Lighting" at bounding box center [695, 383] width 162 height 25
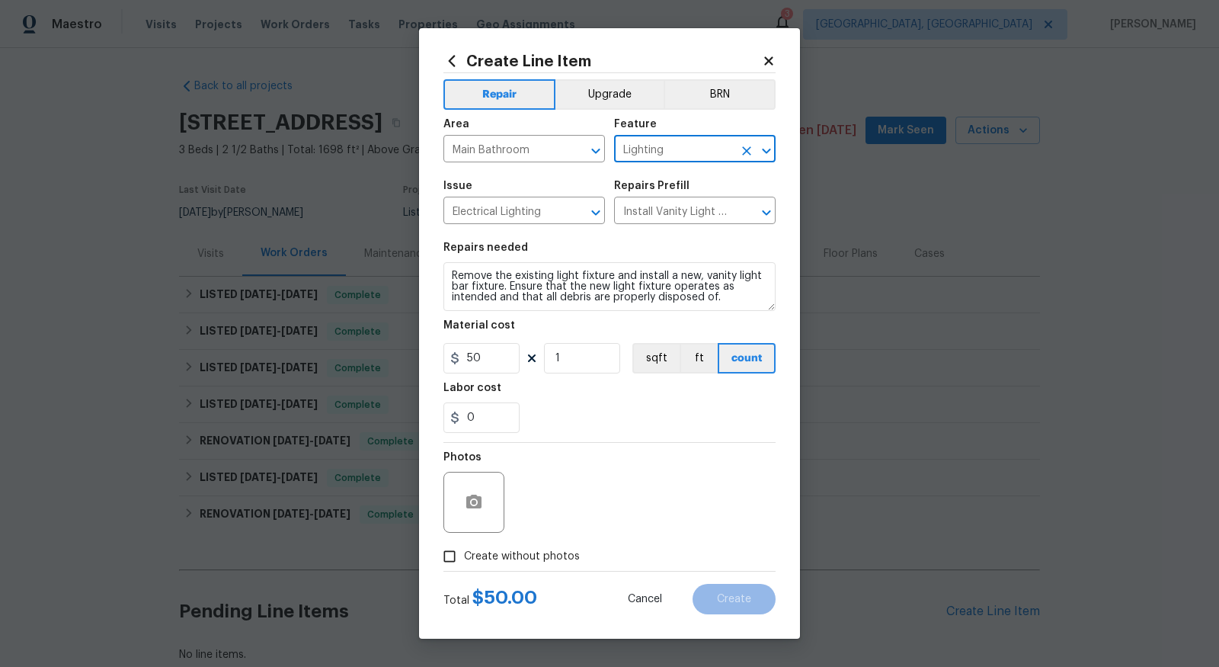
type input "Lighting"
click at [495, 284] on textarea "Remove the existing light fixture and install a new, vanity light bar fixture. …" at bounding box center [610, 286] width 332 height 49
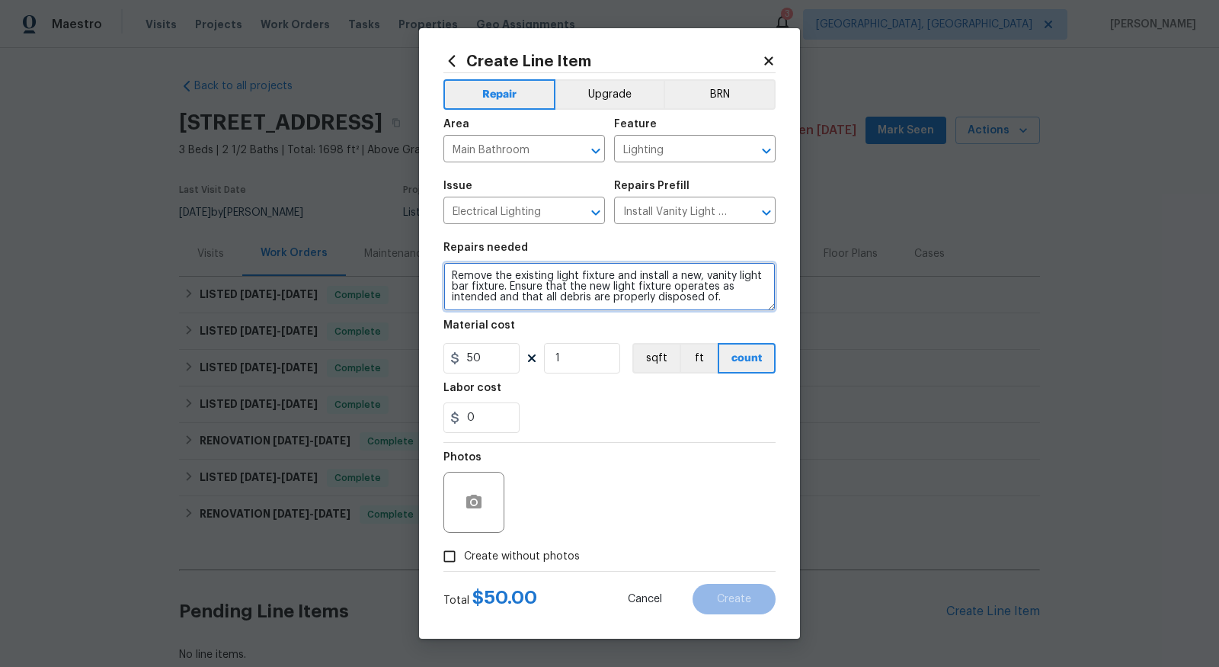
click at [495, 284] on textarea "Remove the existing light fixture and install a new, vanity light bar fixture. …" at bounding box center [610, 286] width 332 height 49
type textarea "Replace bathroom vanity light in master. There should be touch up paint in the …"
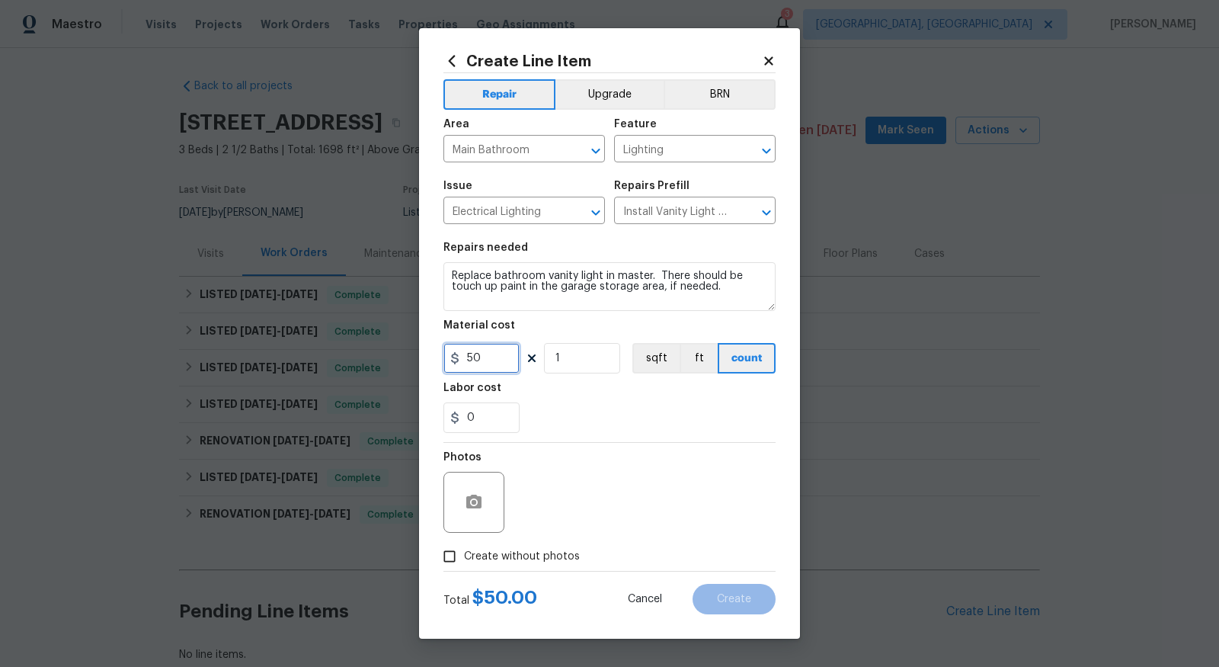
click at [468, 355] on input "50" at bounding box center [482, 358] width 76 height 30
type input "150"
click at [500, 406] on input "0" at bounding box center [482, 417] width 76 height 30
type input "75"
click at [451, 556] on input "Create without photos" at bounding box center [449, 556] width 29 height 29
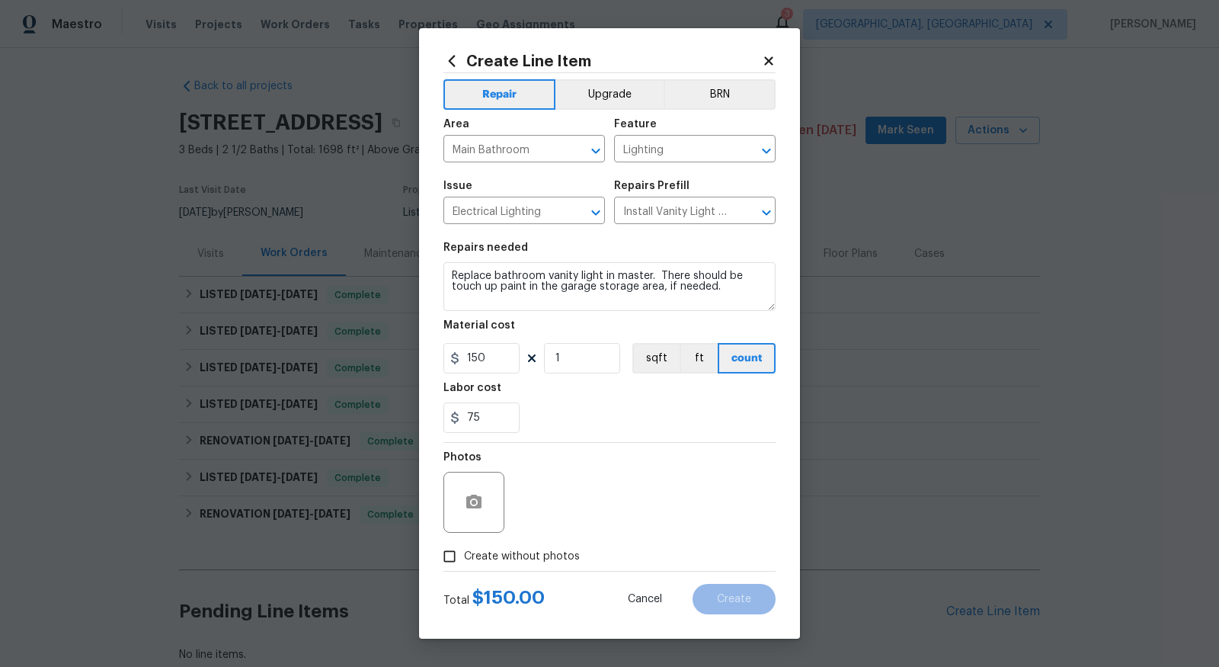
checkbox input "true"
click at [567, 509] on textarea at bounding box center [646, 502] width 259 height 61
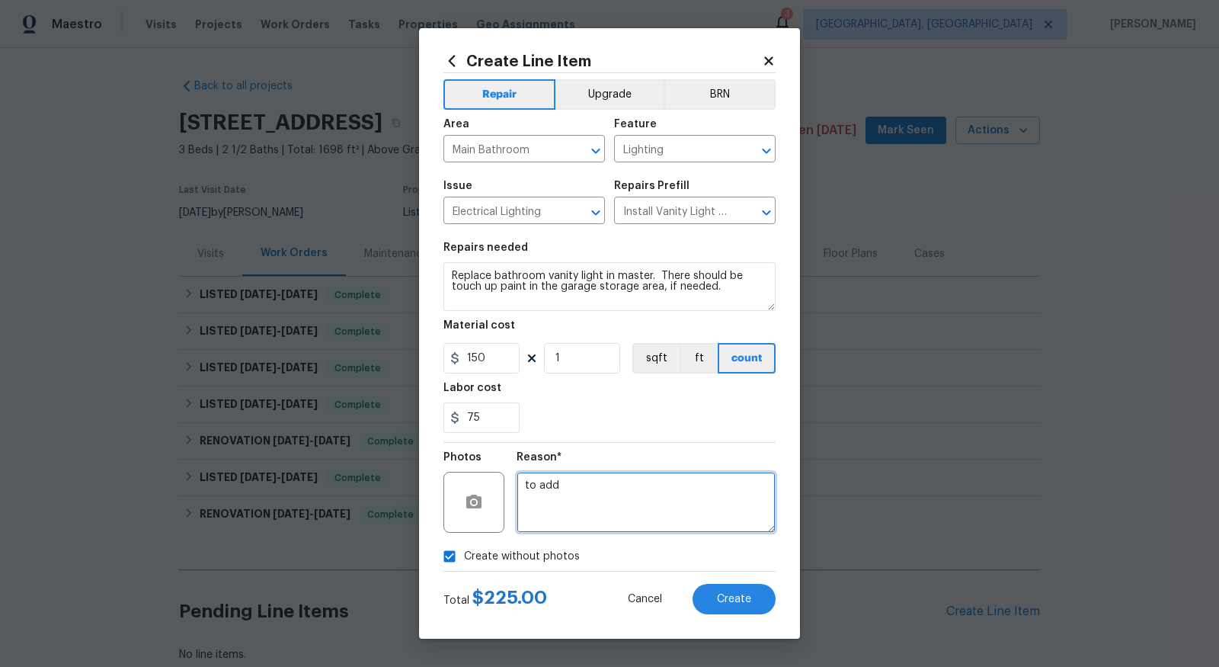
type textarea "to add"
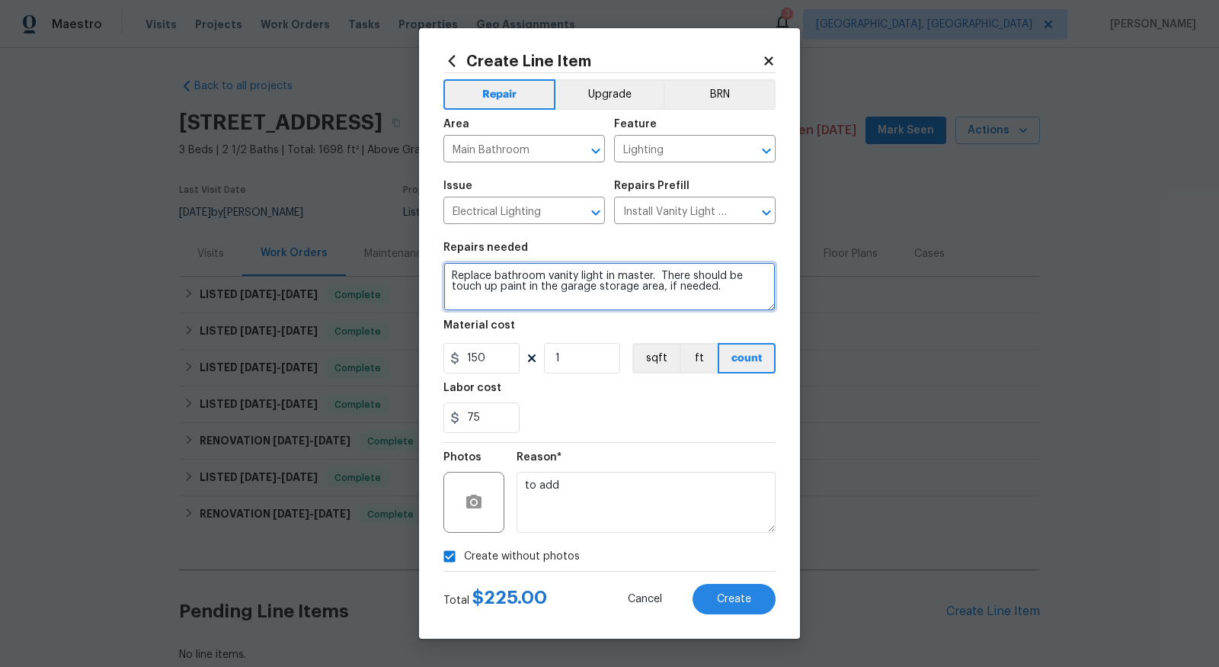
click at [739, 306] on textarea "Replace bathroom vanity light in master. There should be touch up paint in the …" at bounding box center [610, 286] width 332 height 49
type textarea "Replace bathroom vanity light in master. There should be touch up paint in the …"
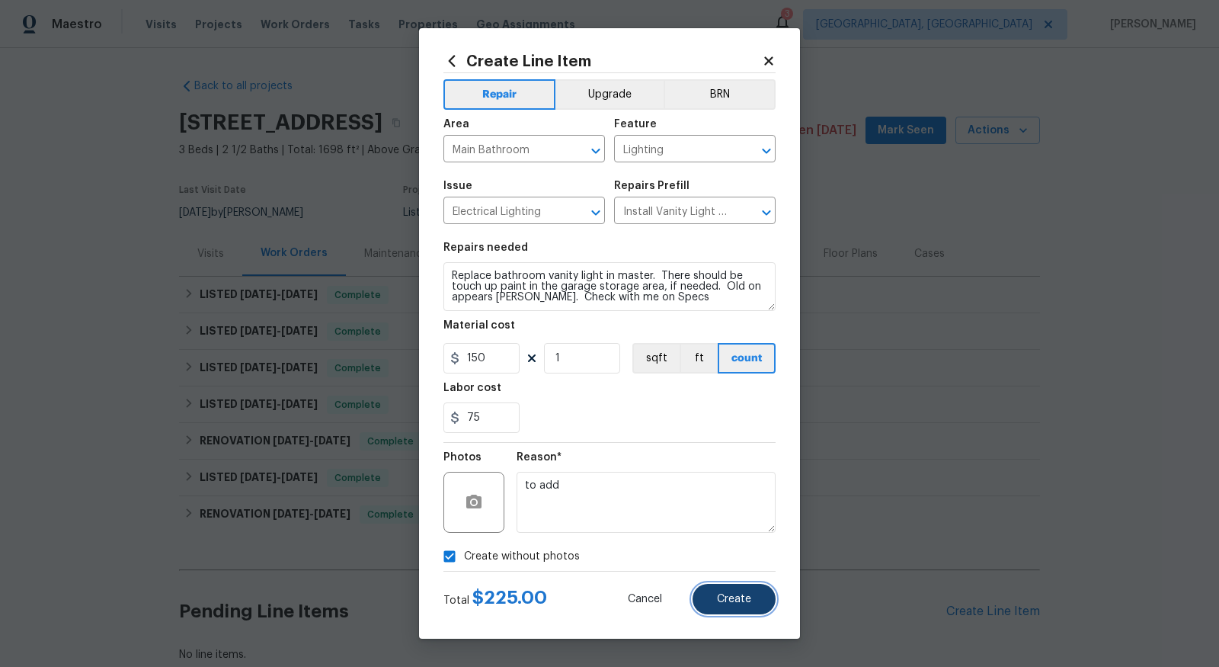
click at [710, 600] on button "Create" at bounding box center [734, 599] width 83 height 30
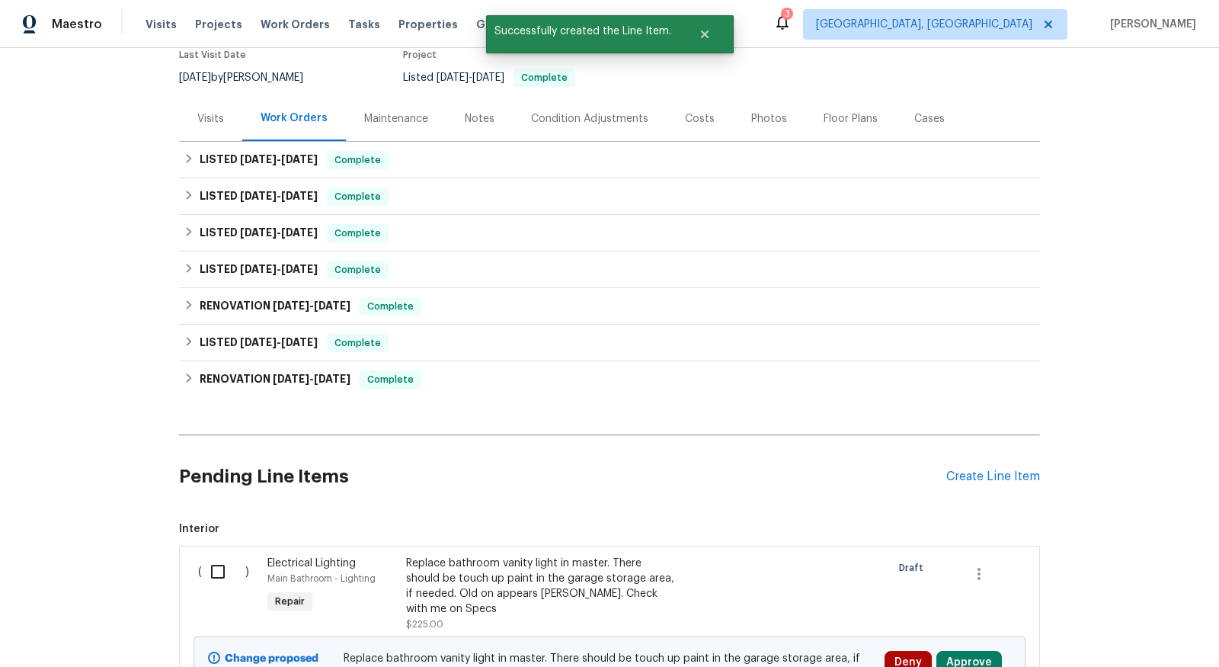
scroll to position [191, 0]
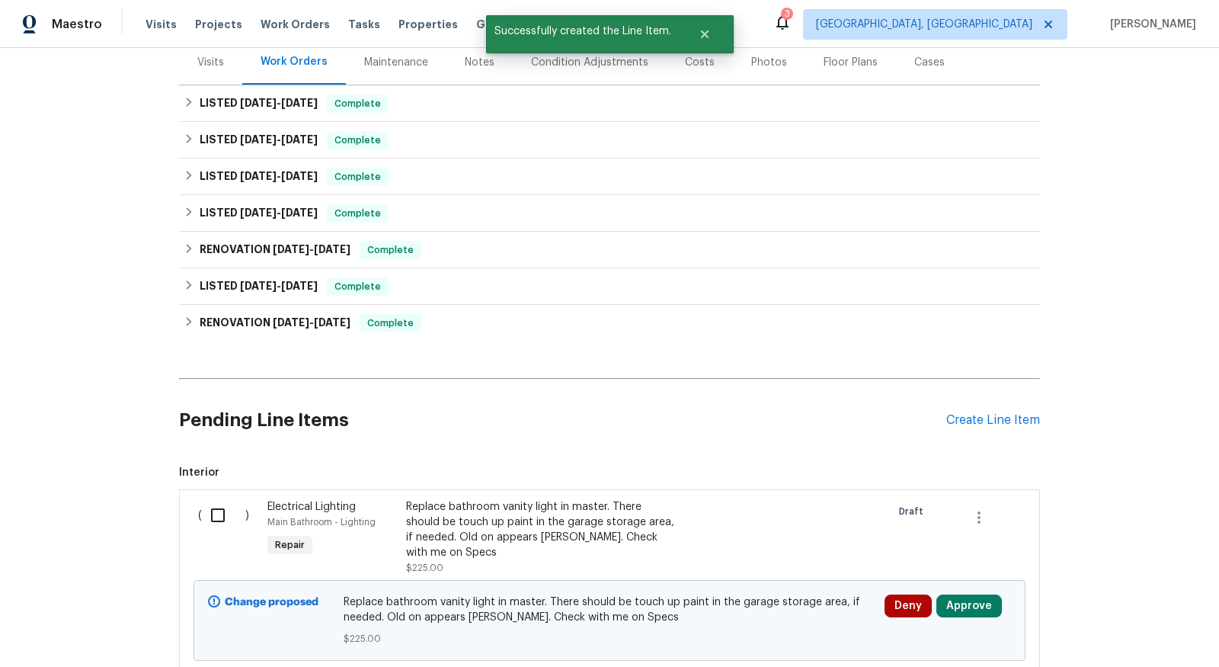
click at [981, 411] on div "Pending Line Items Create Line Item" at bounding box center [609, 420] width 861 height 71
click at [974, 419] on div "Create Line Item" at bounding box center [994, 420] width 94 height 14
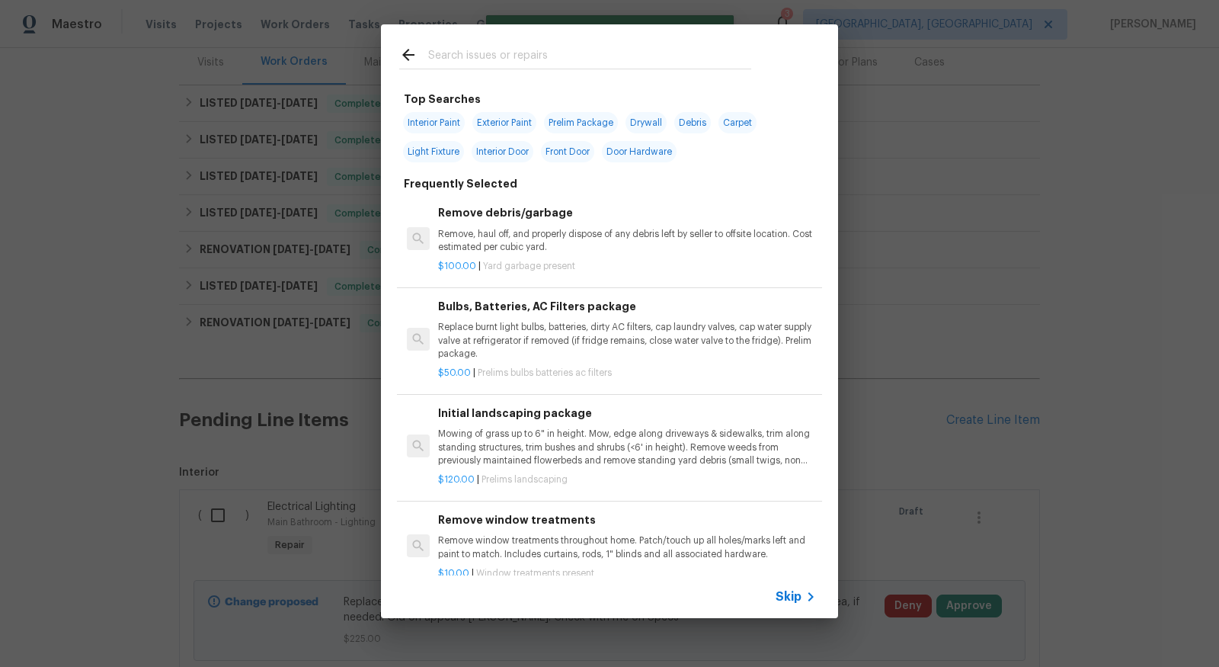
click at [577, 61] on input "text" at bounding box center [589, 57] width 323 height 23
type input "door"
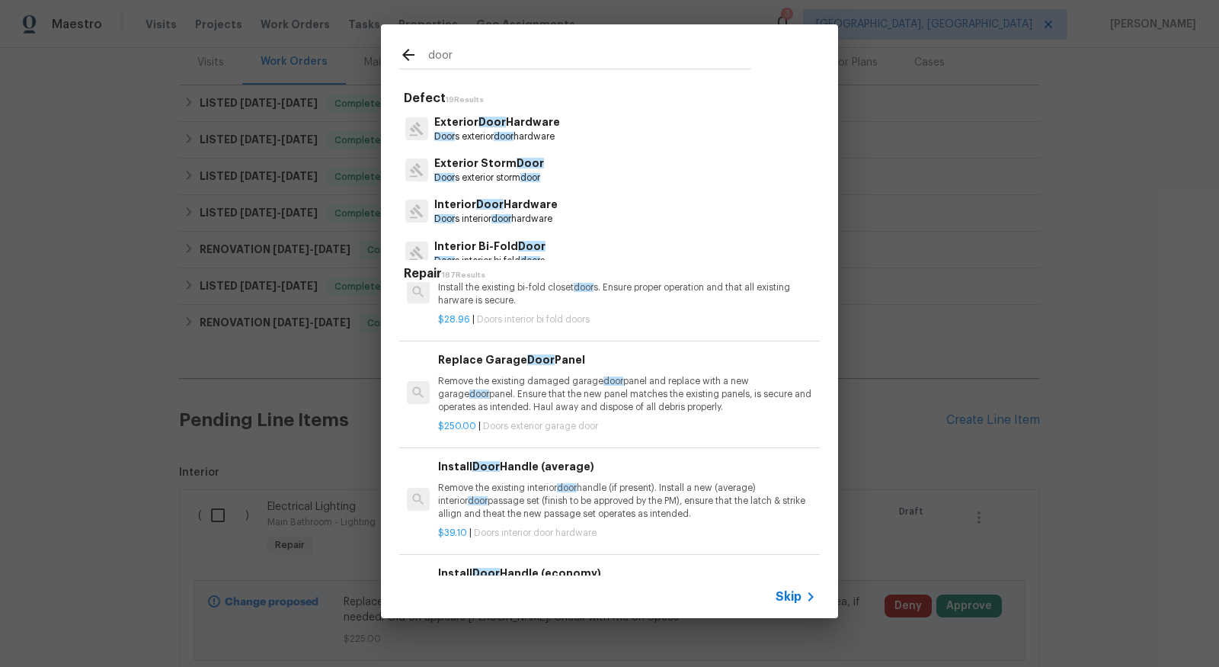
scroll to position [85, 0]
click at [505, 172] on p "Door s exterior storm door" at bounding box center [489, 174] width 110 height 13
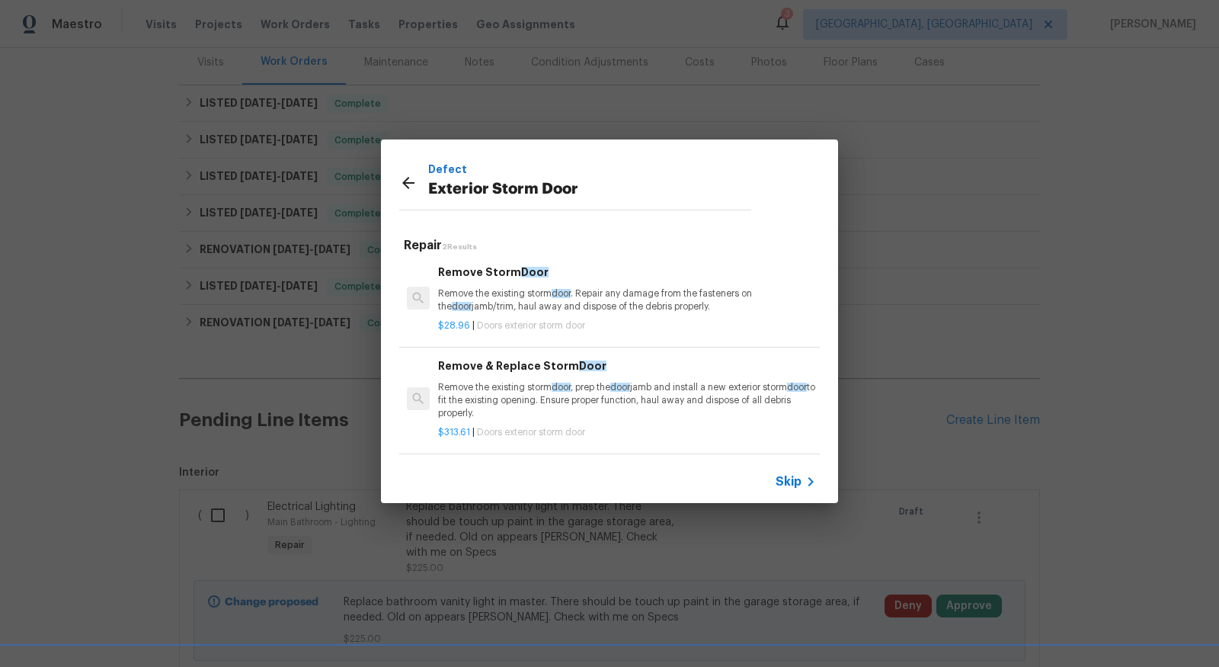
scroll to position [2, 0]
click at [412, 176] on icon at bounding box center [408, 183] width 18 height 18
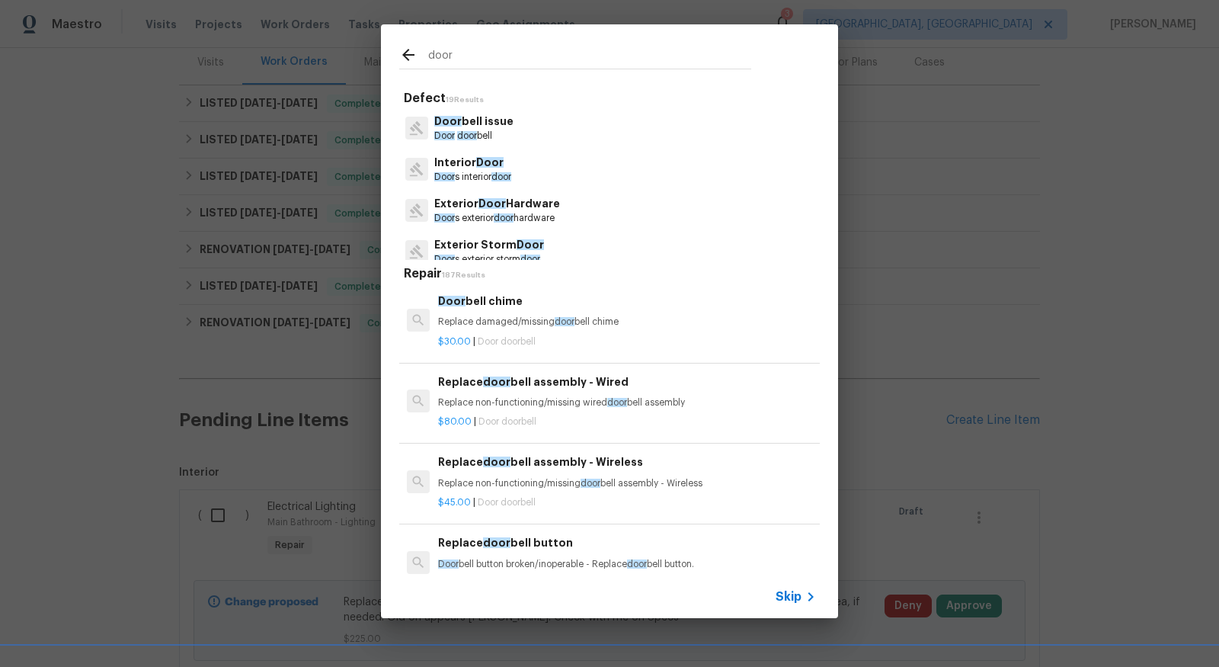
click at [523, 34] on div "door" at bounding box center [575, 54] width 389 height 60
click at [524, 47] on input "door" at bounding box center [589, 57] width 323 height 23
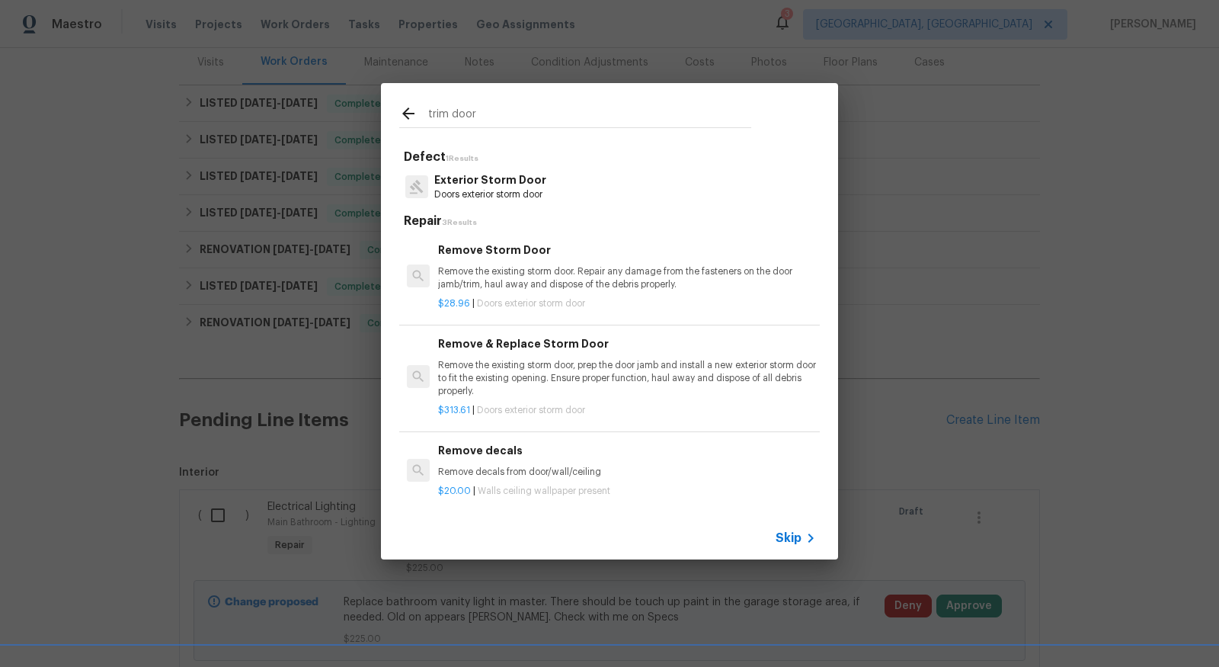
click at [546, 130] on div "trim door" at bounding box center [575, 113] width 389 height 60
click at [568, 107] on input "trim door" at bounding box center [589, 115] width 323 height 23
click at [568, 109] on input "trim door" at bounding box center [589, 115] width 323 height 23
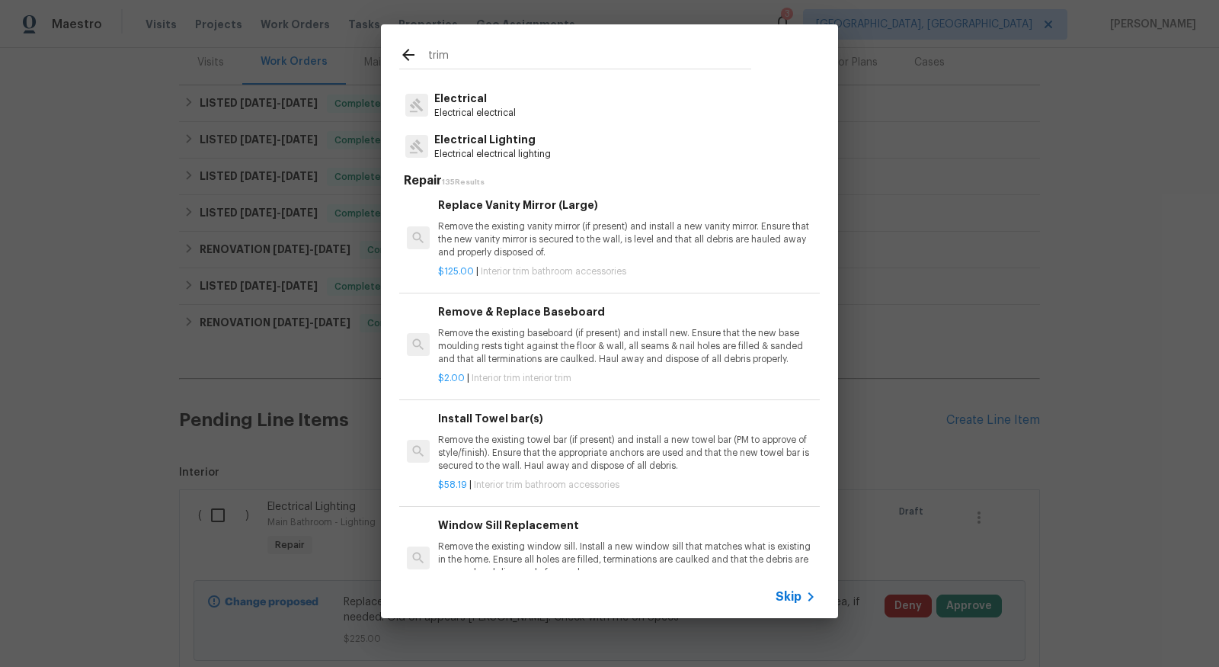
scroll to position [0, 0]
type input "t"
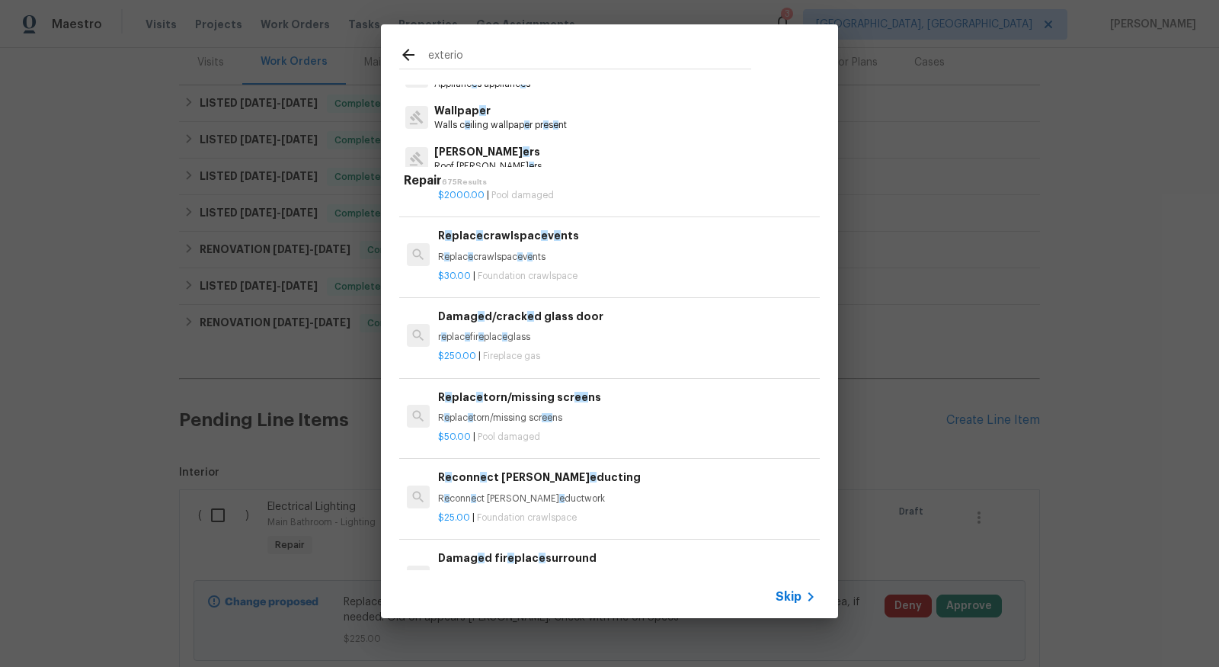
type input "exterior"
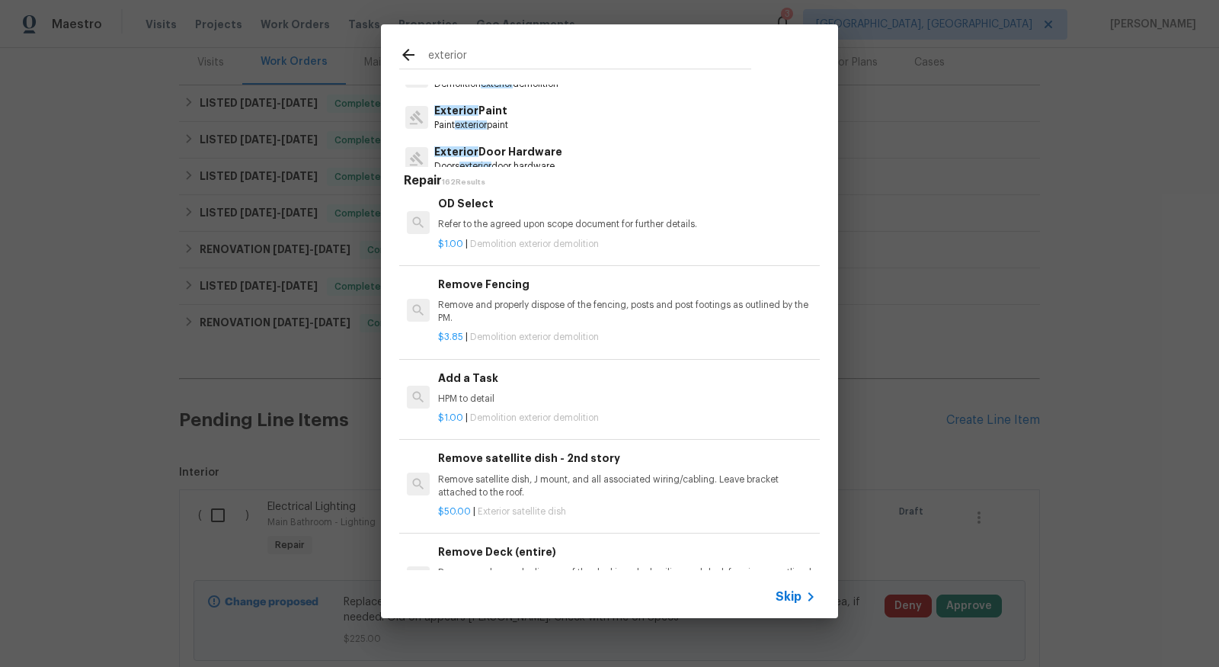
scroll to position [834, 0]
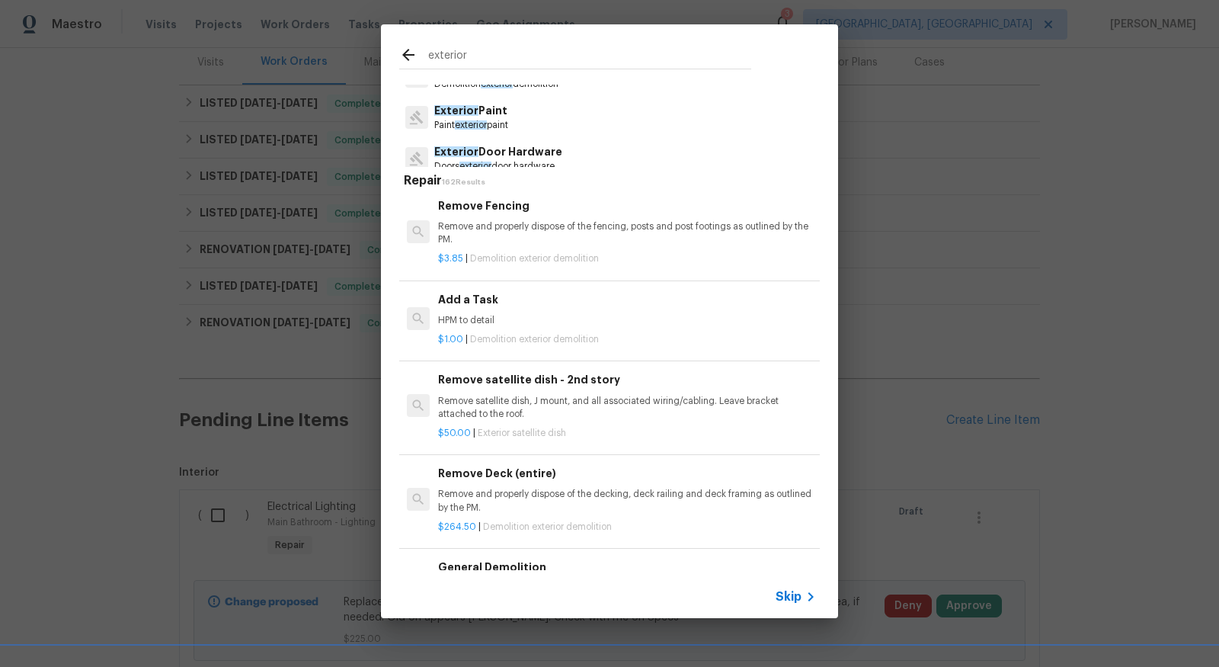
click at [486, 117] on p "Exterior Paint" at bounding box center [471, 111] width 74 height 16
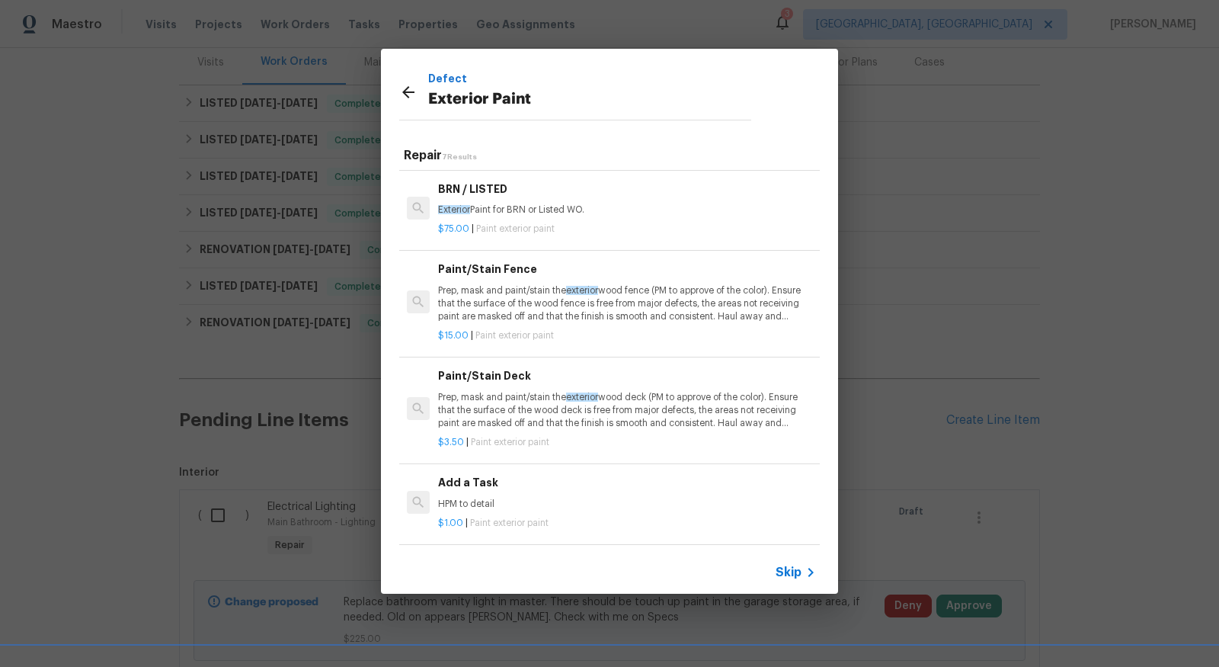
scroll to position [0, 0]
click at [485, 497] on div "Add a Task HPM to detail" at bounding box center [627, 495] width 378 height 37
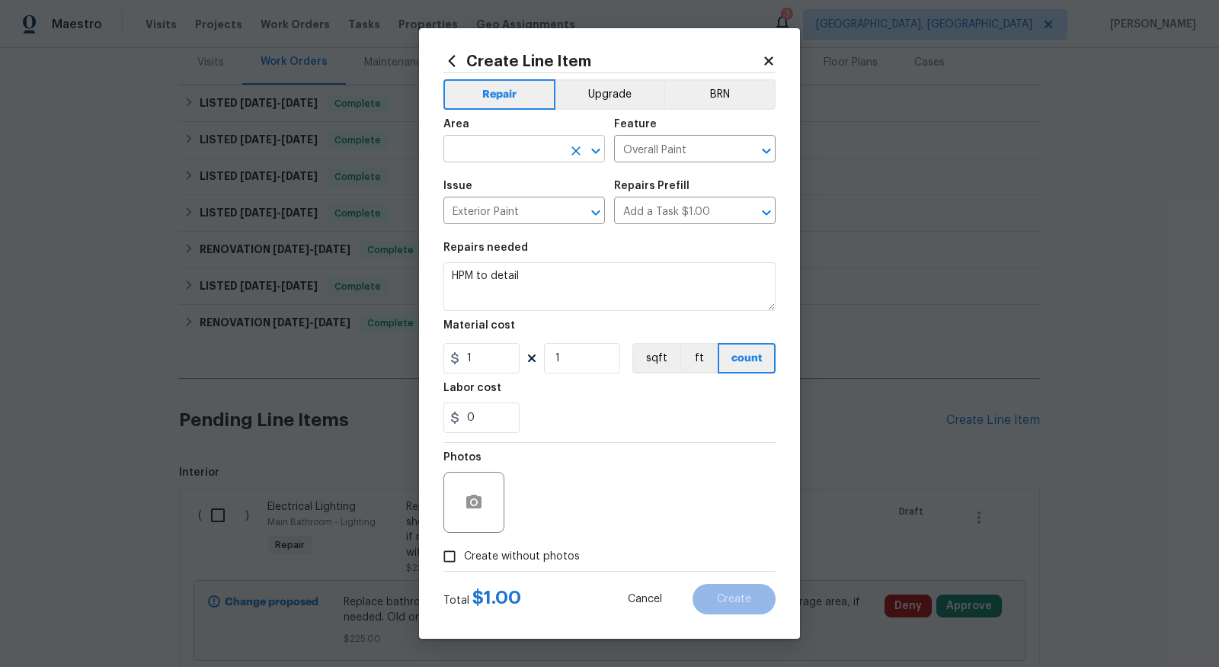
click at [548, 148] on input "text" at bounding box center [503, 151] width 119 height 24
click at [523, 186] on li "Back" at bounding box center [525, 184] width 162 height 25
type input "Back"
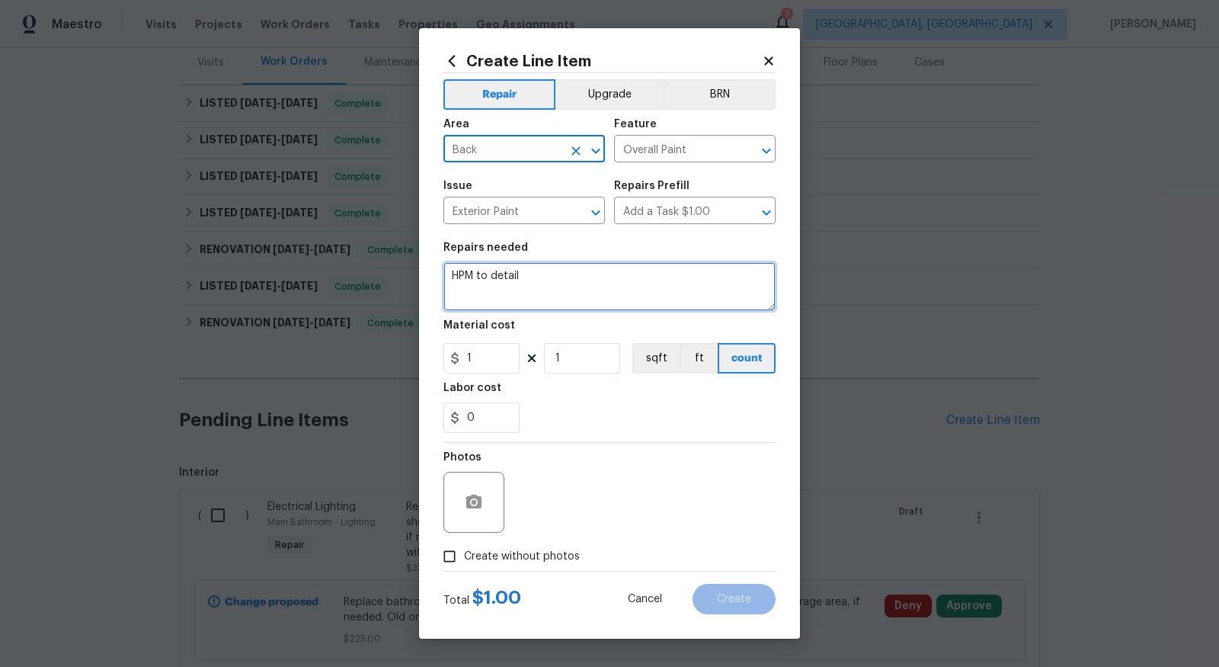
click at [545, 283] on textarea "HPM to detail" at bounding box center [610, 286] width 332 height 49
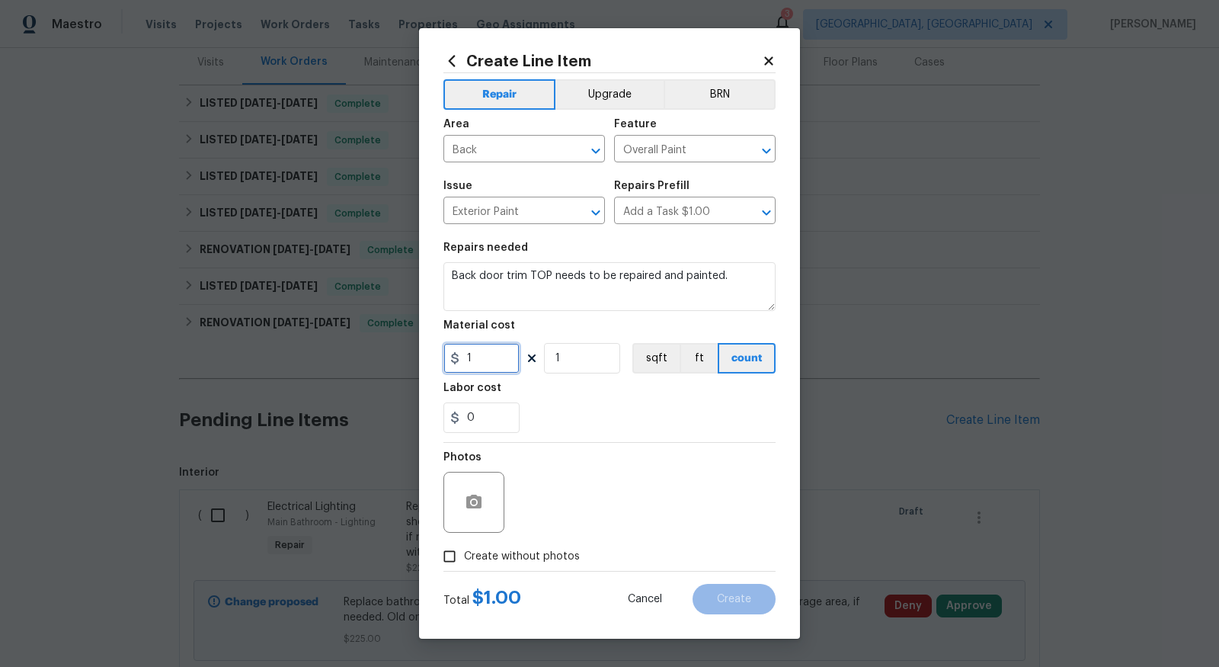
click at [486, 361] on input "1" at bounding box center [482, 358] width 76 height 30
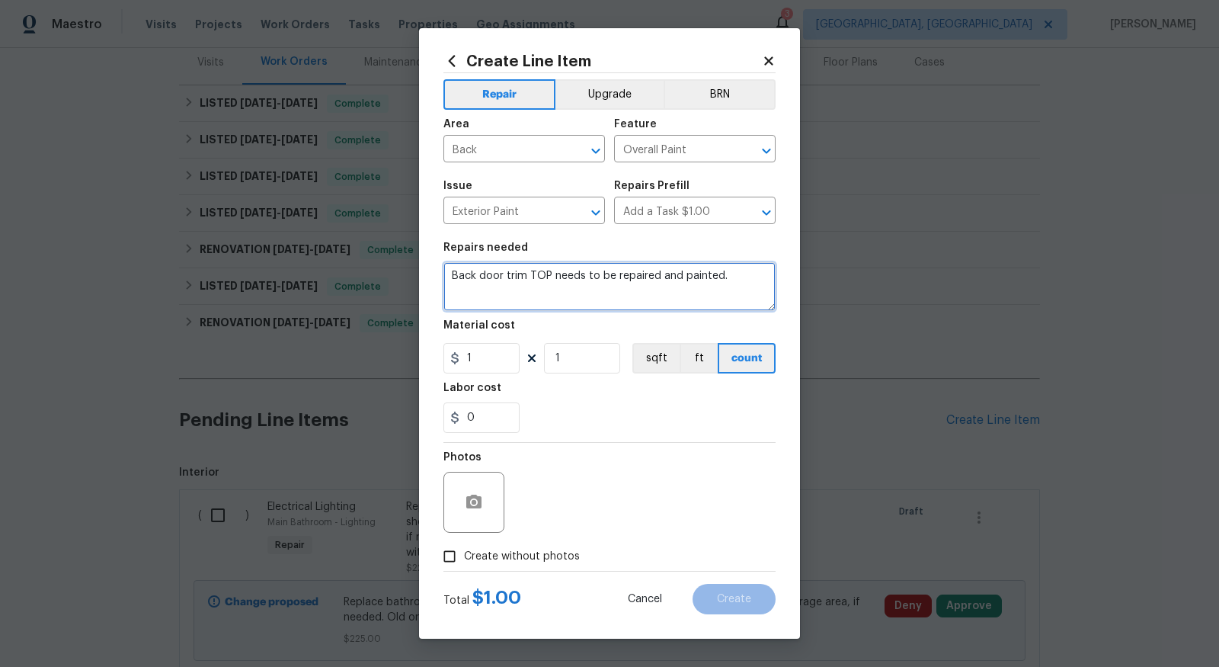
click at [452, 277] on textarea "Back door trim TOP needs to be repaired and painted." at bounding box center [610, 286] width 332 height 49
type textarea "EXTERIOR Back door trim TOP needs to be repaired and painted."
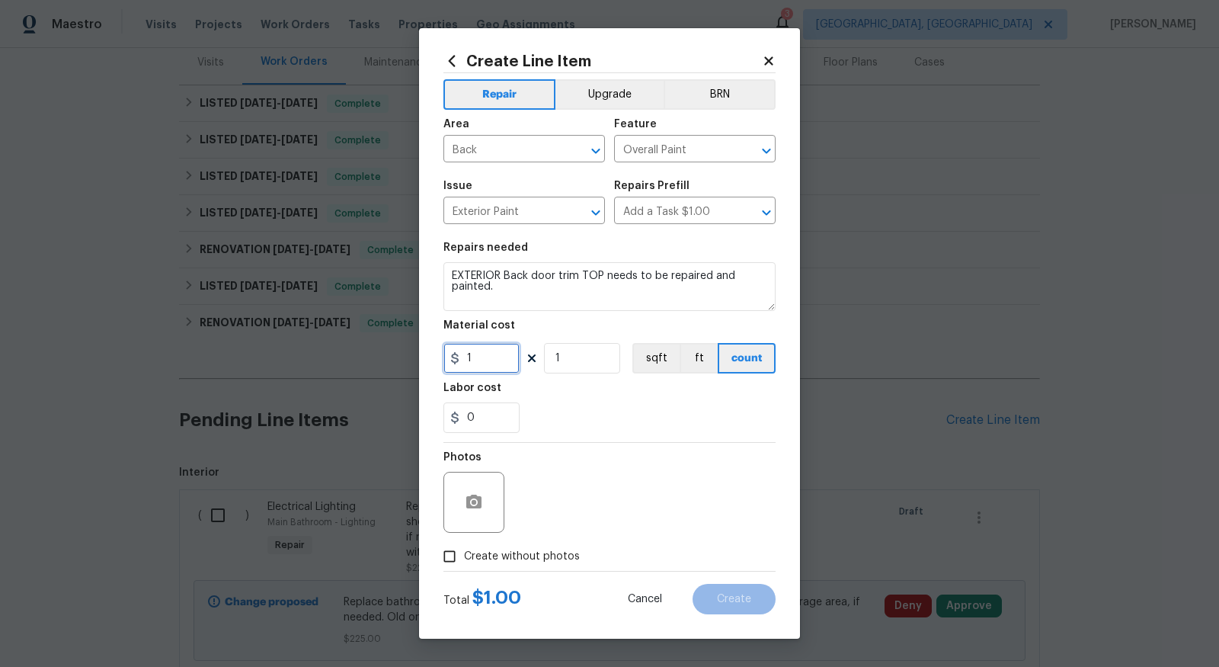
click at [487, 373] on input "1" at bounding box center [482, 358] width 76 height 30
type input "100"
click at [452, 555] on input "Create without photos" at bounding box center [449, 556] width 29 height 29
checkbox input "true"
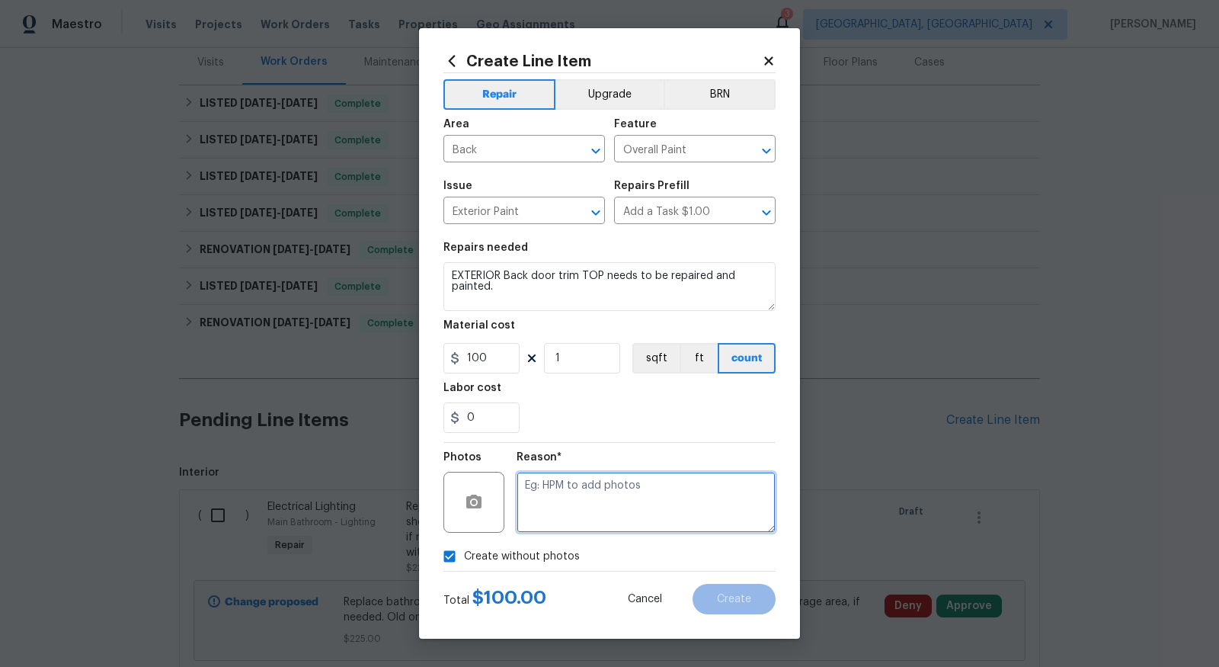
click at [668, 493] on textarea at bounding box center [646, 502] width 259 height 61
type textarea "to add"
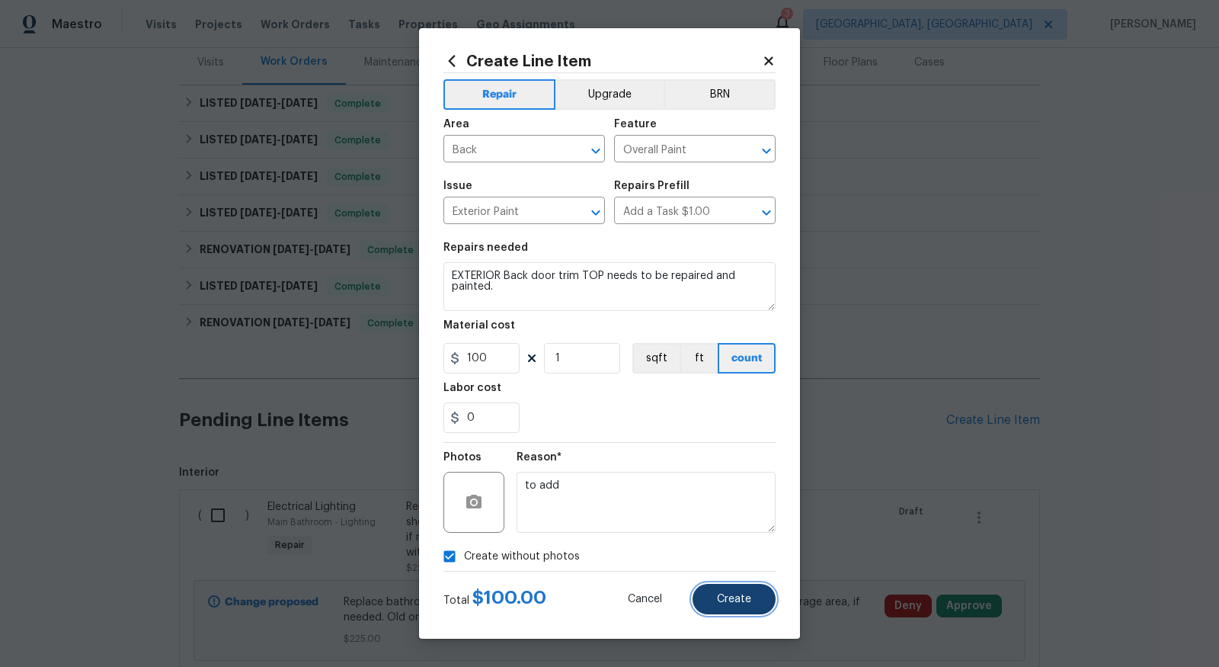
click at [748, 599] on span "Create" at bounding box center [734, 599] width 34 height 11
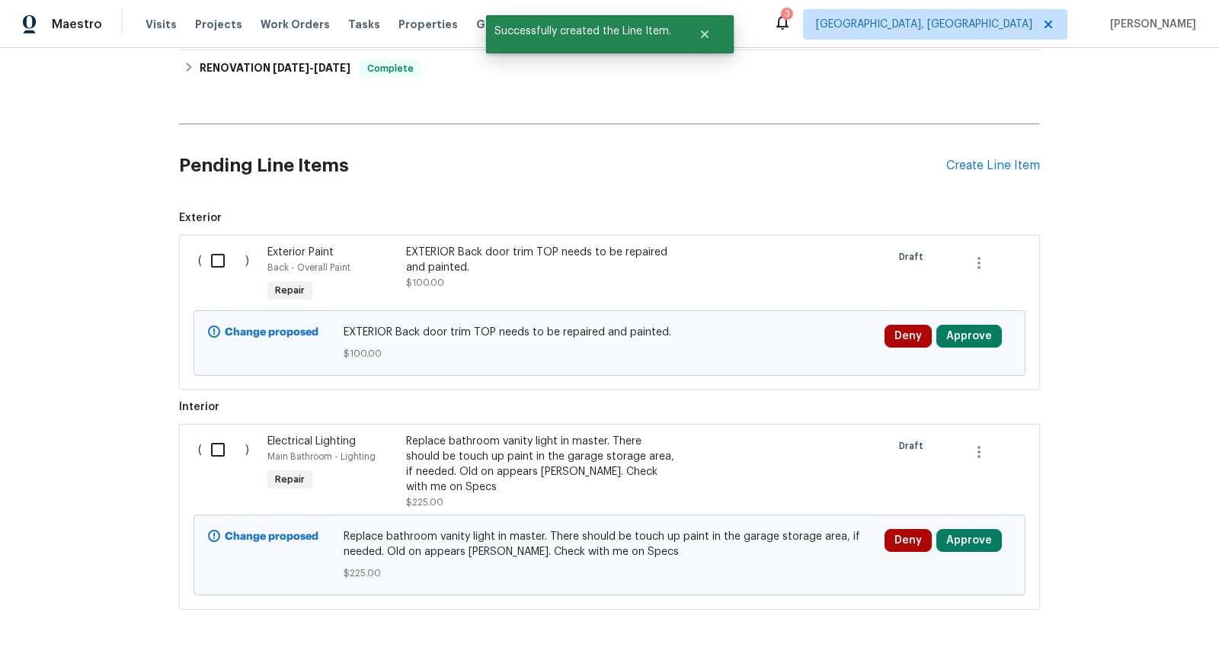
scroll to position [450, 0]
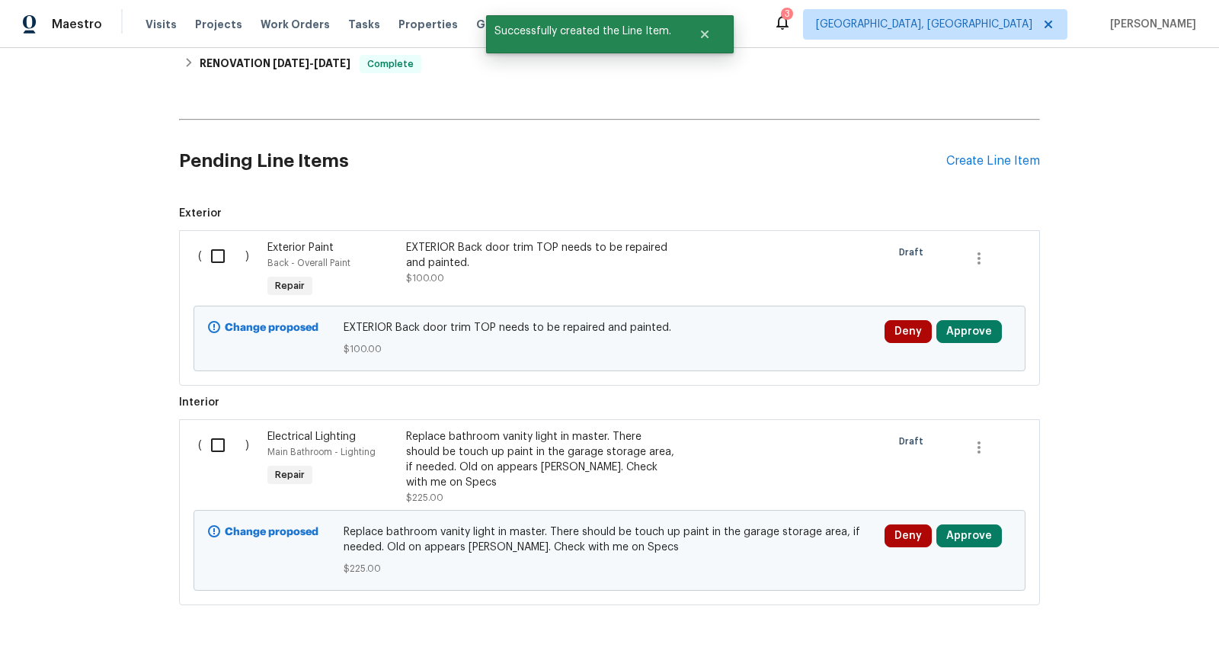
click at [219, 261] on input "checkbox" at bounding box center [223, 256] width 43 height 32
checkbox input "true"
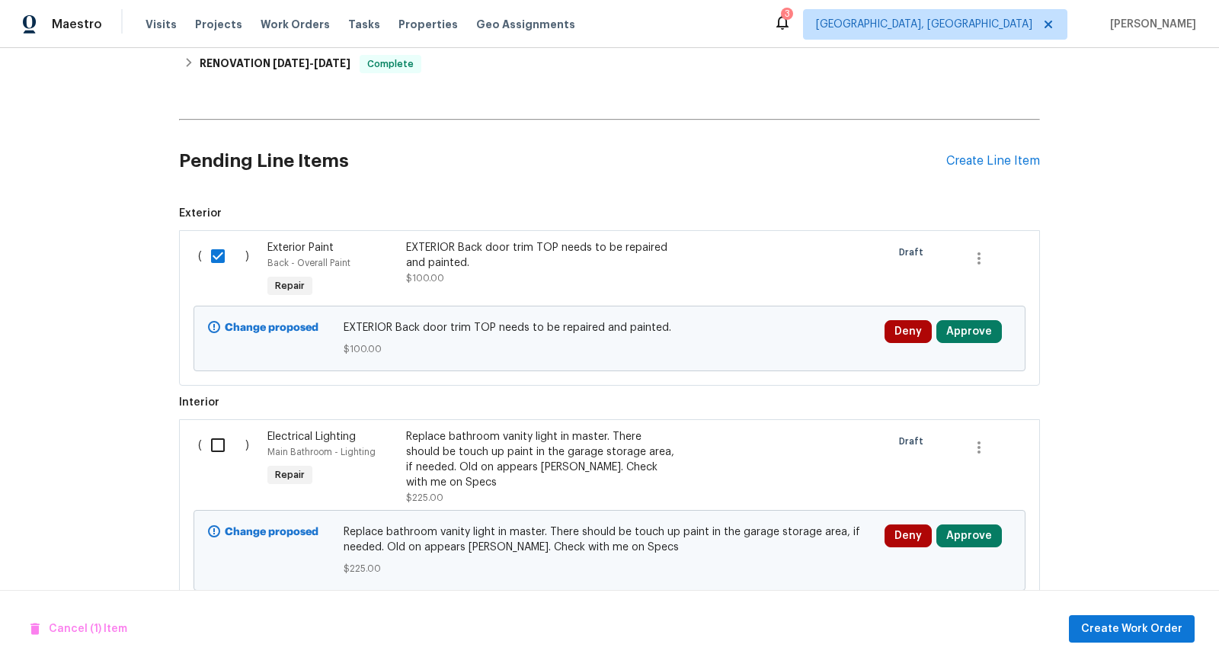
click at [220, 444] on input "checkbox" at bounding box center [223, 445] width 43 height 32
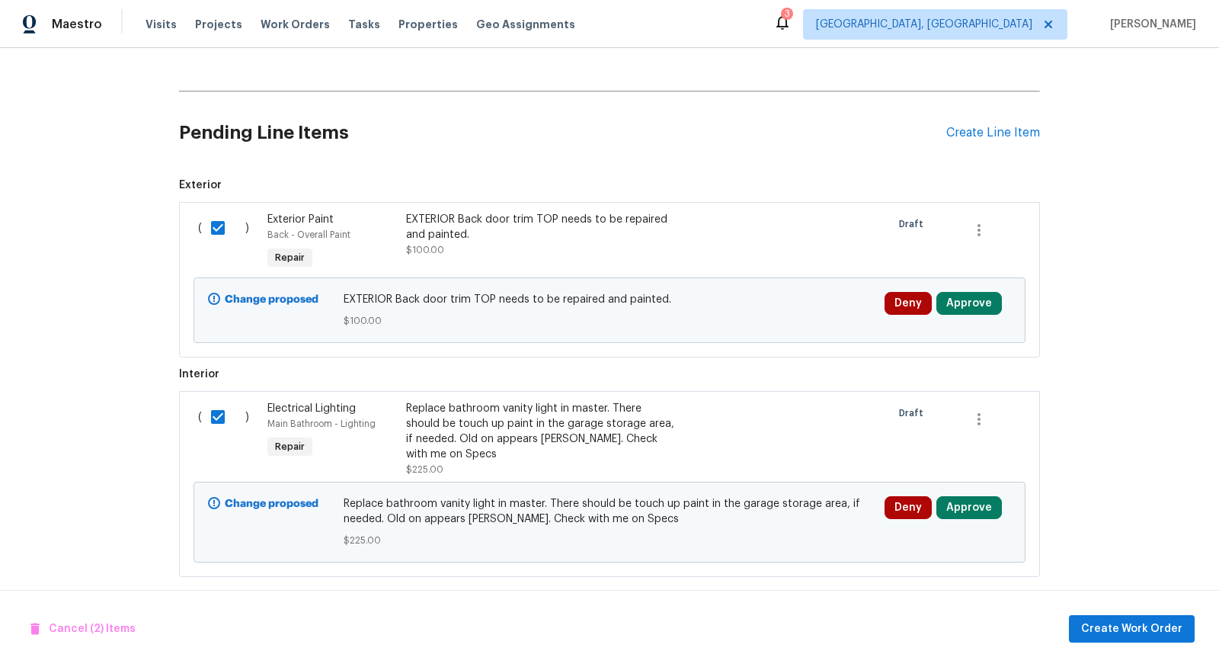
scroll to position [489, 0]
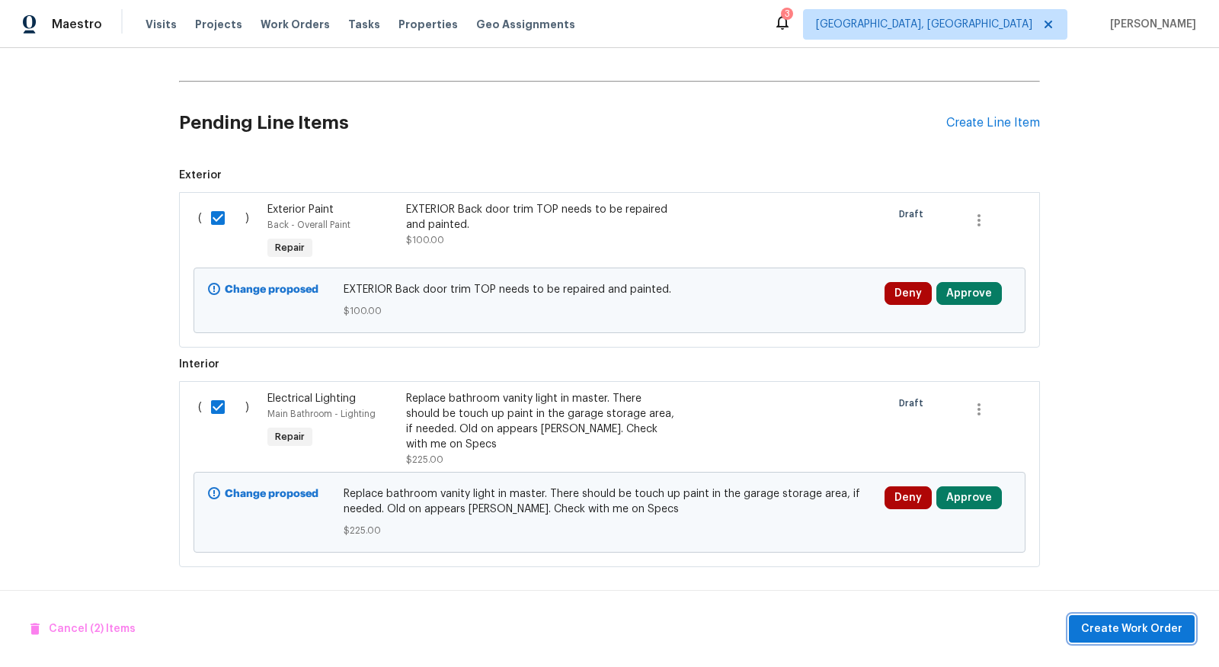
click at [1110, 623] on span "Create Work Order" at bounding box center [1132, 629] width 101 height 19
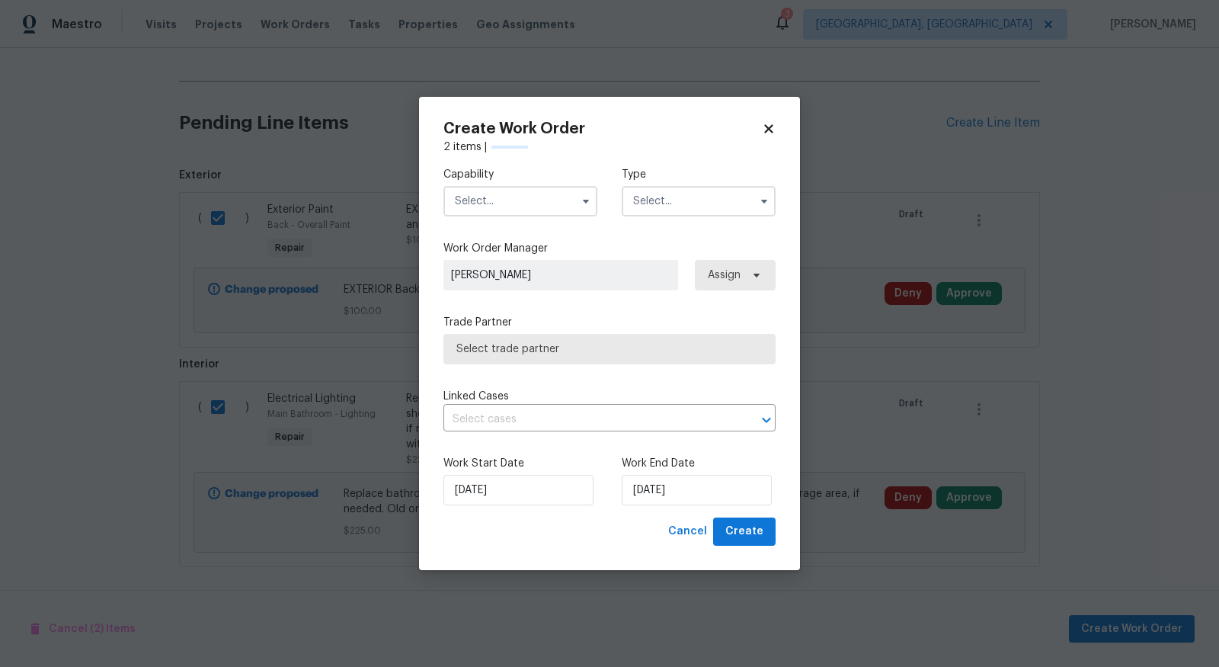
checkbox input "false"
click at [566, 197] on input "text" at bounding box center [521, 201] width 154 height 30
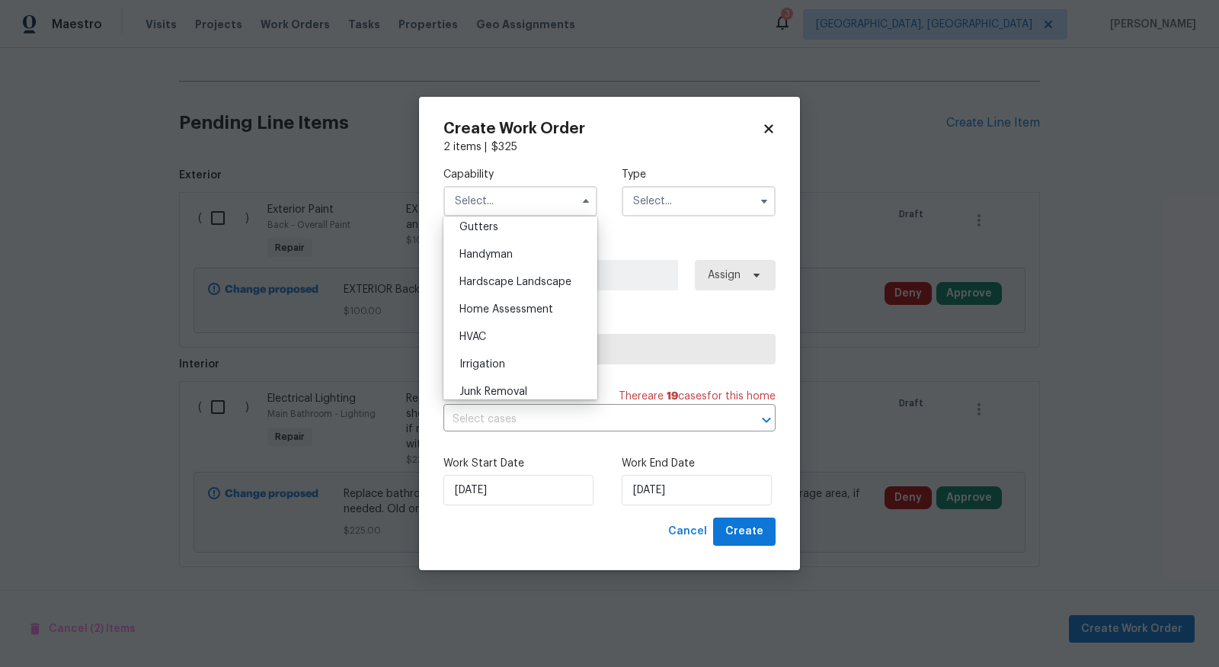
scroll to position [819, 0]
click at [515, 264] on div "Handyman" at bounding box center [520, 252] width 146 height 27
type input "Handyman"
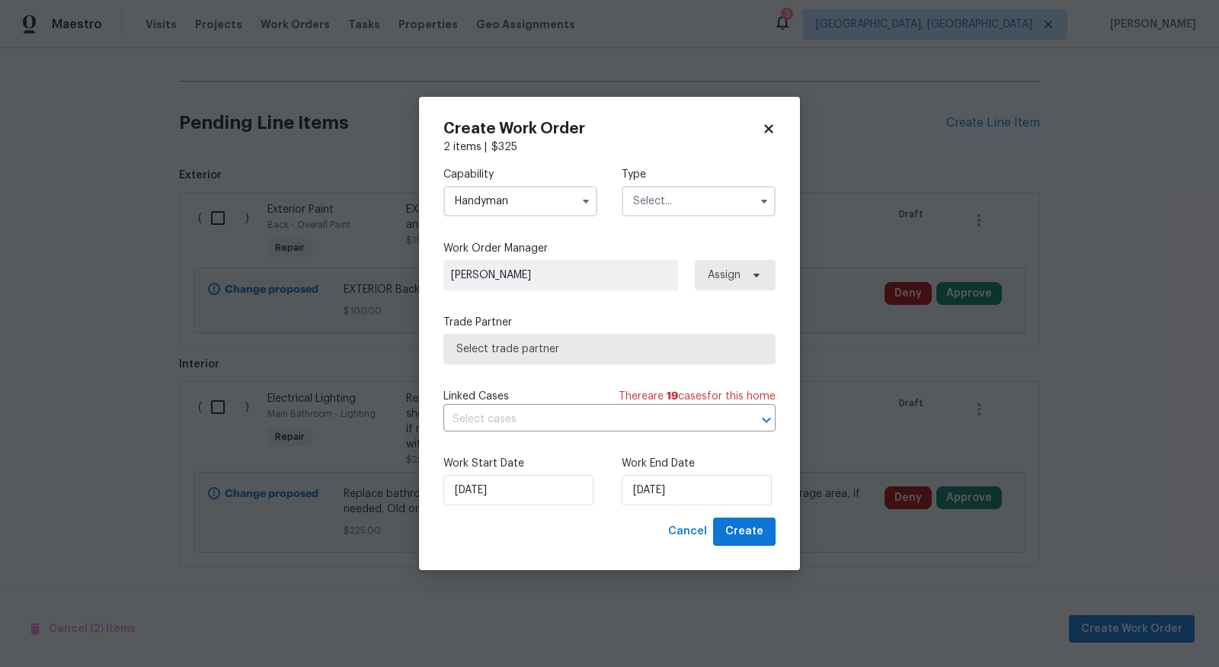
click at [707, 189] on input "text" at bounding box center [699, 201] width 154 height 30
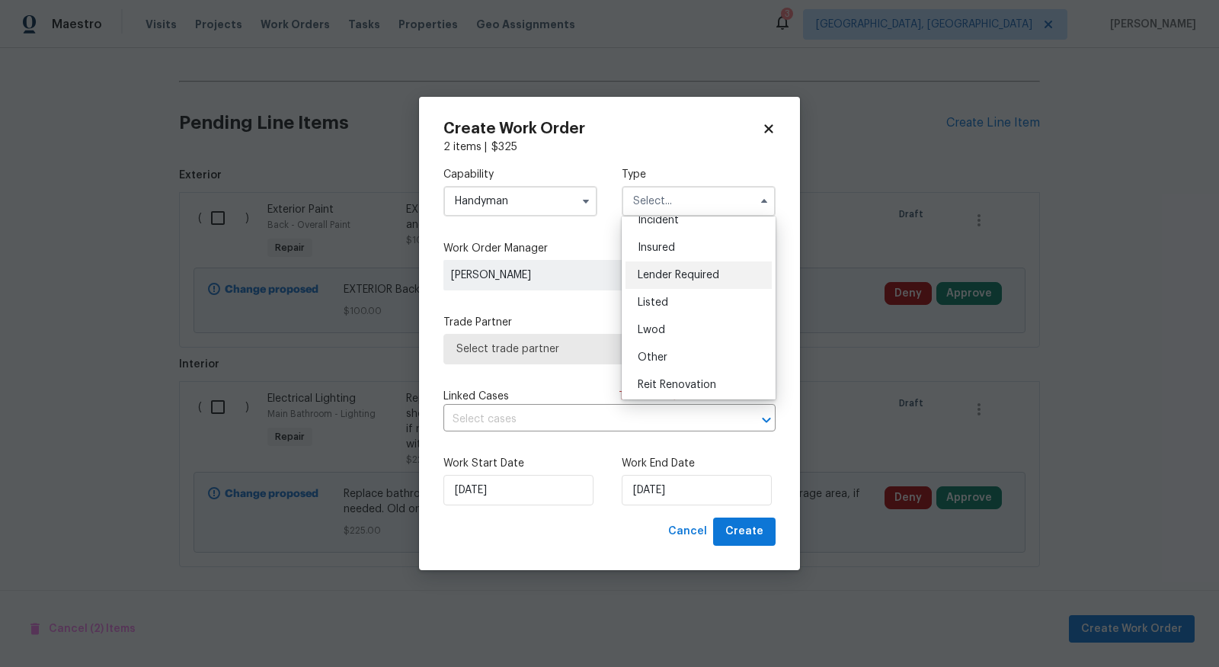
scroll to position [0, 0]
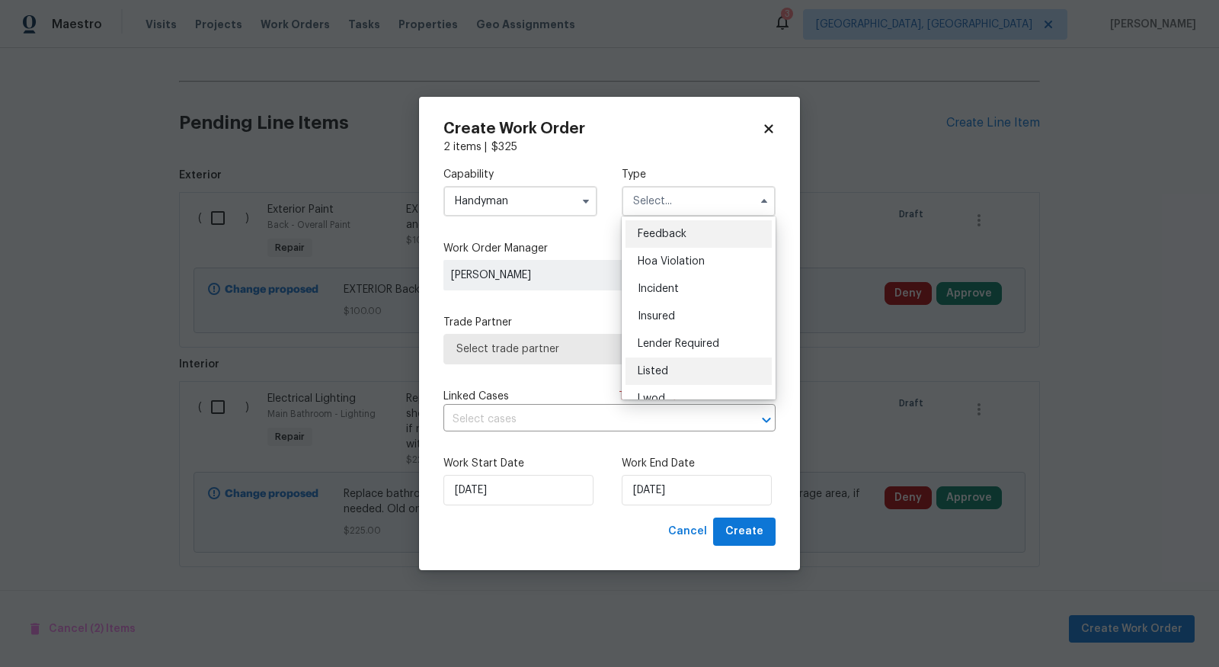
click at [651, 368] on span "Listed" at bounding box center [653, 371] width 30 height 11
type input "Listed"
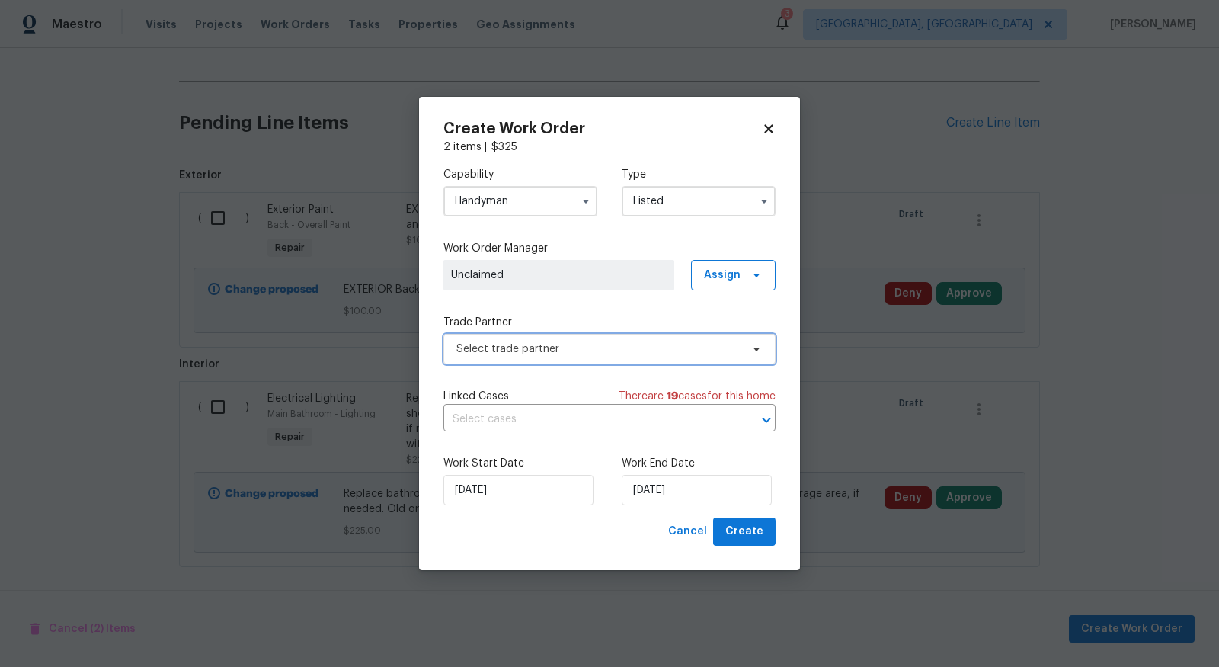
click at [585, 348] on span "Select trade partner" at bounding box center [599, 348] width 284 height 15
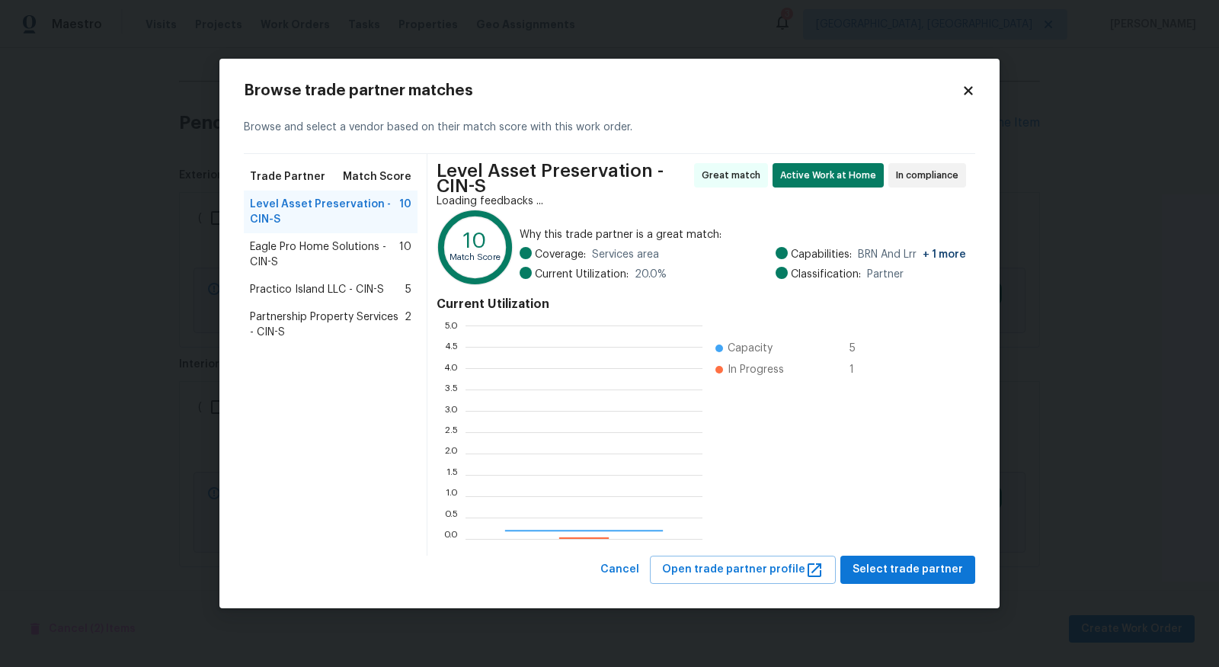
scroll to position [213, 237]
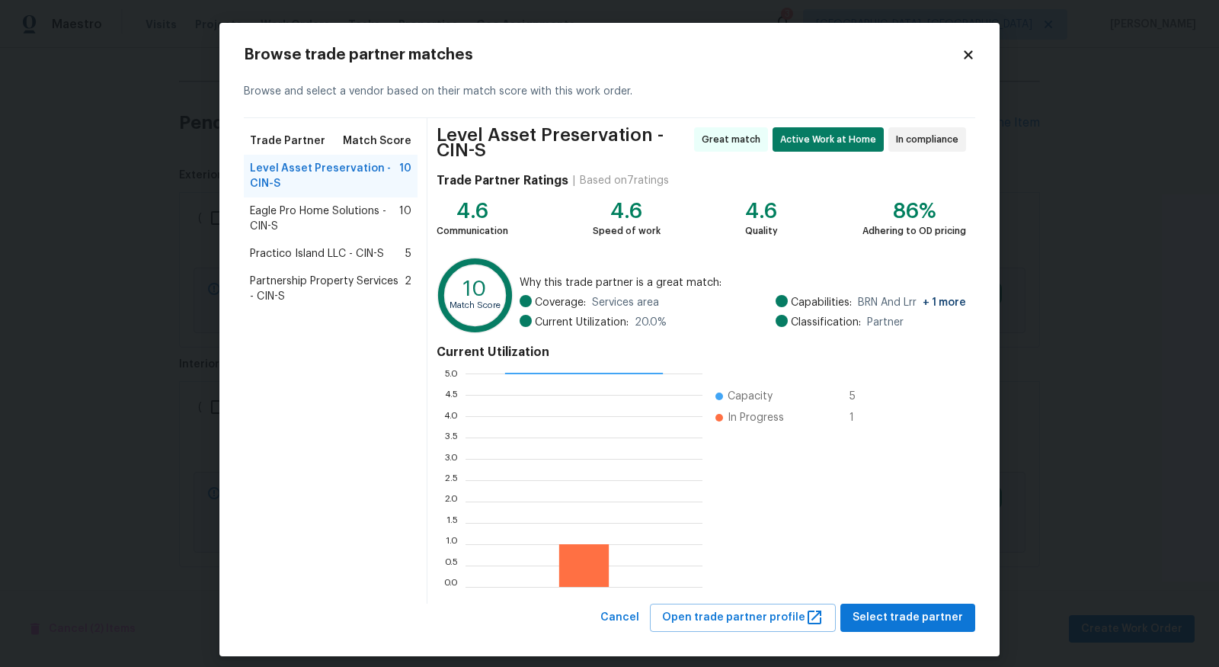
click at [342, 283] on span "Partnership Property Services - CIN-S" at bounding box center [327, 289] width 155 height 30
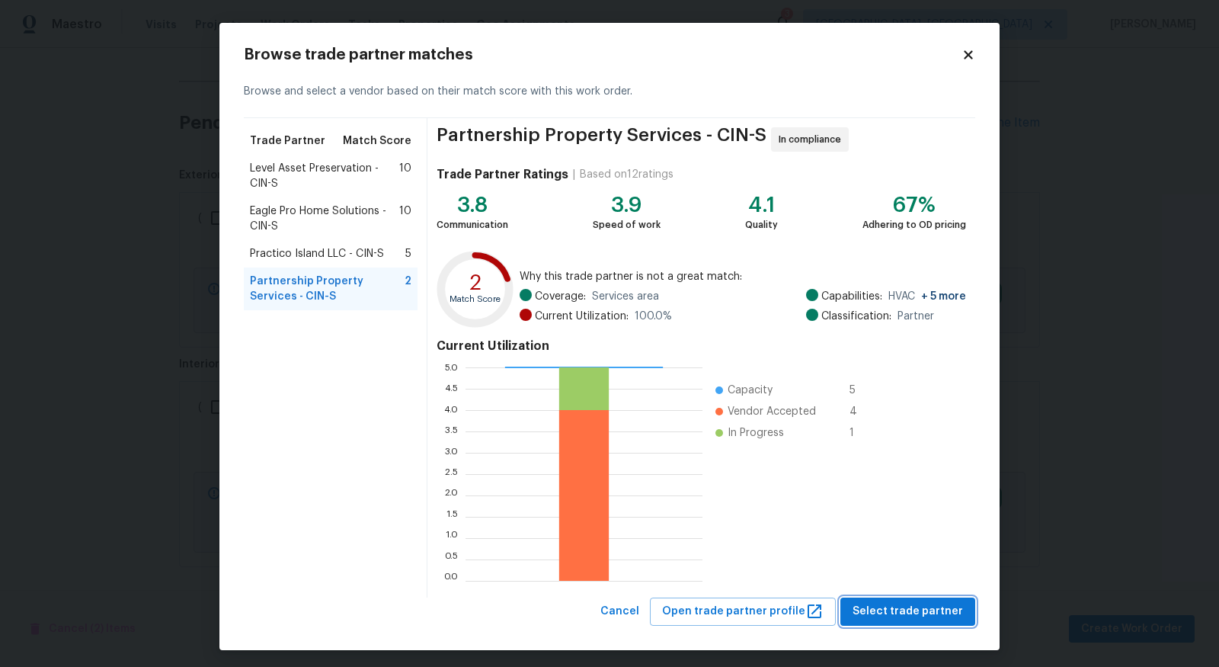
click at [895, 614] on span "Select trade partner" at bounding box center [908, 611] width 111 height 19
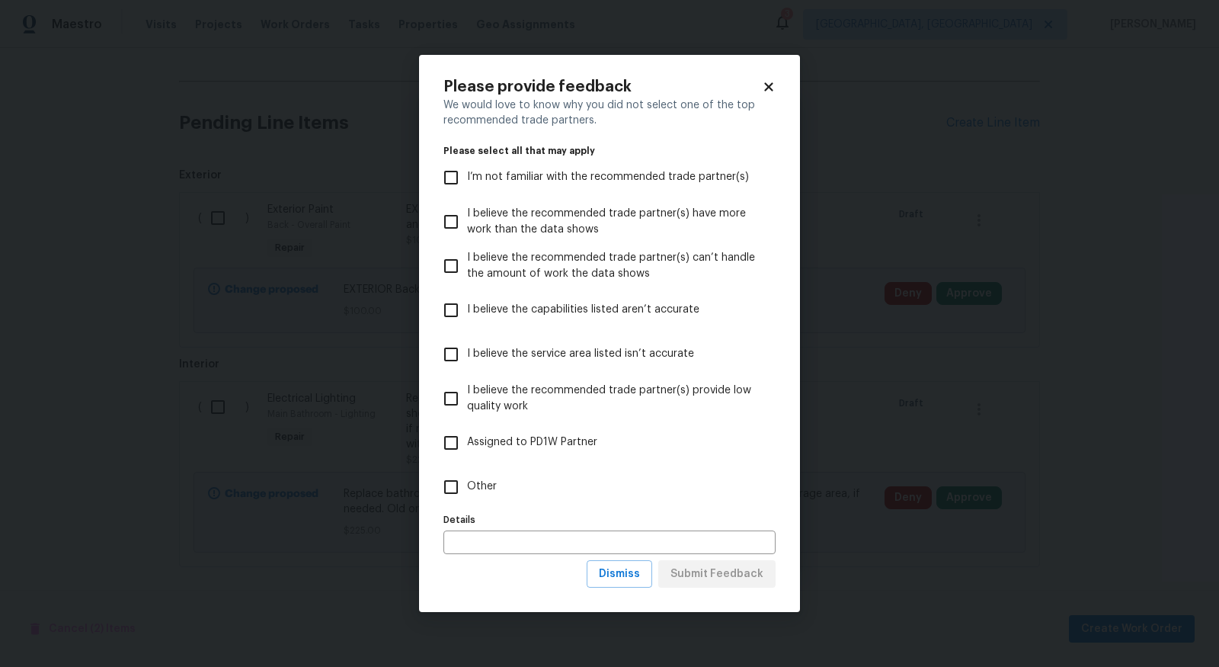
click at [459, 482] on input "Other" at bounding box center [451, 487] width 32 height 32
click at [473, 492] on span "Other" at bounding box center [482, 487] width 30 height 16
click at [467, 492] on input "Other" at bounding box center [451, 487] width 32 height 32
click at [455, 492] on input "Other" at bounding box center [451, 487] width 32 height 32
checkbox input "true"
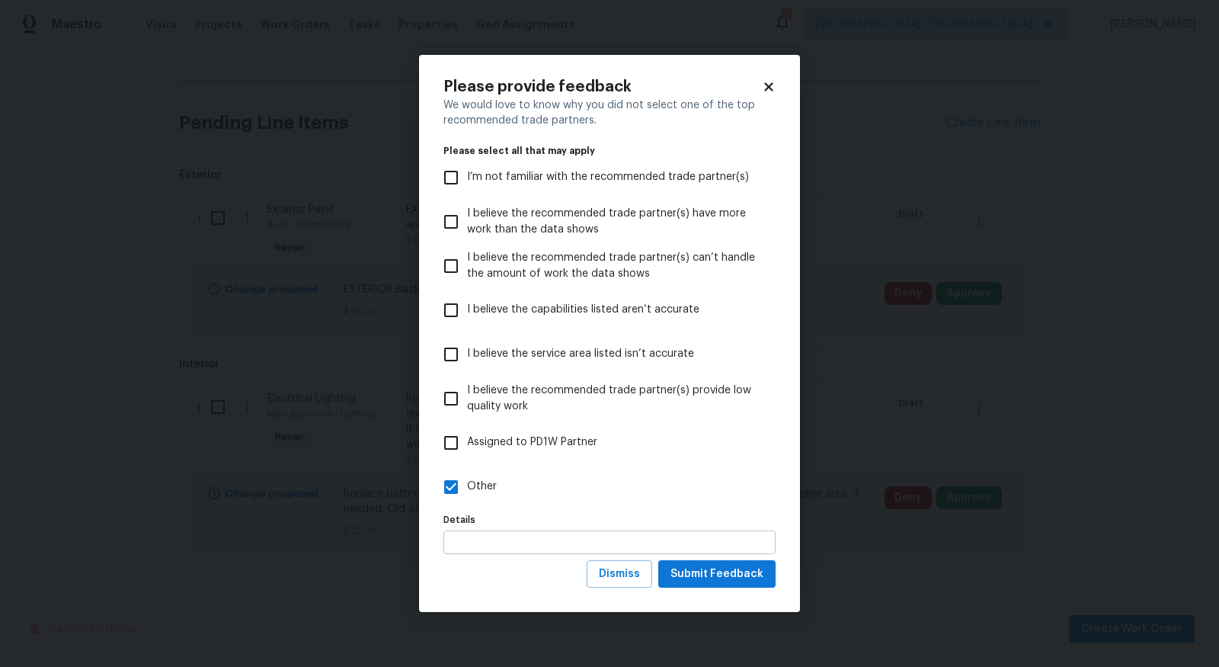
click at [488, 540] on input "text" at bounding box center [610, 542] width 332 height 24
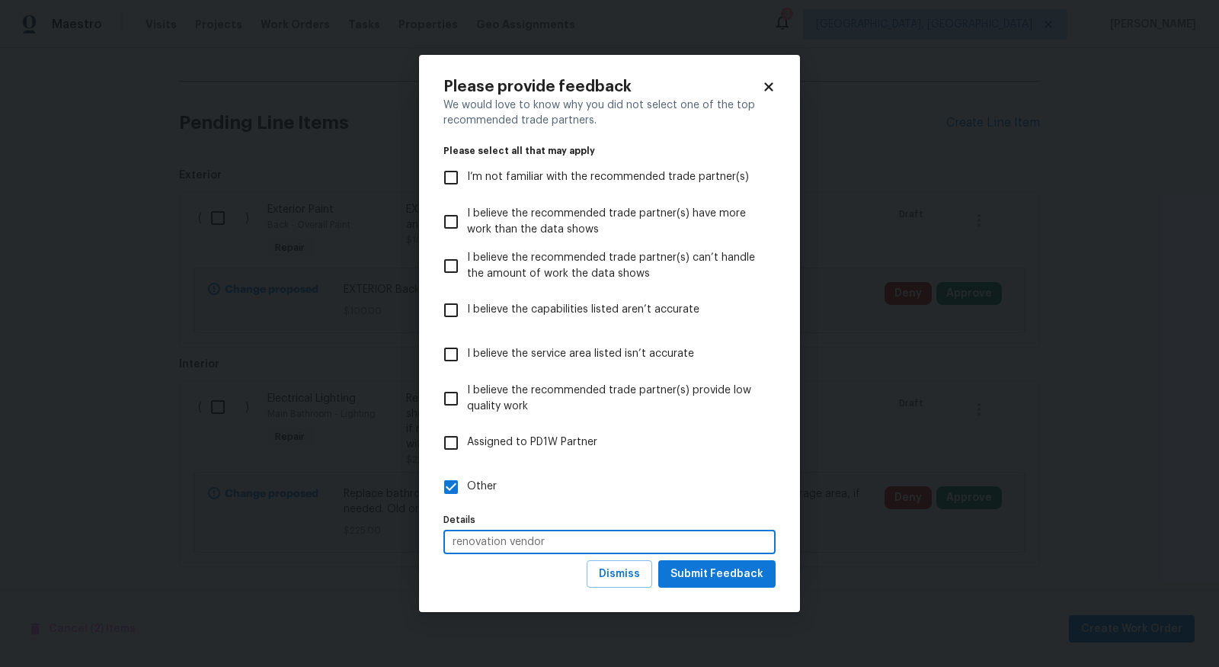
type input "renovation vendor"
click at [725, 580] on span "Submit Feedback" at bounding box center [717, 574] width 93 height 19
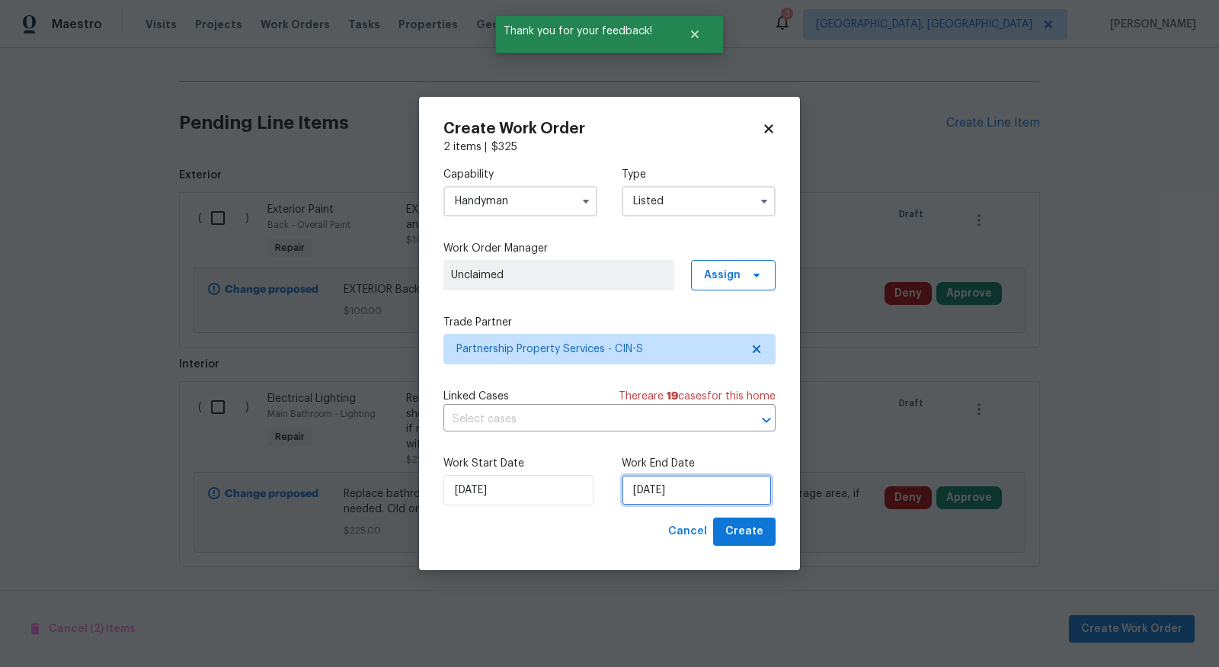
click at [691, 491] on input "[DATE]" at bounding box center [697, 490] width 150 height 30
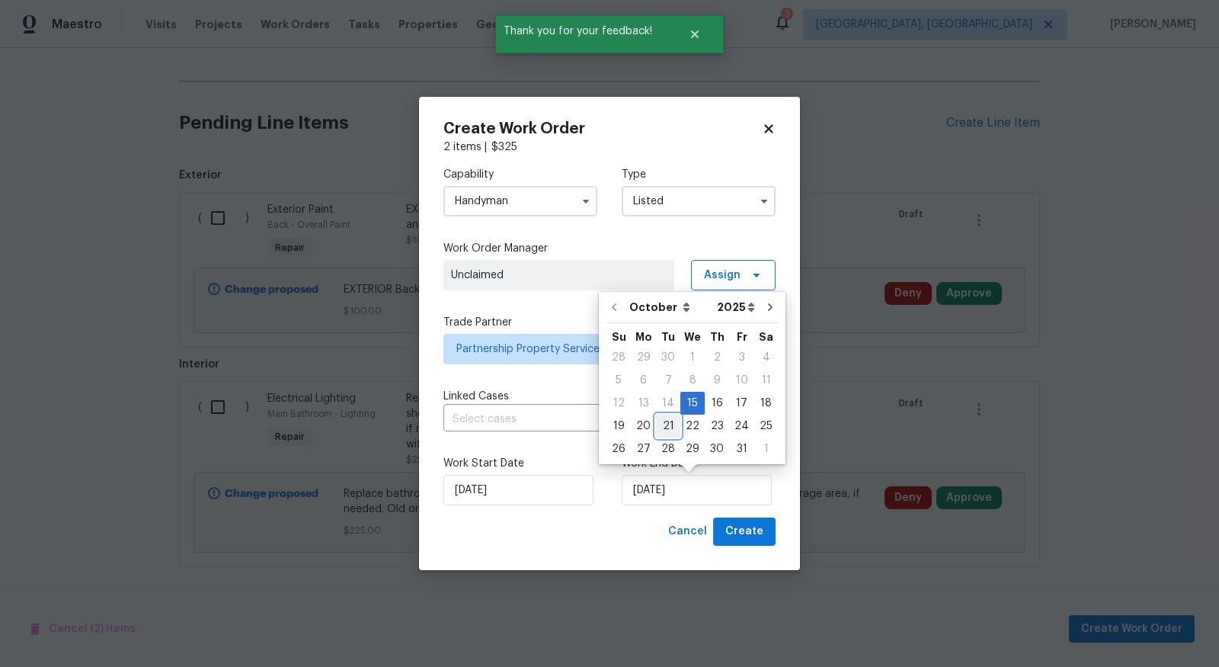
click at [675, 425] on div "21" at bounding box center [668, 425] width 24 height 21
type input "10/21/2025"
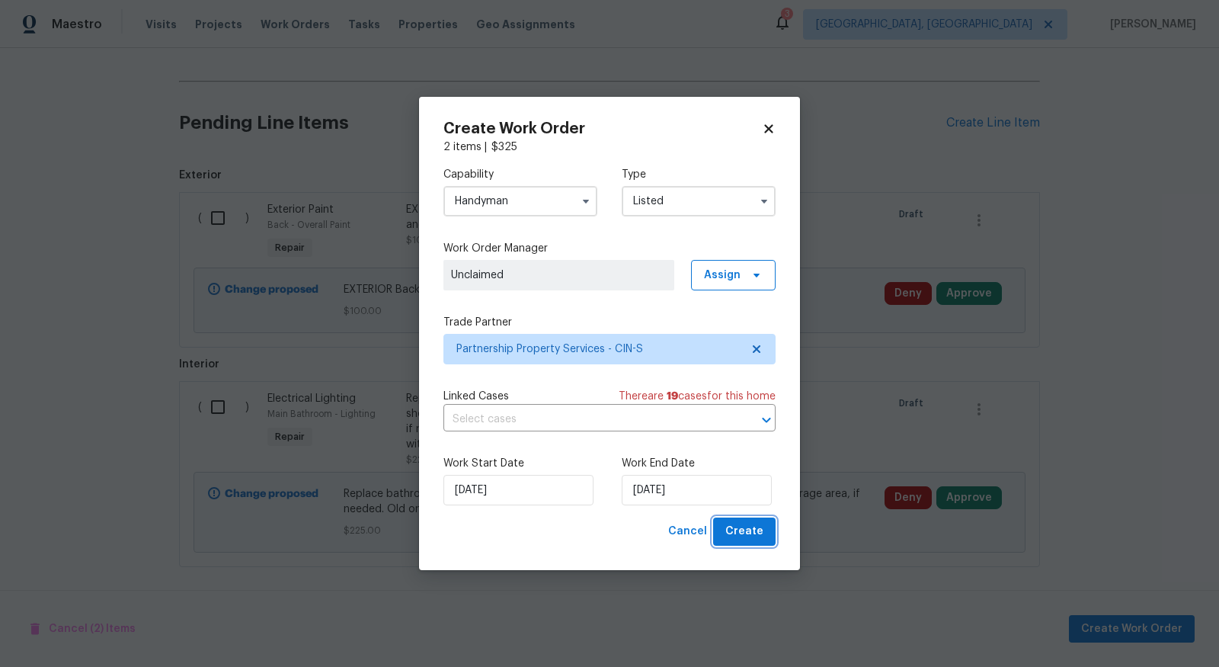
click at [760, 528] on span "Create" at bounding box center [745, 531] width 38 height 19
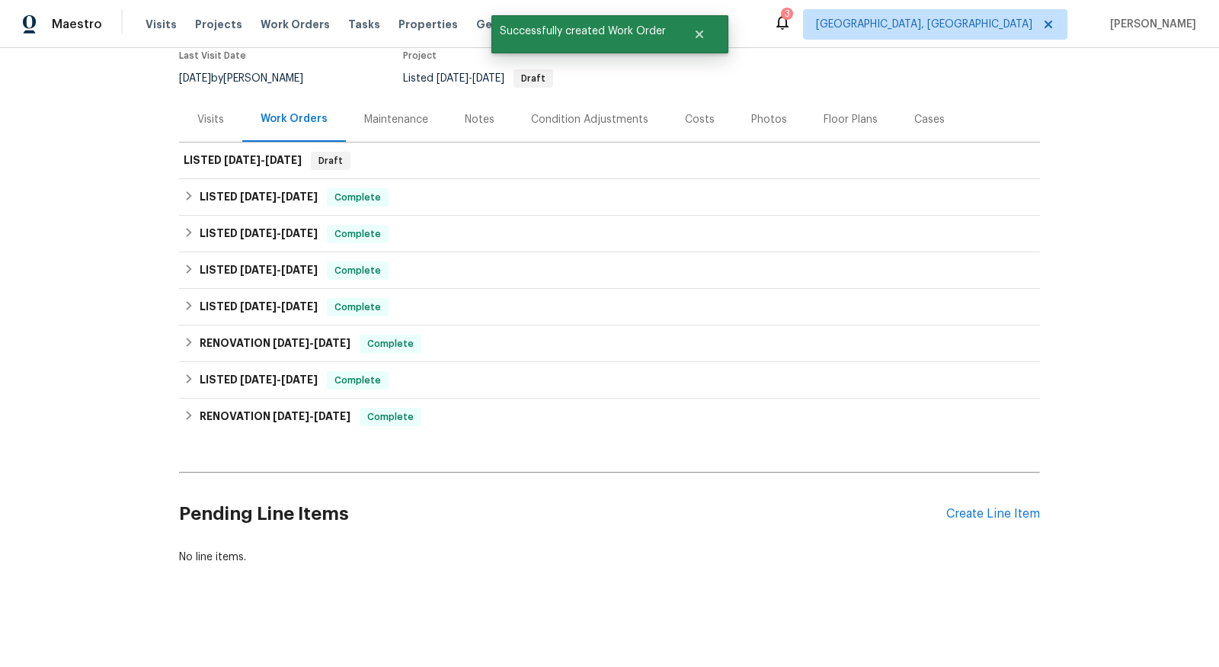
scroll to position [0, 0]
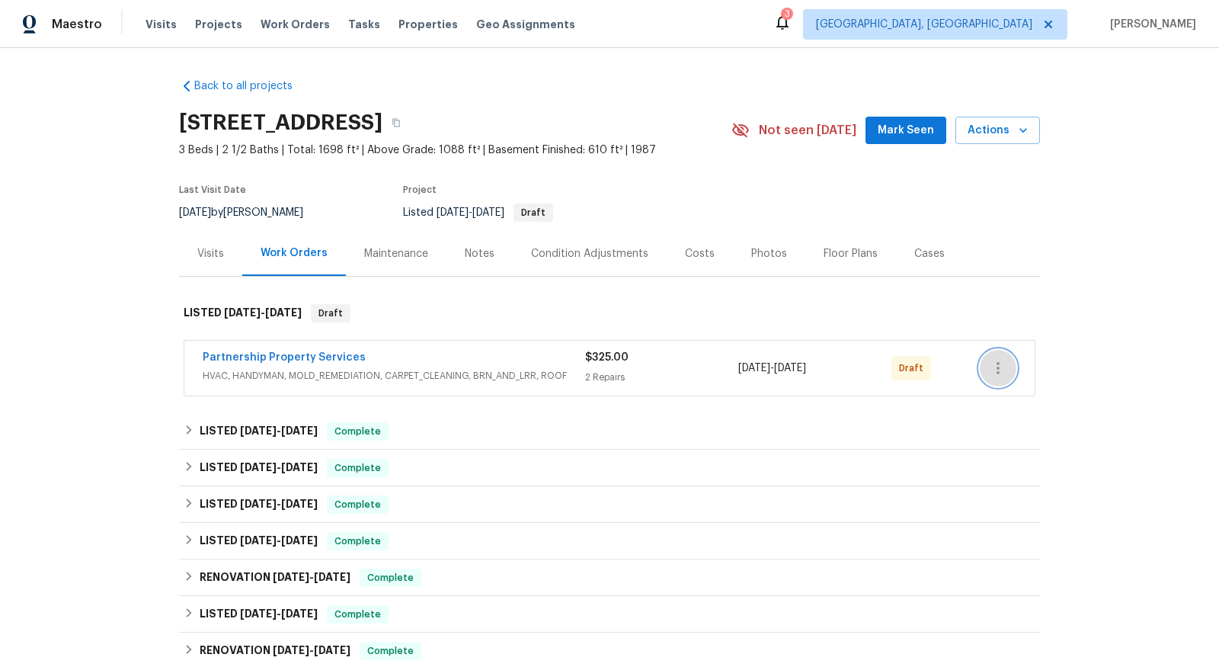
click at [1002, 365] on icon "button" at bounding box center [998, 368] width 18 height 18
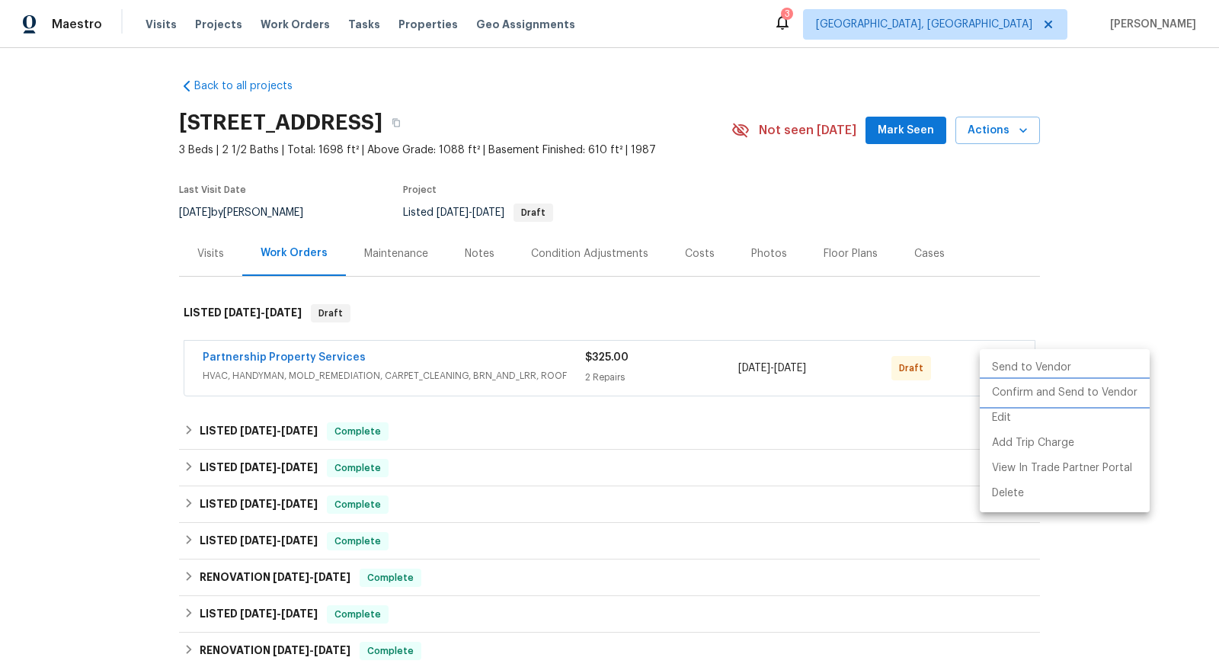
click at [1025, 399] on li "Confirm and Send to Vendor" at bounding box center [1065, 392] width 170 height 25
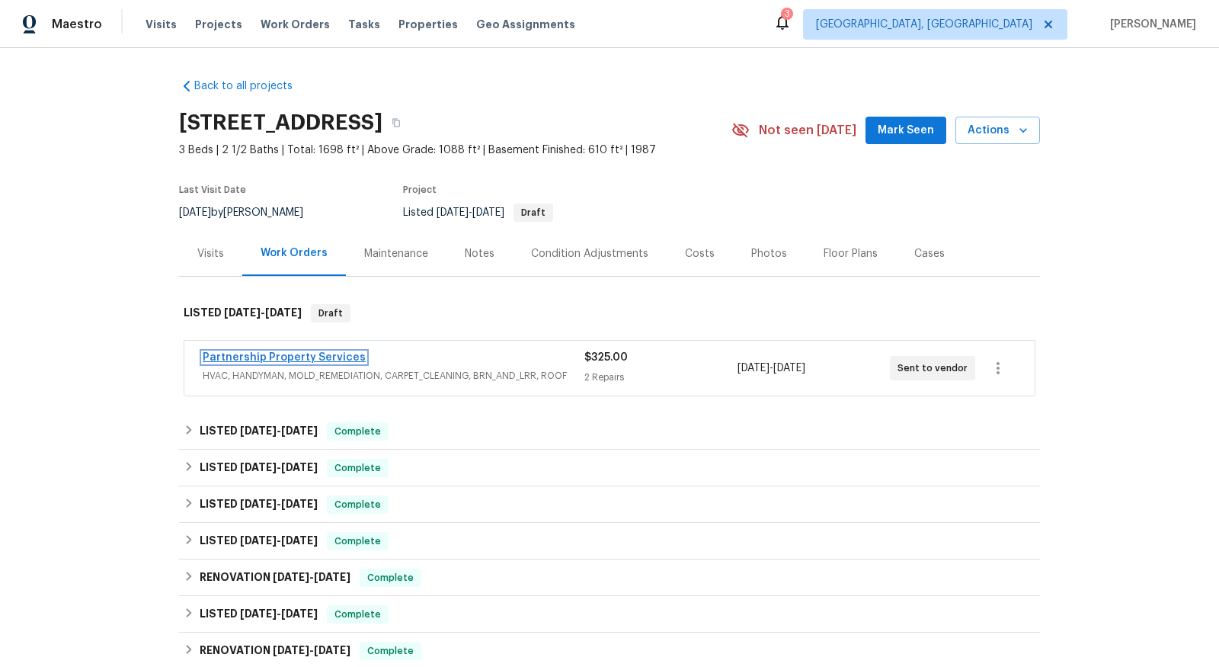
click at [293, 357] on link "Partnership Property Services" at bounding box center [284, 357] width 163 height 11
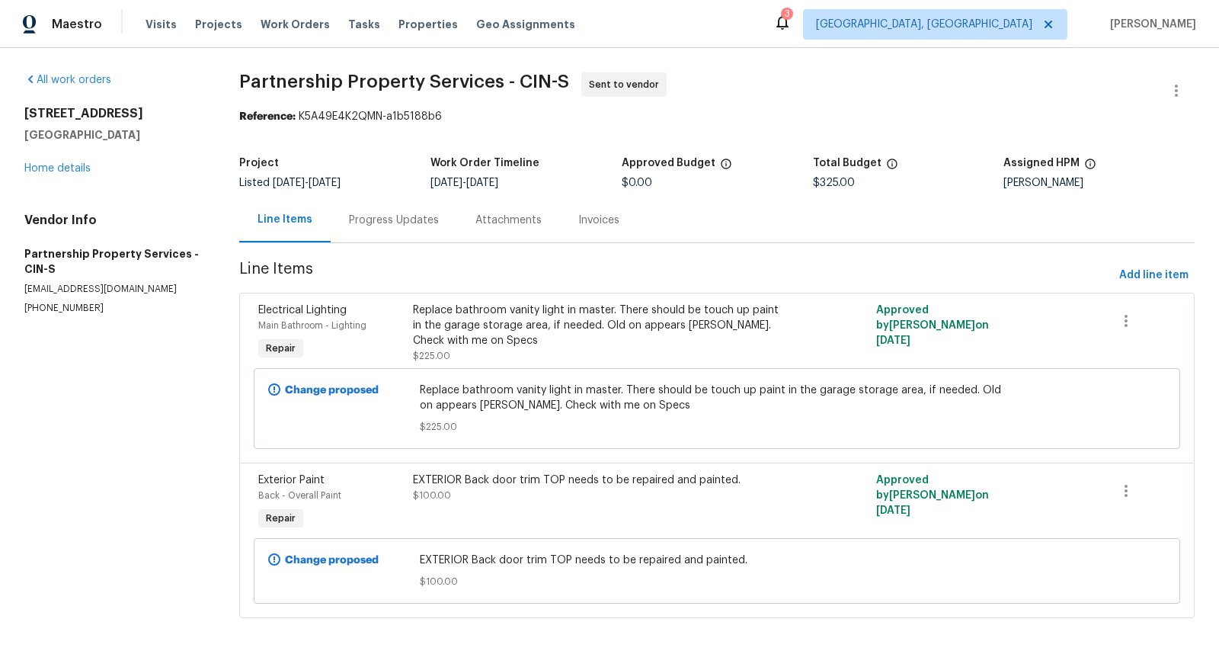
click at [428, 222] on div "Progress Updates" at bounding box center [394, 220] width 90 height 15
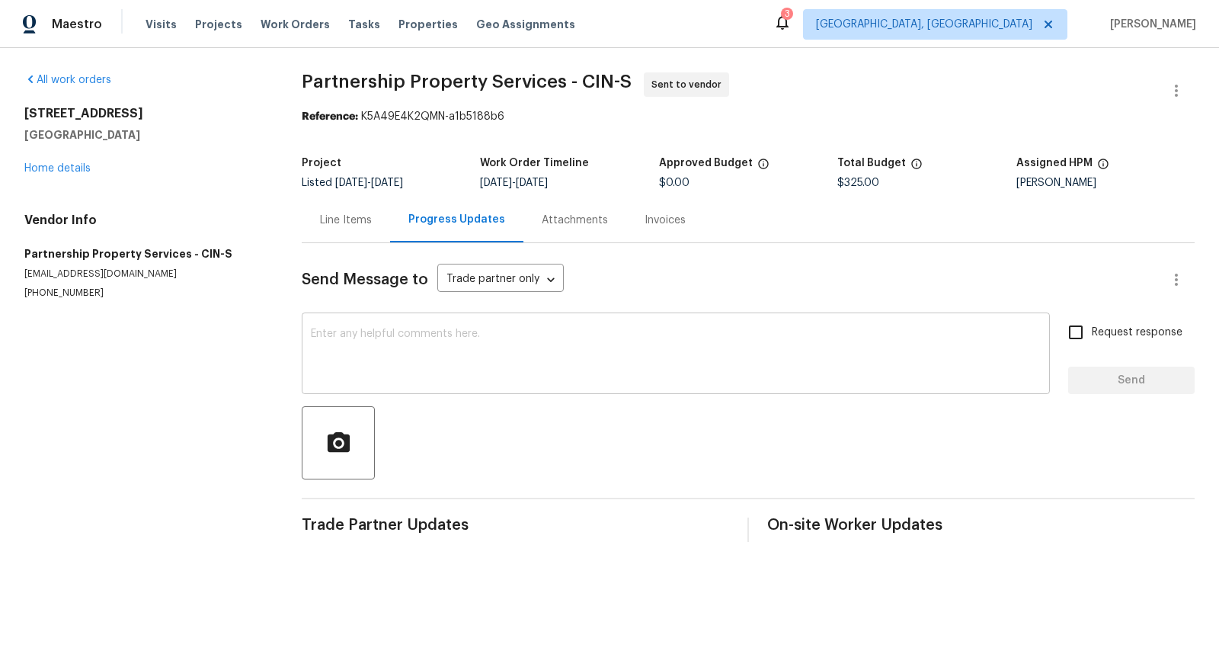
click at [694, 374] on textarea at bounding box center [676, 354] width 730 height 53
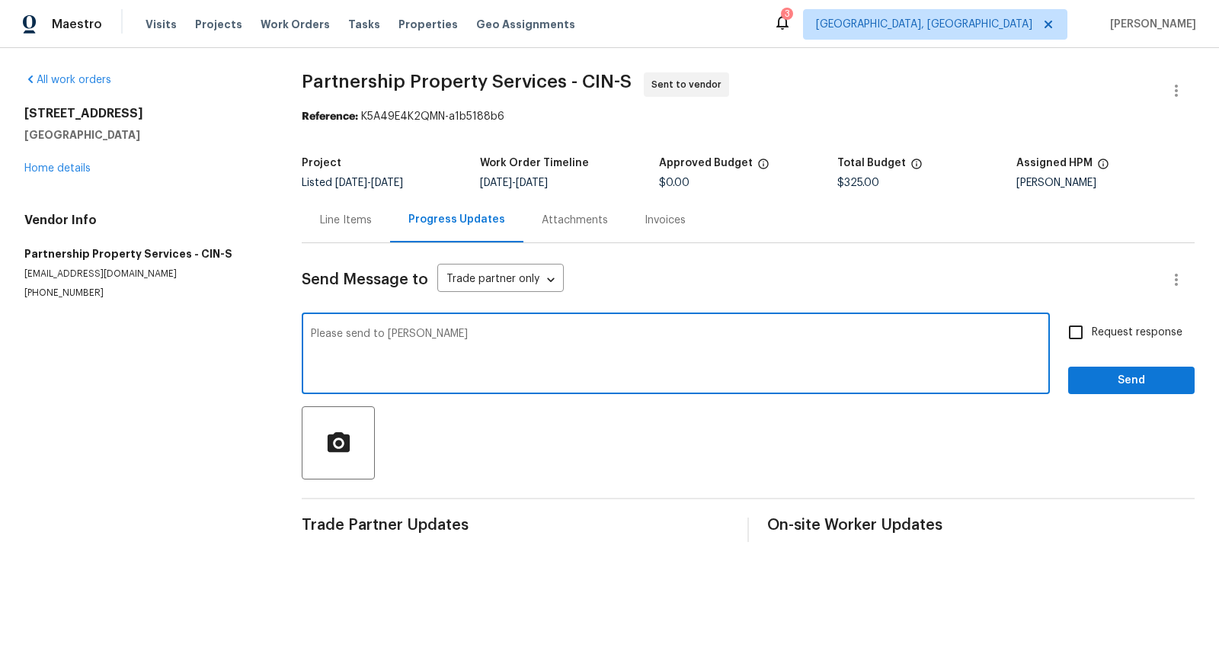
type textarea "Please send to [PERSON_NAME]"
click at [1080, 325] on input "Request response" at bounding box center [1076, 332] width 32 height 32
checkbox input "true"
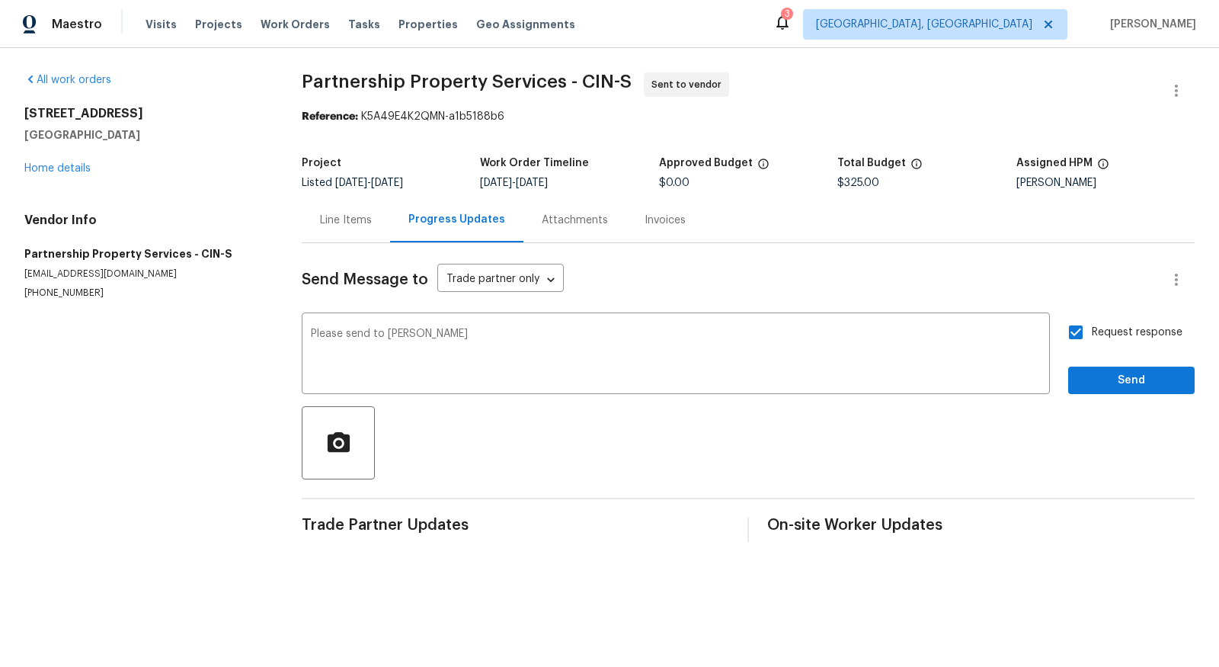
click at [1098, 362] on div "Request response Send" at bounding box center [1132, 355] width 127 height 78
click at [1101, 374] on span "Send" at bounding box center [1132, 380] width 102 height 19
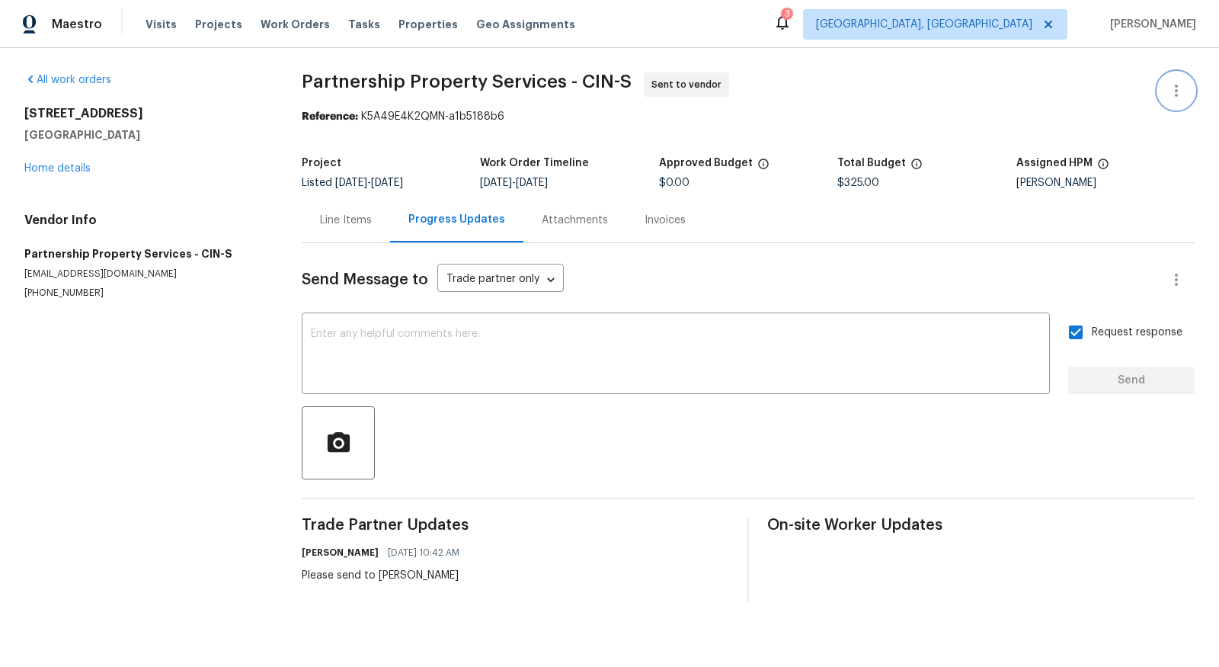
click at [1173, 86] on icon "button" at bounding box center [1177, 91] width 18 height 18
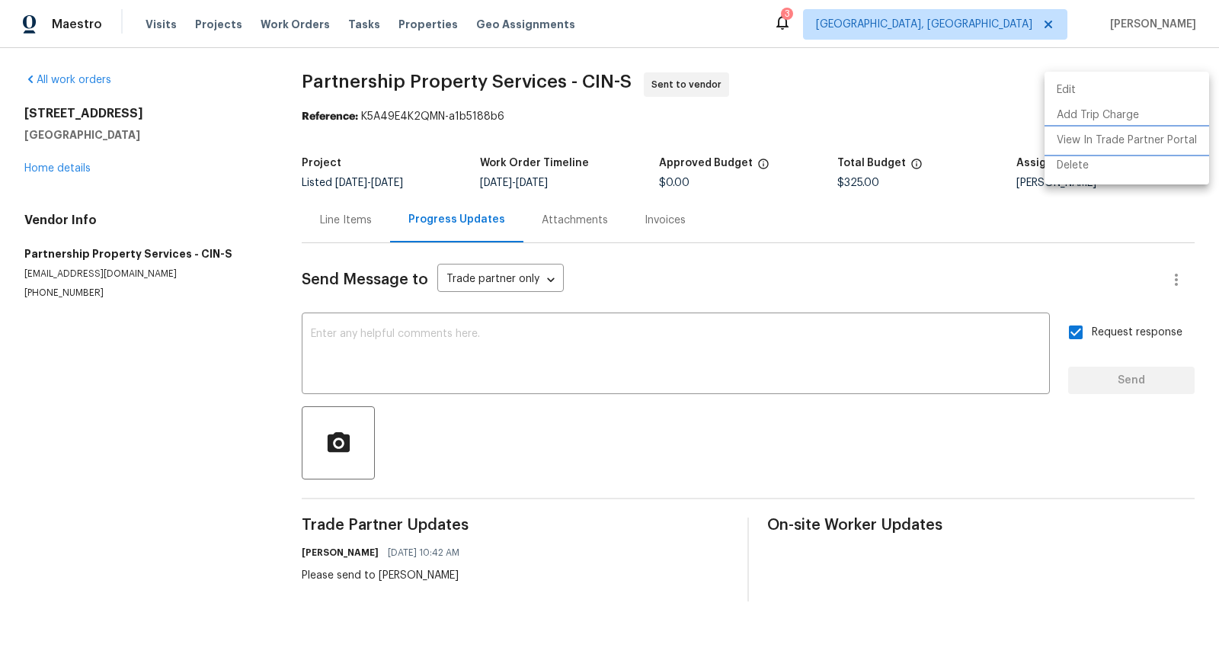
click at [1125, 132] on li "View In Trade Partner Portal" at bounding box center [1127, 140] width 165 height 25
click at [818, 139] on div at bounding box center [609, 333] width 1219 height 667
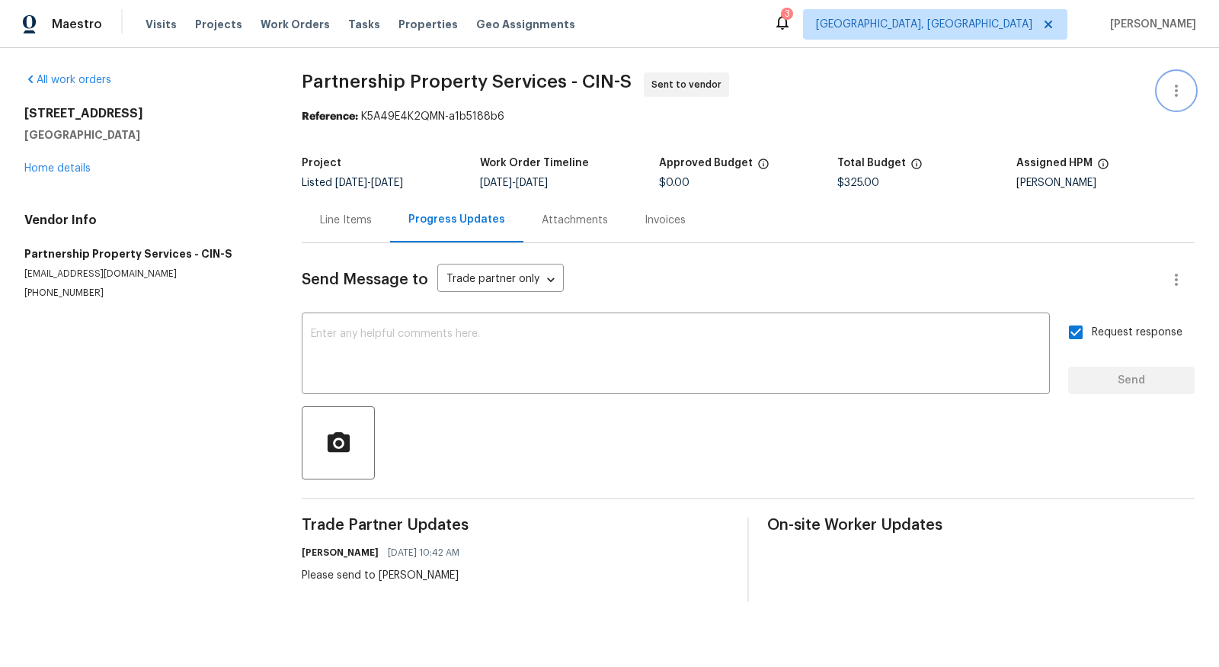
click at [1175, 95] on icon "button" at bounding box center [1177, 91] width 18 height 18
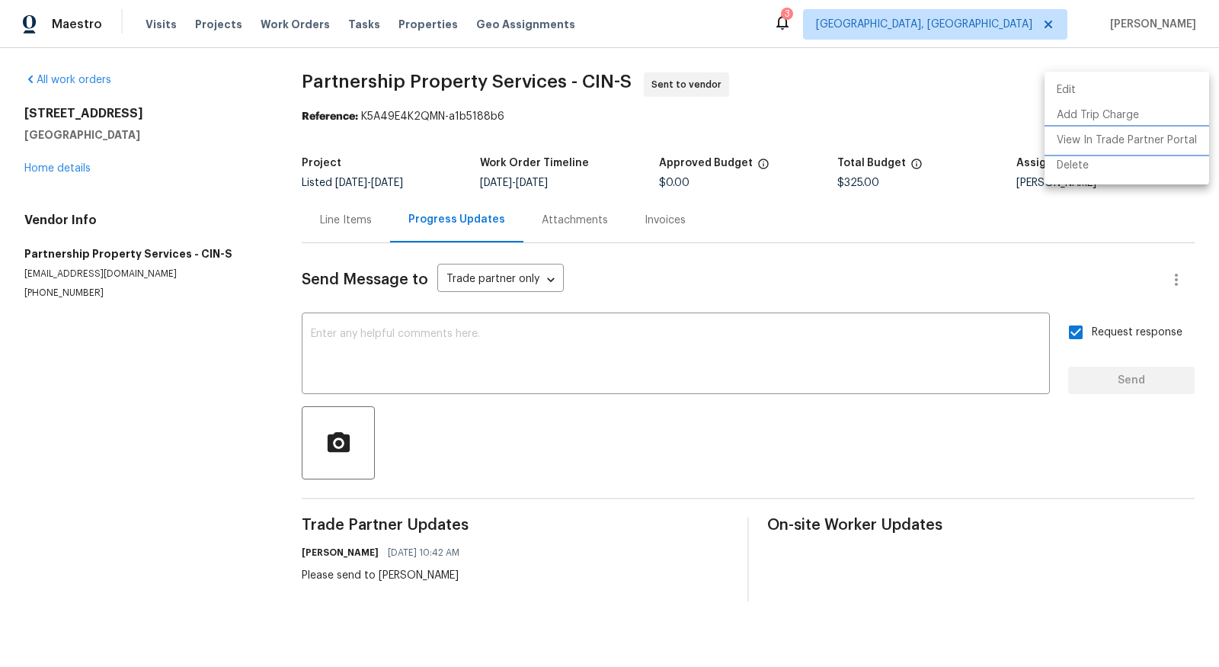
click at [1144, 144] on li "View In Trade Partner Portal" at bounding box center [1127, 140] width 165 height 25
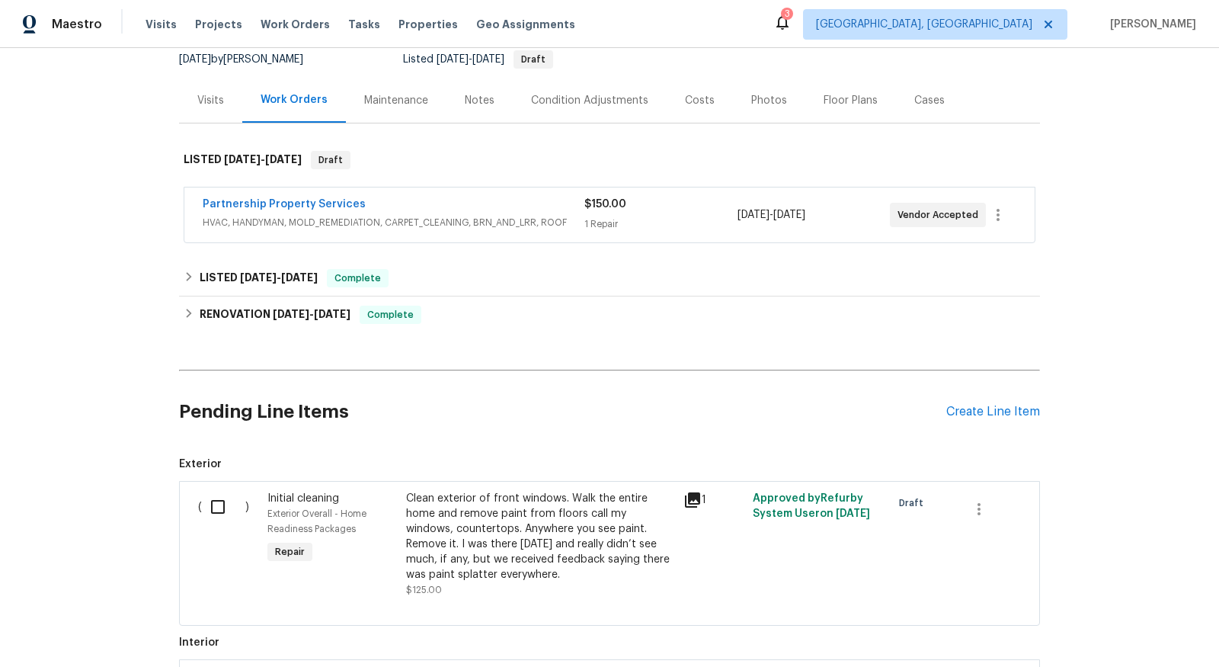
click at [216, 492] on input "checkbox" at bounding box center [223, 507] width 43 height 32
checkbox input "true"
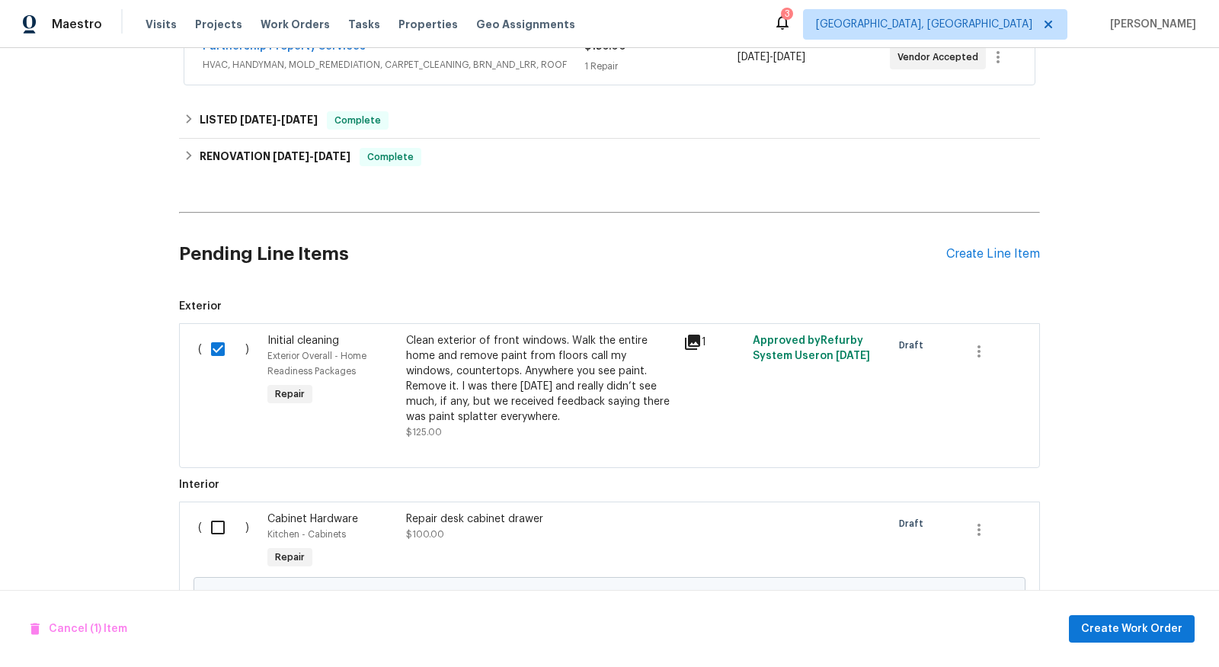
scroll to position [316, 0]
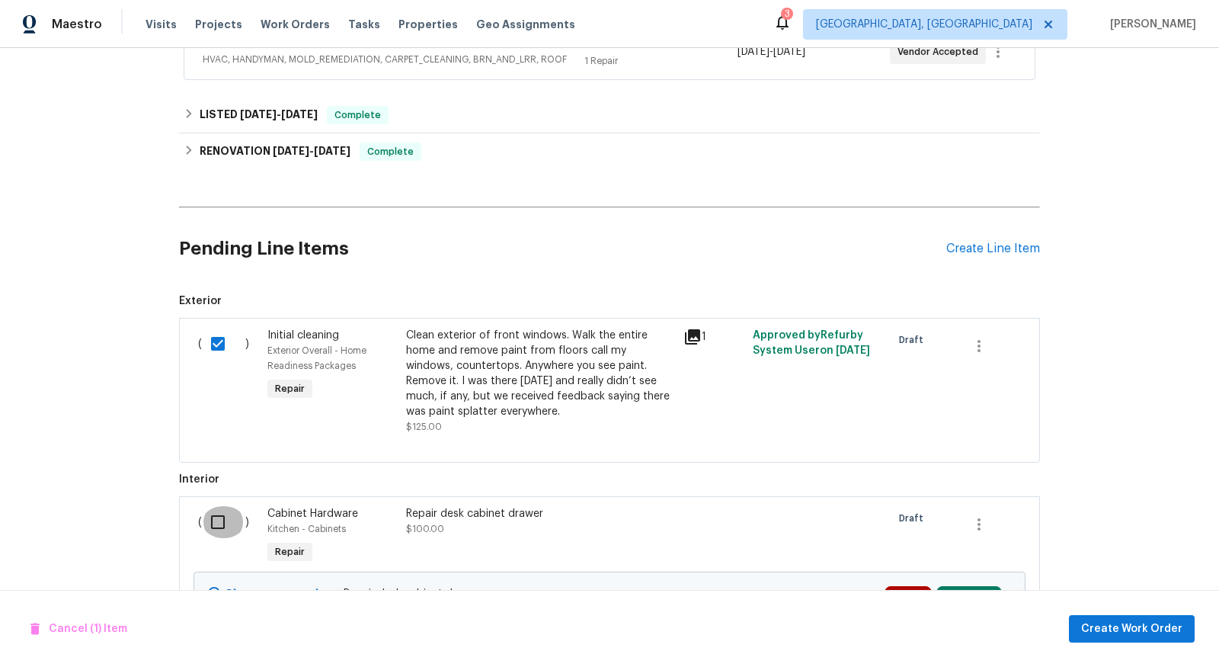
click at [219, 522] on input "checkbox" at bounding box center [223, 522] width 43 height 32
checkbox input "true"
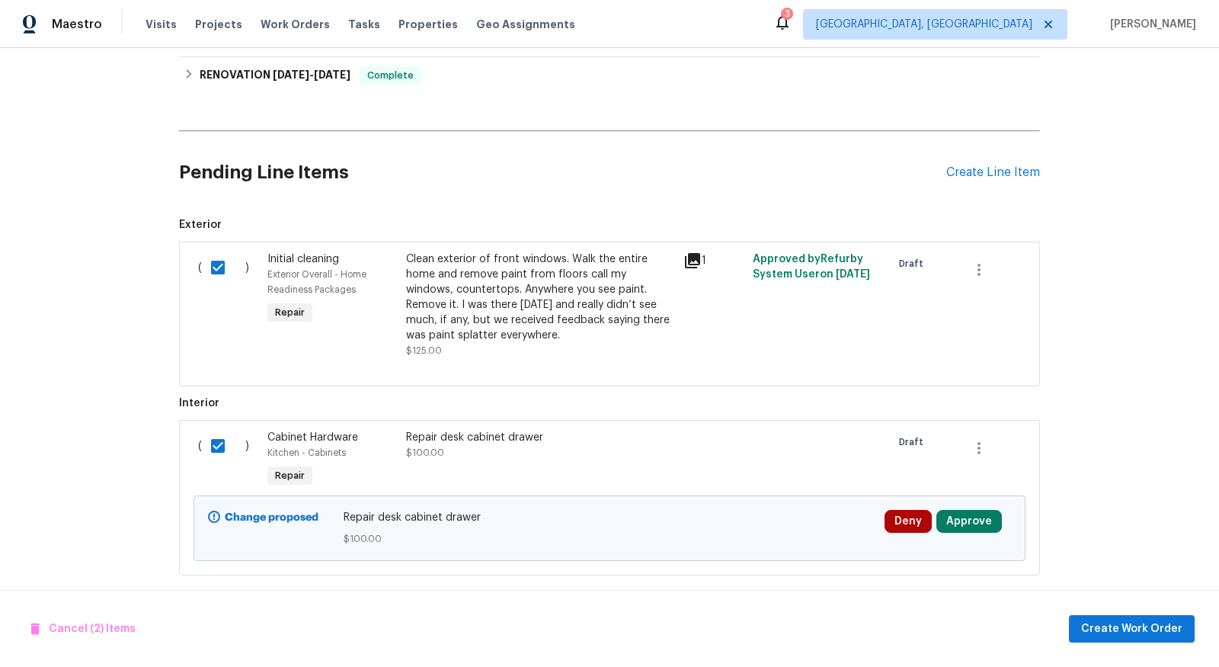
scroll to position [401, 0]
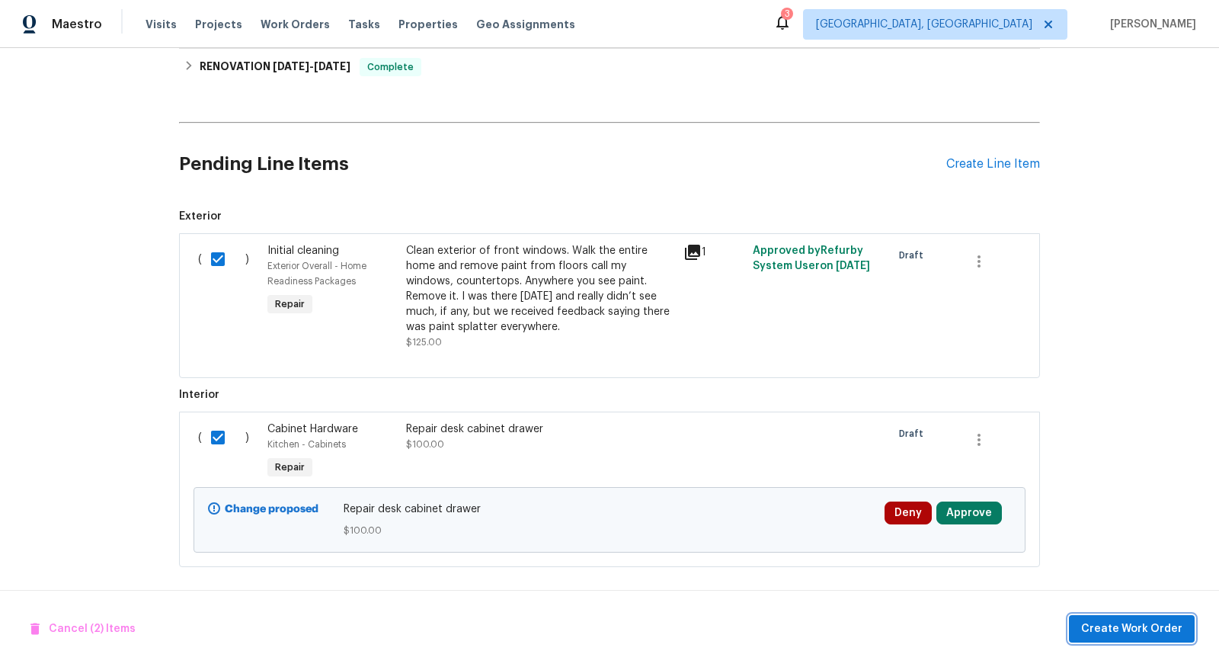
click at [1143, 623] on span "Create Work Order" at bounding box center [1132, 629] width 101 height 19
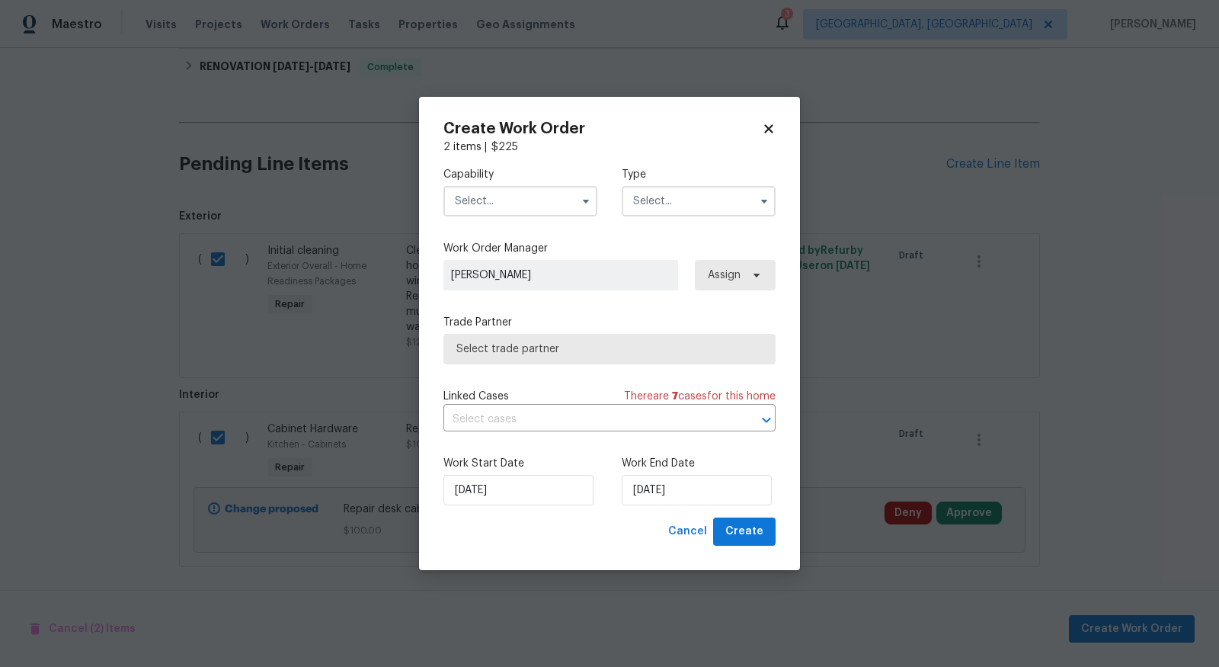
click at [522, 201] on input "text" at bounding box center [521, 201] width 154 height 30
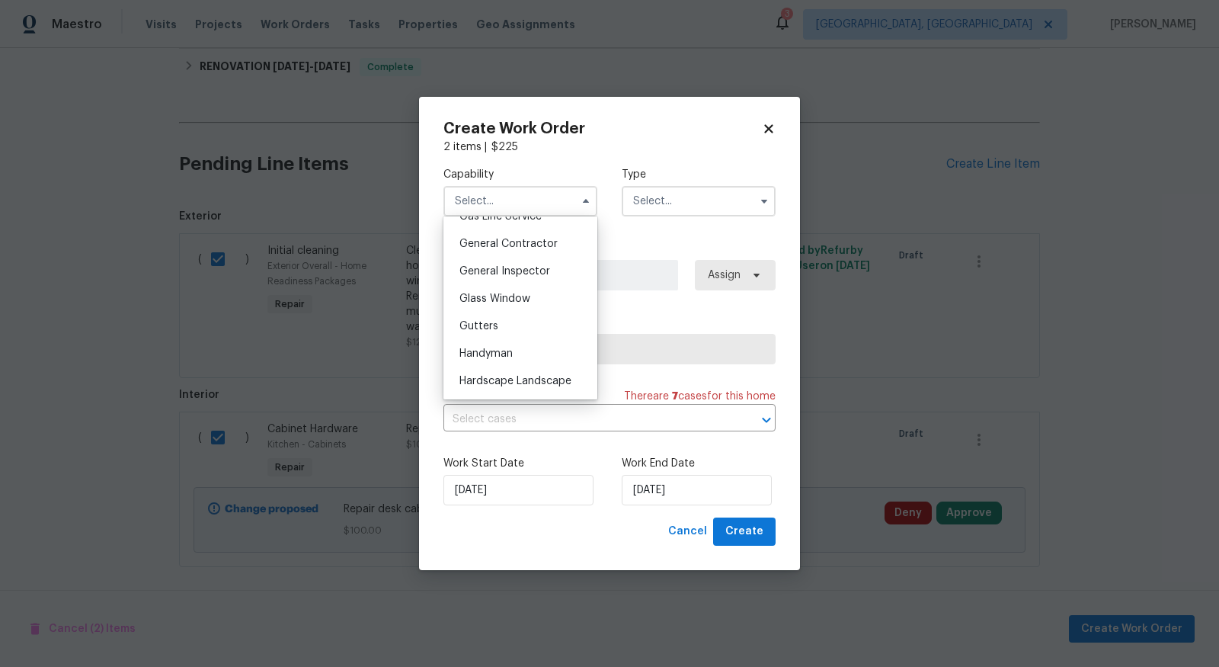
scroll to position [730, 0]
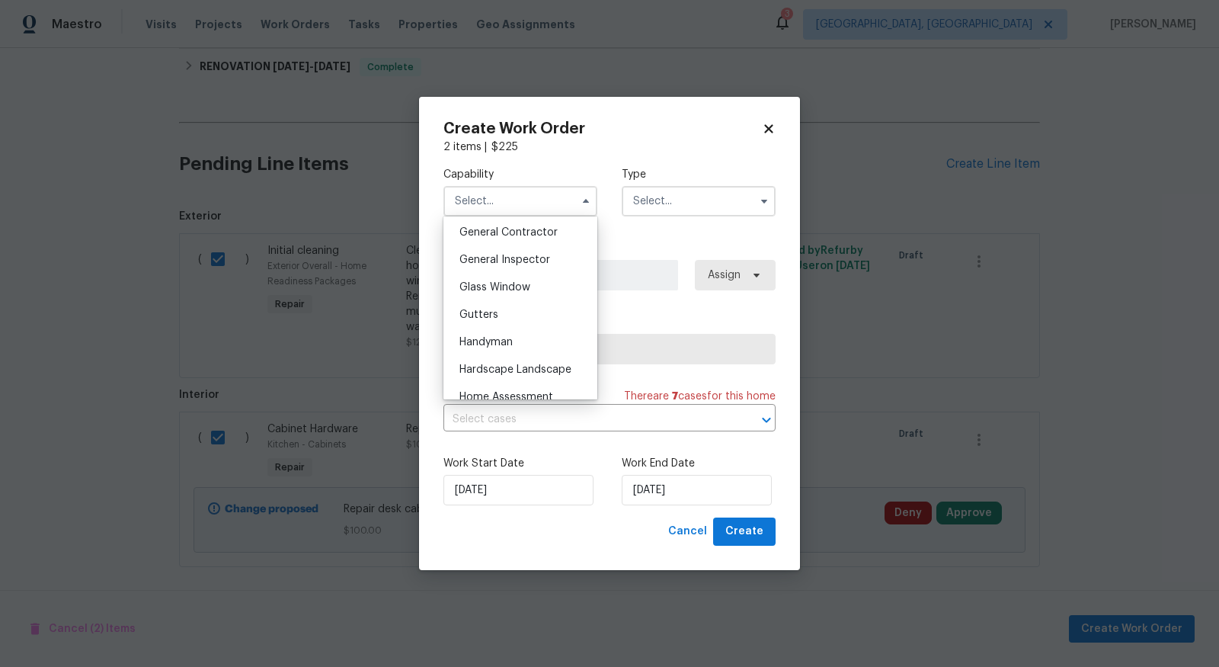
click at [511, 338] on span "Handyman" at bounding box center [486, 342] width 53 height 11
type input "Handyman"
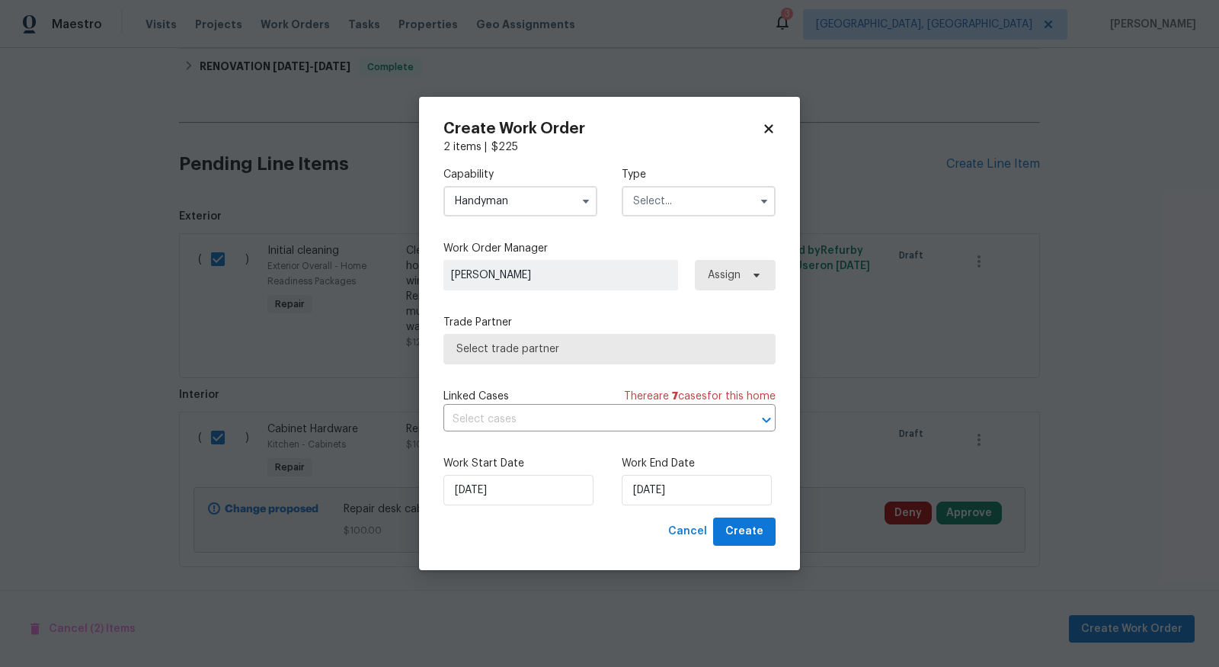
click at [658, 213] on input "text" at bounding box center [699, 201] width 154 height 30
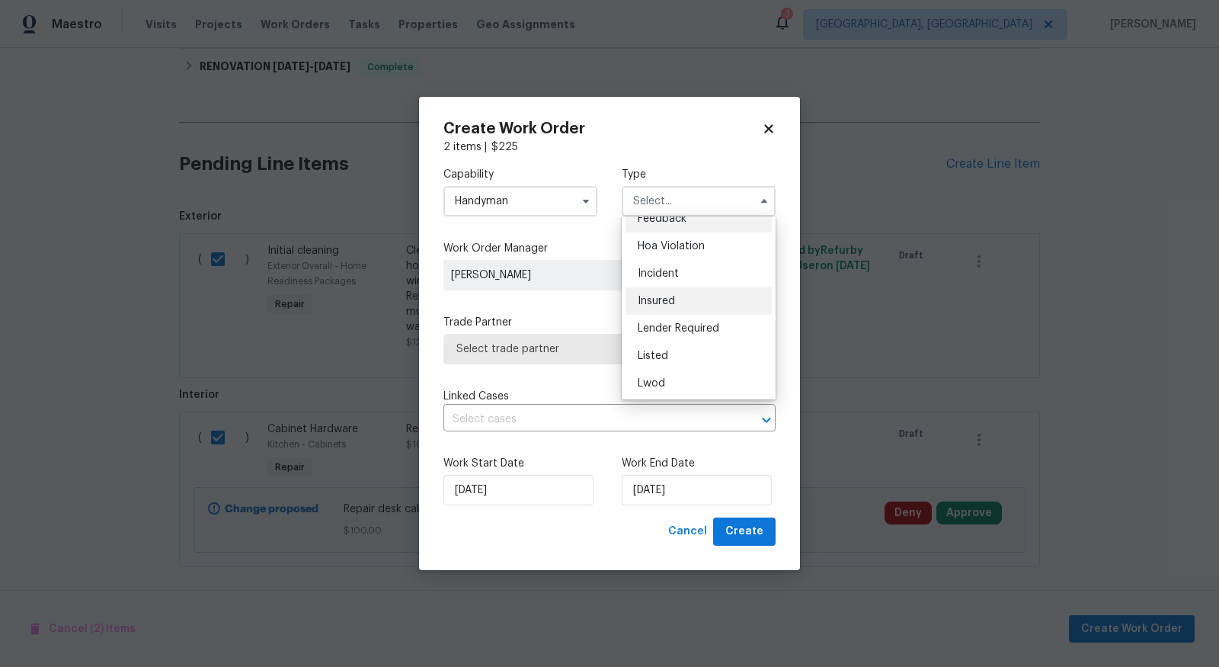
scroll to position [21, 0]
click at [659, 349] on span "Listed" at bounding box center [653, 350] width 30 height 11
type input "Listed"
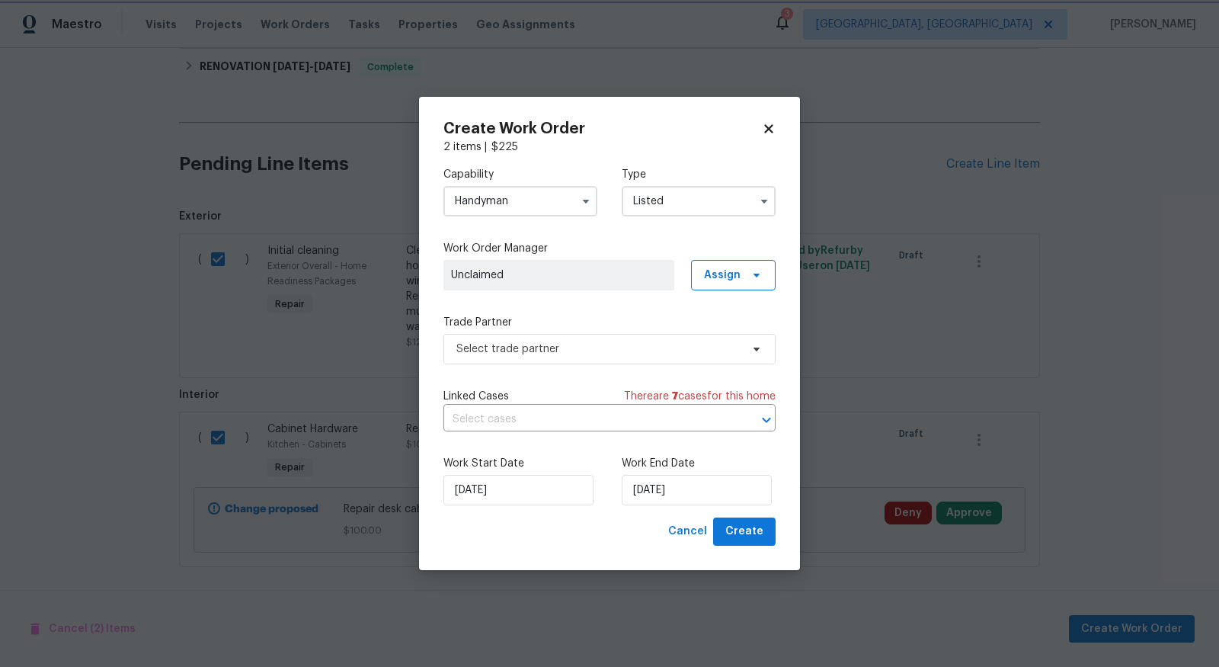
scroll to position [0, 0]
click at [652, 349] on span "Select trade partner" at bounding box center [599, 348] width 284 height 15
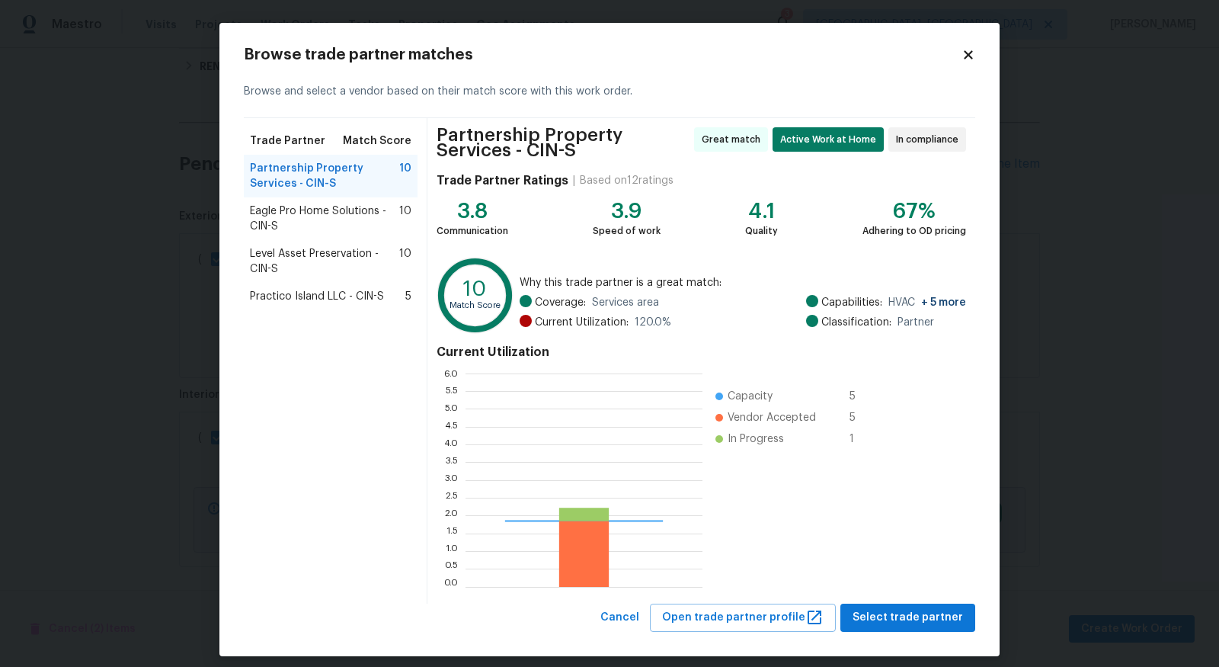
scroll to position [213, 237]
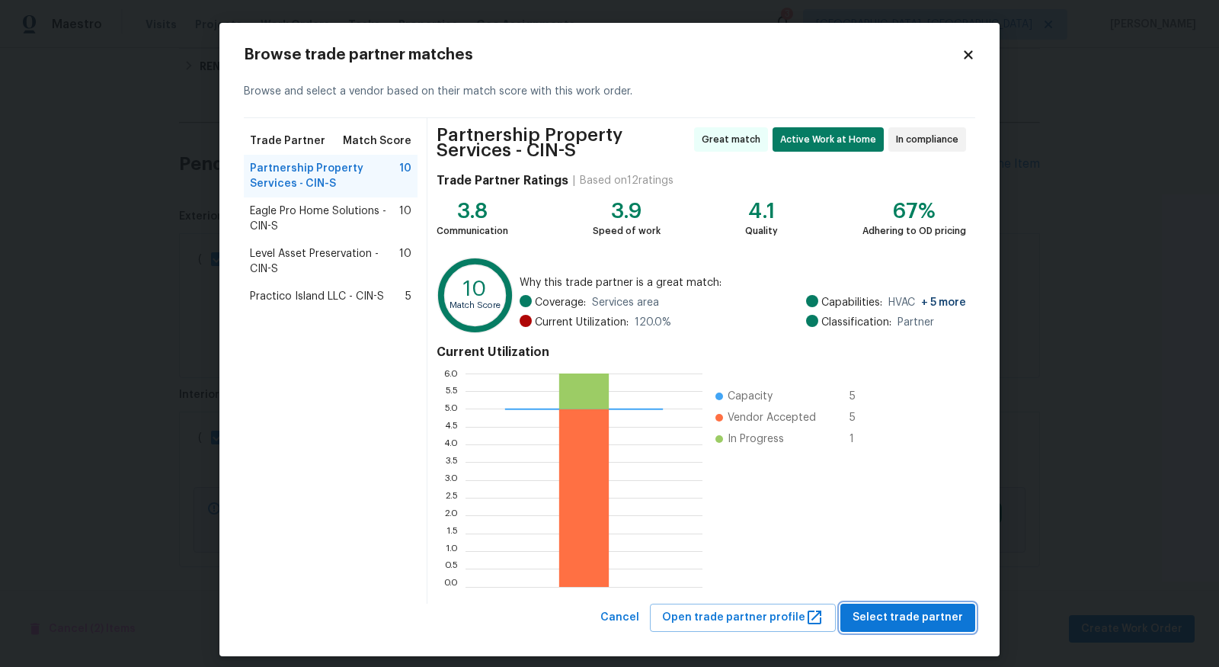
click at [896, 617] on span "Select trade partner" at bounding box center [908, 617] width 111 height 19
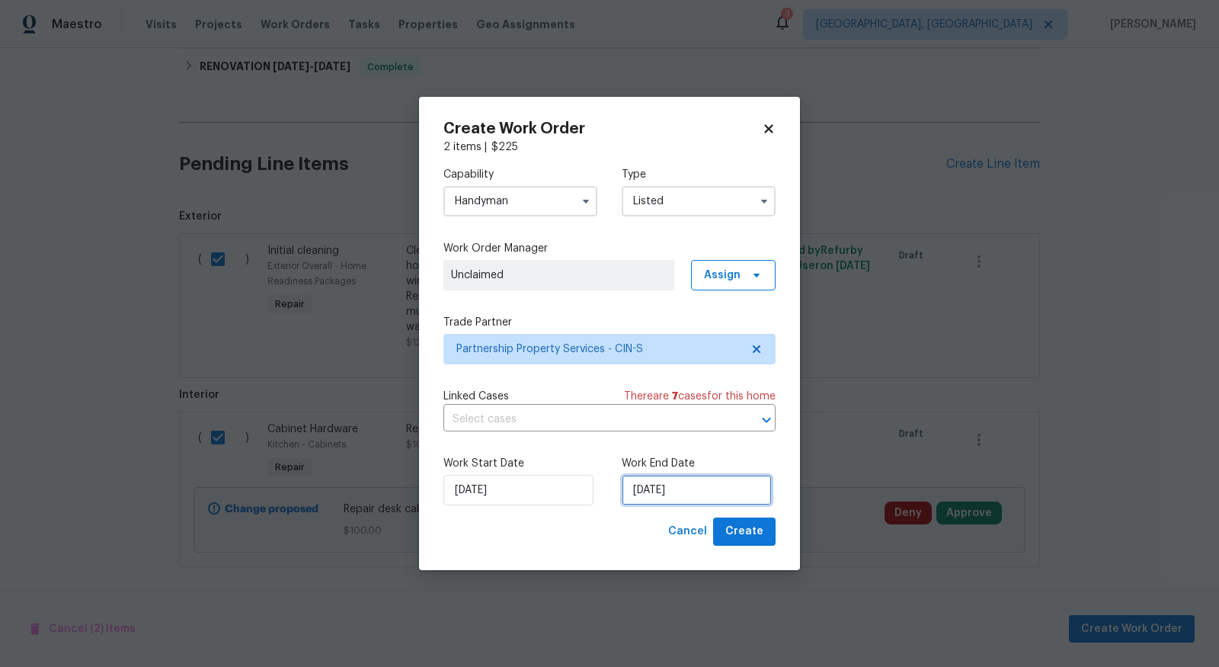
click at [687, 505] on input "[DATE]" at bounding box center [697, 490] width 150 height 30
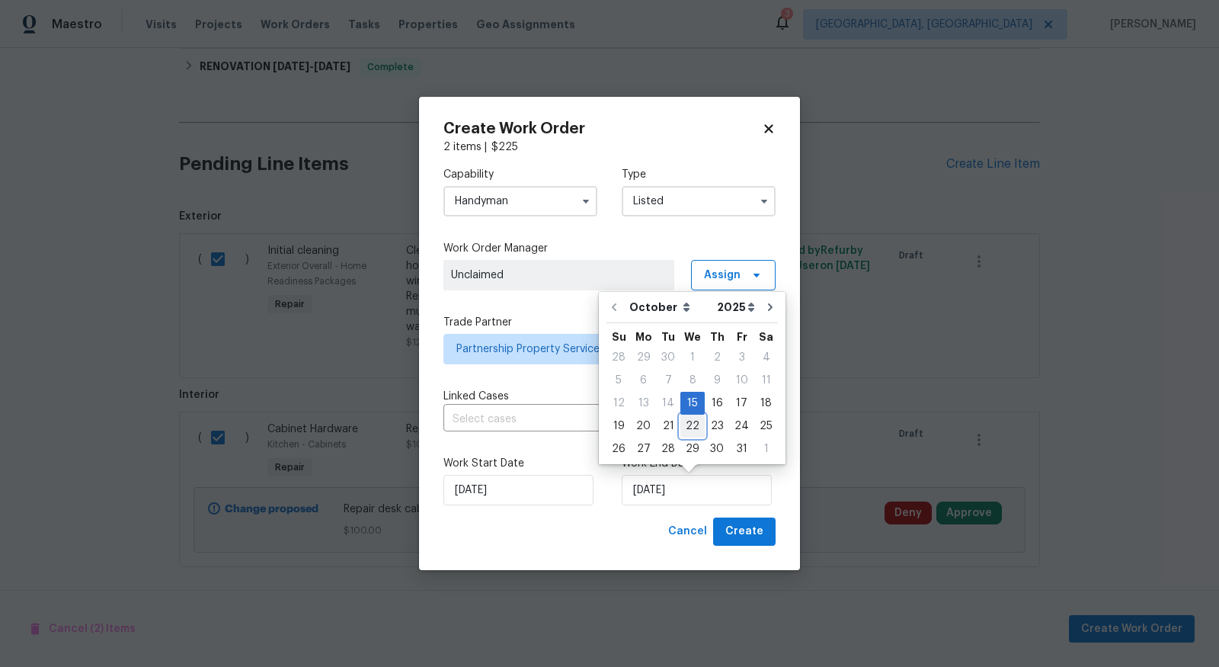
click at [684, 425] on div "22" at bounding box center [693, 425] width 24 height 21
type input "[DATE]"
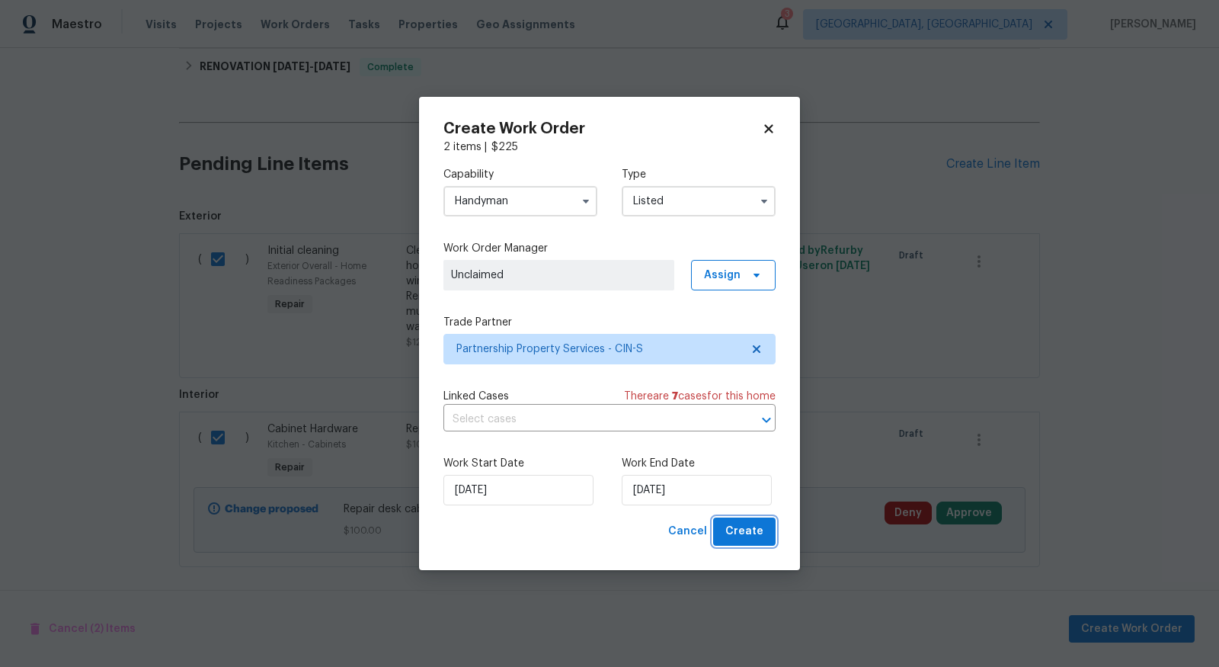
click at [728, 534] on button "Create" at bounding box center [744, 532] width 62 height 28
checkbox input "false"
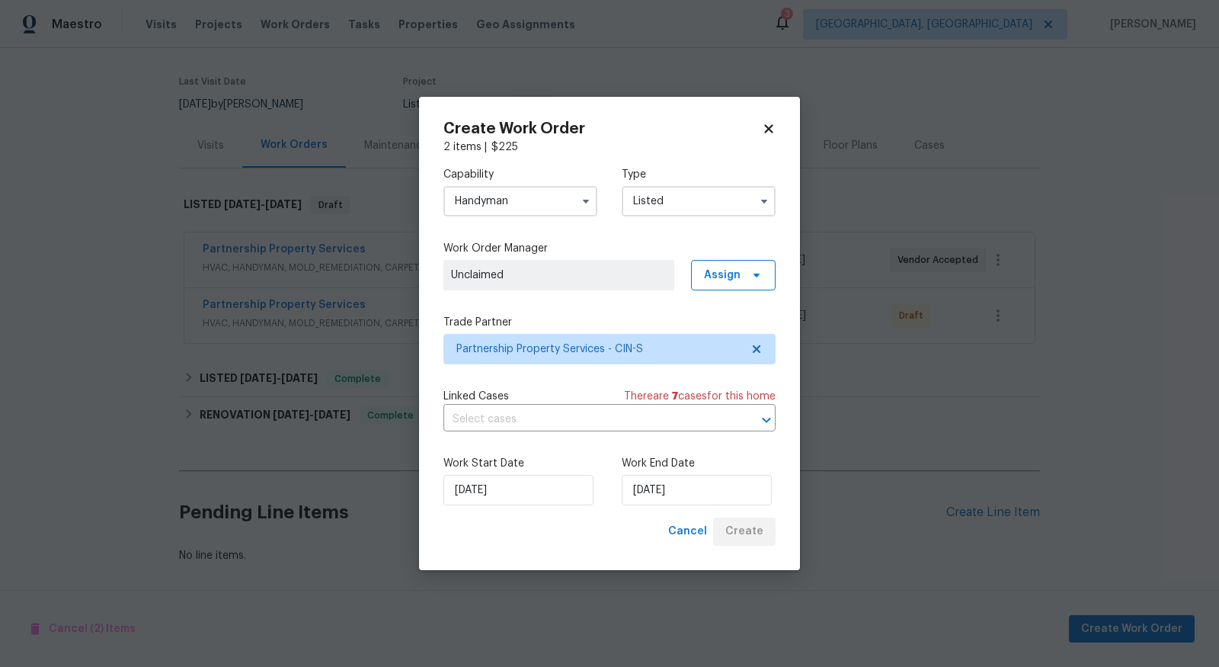
scroll to position [105, 0]
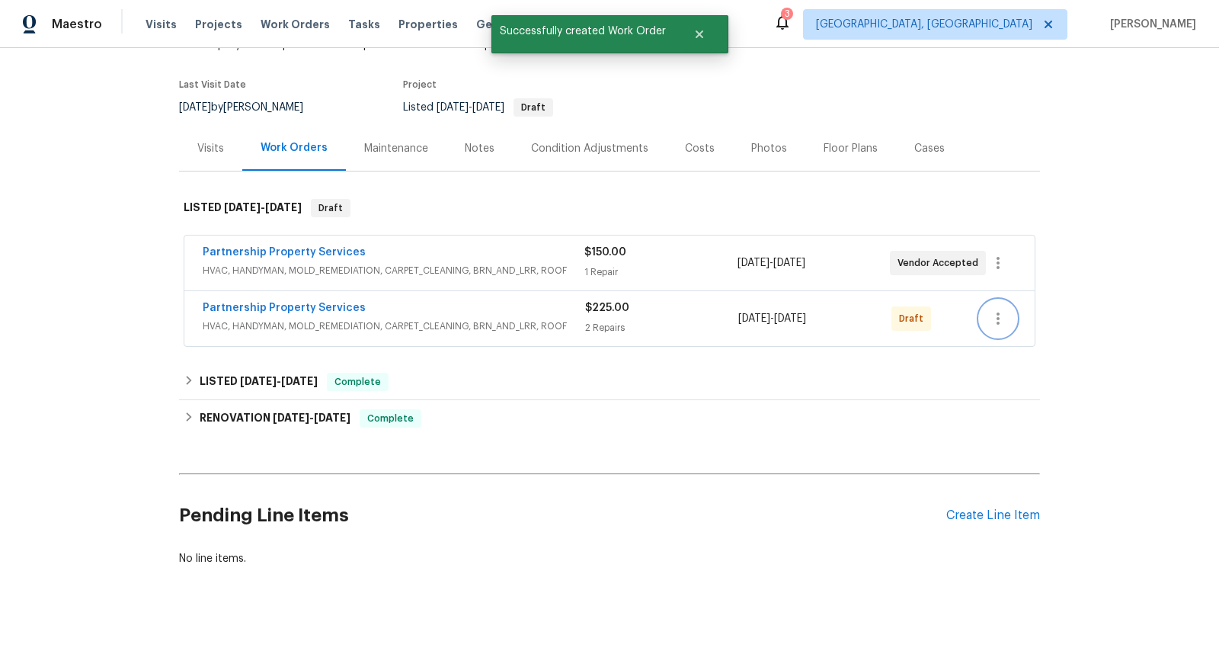
click at [1002, 316] on icon "button" at bounding box center [998, 318] width 18 height 18
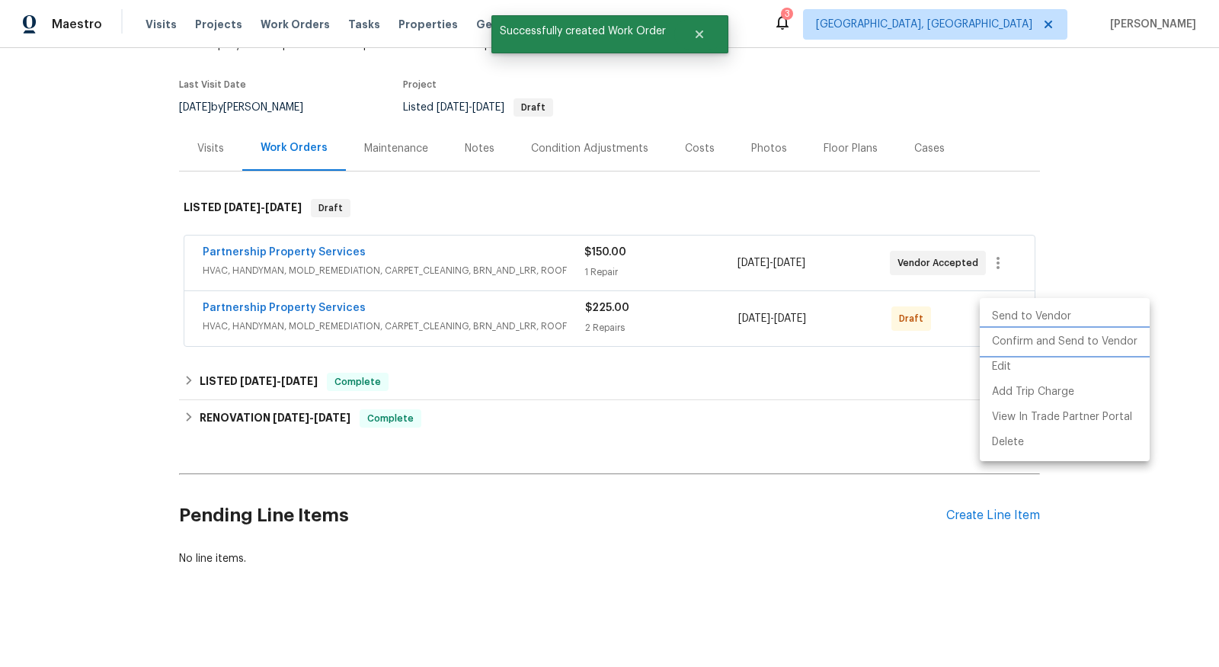
click at [1007, 341] on li "Confirm and Send to Vendor" at bounding box center [1065, 341] width 170 height 25
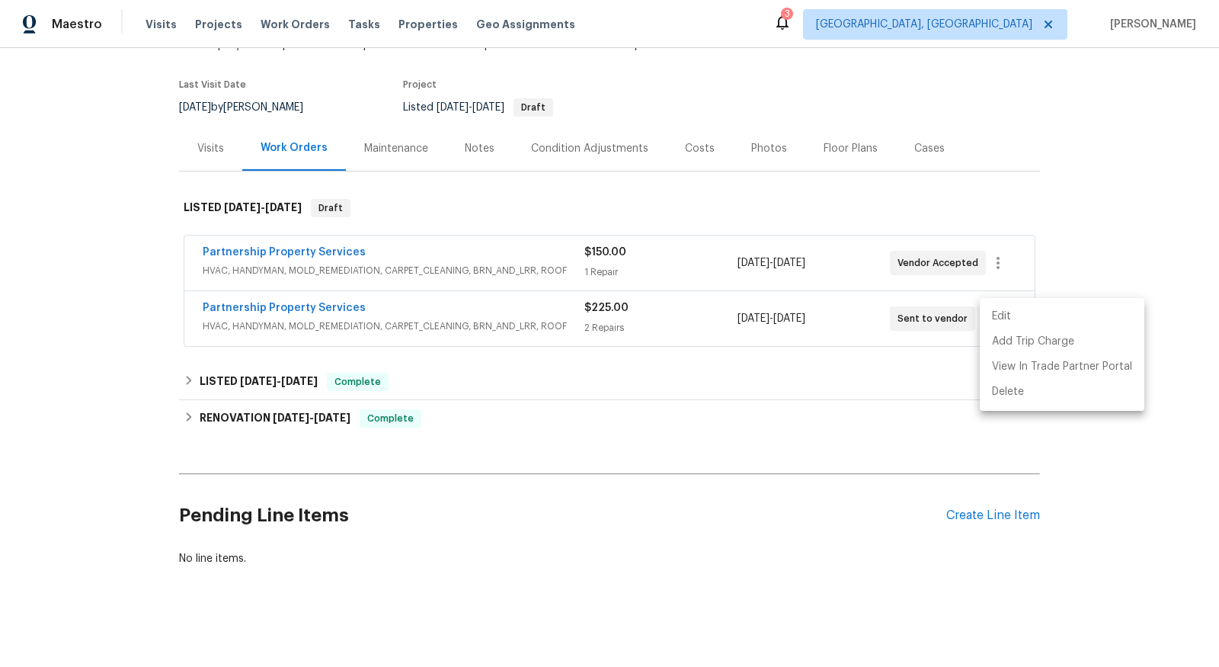
click at [218, 305] on div at bounding box center [609, 333] width 1219 height 667
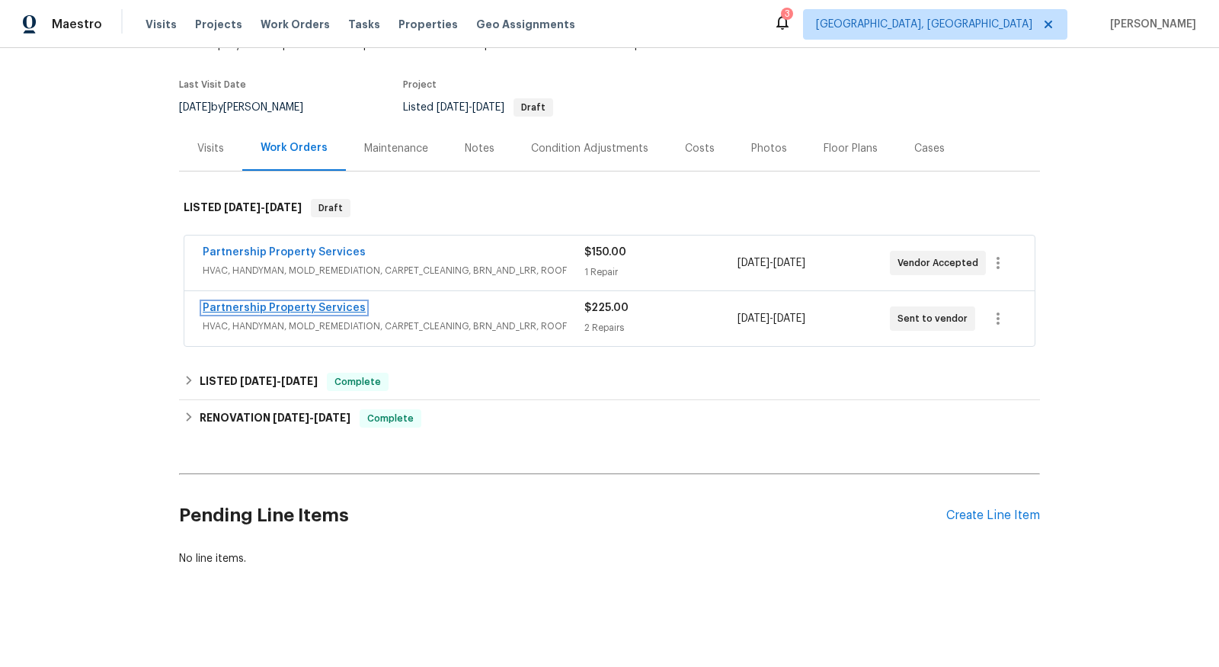
click at [244, 309] on link "Partnership Property Services" at bounding box center [284, 308] width 163 height 11
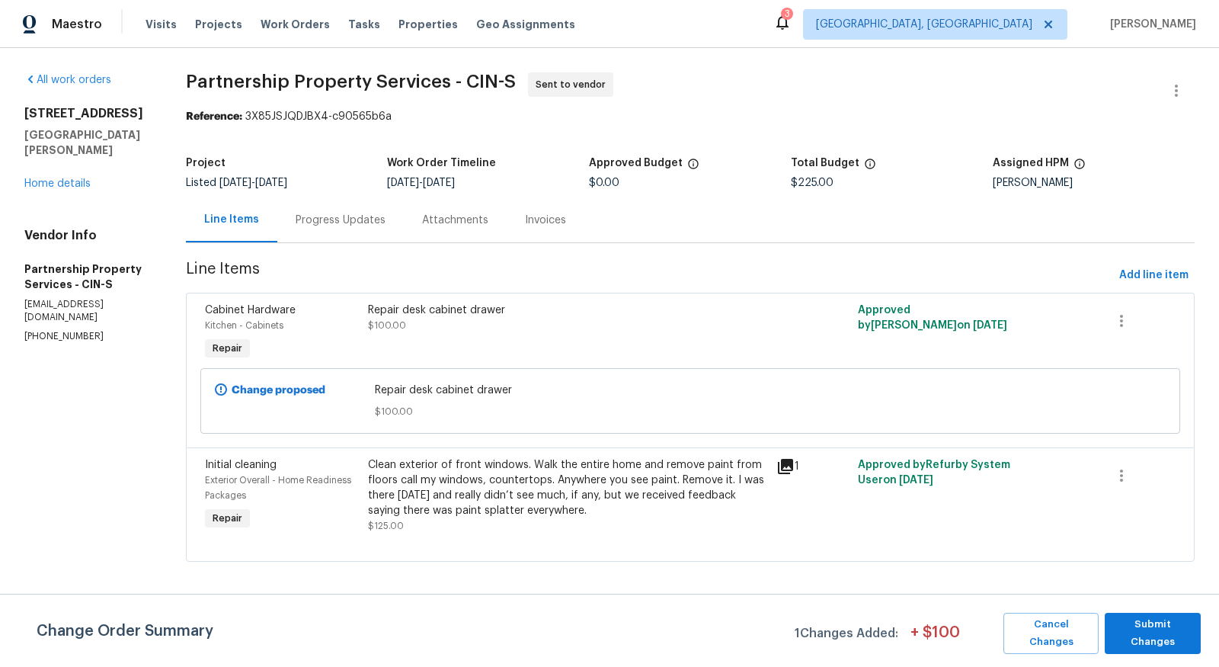
click at [386, 213] on div "Progress Updates" at bounding box center [341, 220] width 90 height 15
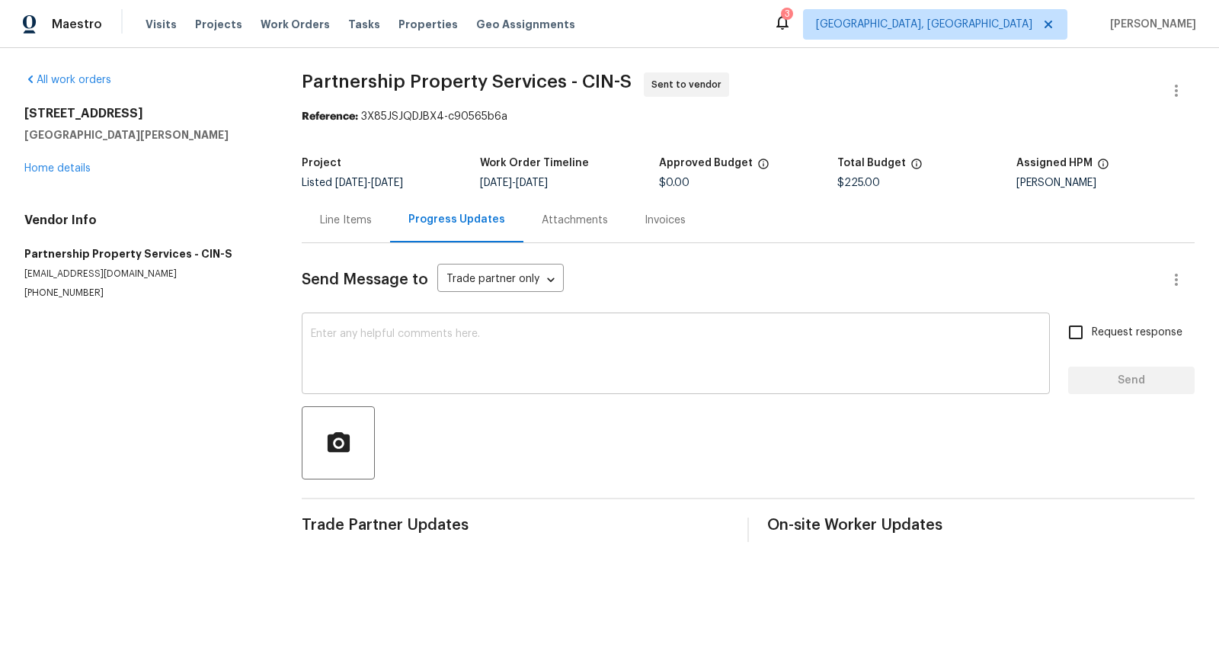
click at [379, 357] on textarea at bounding box center [676, 354] width 730 height 53
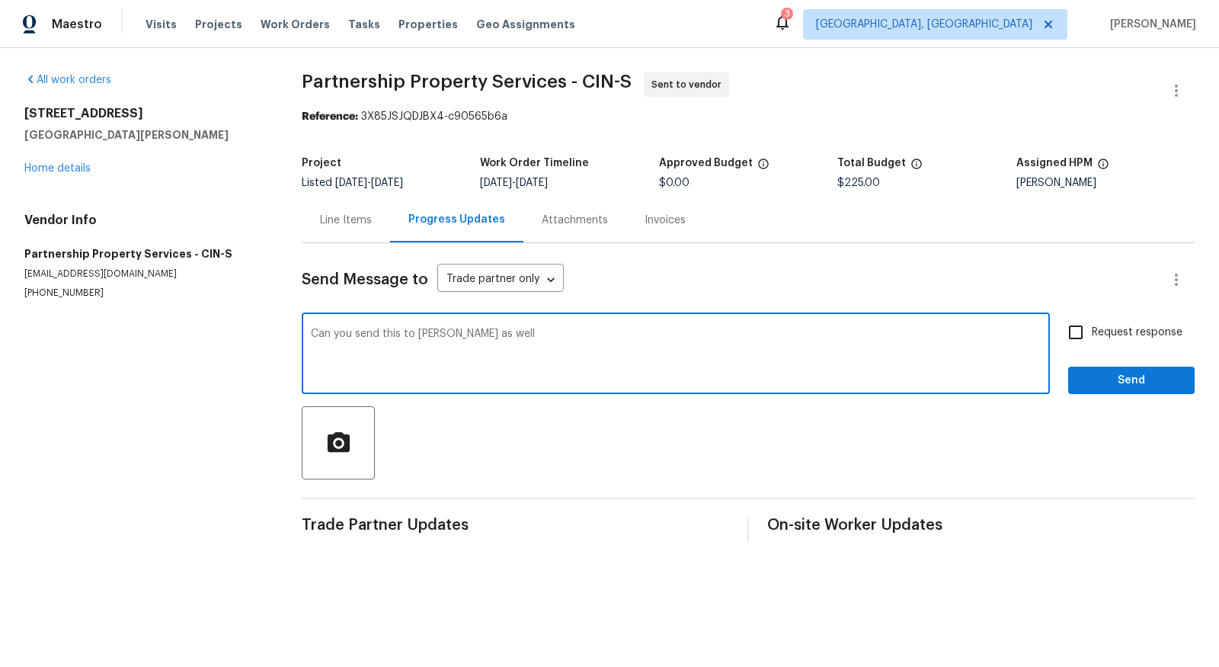
type textarea "Can you send this to [PERSON_NAME] as well"
click at [1072, 335] on input "Request response" at bounding box center [1076, 332] width 32 height 32
checkbox input "true"
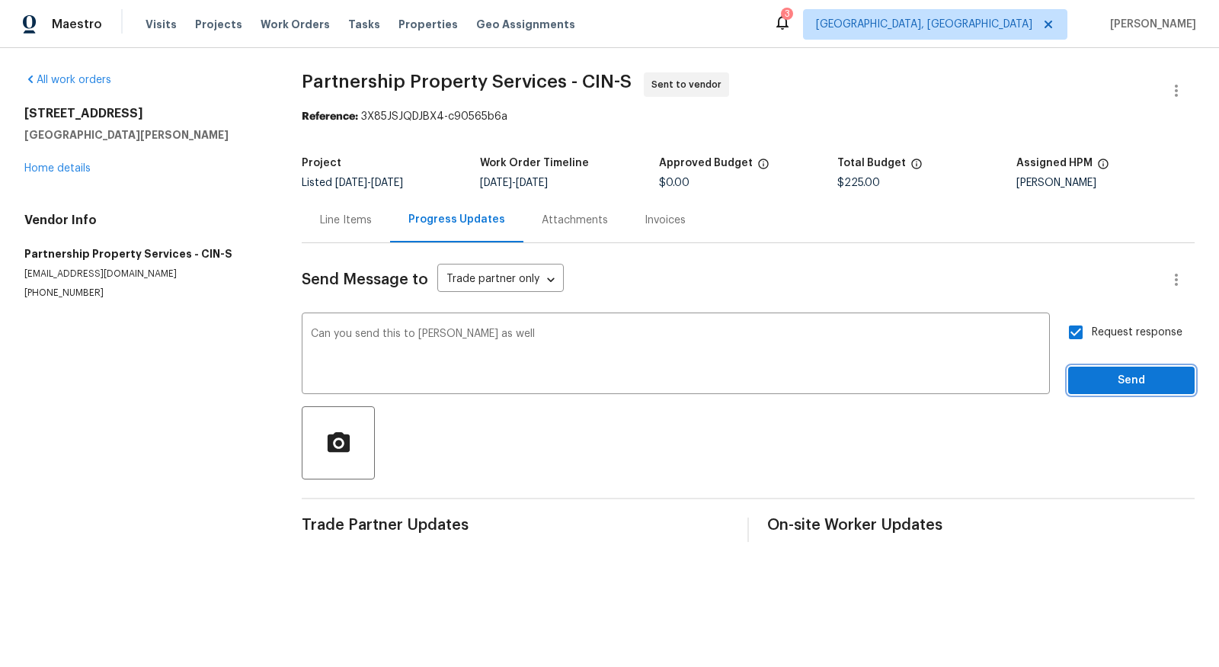
click at [1103, 371] on span "Send" at bounding box center [1132, 380] width 102 height 19
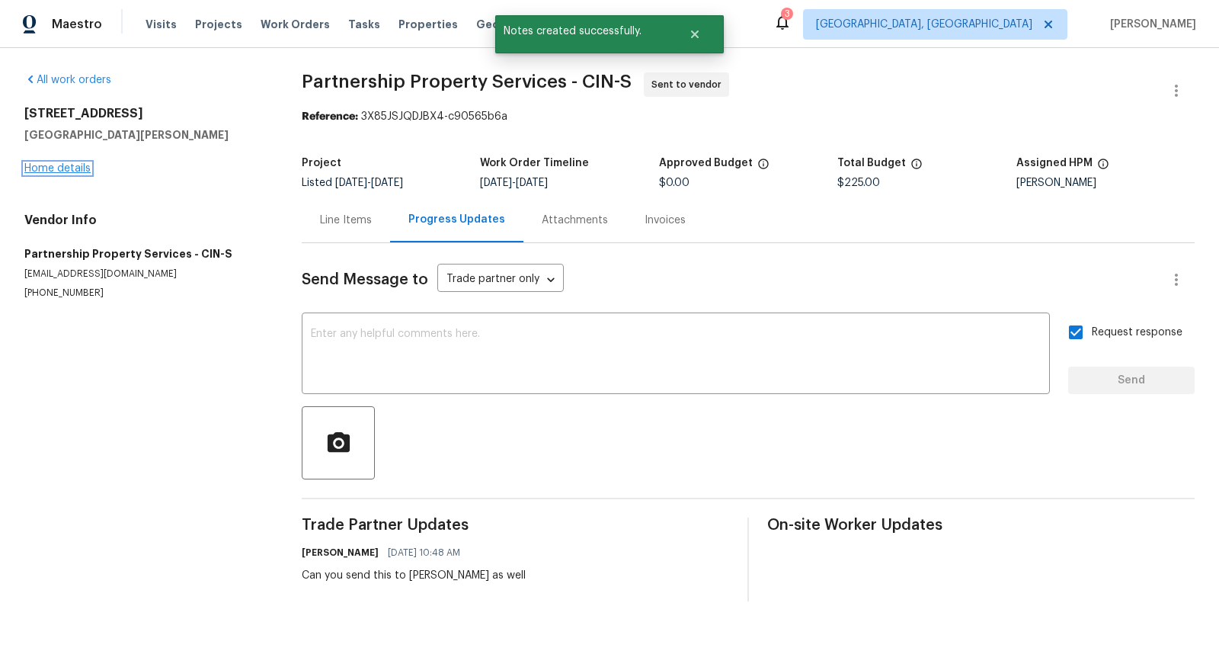
click at [46, 165] on link "Home details" at bounding box center [57, 168] width 66 height 11
